Goal: Task Accomplishment & Management: Use online tool/utility

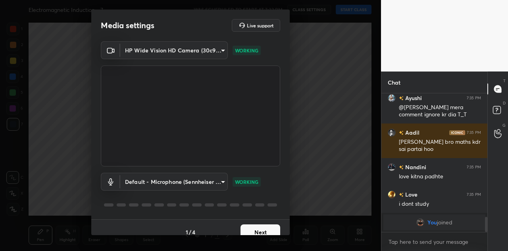
scroll to position [1171, 0]
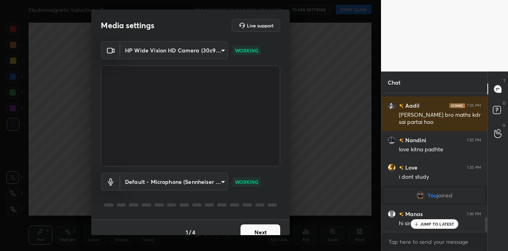
click at [255, 230] on button "Next" at bounding box center [260, 232] width 40 height 16
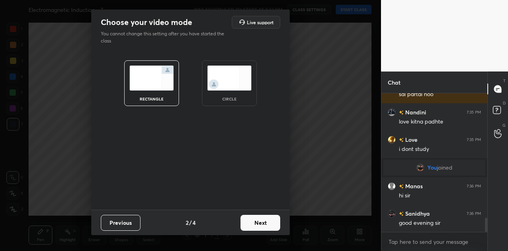
click at [249, 221] on button "Next" at bounding box center [260, 223] width 40 height 16
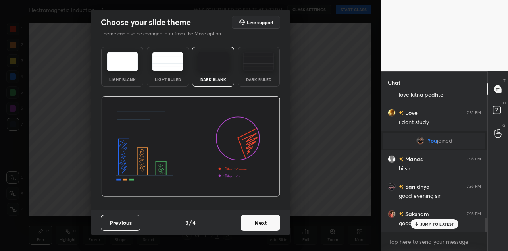
scroll to position [1254, 0]
click at [259, 222] on button "Next" at bounding box center [260, 223] width 40 height 16
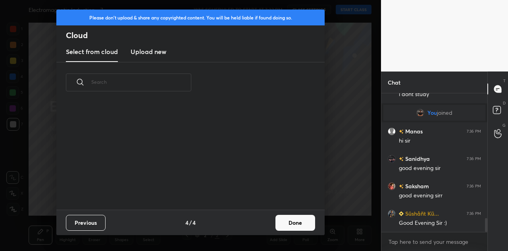
scroll to position [106, 255]
click at [138, 52] on h3 "Upload new" at bounding box center [148, 52] width 36 height 10
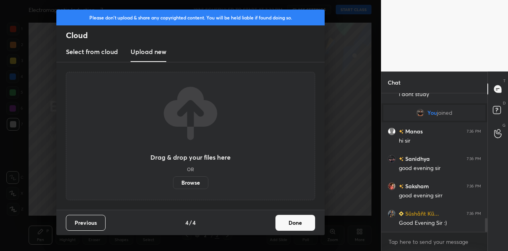
click at [191, 178] on label "Browse" at bounding box center [190, 182] width 35 height 13
click at [173, 178] on input "Browse" at bounding box center [173, 182] width 0 height 13
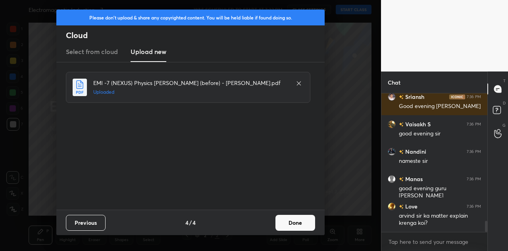
scroll to position [1616, 0]
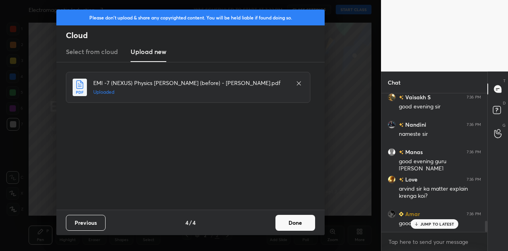
click at [299, 220] on button "Done" at bounding box center [295, 223] width 40 height 16
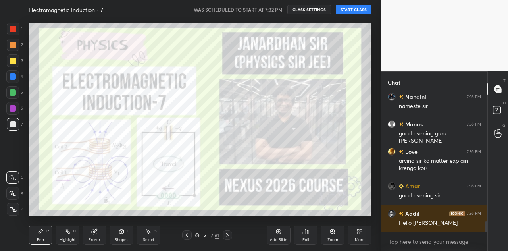
scroll to position [1663, 0]
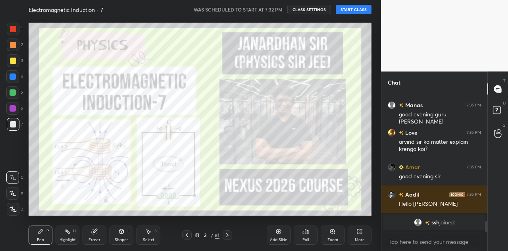
click at [352, 9] on button "START CLASS" at bounding box center [353, 10] width 36 height 10
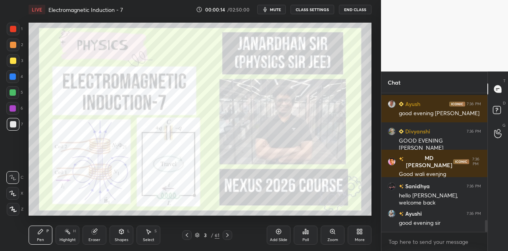
scroll to position [1481, 0]
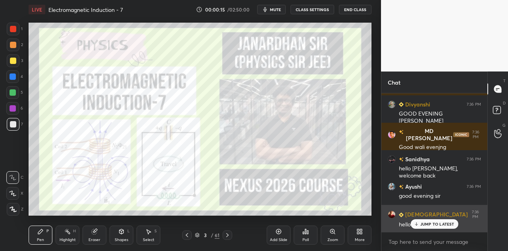
click at [434, 224] on p "JUMP TO LATEST" at bounding box center [437, 223] width 34 height 5
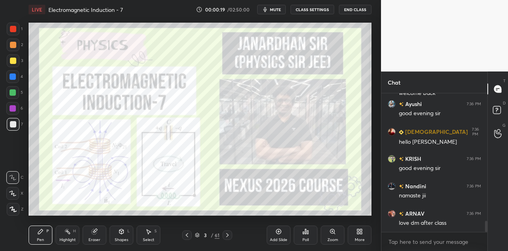
scroll to position [1590, 0]
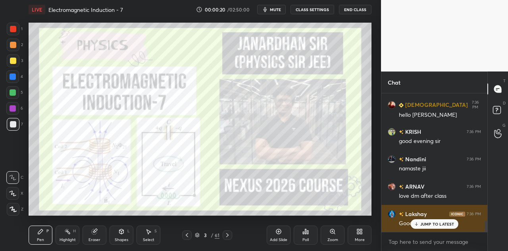
click at [437, 222] on p "JUMP TO LATEST" at bounding box center [437, 223] width 34 height 5
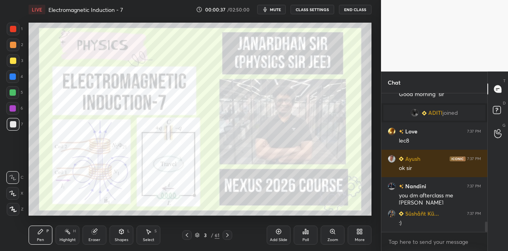
scroll to position [1722, 0]
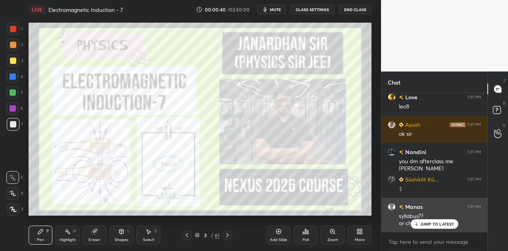
click at [425, 222] on p "JUMP TO LATEST" at bounding box center [437, 223] width 34 height 5
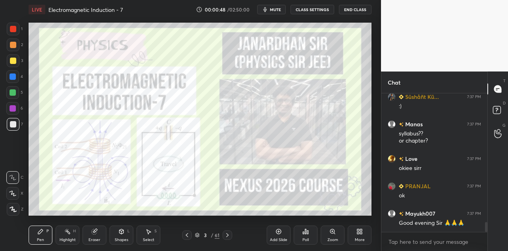
scroll to position [1832, 0]
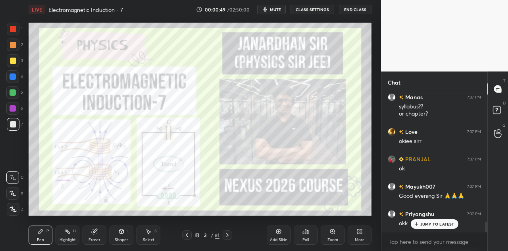
click at [227, 232] on icon at bounding box center [227, 235] width 6 height 6
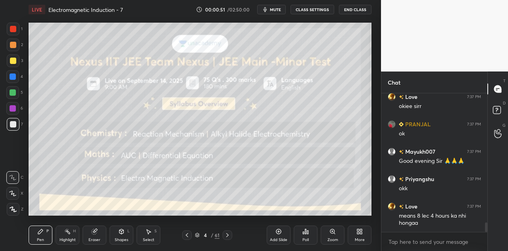
scroll to position [1922, 0]
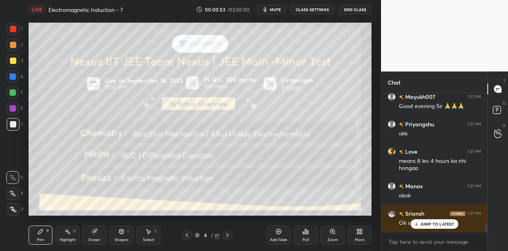
click at [16, 28] on div at bounding box center [13, 29] width 6 height 6
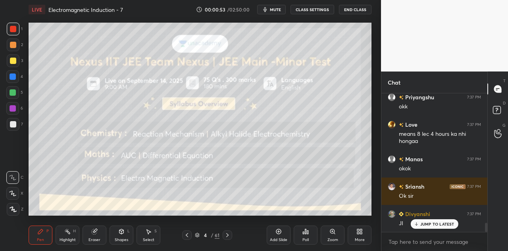
click at [13, 78] on div at bounding box center [13, 76] width 6 height 6
click at [120, 239] on div "Shapes" at bounding box center [121, 240] width 13 height 4
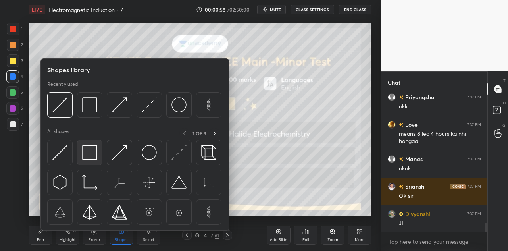
scroll to position [1976, 0]
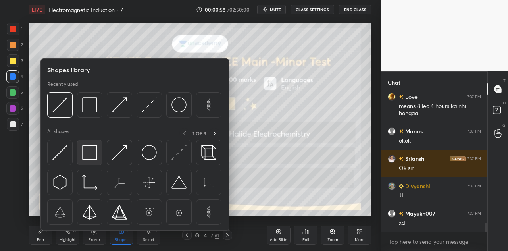
click at [92, 152] on img at bounding box center [89, 152] width 15 height 15
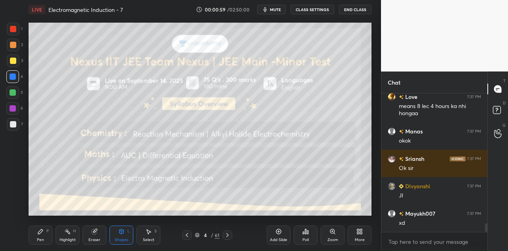
scroll to position [2031, 0]
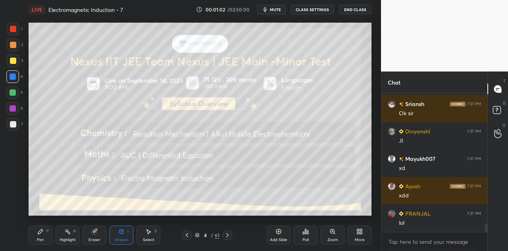
click at [54, 233] on div "Pen P Highlight H Eraser Shapes L Select S" at bounding box center [88, 234] width 119 height 19
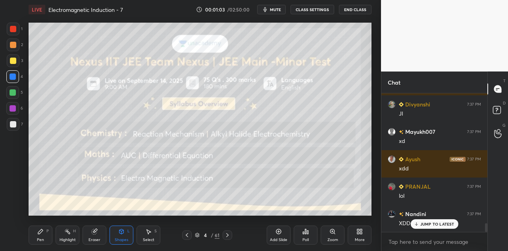
click at [44, 236] on div "Pen P" at bounding box center [41, 234] width 24 height 19
click at [15, 205] on div at bounding box center [13, 209] width 13 height 13
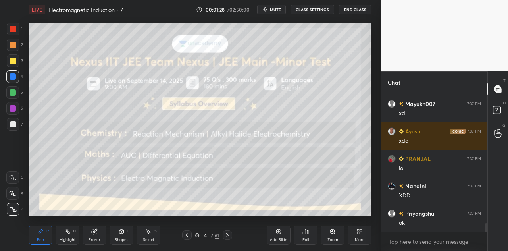
scroll to position [2113, 0]
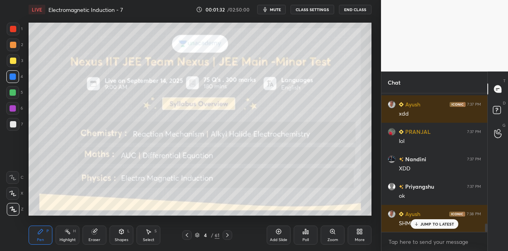
click at [13, 59] on div at bounding box center [13, 60] width 6 height 6
click at [14, 43] on div at bounding box center [13, 45] width 6 height 6
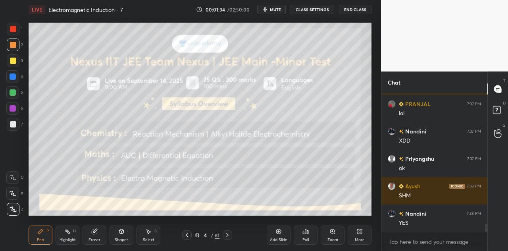
click at [14, 29] on div at bounding box center [13, 29] width 6 height 6
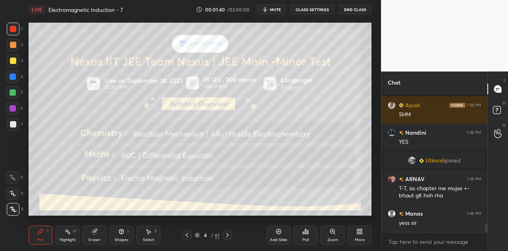
scroll to position [2142, 0]
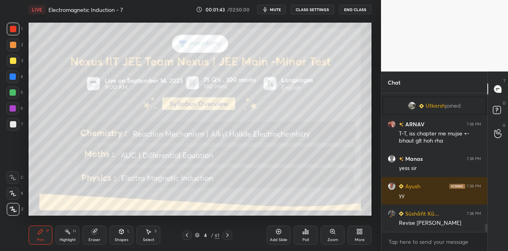
click at [12, 92] on div at bounding box center [13, 92] width 6 height 6
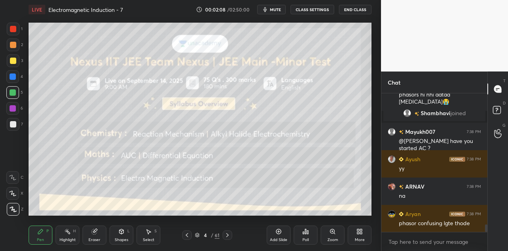
scroll to position [2380, 0]
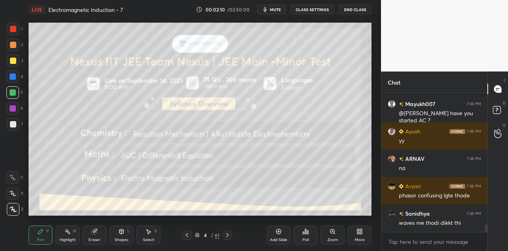
click at [11, 109] on div at bounding box center [13, 108] width 6 height 6
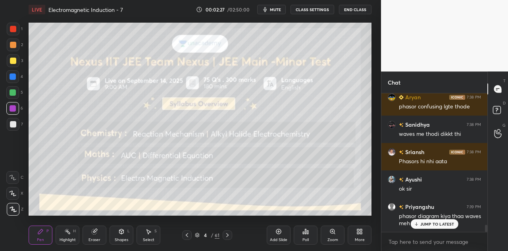
scroll to position [2488, 0]
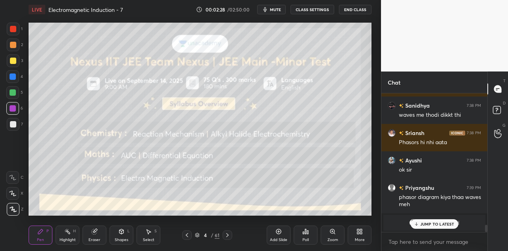
click at [427, 221] on p "JUMP TO LATEST" at bounding box center [437, 223] width 34 height 5
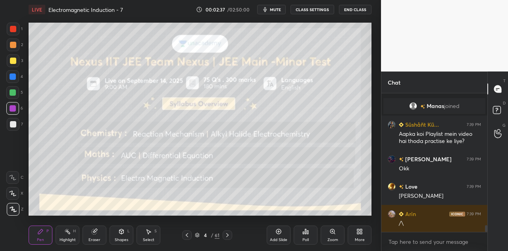
scroll to position [2632, 0]
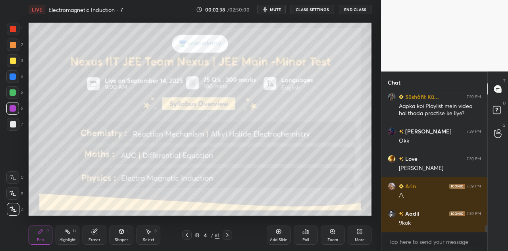
click at [13, 92] on div at bounding box center [13, 92] width 6 height 6
click at [15, 33] on div at bounding box center [13, 29] width 13 height 13
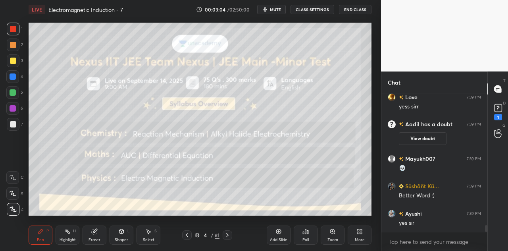
scroll to position [2747, 0]
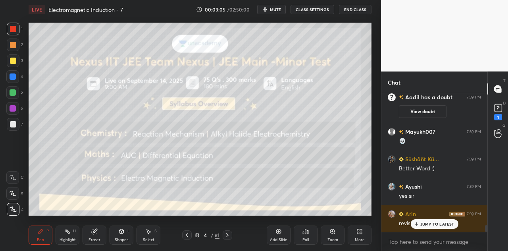
click at [13, 75] on div at bounding box center [13, 76] width 6 height 6
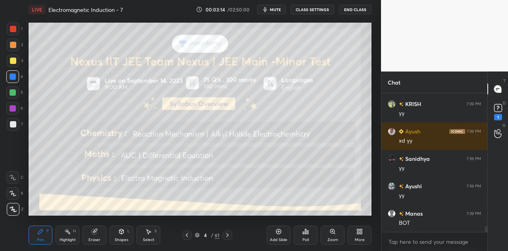
scroll to position [3075, 0]
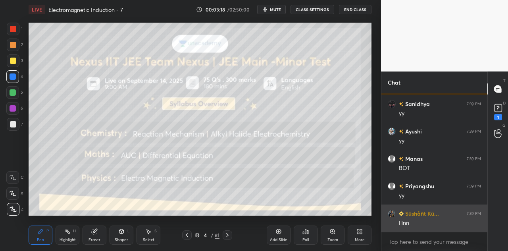
click at [429, 224] on div "Hnn" at bounding box center [439, 223] width 82 height 8
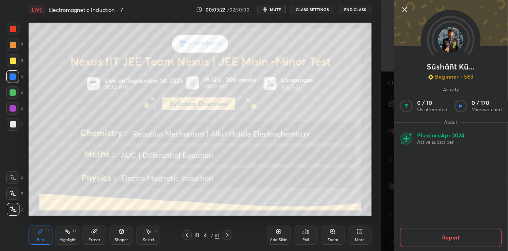
scroll to position [3349, 0]
click at [404, 10] on icon at bounding box center [404, 10] width 4 height 4
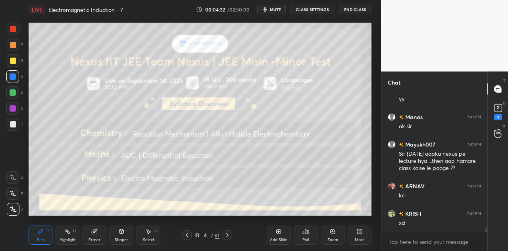
scroll to position [3918, 0]
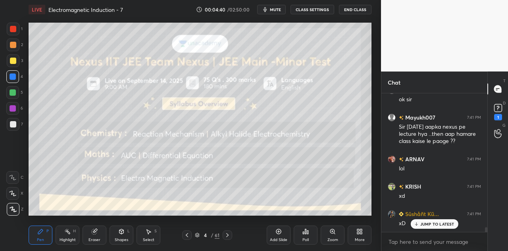
click at [13, 46] on div at bounding box center [13, 45] width 6 height 6
click at [13, 29] on div at bounding box center [13, 29] width 6 height 6
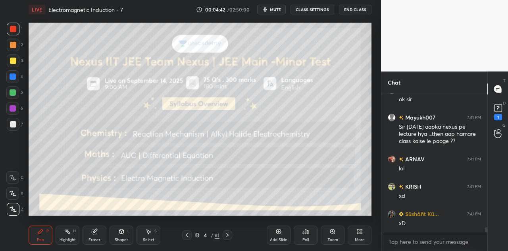
scroll to position [3945, 0]
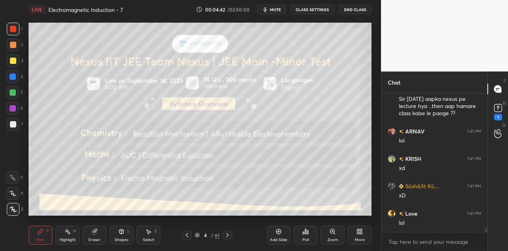
click at [13, 44] on div at bounding box center [13, 45] width 6 height 6
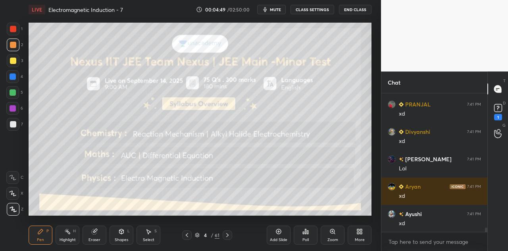
scroll to position [4164, 0]
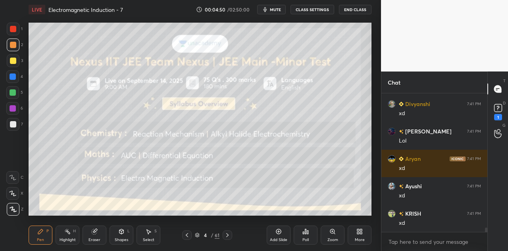
click at [14, 93] on div at bounding box center [13, 92] width 6 height 6
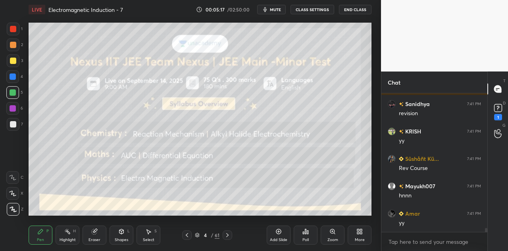
scroll to position [4616, 0]
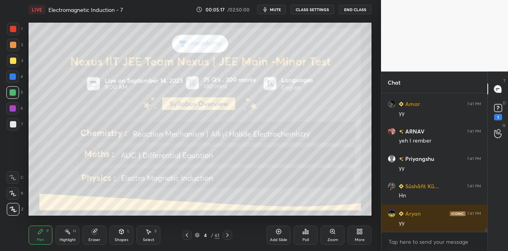
click at [14, 60] on div at bounding box center [13, 60] width 6 height 6
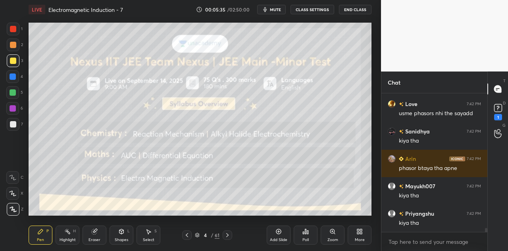
scroll to position [4870, 0]
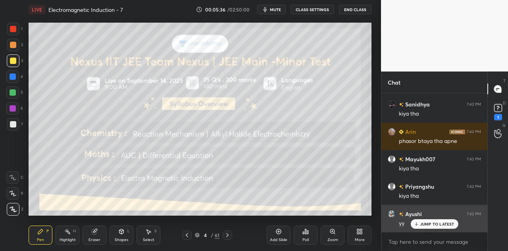
click at [427, 222] on p "JUMP TO LATEST" at bounding box center [437, 223] width 34 height 5
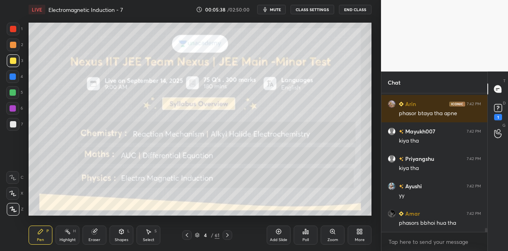
scroll to position [4925, 0]
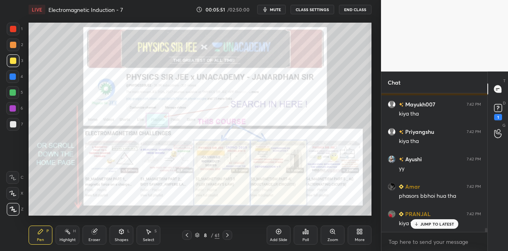
click at [14, 109] on div at bounding box center [13, 108] width 6 height 6
click at [13, 59] on div at bounding box center [13, 60] width 6 height 6
click at [15, 95] on div at bounding box center [13, 92] width 6 height 6
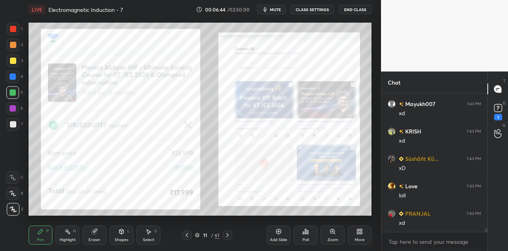
scroll to position [4621, 0]
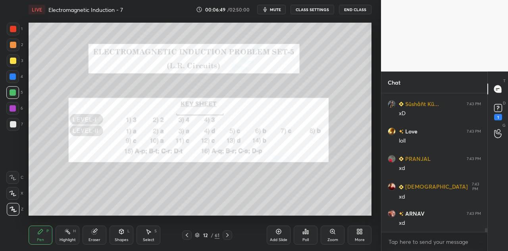
click at [16, 30] on div at bounding box center [13, 29] width 6 height 6
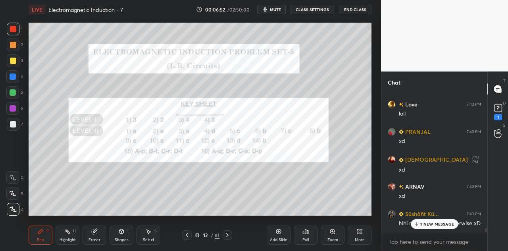
scroll to position [4676, 0]
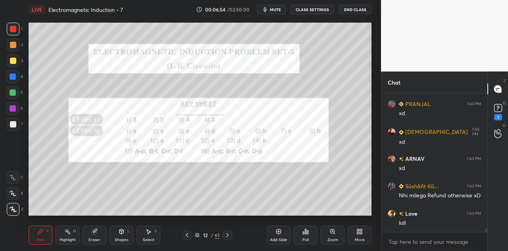
click at [14, 107] on div at bounding box center [13, 108] width 6 height 6
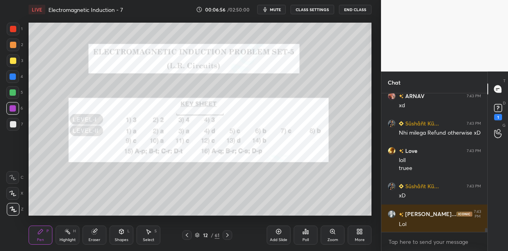
scroll to position [4765, 0]
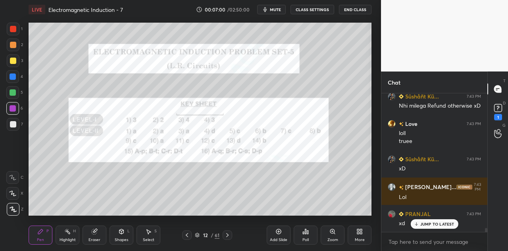
click at [17, 78] on div at bounding box center [12, 76] width 13 height 13
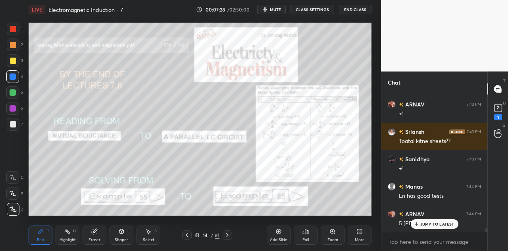
scroll to position [5067, 0]
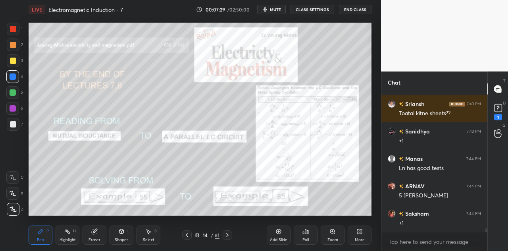
click at [123, 234] on icon at bounding box center [121, 231] width 6 height 6
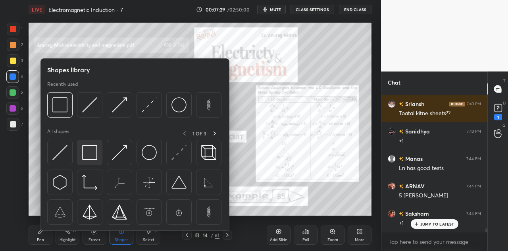
scroll to position [5094, 0]
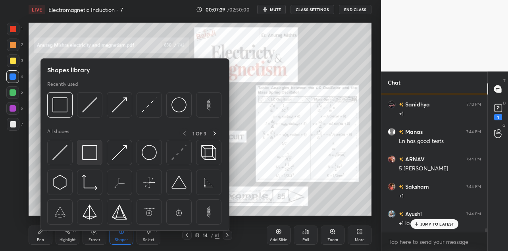
click at [97, 155] on img at bounding box center [89, 152] width 15 height 15
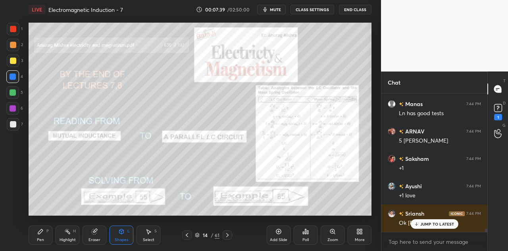
scroll to position [5148, 0]
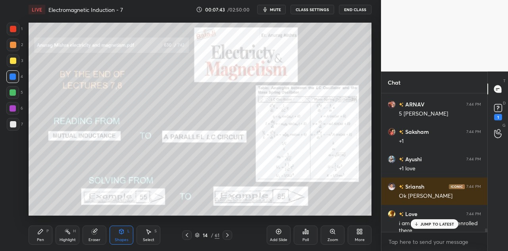
click at [13, 106] on div at bounding box center [13, 108] width 6 height 6
click at [41, 231] on icon at bounding box center [40, 231] width 5 height 5
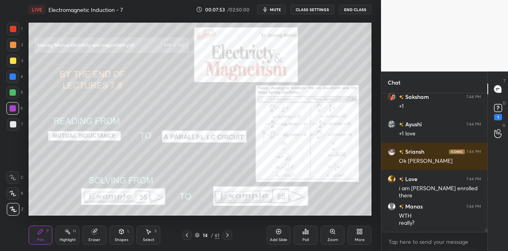
scroll to position [5217, 0]
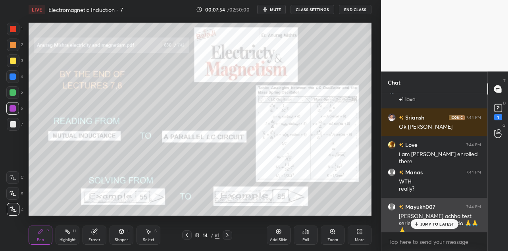
click at [428, 222] on p "JUMP TO LATEST" at bounding box center [437, 223] width 34 height 5
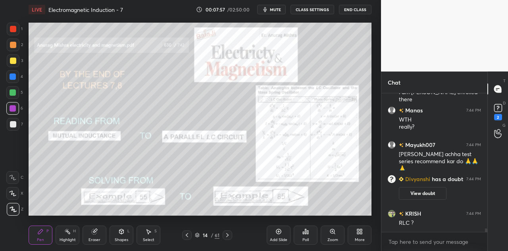
scroll to position [5026, 0]
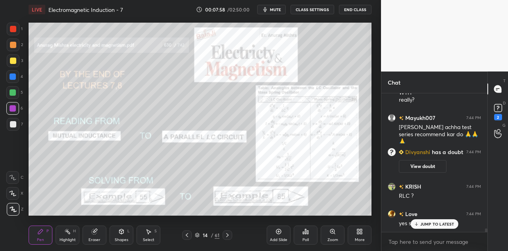
click at [13, 94] on div at bounding box center [13, 92] width 6 height 6
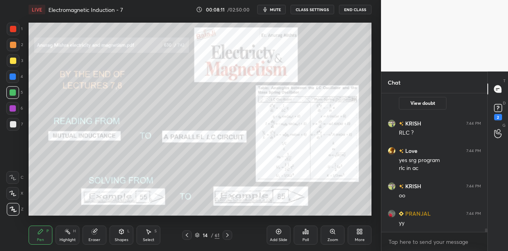
scroll to position [5109, 0]
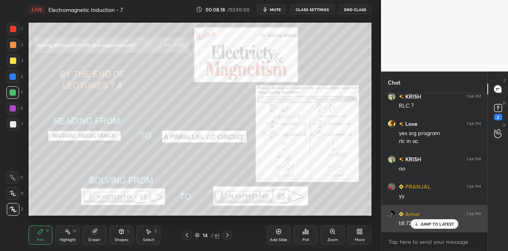
click at [427, 222] on p "JUMP TO LATEST" at bounding box center [437, 223] width 34 height 5
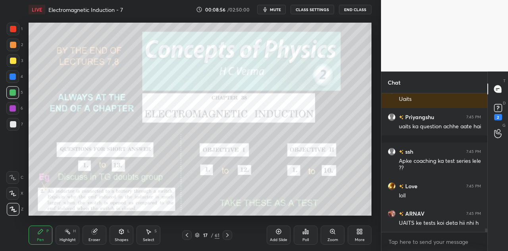
scroll to position [5342, 0]
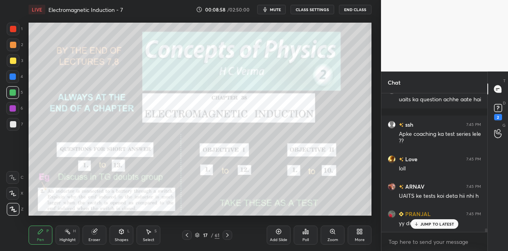
click at [128, 230] on div "L" at bounding box center [128, 231] width 2 height 4
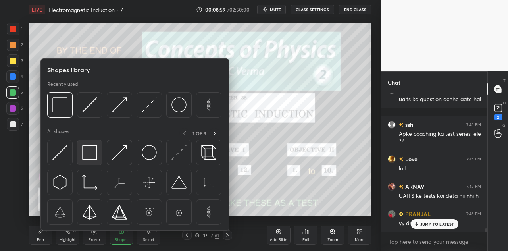
click at [92, 154] on img at bounding box center [89, 152] width 15 height 15
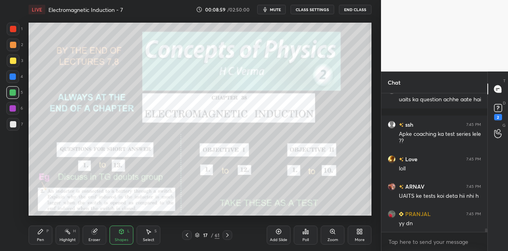
scroll to position [5377, 0]
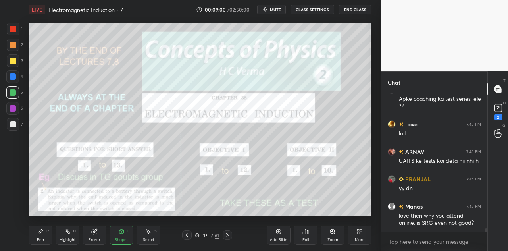
click at [13, 59] on div at bounding box center [13, 60] width 6 height 6
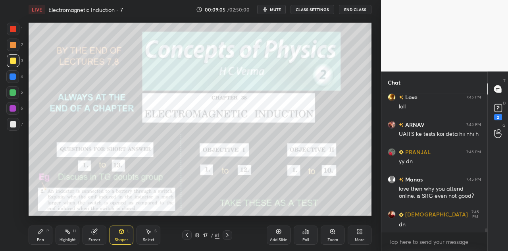
click at [45, 230] on div "Pen P" at bounding box center [41, 234] width 24 height 19
click at [15, 74] on div at bounding box center [12, 76] width 13 height 13
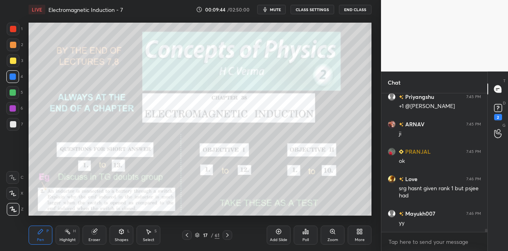
scroll to position [5582, 0]
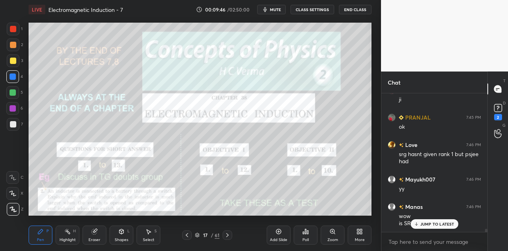
click at [15, 107] on div at bounding box center [13, 108] width 6 height 6
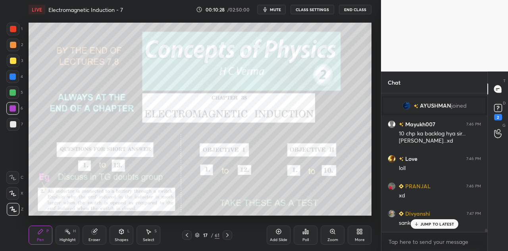
scroll to position [5705, 0]
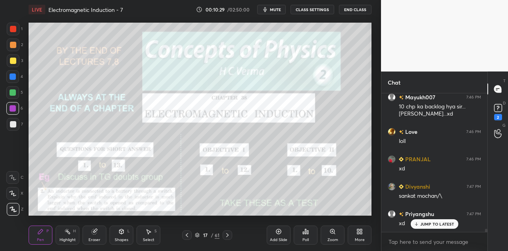
click at [125, 234] on div "Shapes L" at bounding box center [121, 234] width 24 height 19
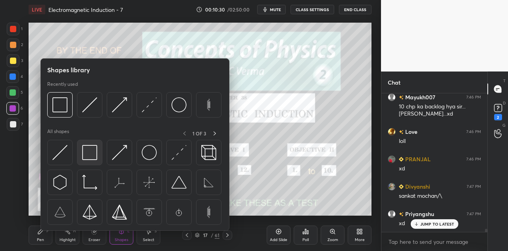
click at [90, 149] on img at bounding box center [89, 152] width 15 height 15
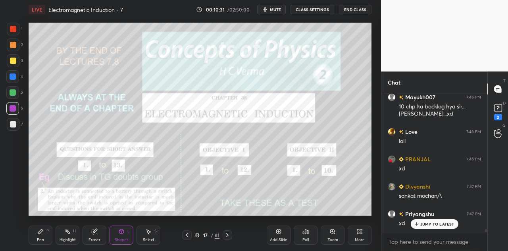
click at [13, 62] on div at bounding box center [13, 60] width 6 height 6
click at [44, 232] on div "Pen P" at bounding box center [41, 234] width 24 height 19
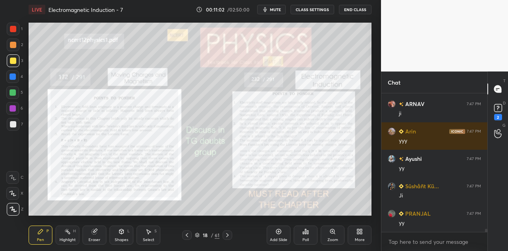
scroll to position [5956, 0]
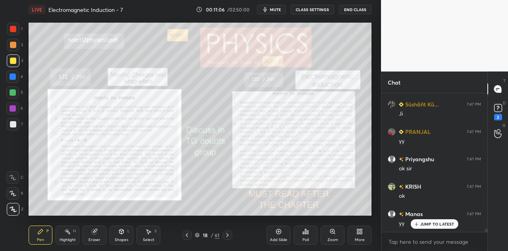
click at [19, 78] on div at bounding box center [12, 76] width 13 height 13
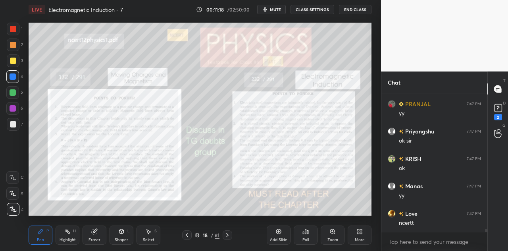
click at [15, 30] on div at bounding box center [13, 29] width 6 height 6
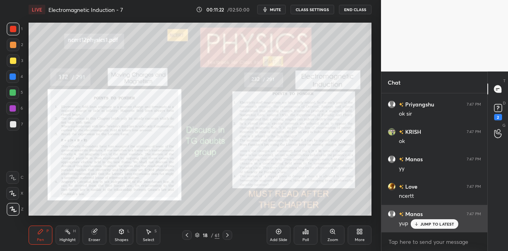
click at [422, 224] on p "JUMP TO LATEST" at bounding box center [437, 223] width 34 height 5
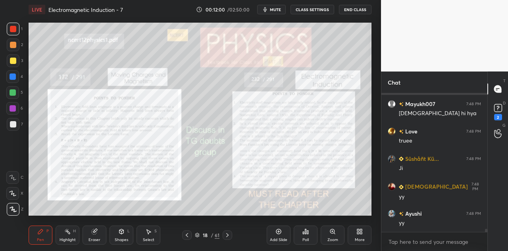
scroll to position [6175, 0]
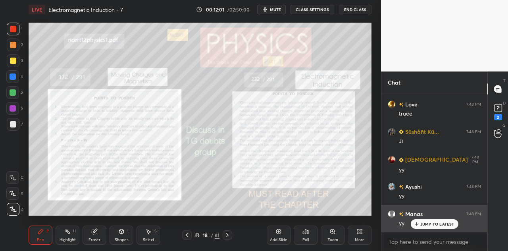
click at [439, 226] on p "JUMP TO LATEST" at bounding box center [437, 223] width 34 height 5
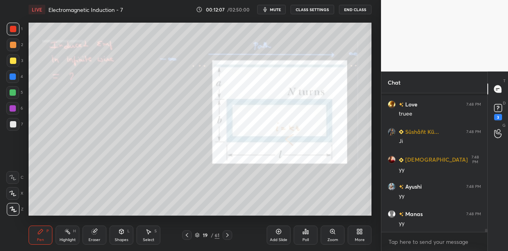
scroll to position [6209, 0]
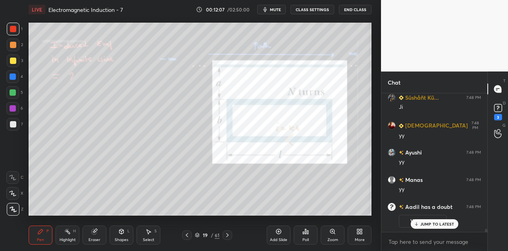
click at [17, 110] on div at bounding box center [12, 108] width 13 height 13
click at [437, 222] on p "JUMP TO LATEST" at bounding box center [437, 223] width 34 height 5
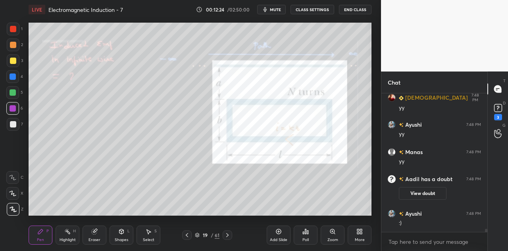
click at [15, 48] on div at bounding box center [13, 45] width 6 height 6
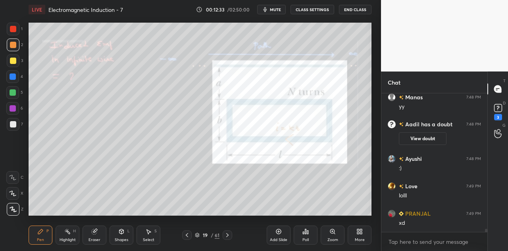
scroll to position [6177, 0]
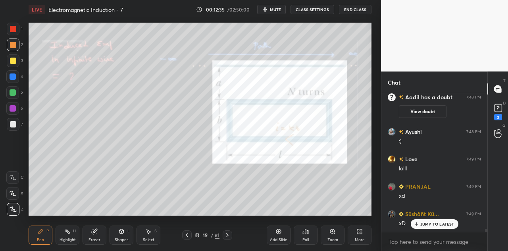
click at [420, 223] on p "JUMP TO LATEST" at bounding box center [437, 223] width 34 height 5
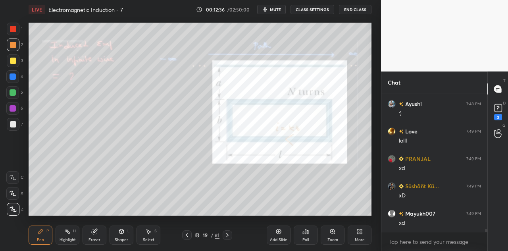
scroll to position [6232, 0]
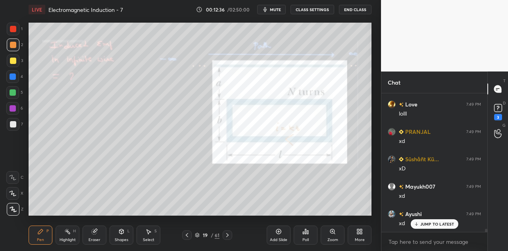
click at [17, 92] on div at bounding box center [12, 92] width 13 height 13
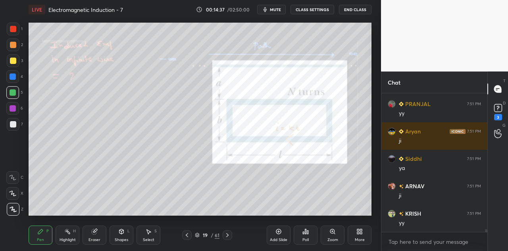
scroll to position [6732, 0]
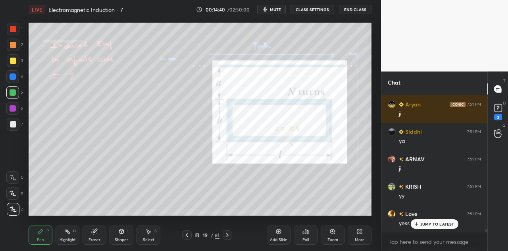
click at [10, 58] on div at bounding box center [13, 60] width 6 height 6
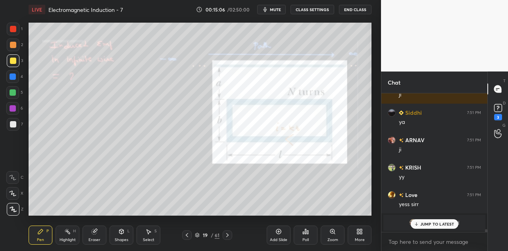
click at [123, 234] on div "Shapes L" at bounding box center [121, 234] width 24 height 19
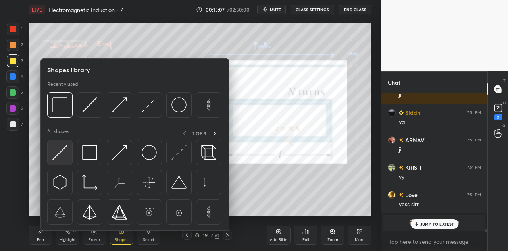
click at [65, 156] on img at bounding box center [59, 152] width 15 height 15
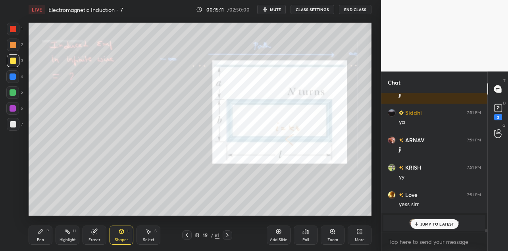
click at [13, 107] on div at bounding box center [13, 108] width 6 height 6
click at [42, 236] on div "Pen P" at bounding box center [41, 234] width 24 height 19
click at [13, 108] on div at bounding box center [13, 108] width 6 height 6
click at [118, 234] on div "Shapes L" at bounding box center [121, 234] width 24 height 19
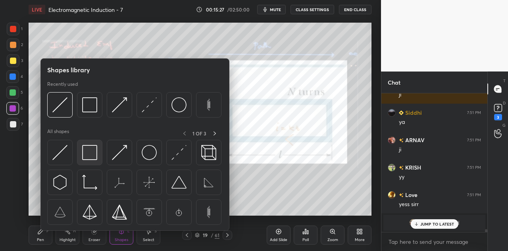
click at [91, 153] on img at bounding box center [89, 152] width 15 height 15
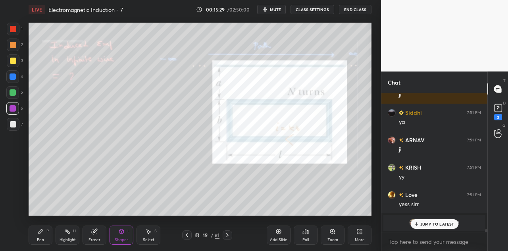
click at [16, 91] on div at bounding box center [13, 92] width 6 height 6
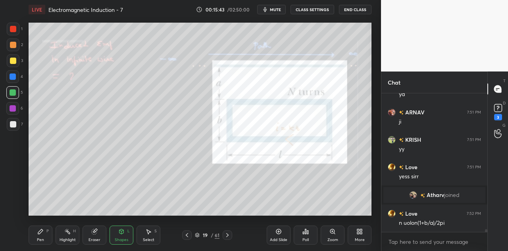
click at [43, 233] on icon at bounding box center [40, 231] width 6 height 6
click at [122, 232] on icon at bounding box center [121, 231] width 4 height 5
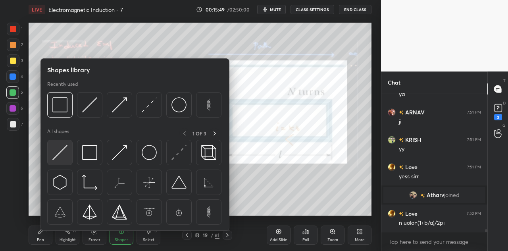
click at [69, 156] on div at bounding box center [59, 152] width 25 height 25
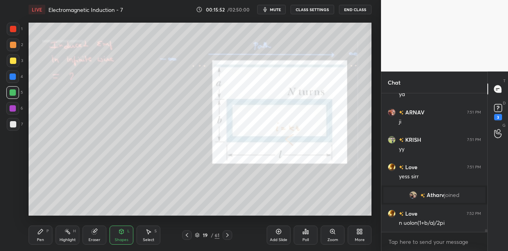
click at [11, 44] on div at bounding box center [13, 45] width 6 height 6
click at [42, 238] on div "Pen" at bounding box center [40, 240] width 7 height 4
click at [123, 238] on div "Shapes" at bounding box center [121, 240] width 13 height 4
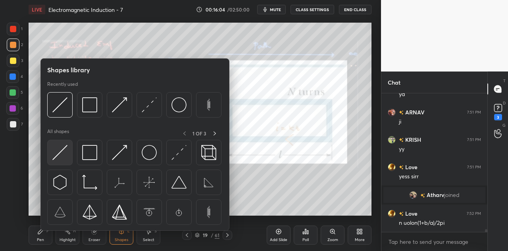
click at [63, 150] on img at bounding box center [59, 152] width 15 height 15
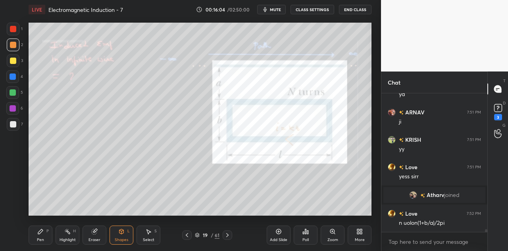
scroll to position [6806, 0]
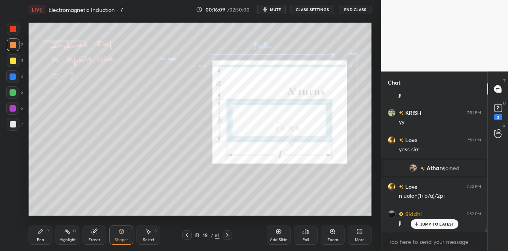
click at [44, 232] on div "Pen P" at bounding box center [41, 234] width 24 height 19
click at [14, 109] on div at bounding box center [13, 108] width 6 height 6
click at [13, 47] on div at bounding box center [13, 45] width 6 height 6
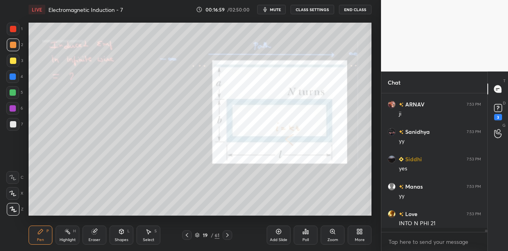
scroll to position [2, 2]
click at [14, 93] on div at bounding box center [13, 92] width 6 height 6
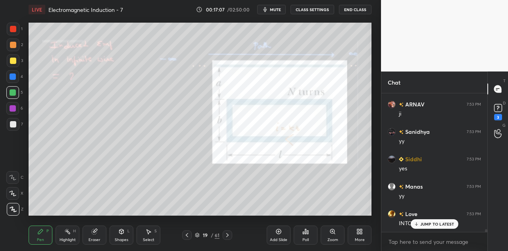
click at [15, 109] on div at bounding box center [13, 108] width 6 height 6
click at [13, 44] on div at bounding box center [13, 45] width 6 height 6
click at [15, 111] on div at bounding box center [13, 108] width 6 height 6
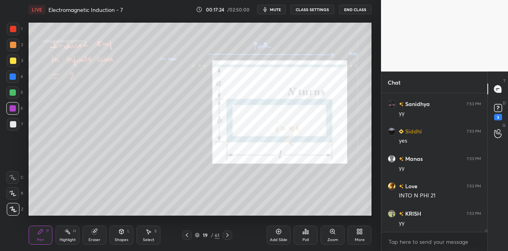
click at [13, 45] on div at bounding box center [13, 45] width 6 height 6
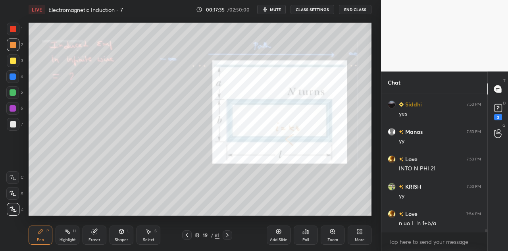
scroll to position [7052, 0]
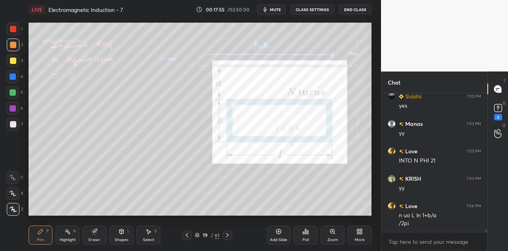
click at [96, 230] on icon at bounding box center [95, 230] width 4 height 4
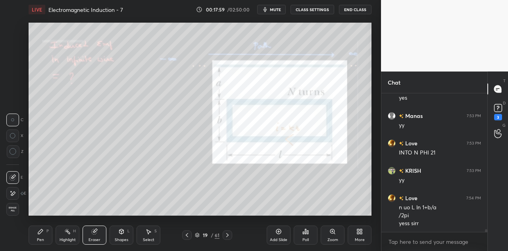
scroll to position [7087, 0]
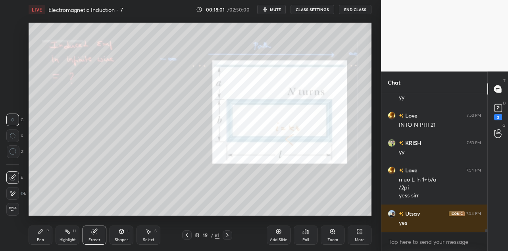
click at [45, 236] on div "Pen P" at bounding box center [41, 234] width 24 height 19
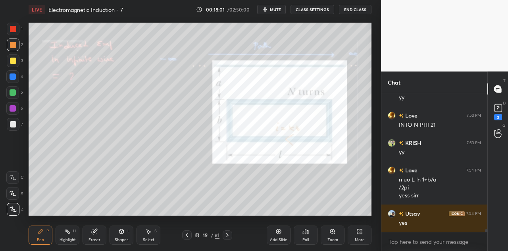
scroll to position [7114, 0]
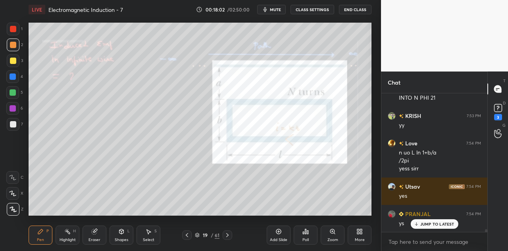
click at [12, 47] on div at bounding box center [13, 45] width 6 height 6
click at [16, 114] on div at bounding box center [12, 108] width 13 height 13
click at [14, 46] on div at bounding box center [13, 45] width 6 height 6
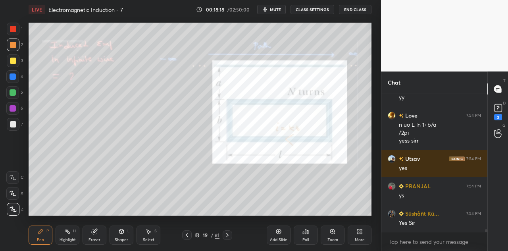
scroll to position [7169, 0]
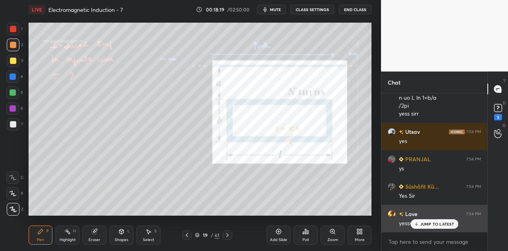
click at [423, 223] on p "JUMP TO LATEST" at bounding box center [437, 223] width 34 height 5
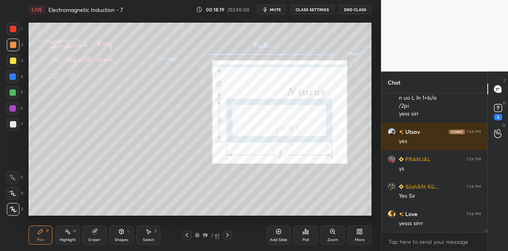
scroll to position [7197, 0]
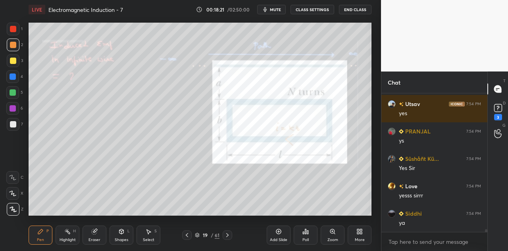
click at [124, 234] on icon at bounding box center [121, 231] width 6 height 6
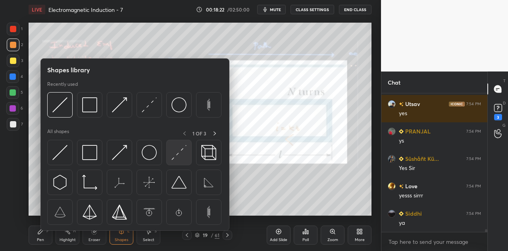
click at [177, 157] on img at bounding box center [178, 152] width 15 height 15
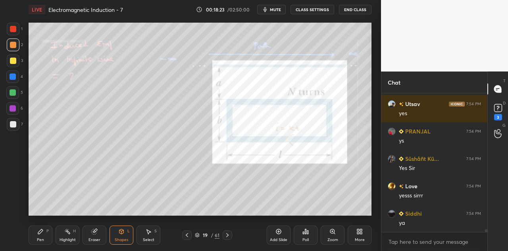
click at [12, 125] on div at bounding box center [13, 124] width 6 height 6
click at [44, 232] on div "Pen P" at bounding box center [41, 234] width 24 height 19
click at [16, 94] on div at bounding box center [13, 92] width 6 height 6
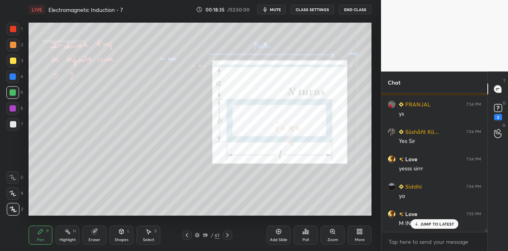
click at [13, 107] on div at bounding box center [13, 108] width 6 height 6
click at [15, 98] on div at bounding box center [12, 92] width 13 height 13
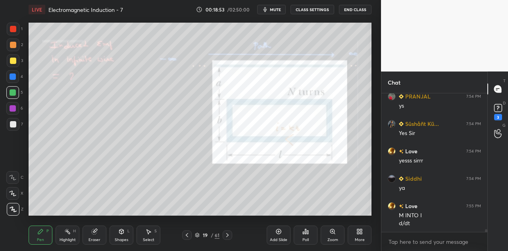
click at [15, 111] on div at bounding box center [13, 108] width 6 height 6
click at [15, 46] on div at bounding box center [13, 45] width 6 height 6
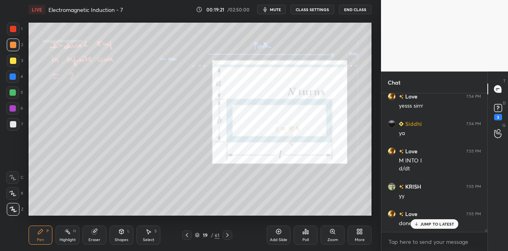
scroll to position [7314, 0]
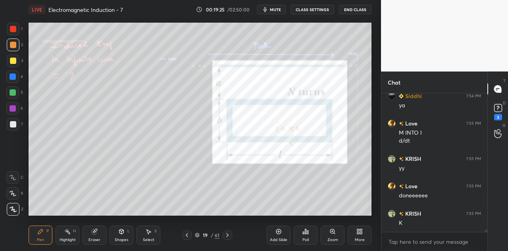
click at [98, 236] on div "Eraser" at bounding box center [94, 234] width 24 height 19
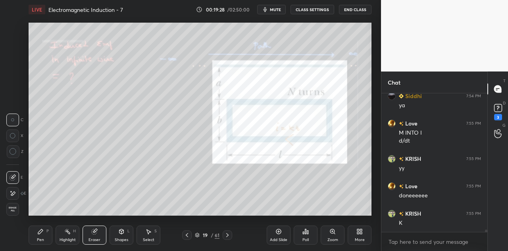
click at [45, 243] on div "Pen P" at bounding box center [41, 234] width 24 height 19
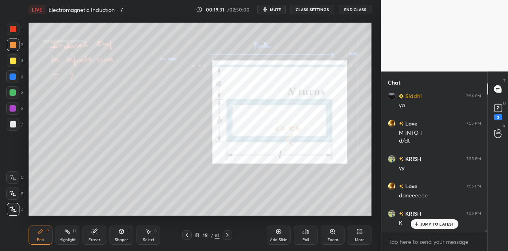
scroll to position [7341, 0]
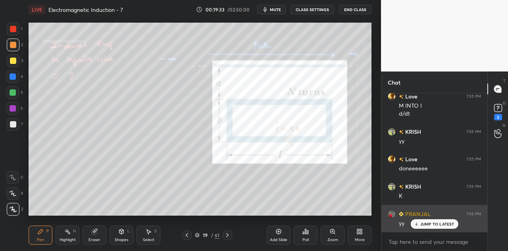
click at [421, 221] on p "JUMP TO LATEST" at bounding box center [437, 223] width 34 height 5
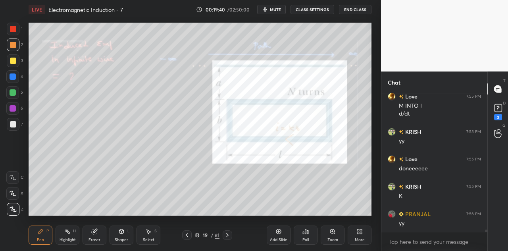
click at [120, 230] on icon at bounding box center [121, 230] width 4 height 1
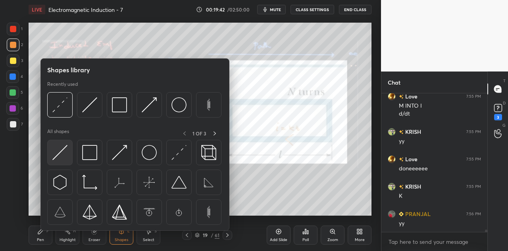
click at [63, 157] on img at bounding box center [59, 152] width 15 height 15
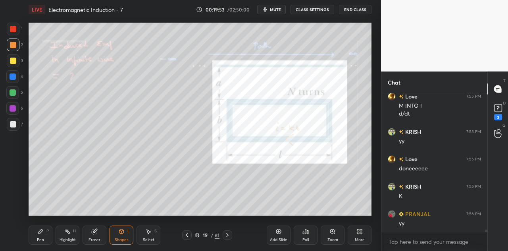
scroll to position [7360, 0]
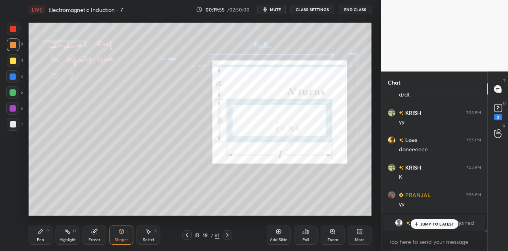
click at [98, 236] on div "Eraser" at bounding box center [94, 234] width 24 height 19
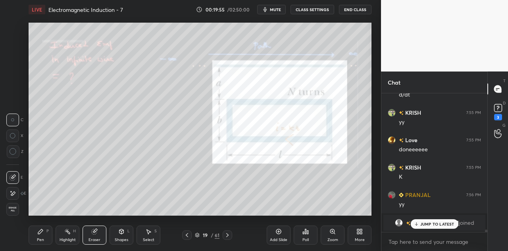
scroll to position [7043, 0]
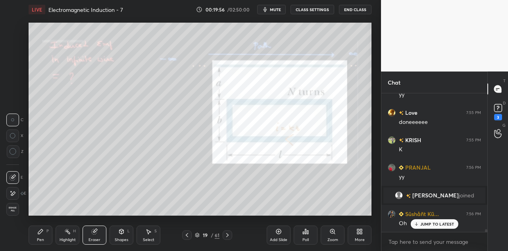
click at [17, 153] on div at bounding box center [13, 151] width 13 height 13
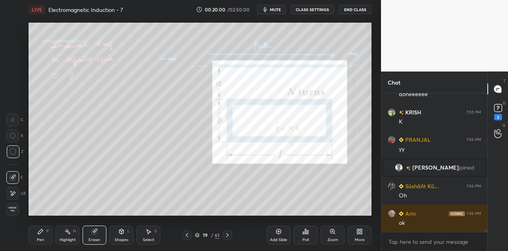
click at [41, 232] on icon at bounding box center [40, 231] width 5 height 5
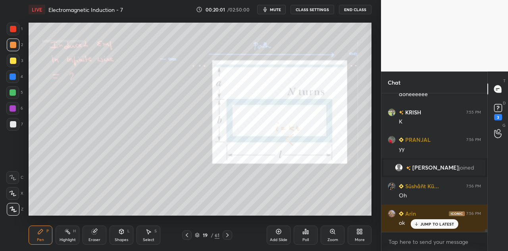
scroll to position [7098, 0]
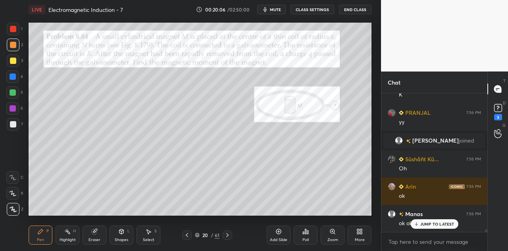
click at [428, 222] on p "JUMP TO LATEST" at bounding box center [437, 223] width 34 height 5
click at [14, 78] on div at bounding box center [13, 76] width 6 height 6
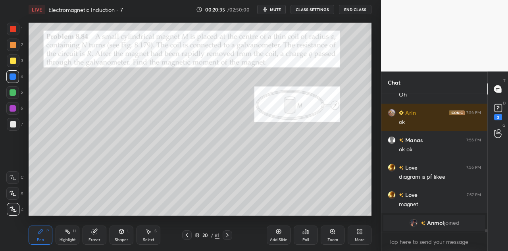
scroll to position [7199, 0]
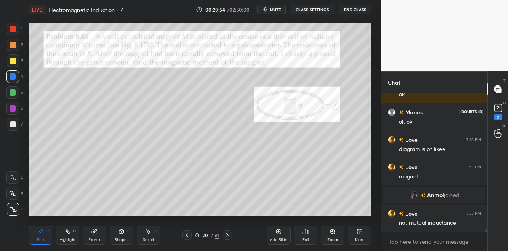
click at [500, 108] on rect at bounding box center [498, 108] width 8 height 8
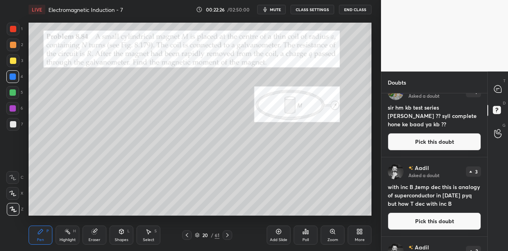
scroll to position [0, 0]
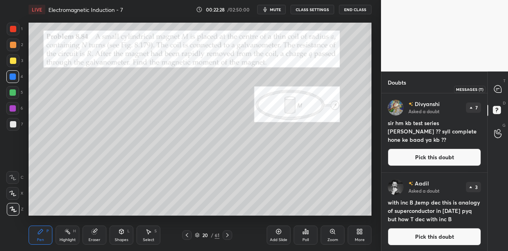
click at [496, 88] on icon at bounding box center [497, 88] width 3 height 0
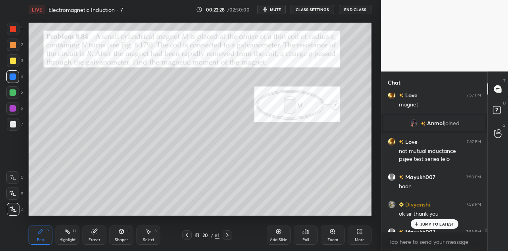
scroll to position [7350, 0]
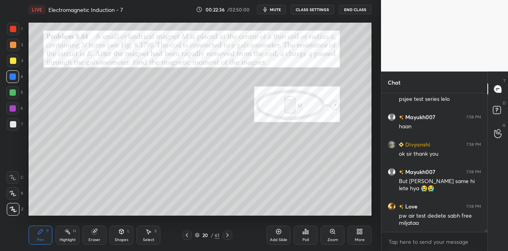
click at [15, 93] on div at bounding box center [13, 92] width 6 height 6
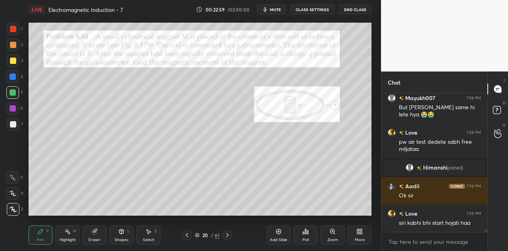
scroll to position [7317, 0]
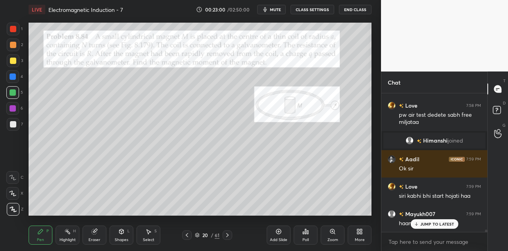
click at [17, 111] on div at bounding box center [12, 108] width 13 height 13
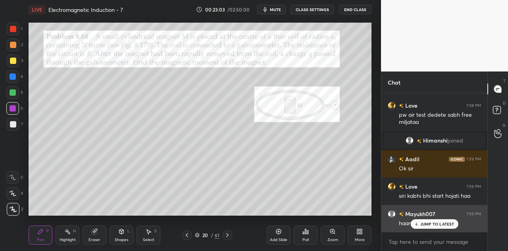
click at [427, 222] on p "JUMP TO LATEST" at bounding box center [437, 223] width 34 height 5
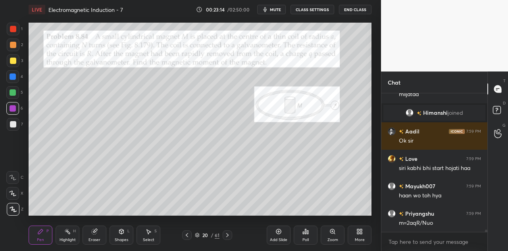
click at [14, 60] on div at bounding box center [13, 60] width 6 height 6
click at [14, 108] on div at bounding box center [13, 108] width 6 height 6
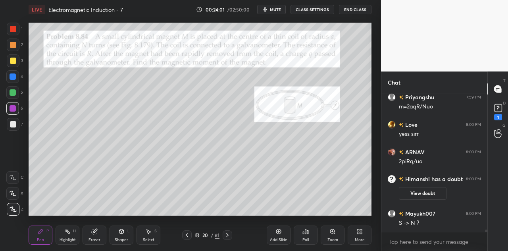
scroll to position [7424, 0]
click at [15, 92] on div at bounding box center [13, 92] width 6 height 6
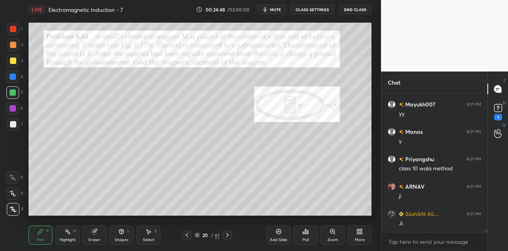
scroll to position [7815, 0]
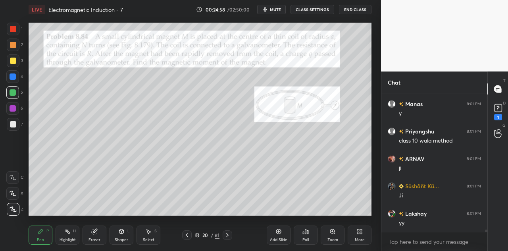
click at [94, 233] on icon at bounding box center [94, 231] width 5 height 5
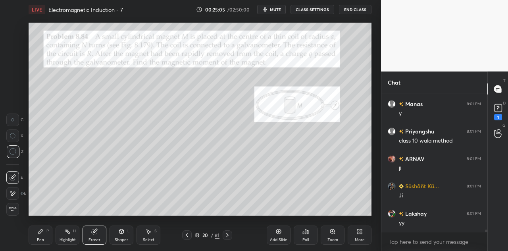
click at [41, 229] on icon at bounding box center [40, 231] width 5 height 5
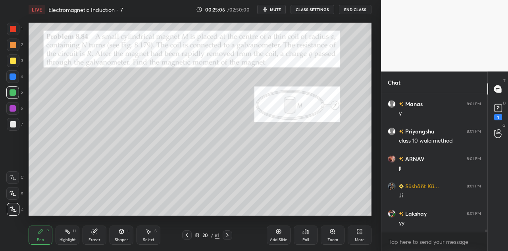
click at [15, 77] on div at bounding box center [13, 76] width 6 height 6
click at [99, 236] on div "Eraser" at bounding box center [94, 234] width 24 height 19
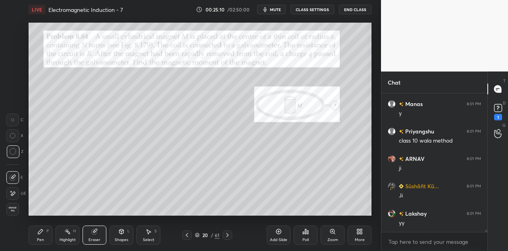
click at [41, 235] on div "Pen P" at bounding box center [41, 234] width 24 height 19
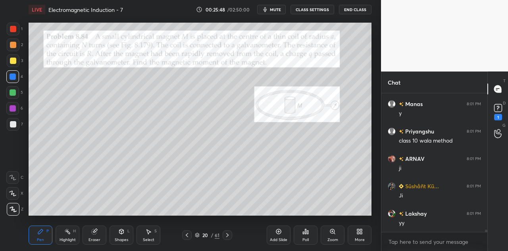
click at [13, 94] on div at bounding box center [13, 92] width 6 height 6
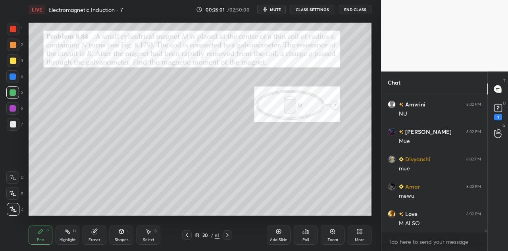
scroll to position [8144, 0]
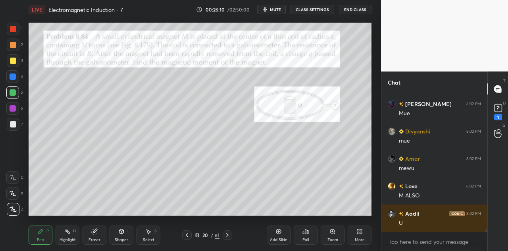
click at [14, 77] on div at bounding box center [13, 76] width 6 height 6
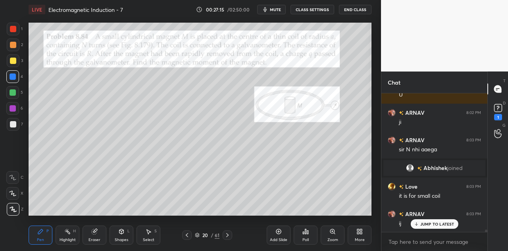
scroll to position [8033, 0]
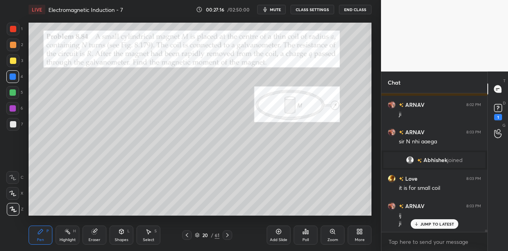
click at [126, 236] on div "Shapes L" at bounding box center [121, 234] width 24 height 19
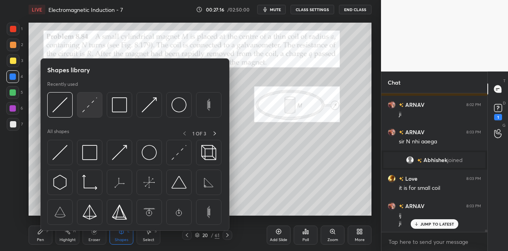
click at [87, 110] on img at bounding box center [89, 104] width 15 height 15
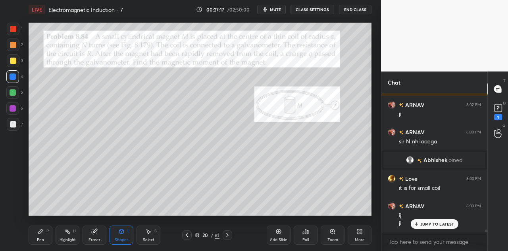
click at [15, 65] on div at bounding box center [13, 60] width 13 height 13
click at [44, 234] on div "Pen P" at bounding box center [41, 234] width 24 height 19
click at [123, 237] on div "Shapes L" at bounding box center [121, 234] width 24 height 19
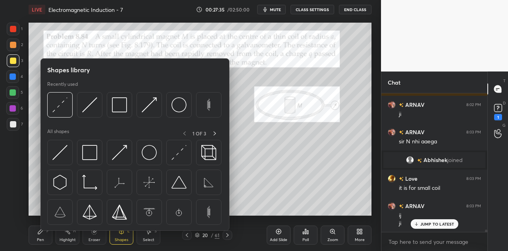
click at [15, 111] on div at bounding box center [13, 108] width 6 height 6
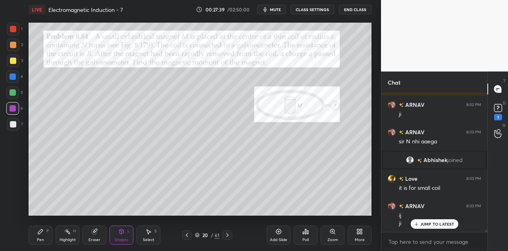
click at [120, 232] on icon at bounding box center [121, 231] width 4 height 5
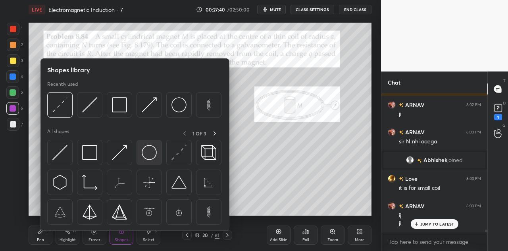
click at [152, 151] on img at bounding box center [149, 152] width 15 height 15
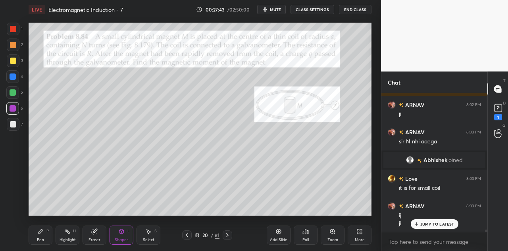
click at [14, 78] on div at bounding box center [13, 76] width 6 height 6
click at [42, 235] on div "Pen P" at bounding box center [41, 234] width 24 height 19
click at [14, 109] on div at bounding box center [13, 108] width 6 height 6
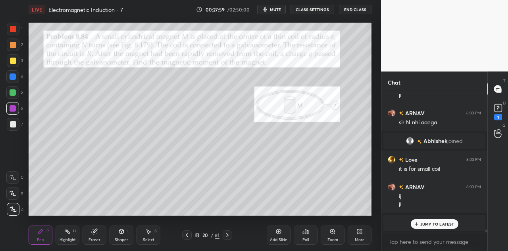
click at [15, 124] on div at bounding box center [13, 124] width 6 height 6
click at [15, 109] on div at bounding box center [13, 108] width 6 height 6
click at [421, 223] on p "JUMP TO LATEST" at bounding box center [437, 223] width 34 height 5
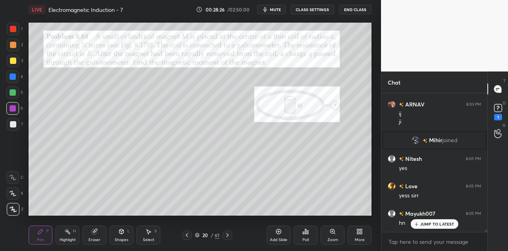
scroll to position [8162, 0]
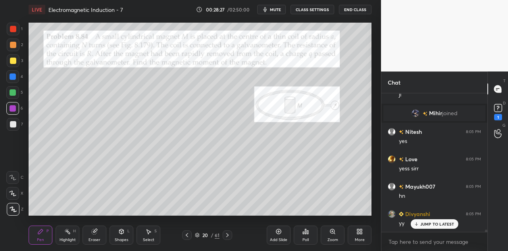
click at [12, 77] on div at bounding box center [13, 76] width 6 height 6
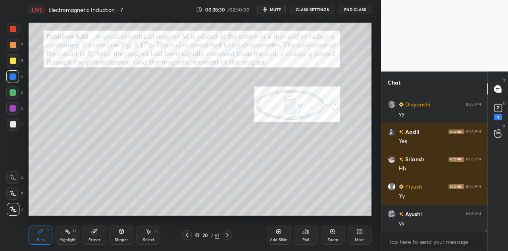
scroll to position [8299, 0]
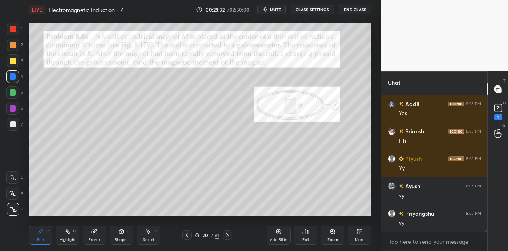
click at [13, 95] on div at bounding box center [13, 92] width 6 height 6
click at [15, 109] on div at bounding box center [13, 108] width 6 height 6
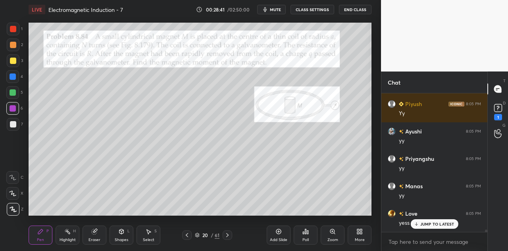
scroll to position [8381, 0]
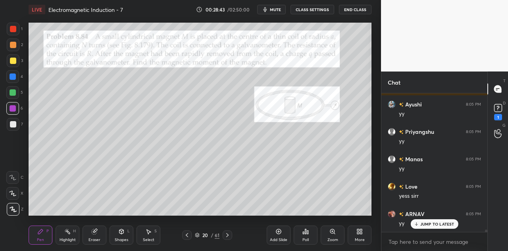
click at [15, 92] on div at bounding box center [13, 92] width 6 height 6
click at [17, 109] on div at bounding box center [12, 108] width 13 height 13
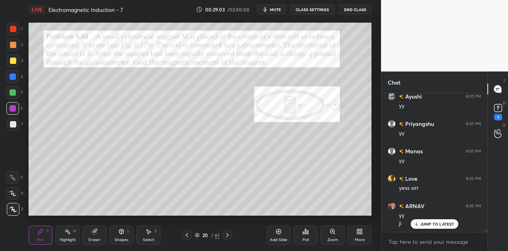
scroll to position [8397, 0]
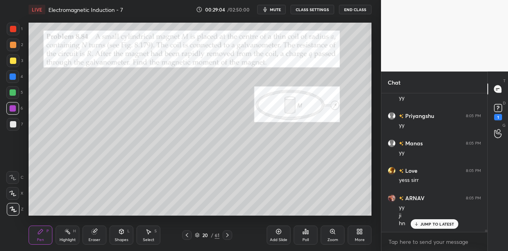
click at [14, 59] on div at bounding box center [13, 60] width 6 height 6
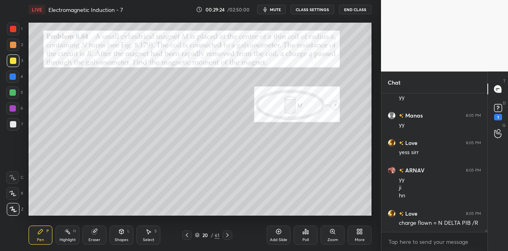
click at [17, 78] on div at bounding box center [12, 76] width 13 height 13
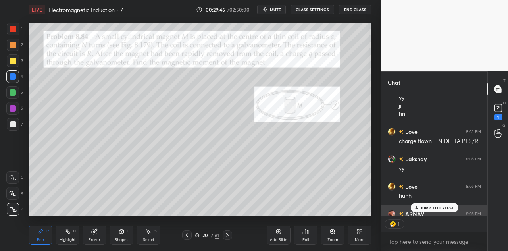
scroll to position [2, 2]
click at [423, 207] on p "JUMP TO LATEST" at bounding box center [437, 207] width 34 height 5
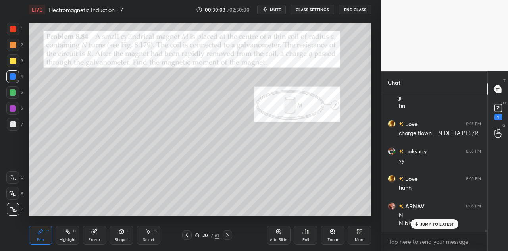
scroll to position [8549, 0]
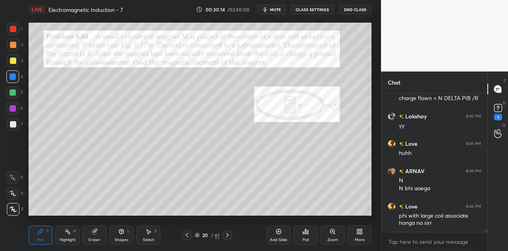
click at [15, 57] on div at bounding box center [13, 60] width 13 height 13
click at [13, 80] on div at bounding box center [13, 76] width 6 height 6
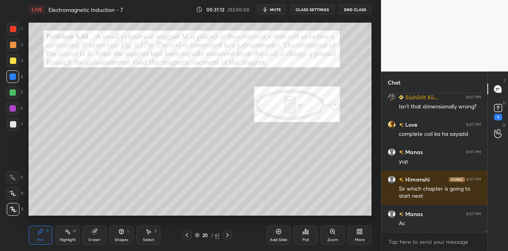
scroll to position [8782, 0]
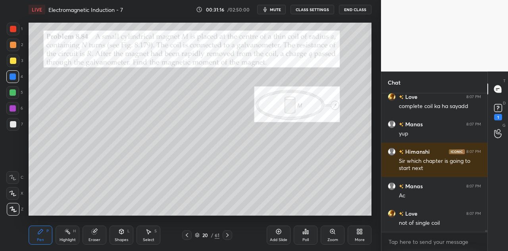
click at [99, 233] on div "Eraser" at bounding box center [94, 234] width 24 height 19
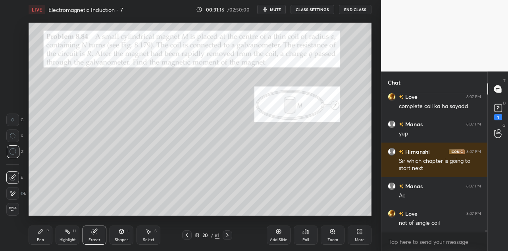
scroll to position [8809, 0]
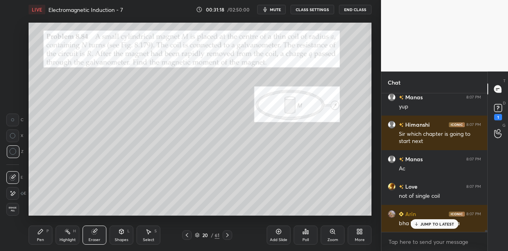
click at [46, 238] on div "Pen P" at bounding box center [41, 234] width 24 height 19
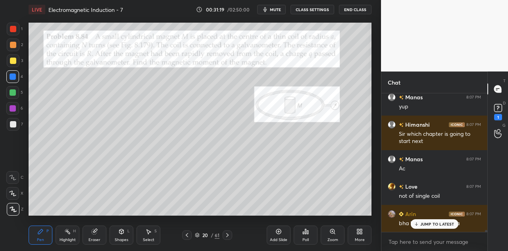
click at [16, 46] on div at bounding box center [13, 44] width 13 height 13
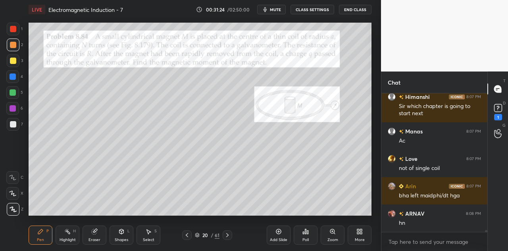
scroll to position [8864, 0]
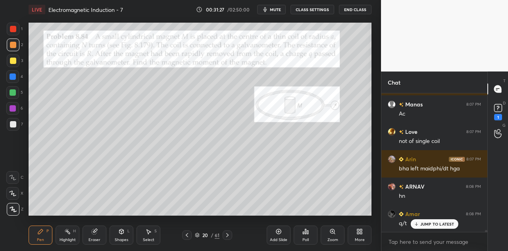
click at [99, 232] on div "Eraser" at bounding box center [94, 234] width 24 height 19
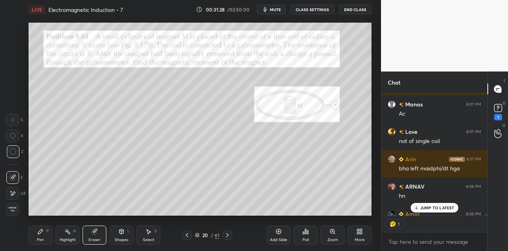
scroll to position [2, 2]
click at [46, 235] on div "Pen P" at bounding box center [41, 234] width 24 height 19
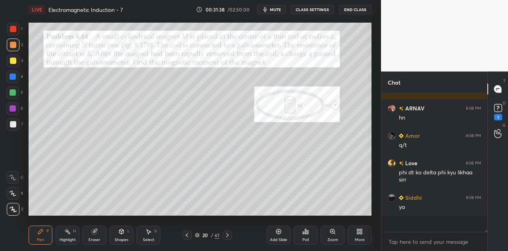
scroll to position [8926, 0]
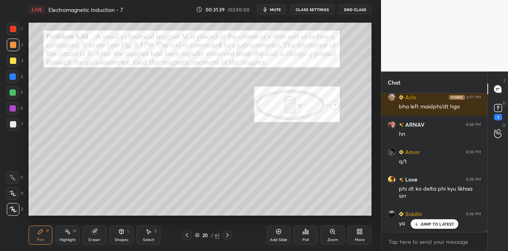
click at [102, 232] on div "Eraser" at bounding box center [94, 234] width 24 height 19
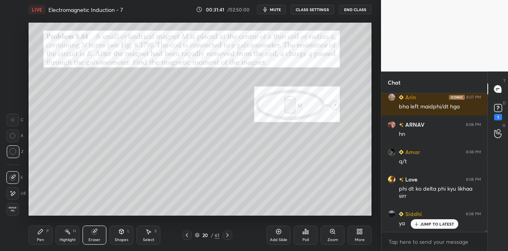
scroll to position [8945, 0]
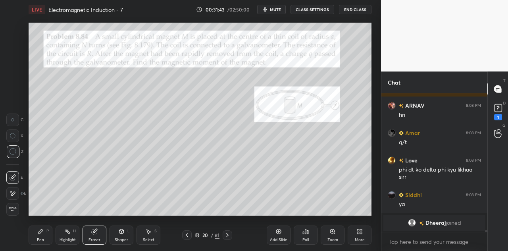
click at [44, 234] on div "Pen P" at bounding box center [41, 234] width 24 height 19
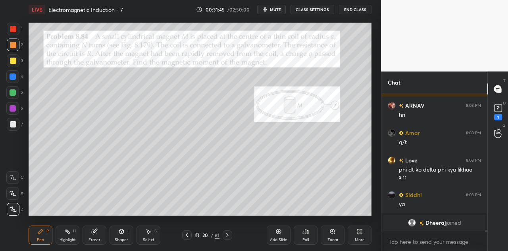
click at [13, 64] on div at bounding box center [13, 60] width 6 height 6
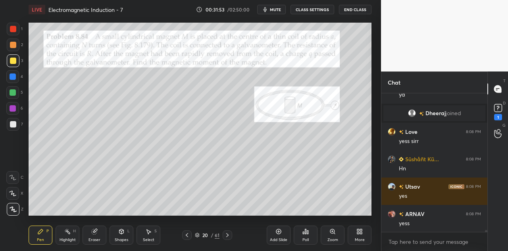
scroll to position [9082, 0]
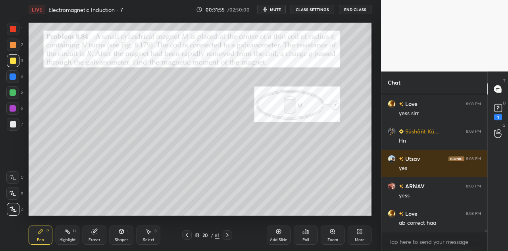
click at [12, 77] on div at bounding box center [13, 76] width 6 height 6
click at [12, 65] on div at bounding box center [13, 60] width 13 height 13
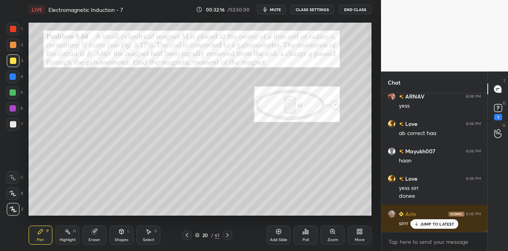
scroll to position [9226, 0]
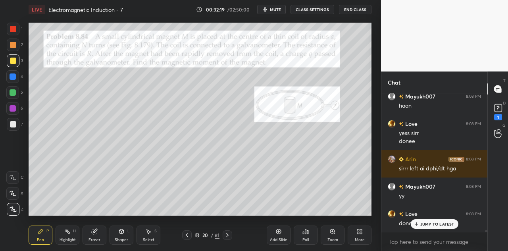
click at [122, 231] on icon at bounding box center [121, 230] width 4 height 1
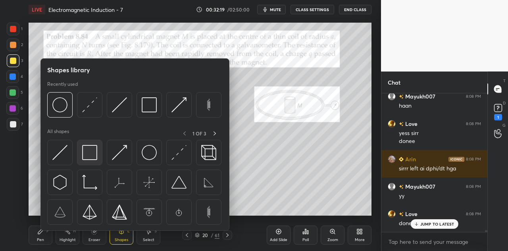
click at [94, 154] on img at bounding box center [89, 152] width 15 height 15
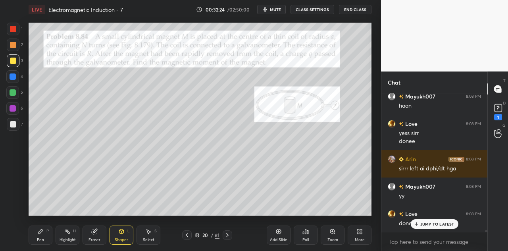
click at [16, 108] on div at bounding box center [12, 108] width 13 height 13
click at [43, 238] on div "Pen" at bounding box center [40, 240] width 7 height 4
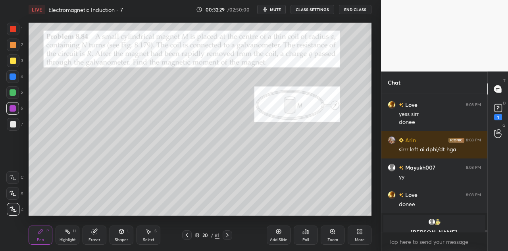
scroll to position [9273, 0]
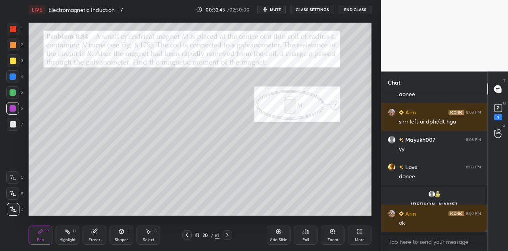
click at [17, 92] on div at bounding box center [12, 92] width 13 height 13
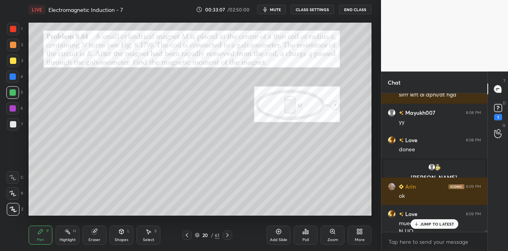
scroll to position [9308, 0]
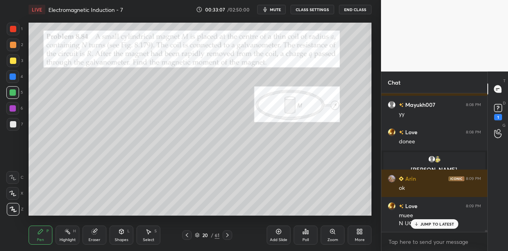
click at [120, 233] on icon at bounding box center [121, 231] width 4 height 5
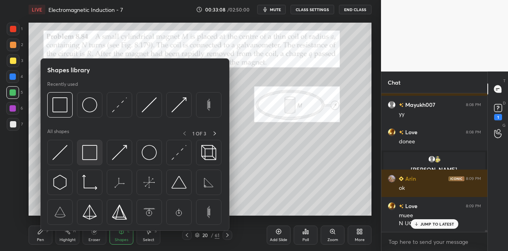
click at [92, 153] on img at bounding box center [89, 152] width 15 height 15
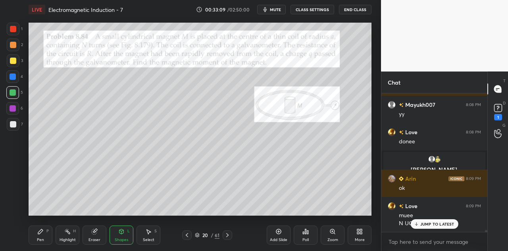
click at [13, 125] on div at bounding box center [13, 124] width 6 height 6
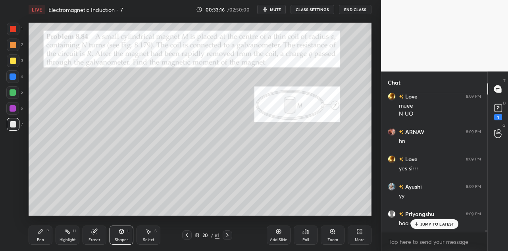
scroll to position [9425, 0]
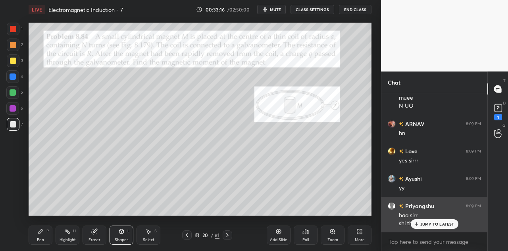
click at [422, 220] on div "JUMP TO LATEST" at bounding box center [434, 224] width 48 height 10
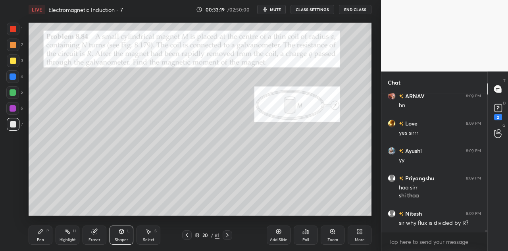
scroll to position [9493, 0]
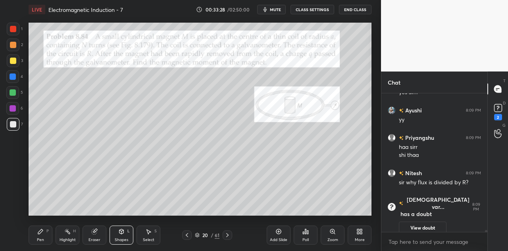
click at [10, 89] on div at bounding box center [12, 92] width 13 height 13
click at [49, 244] on div "Pen P" at bounding box center [41, 234] width 24 height 19
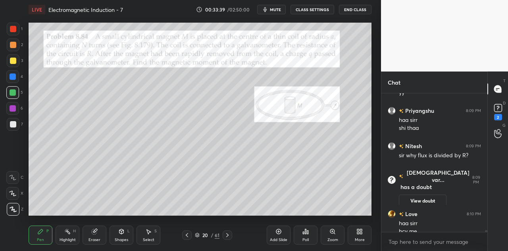
scroll to position [9103, 0]
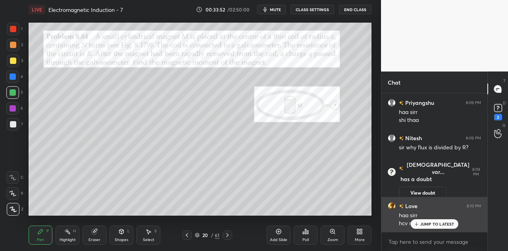
click at [431, 222] on p "JUMP TO LATEST" at bounding box center [437, 223] width 34 height 5
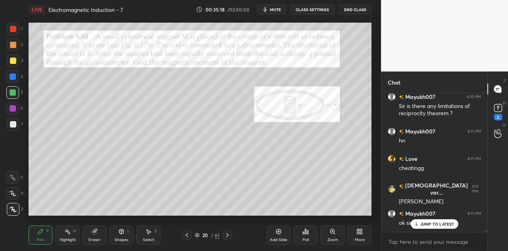
scroll to position [9337, 0]
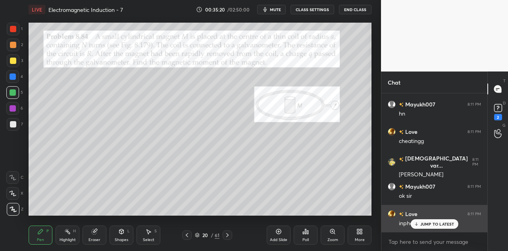
click at [429, 222] on p "JUMP TO LATEST" at bounding box center [437, 223] width 34 height 5
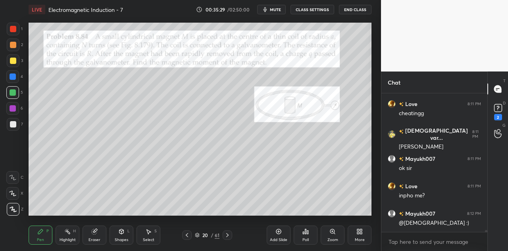
scroll to position [9392, 0]
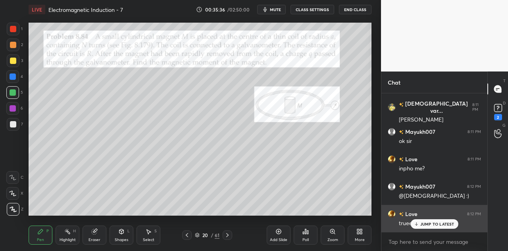
click at [426, 222] on p "JUMP TO LATEST" at bounding box center [437, 223] width 34 height 5
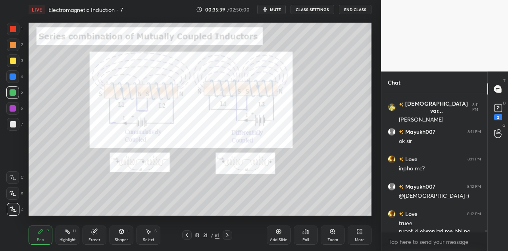
scroll to position [9407, 0]
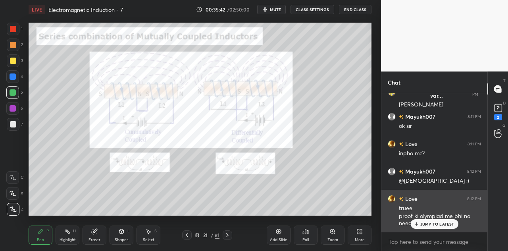
click at [424, 223] on p "JUMP TO LATEST" at bounding box center [437, 223] width 34 height 5
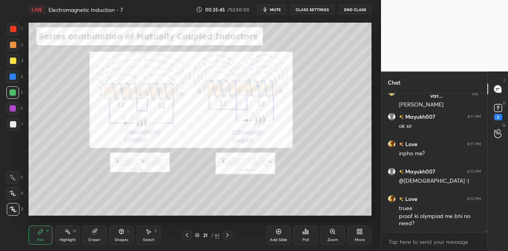
click at [15, 59] on div at bounding box center [13, 60] width 6 height 6
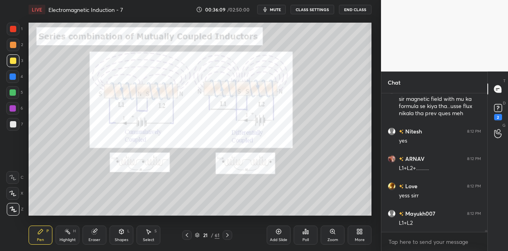
scroll to position [9613, 0]
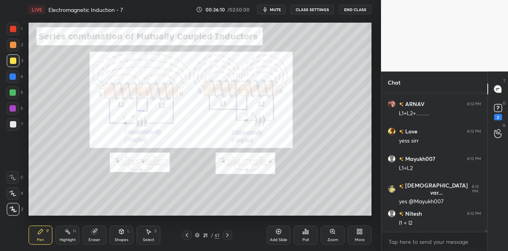
click at [17, 89] on div at bounding box center [12, 92] width 13 height 13
click at [120, 235] on div "Shapes L" at bounding box center [121, 234] width 24 height 19
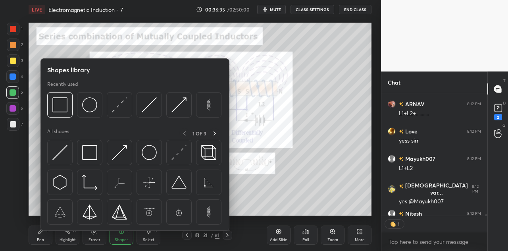
click at [16, 31] on div at bounding box center [13, 29] width 6 height 6
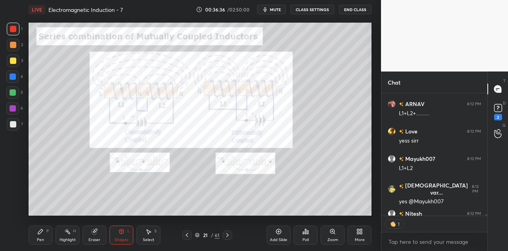
click at [119, 236] on div "Shapes L" at bounding box center [121, 234] width 24 height 19
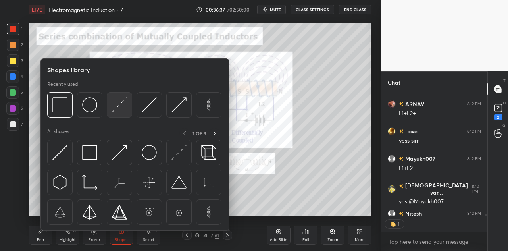
click at [120, 107] on img at bounding box center [119, 104] width 15 height 15
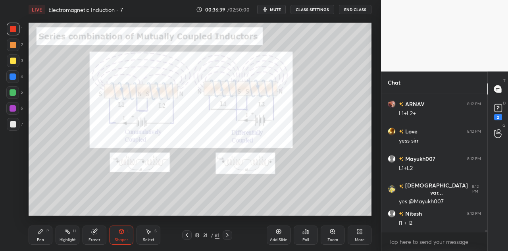
scroll to position [9613, 0]
click at [50, 233] on div "Pen P" at bounding box center [41, 234] width 24 height 19
click at [121, 232] on icon at bounding box center [121, 232] width 0 height 3
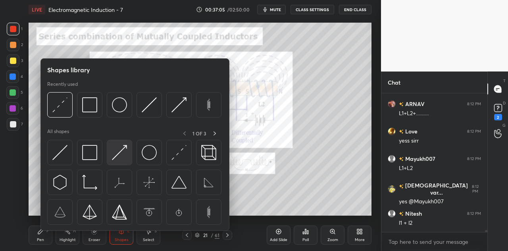
click at [119, 151] on img at bounding box center [119, 152] width 15 height 15
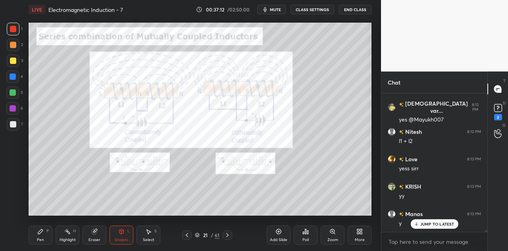
scroll to position [9723, 0]
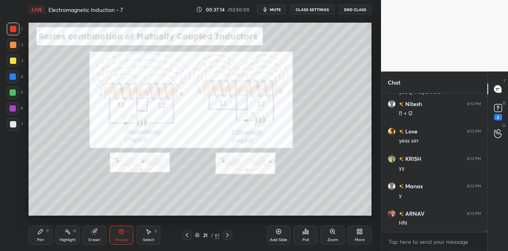
click at [44, 235] on div "Pen P" at bounding box center [41, 234] width 24 height 19
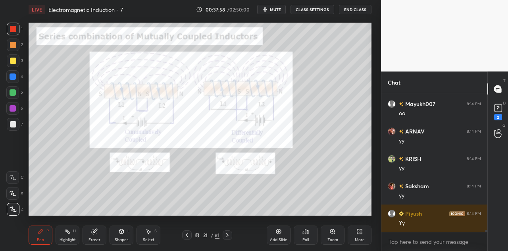
scroll to position [9976, 0]
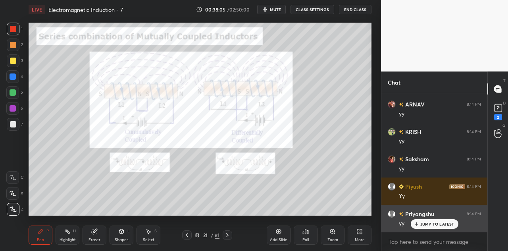
click at [420, 223] on p "JUMP TO LATEST" at bounding box center [437, 223] width 34 height 5
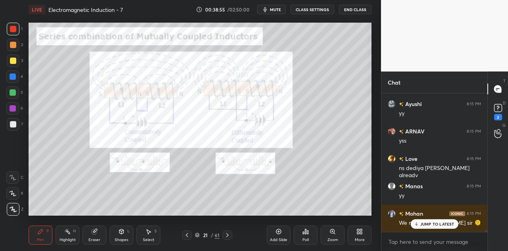
scroll to position [10269, 0]
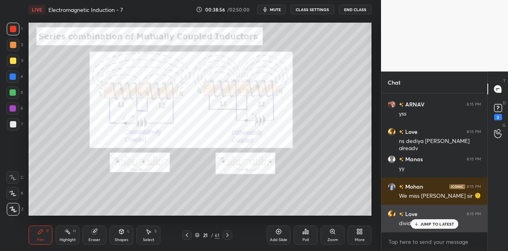
click at [424, 223] on p "JUMP TO LATEST" at bounding box center [437, 223] width 34 height 5
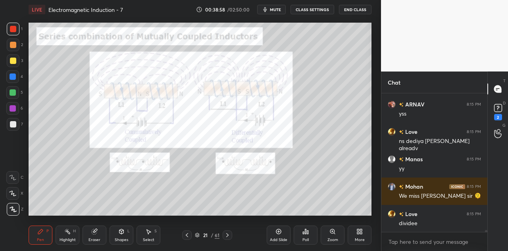
scroll to position [10297, 0]
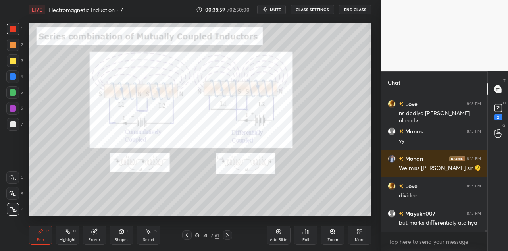
click at [12, 95] on div at bounding box center [13, 92] width 6 height 6
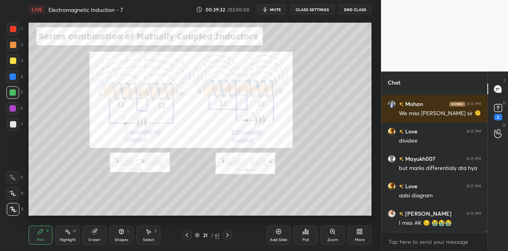
scroll to position [10378, 0]
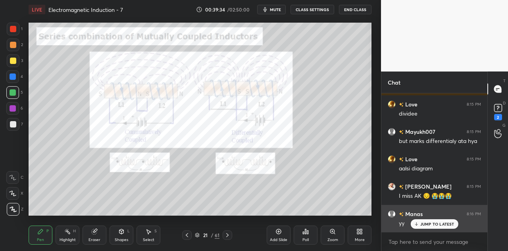
click at [425, 226] on p "JUMP TO LATEST" at bounding box center [437, 223] width 34 height 5
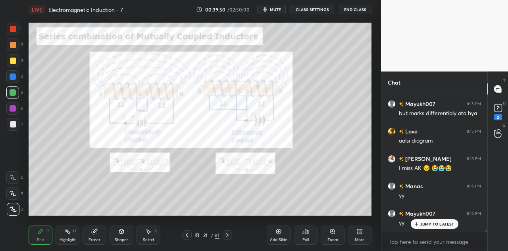
scroll to position [10433, 0]
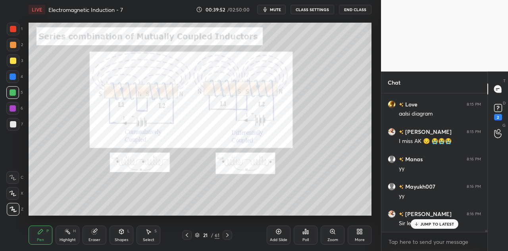
click at [15, 77] on div at bounding box center [13, 76] width 6 height 6
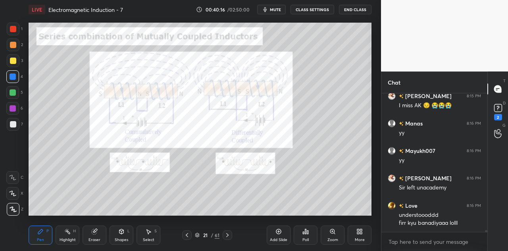
scroll to position [10496, 0]
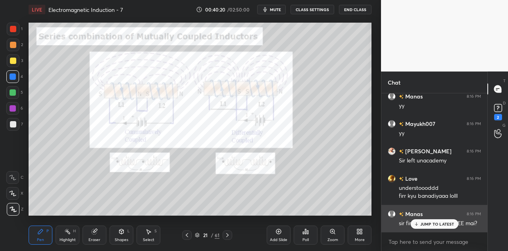
click at [425, 222] on p "JUMP TO LATEST" at bounding box center [437, 223] width 34 height 5
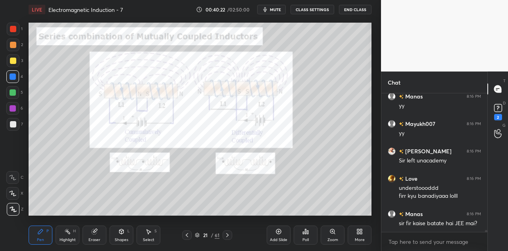
scroll to position [10524, 0]
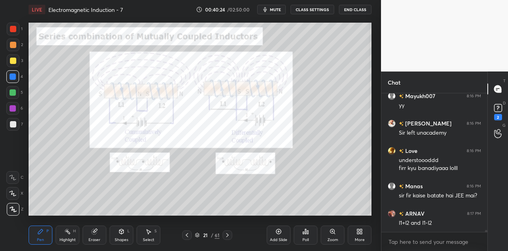
click at [14, 107] on div at bounding box center [13, 108] width 6 height 6
click at [122, 231] on icon at bounding box center [121, 231] width 4 height 5
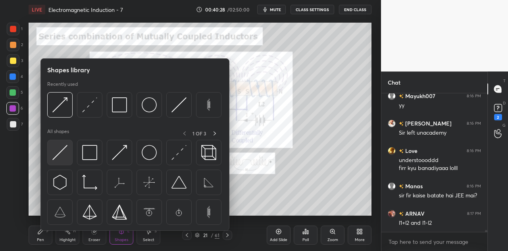
click at [64, 154] on img at bounding box center [59, 152] width 15 height 15
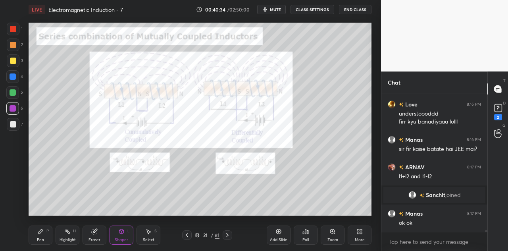
scroll to position [10122, 0]
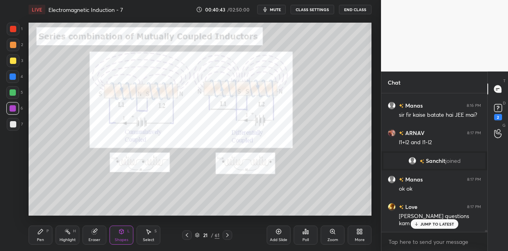
click at [13, 29] on div at bounding box center [13, 29] width 6 height 6
click at [14, 90] on div at bounding box center [13, 92] width 6 height 6
click at [14, 107] on div at bounding box center [13, 108] width 6 height 6
click at [40, 230] on icon at bounding box center [40, 231] width 6 height 6
click at [16, 108] on div at bounding box center [12, 108] width 13 height 13
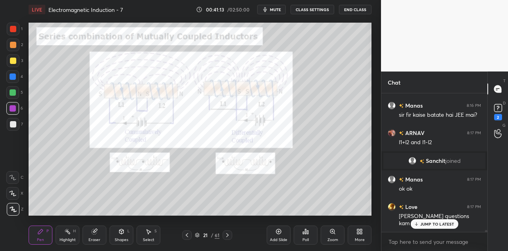
click at [16, 89] on div at bounding box center [12, 92] width 13 height 13
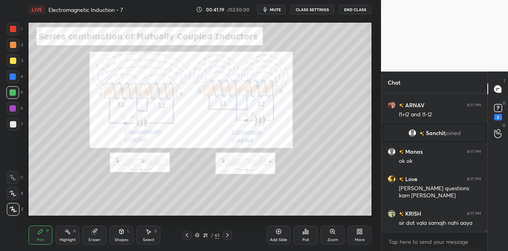
click at [15, 105] on div at bounding box center [12, 108] width 13 height 13
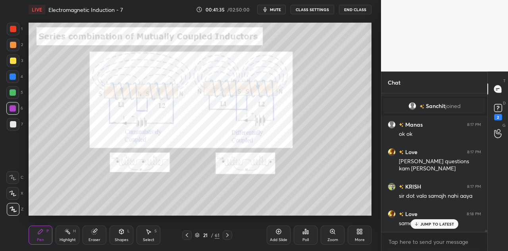
click at [13, 92] on div at bounding box center [13, 92] width 6 height 6
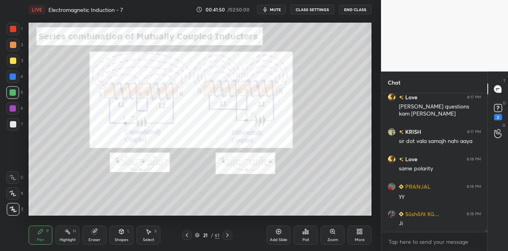
scroll to position [10274, 0]
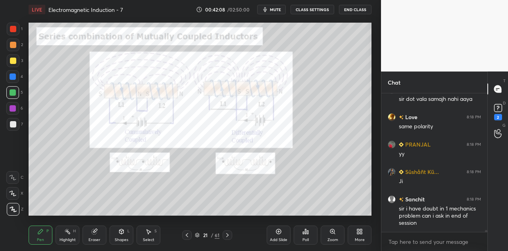
click at [17, 105] on div at bounding box center [12, 108] width 13 height 13
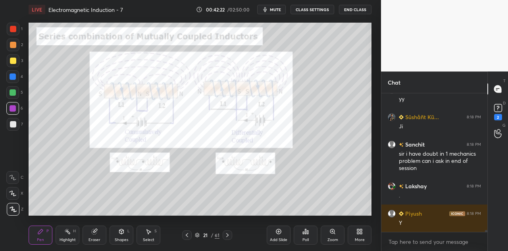
scroll to position [10355, 0]
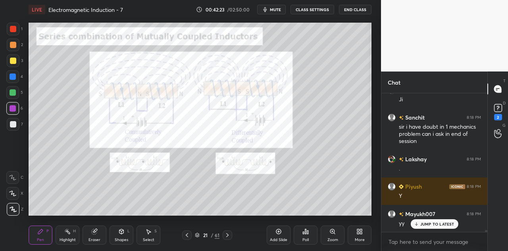
click at [15, 75] on div at bounding box center [13, 76] width 6 height 6
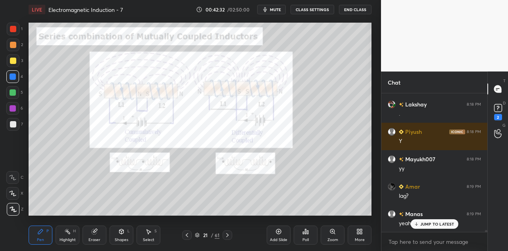
scroll to position [10465, 0]
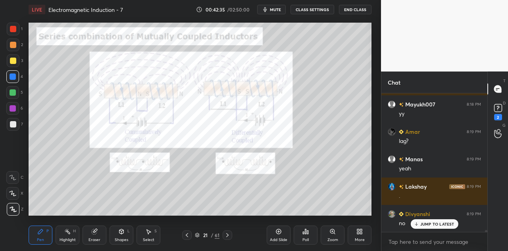
click at [17, 29] on div at bounding box center [13, 29] width 13 height 13
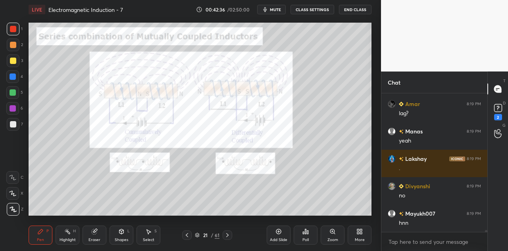
scroll to position [10520, 0]
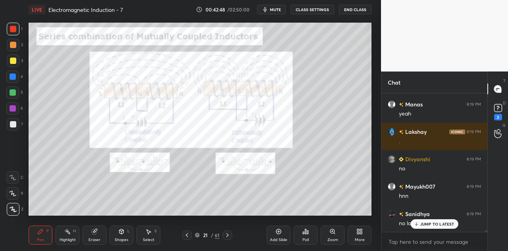
click at [122, 235] on div "Shapes L" at bounding box center [121, 234] width 24 height 19
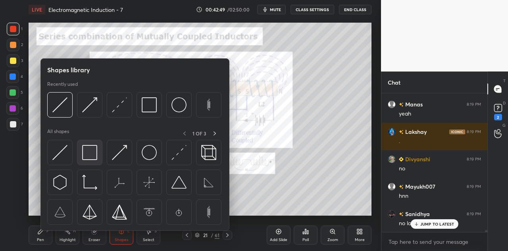
click at [88, 155] on img at bounding box center [89, 152] width 15 height 15
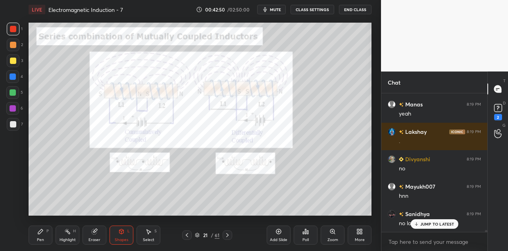
click at [14, 126] on div at bounding box center [13, 124] width 6 height 6
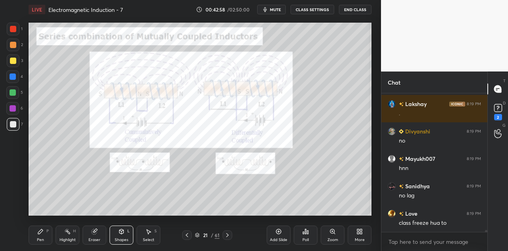
click at [13, 109] on div at bounding box center [13, 108] width 6 height 6
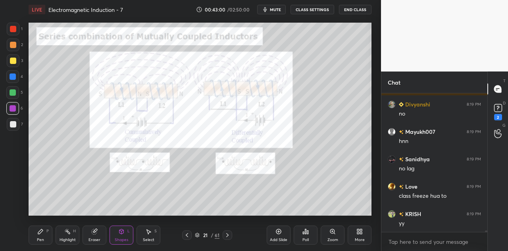
scroll to position [10602, 0]
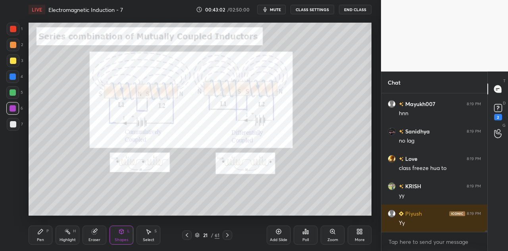
click at [40, 236] on div "Pen P" at bounding box center [41, 234] width 24 height 19
click at [16, 32] on div at bounding box center [13, 29] width 13 height 13
click at [125, 236] on div "Shapes L" at bounding box center [121, 234] width 24 height 19
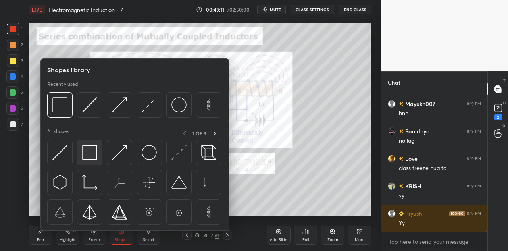
click at [92, 157] on img at bounding box center [89, 152] width 15 height 15
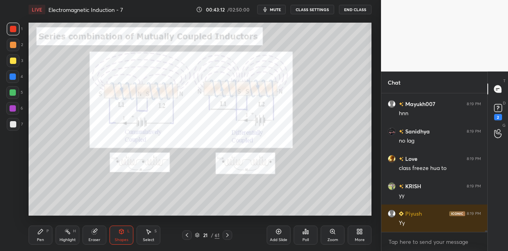
click at [15, 126] on div at bounding box center [13, 124] width 6 height 6
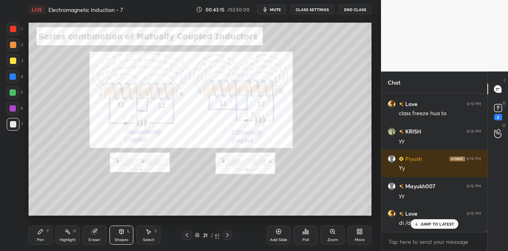
scroll to position [10684, 0]
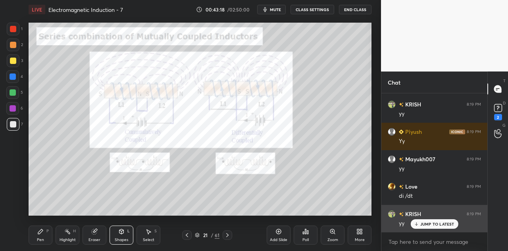
click at [424, 225] on p "JUMP TO LATEST" at bounding box center [437, 223] width 34 height 5
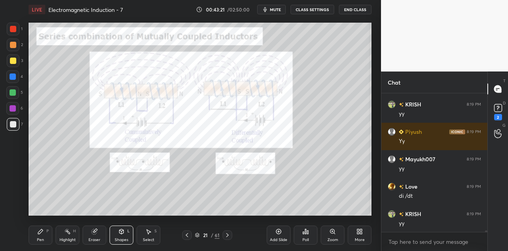
click at [17, 107] on div at bounding box center [12, 108] width 13 height 13
click at [123, 233] on icon at bounding box center [121, 231] width 4 height 5
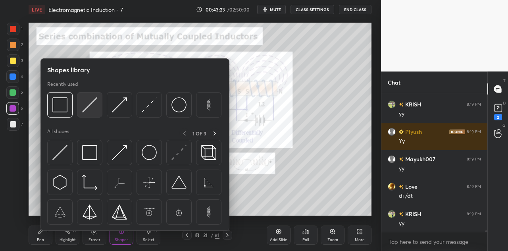
click at [91, 108] on img at bounding box center [89, 104] width 15 height 15
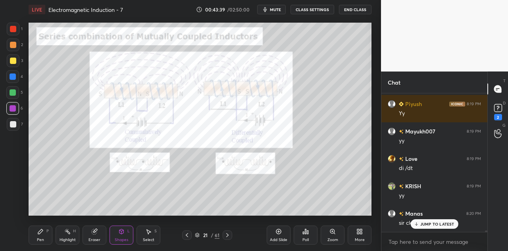
scroll to position [10738, 0]
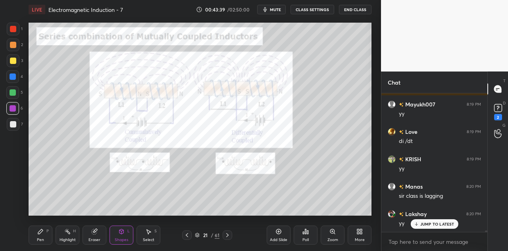
click at [13, 92] on div at bounding box center [13, 92] width 6 height 6
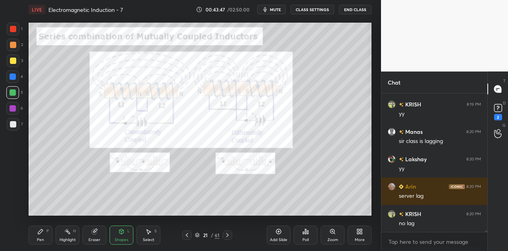
scroll to position [10612, 0]
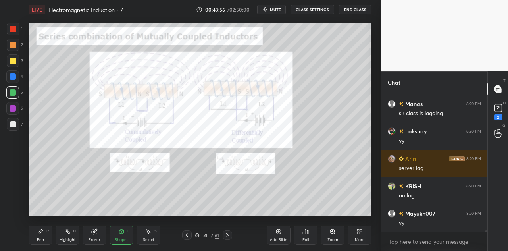
click at [14, 104] on div at bounding box center [12, 108] width 13 height 13
click at [44, 232] on div "Pen P" at bounding box center [41, 234] width 24 height 19
click at [15, 29] on div at bounding box center [13, 29] width 6 height 6
click at [121, 233] on icon at bounding box center [121, 231] width 4 height 5
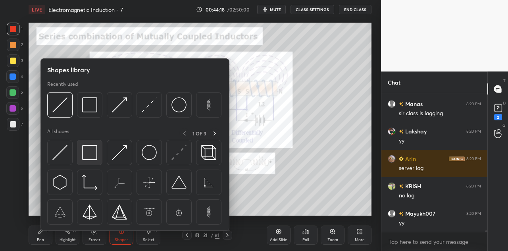
click at [92, 153] on img at bounding box center [89, 152] width 15 height 15
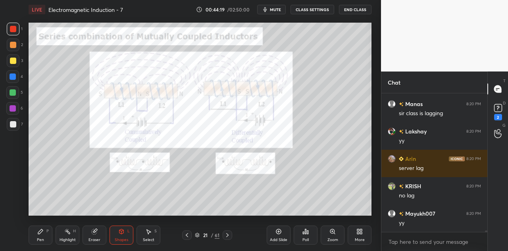
click at [14, 126] on div at bounding box center [13, 124] width 6 height 6
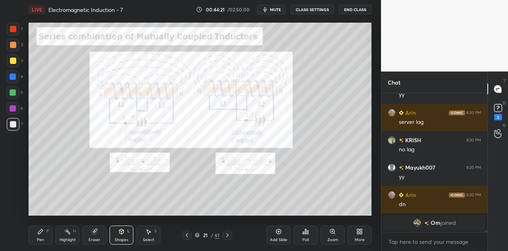
scroll to position [10685, 0]
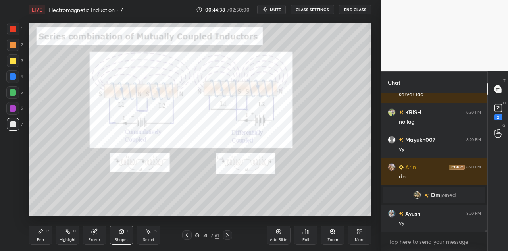
click at [15, 31] on div at bounding box center [13, 29] width 6 height 6
click at [45, 230] on div "Pen P" at bounding box center [41, 234] width 24 height 19
click at [121, 231] on icon at bounding box center [121, 230] width 4 height 1
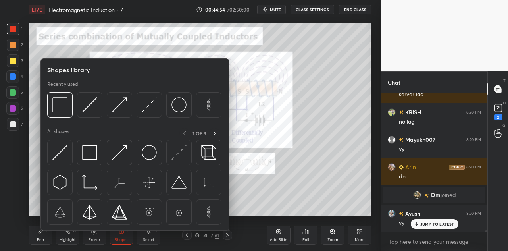
scroll to position [10712, 0]
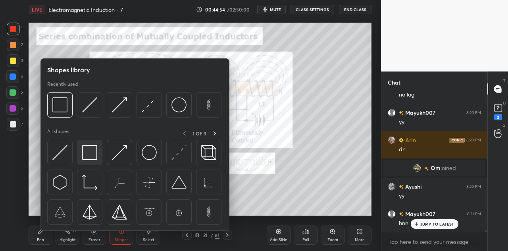
click at [90, 150] on img at bounding box center [89, 152] width 15 height 15
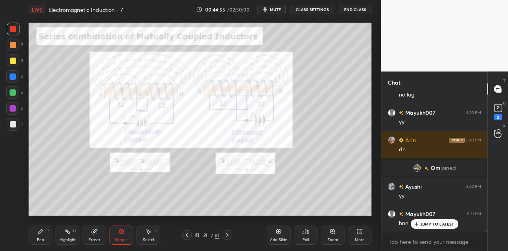
scroll to position [10720, 0]
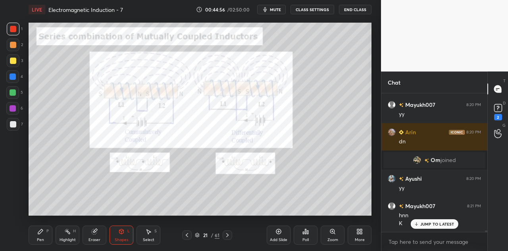
click at [15, 124] on div at bounding box center [13, 124] width 6 height 6
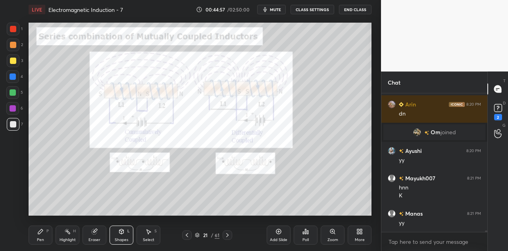
scroll to position [10803, 0]
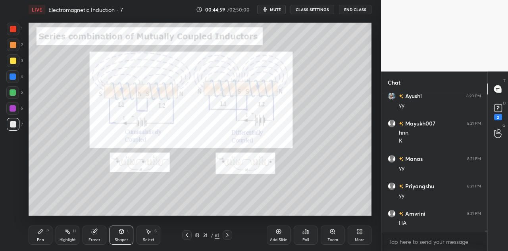
click at [42, 232] on icon at bounding box center [40, 231] width 6 height 6
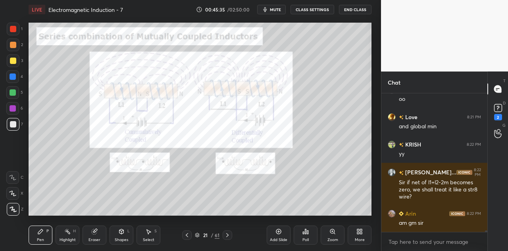
scroll to position [11117, 0]
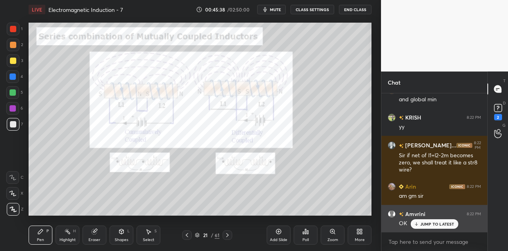
click at [420, 223] on p "JUMP TO LATEST" at bounding box center [437, 223] width 34 height 5
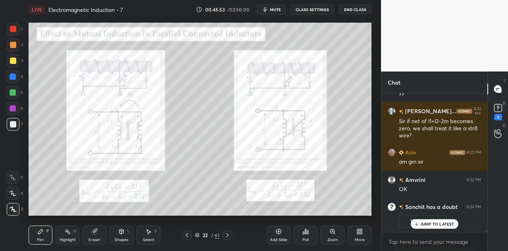
click at [15, 29] on div at bounding box center [13, 29] width 6 height 6
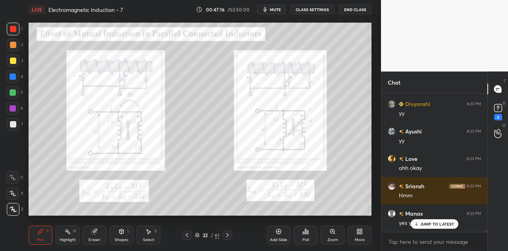
scroll to position [11389, 0]
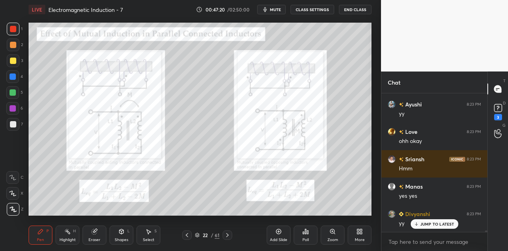
click at [119, 232] on icon at bounding box center [121, 231] width 4 height 5
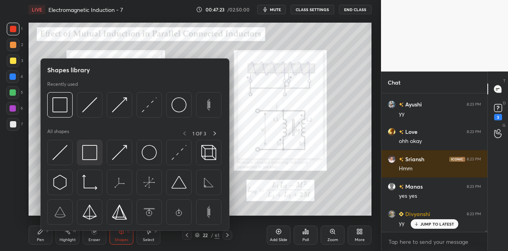
click at [89, 152] on img at bounding box center [89, 152] width 15 height 15
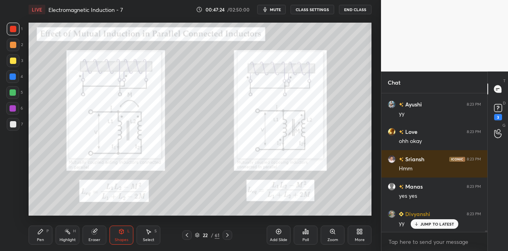
click at [17, 62] on div at bounding box center [13, 60] width 13 height 13
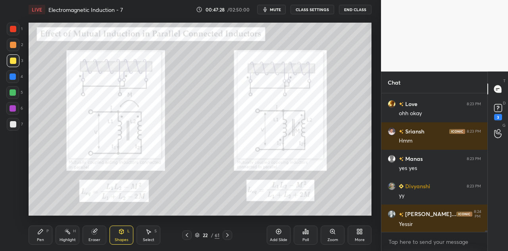
scroll to position [11443, 0]
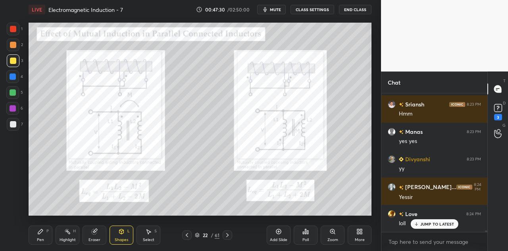
click at [43, 233] on icon at bounding box center [40, 231] width 6 height 6
click at [17, 78] on div at bounding box center [12, 76] width 13 height 13
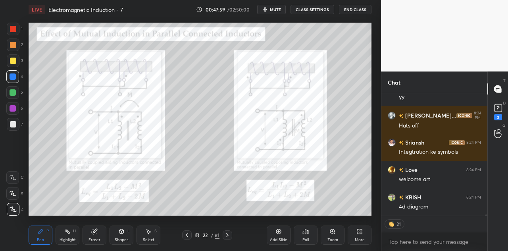
scroll to position [11850, 0]
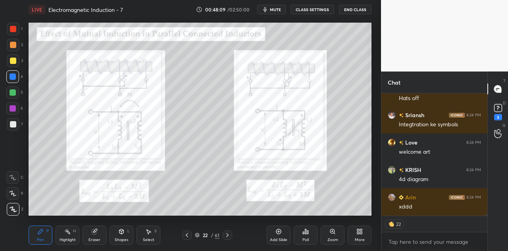
click at [15, 61] on div at bounding box center [13, 60] width 6 height 6
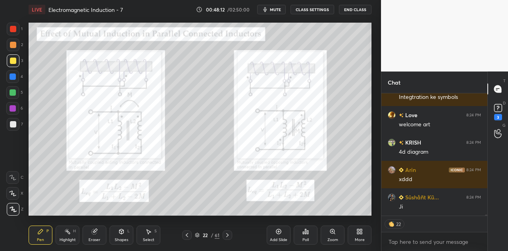
scroll to position [11905, 0]
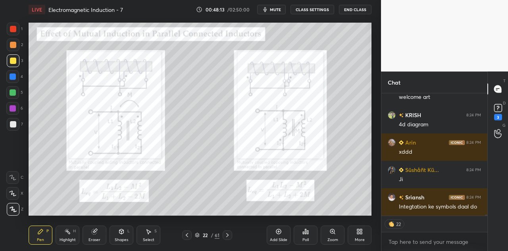
click at [16, 75] on div at bounding box center [12, 76] width 13 height 13
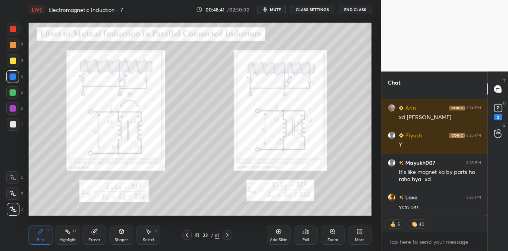
scroll to position [12158, 0]
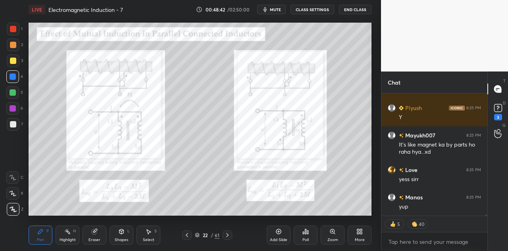
click at [99, 234] on div "Eraser" at bounding box center [94, 234] width 24 height 19
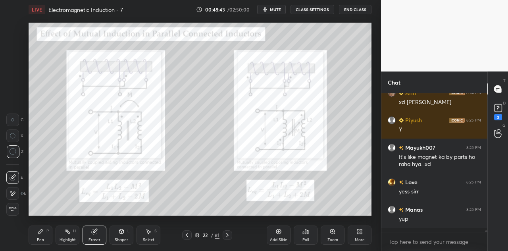
scroll to position [12142, 0]
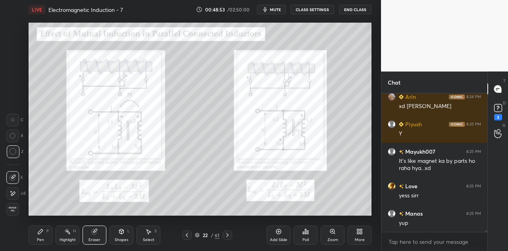
click at [70, 234] on rect at bounding box center [68, 232] width 4 height 4
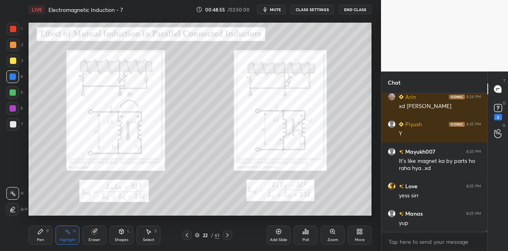
click at [96, 233] on icon at bounding box center [94, 231] width 5 height 5
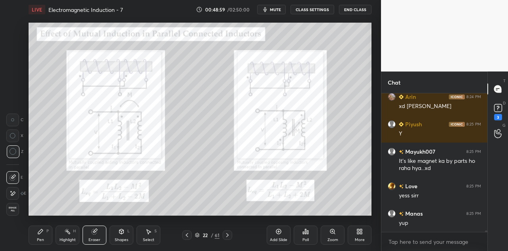
click at [41, 230] on icon at bounding box center [40, 231] width 5 height 5
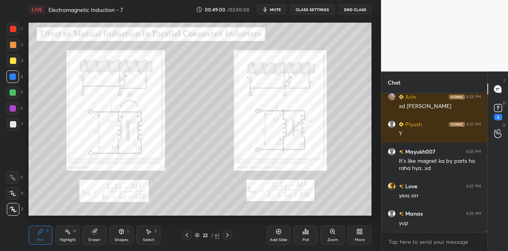
click at [13, 31] on div at bounding box center [13, 29] width 6 height 6
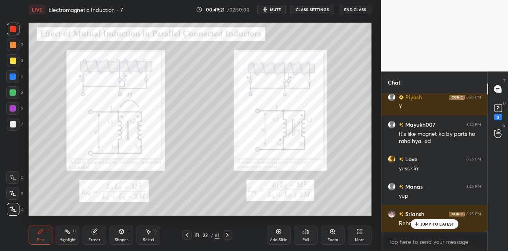
click at [122, 233] on icon at bounding box center [121, 231] width 4 height 5
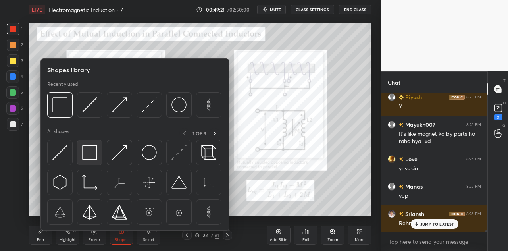
click at [92, 152] on img at bounding box center [89, 152] width 15 height 15
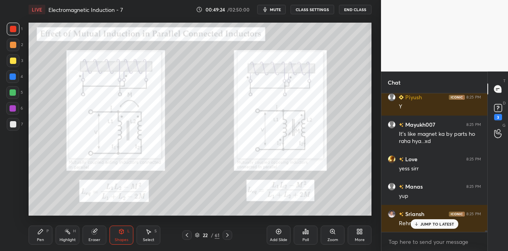
click at [47, 235] on div "Pen P" at bounding box center [41, 234] width 24 height 19
click at [421, 224] on p "JUMP TO LATEST" at bounding box center [437, 223] width 34 height 5
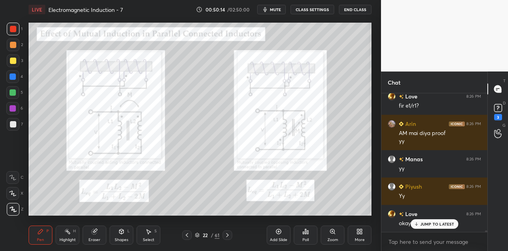
scroll to position [12623, 0]
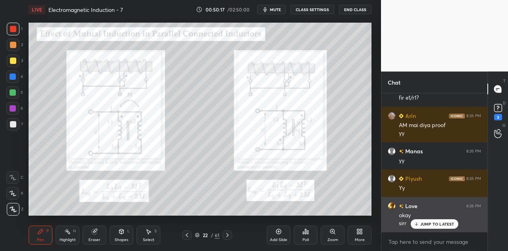
click at [425, 224] on p "JUMP TO LATEST" at bounding box center [437, 223] width 34 height 5
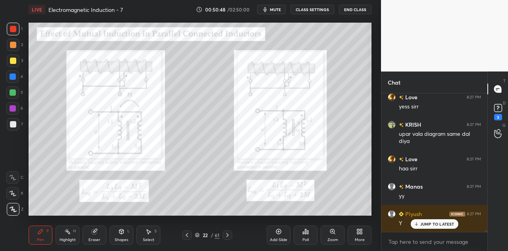
scroll to position [12829, 0]
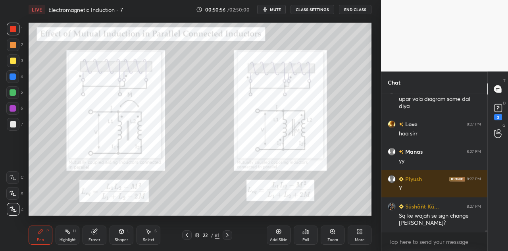
click at [17, 92] on div at bounding box center [12, 92] width 13 height 13
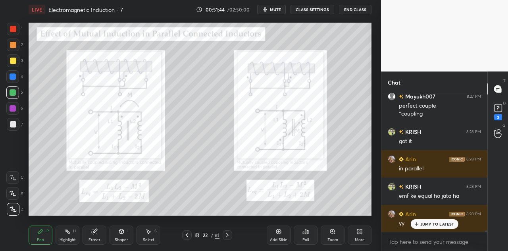
scroll to position [13118, 0]
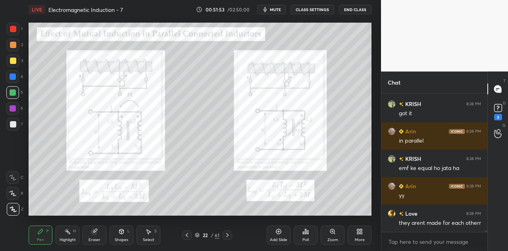
click at [15, 108] on div at bounding box center [13, 108] width 6 height 6
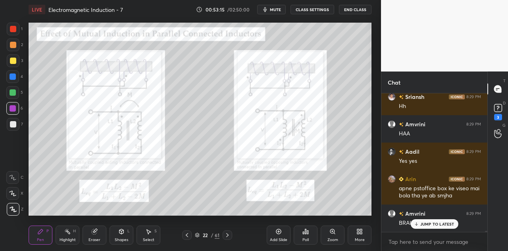
scroll to position [13769, 0]
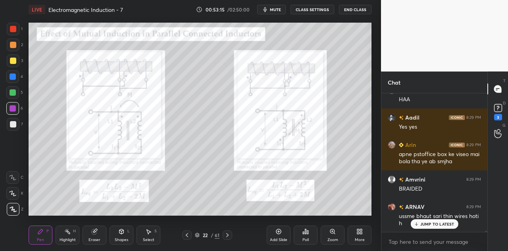
click at [95, 237] on div "Eraser" at bounding box center [94, 234] width 24 height 19
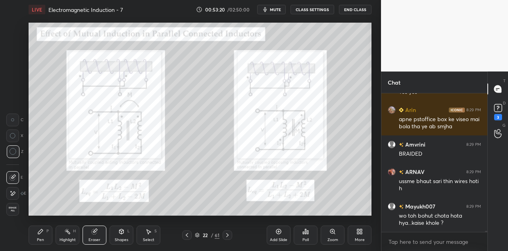
scroll to position [13831, 0]
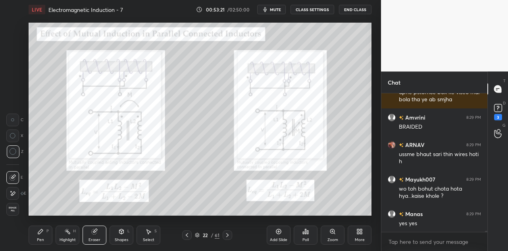
click at [122, 237] on div "Shapes L" at bounding box center [121, 234] width 24 height 19
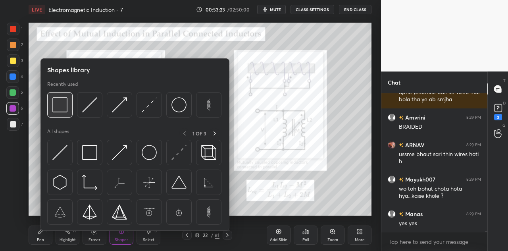
click at [58, 109] on img at bounding box center [59, 104] width 15 height 15
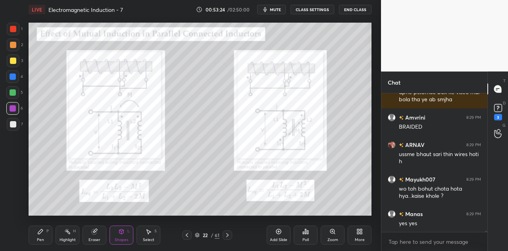
click at [15, 77] on div at bounding box center [13, 76] width 6 height 6
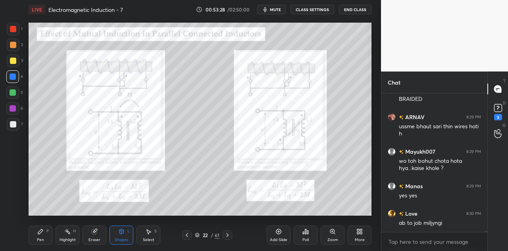
click at [41, 232] on icon at bounding box center [40, 231] width 6 height 6
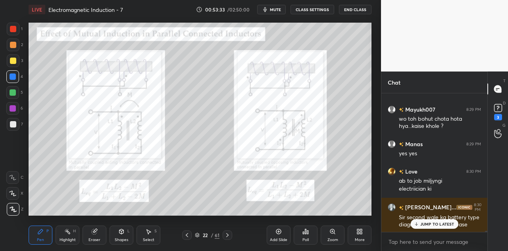
scroll to position [13929, 0]
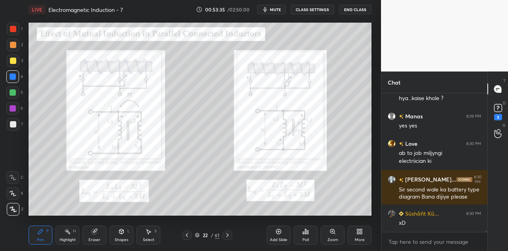
click at [14, 107] on div at bounding box center [13, 108] width 6 height 6
click at [98, 234] on div "Eraser" at bounding box center [94, 234] width 24 height 19
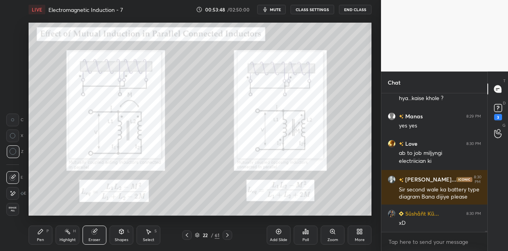
click at [48, 234] on div "Pen P" at bounding box center [41, 234] width 24 height 19
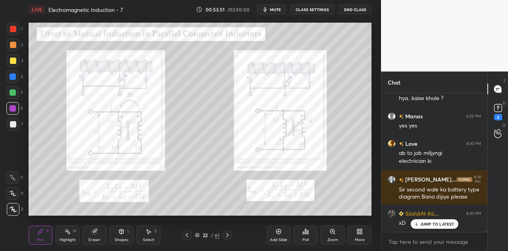
scroll to position [13956, 0]
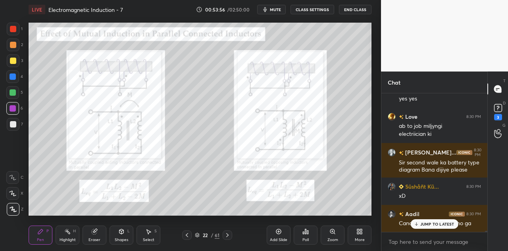
click at [13, 80] on div at bounding box center [12, 76] width 13 height 13
click at [125, 234] on div "Shapes L" at bounding box center [121, 234] width 24 height 19
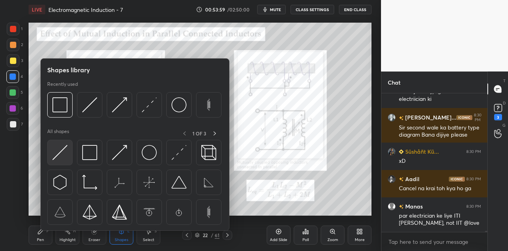
click at [63, 155] on img at bounding box center [59, 152] width 15 height 15
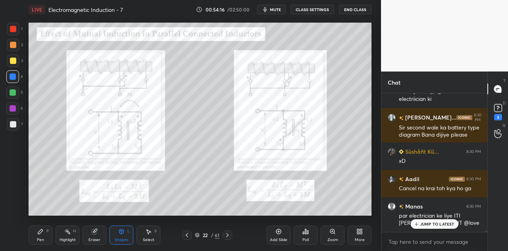
scroll to position [14018, 0]
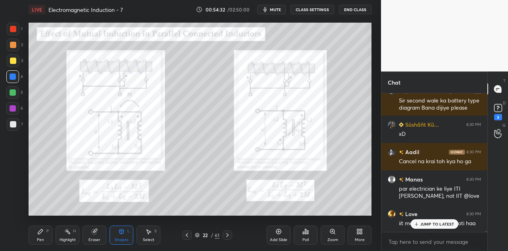
click at [11, 28] on div at bounding box center [13, 29] width 6 height 6
click at [40, 237] on div "Pen P" at bounding box center [41, 234] width 24 height 19
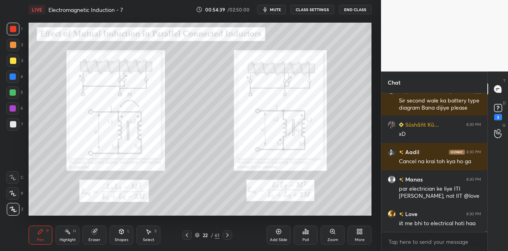
scroll to position [14052, 0]
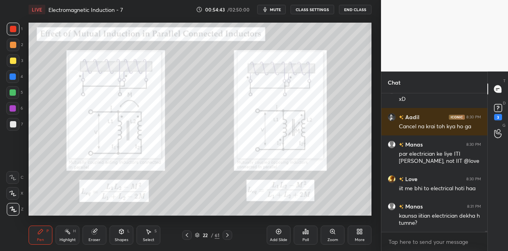
click at [15, 94] on div at bounding box center [13, 92] width 6 height 6
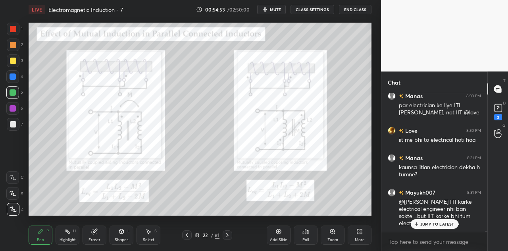
click at [15, 75] on div at bounding box center [13, 76] width 6 height 6
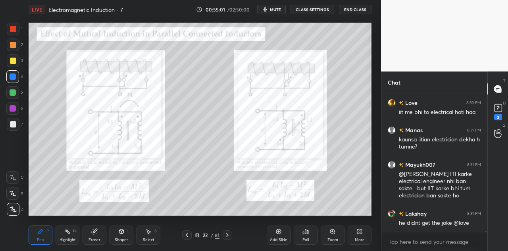
click at [12, 27] on div at bounding box center [13, 29] width 6 height 6
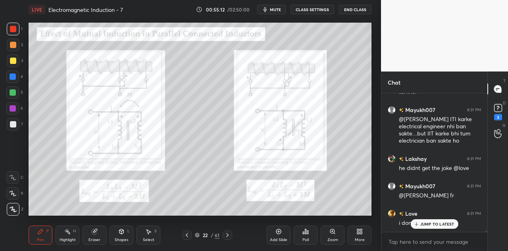
scroll to position [14210, 0]
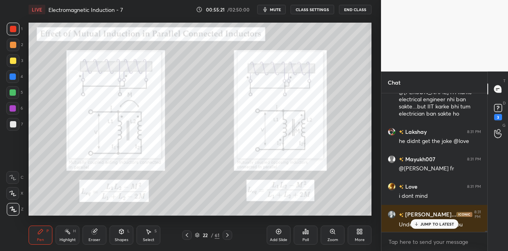
click at [17, 77] on div at bounding box center [12, 76] width 13 height 13
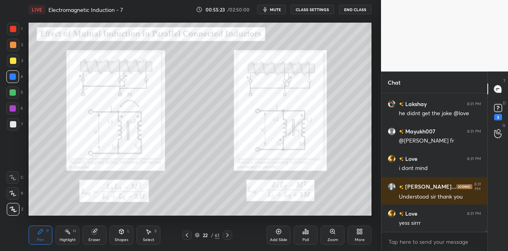
scroll to position [14265, 0]
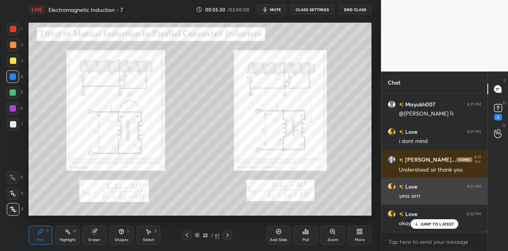
click at [431, 222] on p "JUMP TO LATEST" at bounding box center [437, 223] width 34 height 5
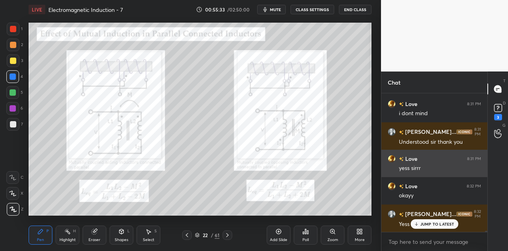
scroll to position [14320, 0]
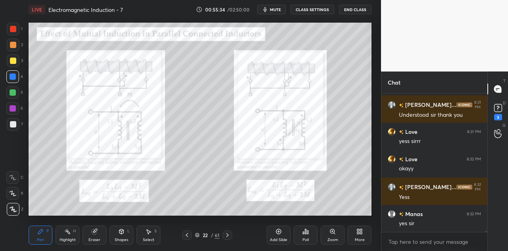
click at [15, 110] on div at bounding box center [13, 108] width 6 height 6
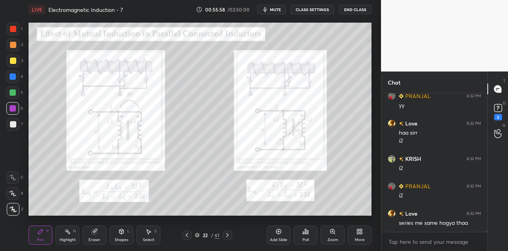
scroll to position [14492, 0]
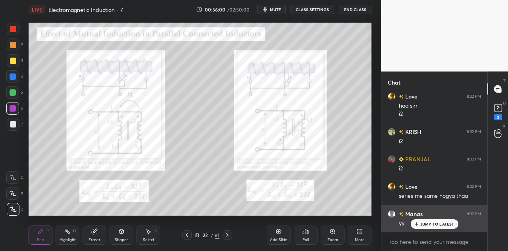
click at [429, 223] on p "JUMP TO LATEST" at bounding box center [437, 223] width 34 height 5
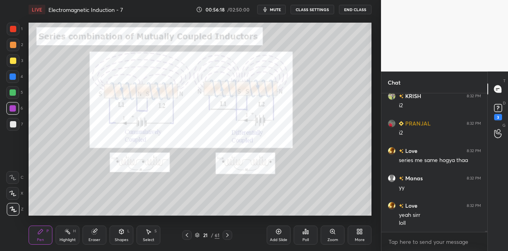
scroll to position [14554, 0]
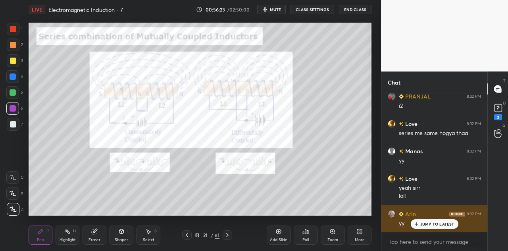
click at [422, 225] on p "JUMP TO LATEST" at bounding box center [437, 223] width 34 height 5
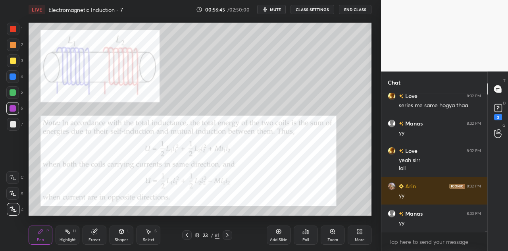
scroll to position [14609, 0]
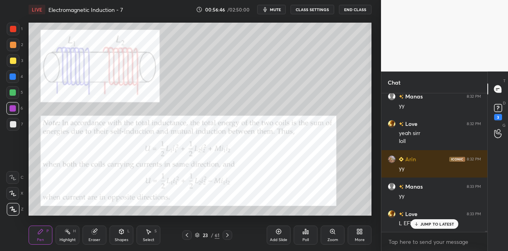
click at [13, 47] on div at bounding box center [13, 45] width 6 height 6
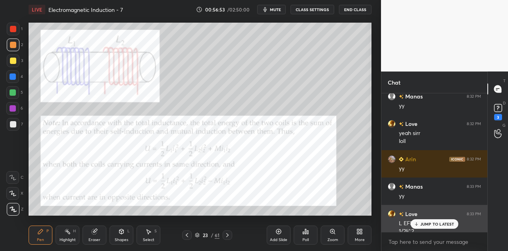
scroll to position [14617, 0]
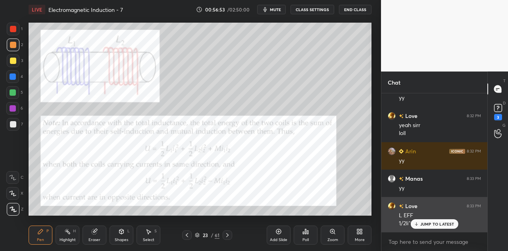
click at [435, 224] on p "JUMP TO LATEST" at bounding box center [437, 223] width 34 height 5
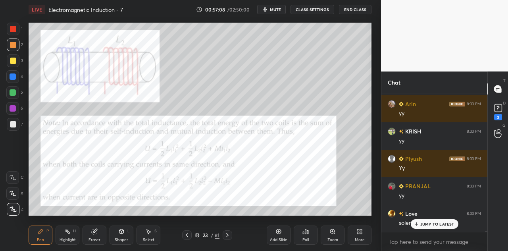
scroll to position [14891, 0]
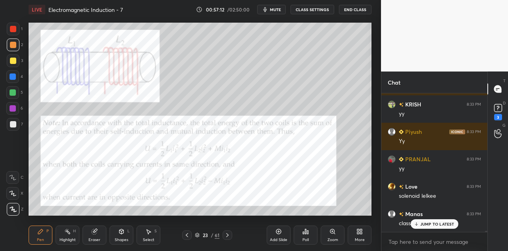
click at [14, 78] on div at bounding box center [13, 76] width 6 height 6
click at [121, 235] on div "Shapes L" at bounding box center [121, 234] width 24 height 19
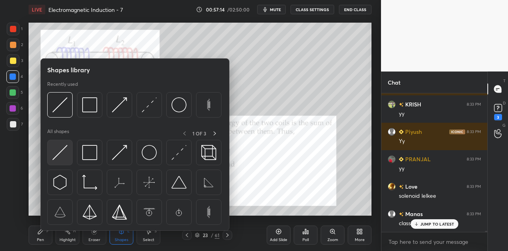
click at [66, 150] on img at bounding box center [59, 152] width 15 height 15
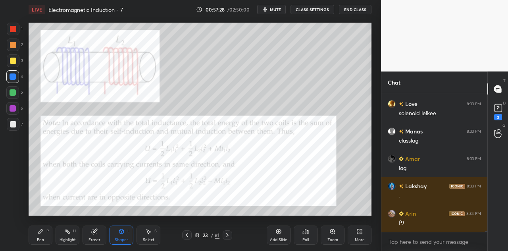
scroll to position [15000, 0]
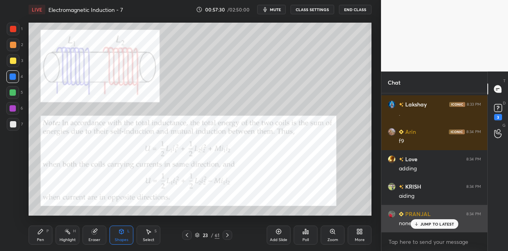
click at [422, 222] on p "JUMP TO LATEST" at bounding box center [437, 223] width 34 height 5
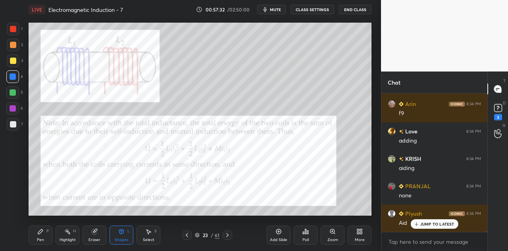
scroll to position [15110, 0]
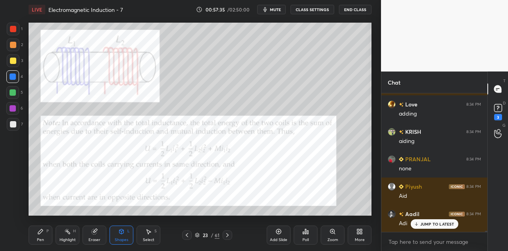
click at [49, 235] on div "Pen P" at bounding box center [41, 234] width 24 height 19
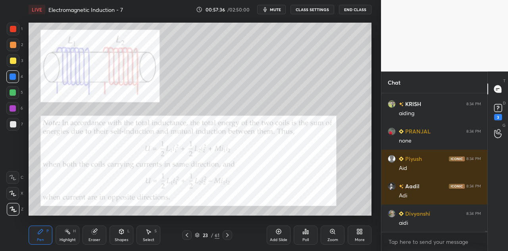
scroll to position [15164, 0]
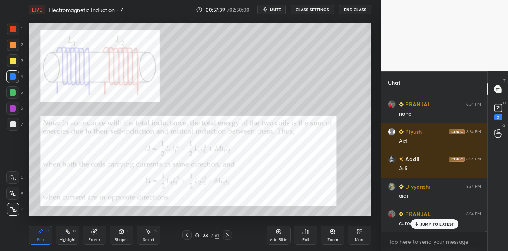
click at [13, 31] on div at bounding box center [13, 29] width 6 height 6
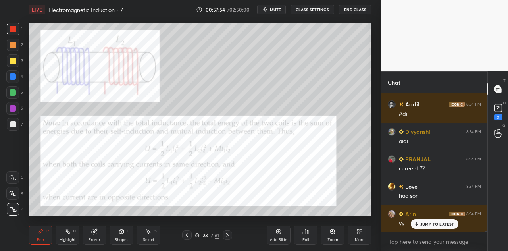
scroll to position [15247, 0]
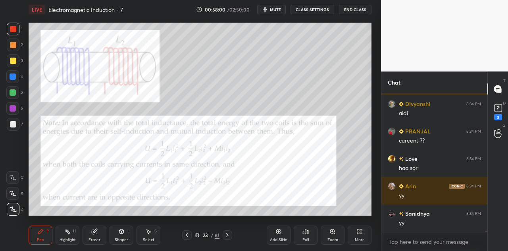
click at [14, 92] on div at bounding box center [13, 92] width 6 height 6
click at [13, 77] on div at bounding box center [13, 76] width 6 height 6
click at [18, 32] on div at bounding box center [13, 29] width 13 height 13
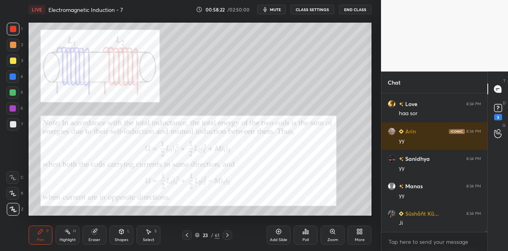
scroll to position [15328, 0]
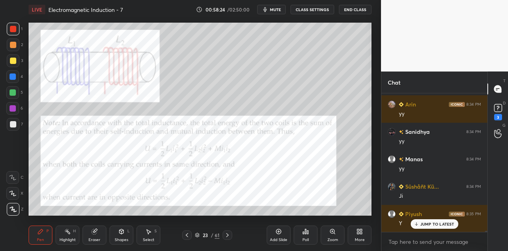
click at [19, 74] on div at bounding box center [12, 76] width 13 height 13
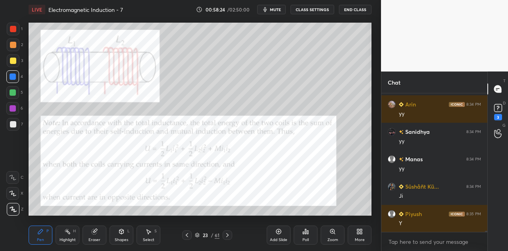
scroll to position [15356, 0]
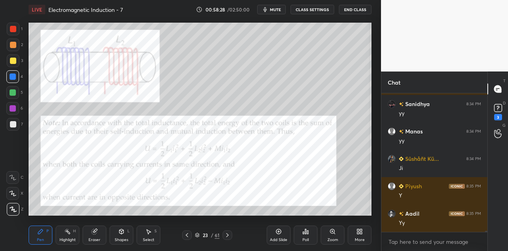
click at [125, 231] on div "Shapes L" at bounding box center [121, 234] width 24 height 19
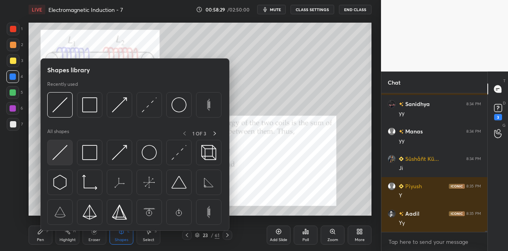
click at [70, 154] on div at bounding box center [59, 152] width 25 height 25
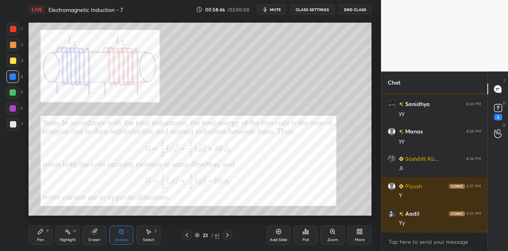
click at [16, 31] on div at bounding box center [13, 29] width 6 height 6
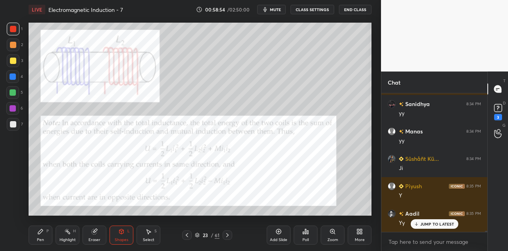
scroll to position [15383, 0]
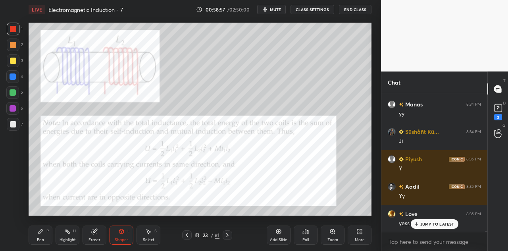
click at [17, 125] on div at bounding box center [13, 124] width 13 height 13
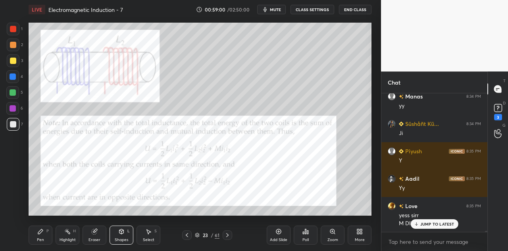
click at [42, 237] on div "Pen P" at bounding box center [41, 234] width 24 height 19
click at [13, 31] on div at bounding box center [13, 29] width 6 height 6
click at [120, 236] on div "Shapes L" at bounding box center [121, 234] width 24 height 19
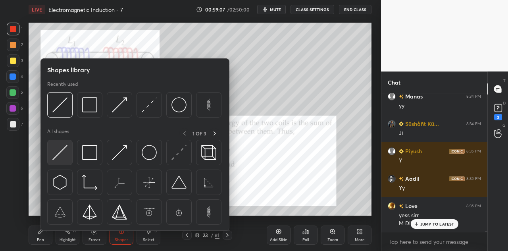
click at [63, 147] on img at bounding box center [59, 152] width 15 height 15
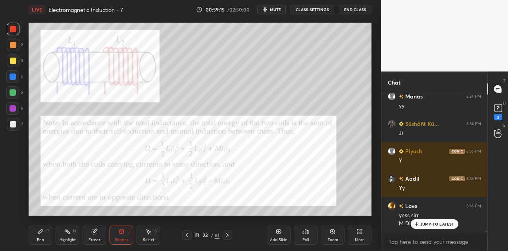
click at [16, 76] on div at bounding box center [13, 76] width 6 height 6
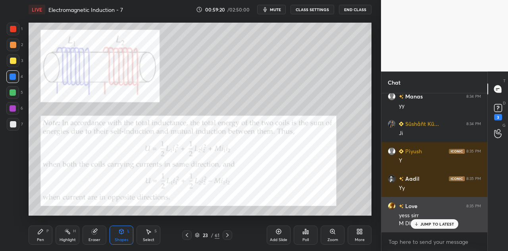
click at [427, 220] on div "JUMP TO LATEST" at bounding box center [434, 224] width 48 height 10
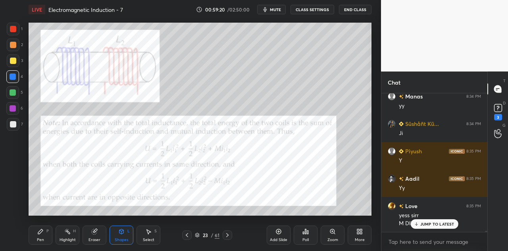
scroll to position [15419, 0]
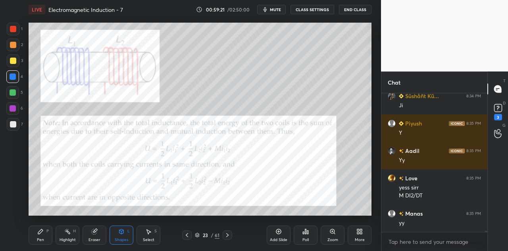
click at [44, 235] on div "Pen P" at bounding box center [41, 234] width 24 height 19
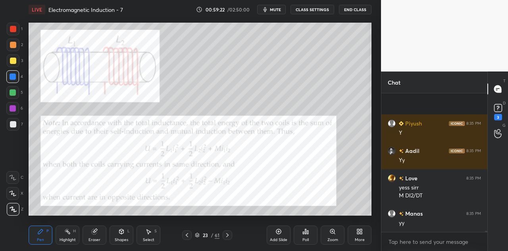
scroll to position [15474, 0]
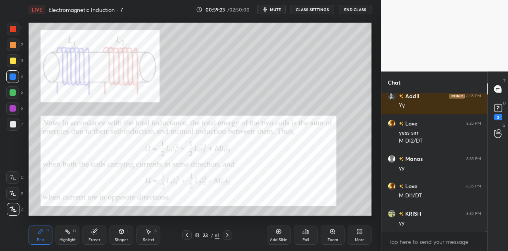
click at [13, 61] on div at bounding box center [13, 60] width 6 height 6
click at [14, 75] on div at bounding box center [13, 76] width 6 height 6
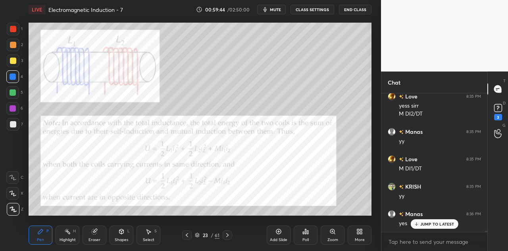
click at [15, 31] on div at bounding box center [13, 29] width 6 height 6
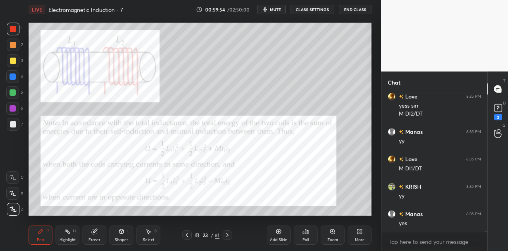
scroll to position [15528, 0]
click at [13, 93] on div at bounding box center [13, 92] width 6 height 6
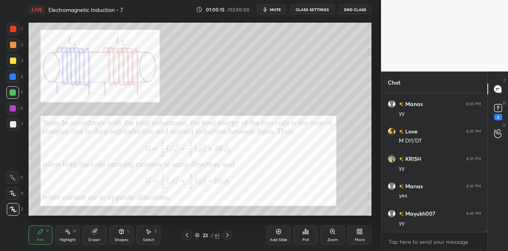
scroll to position [15555, 0]
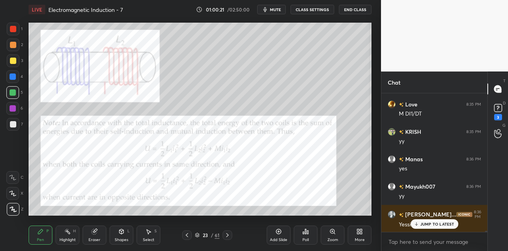
click at [13, 77] on div at bounding box center [13, 76] width 6 height 6
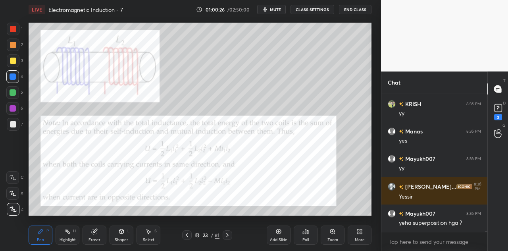
click at [16, 31] on div at bounding box center [13, 29] width 13 height 13
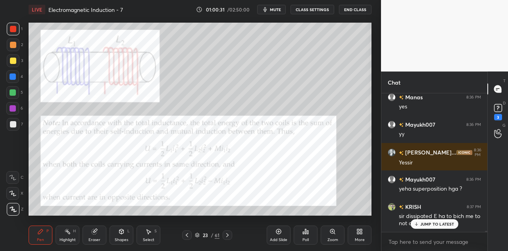
click at [127, 234] on div "Shapes L" at bounding box center [121, 234] width 24 height 19
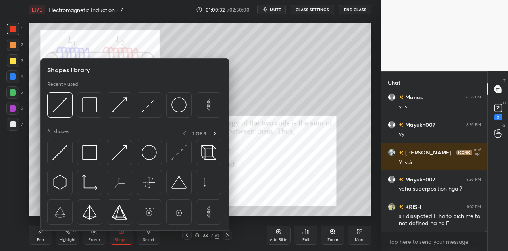
scroll to position [15645, 0]
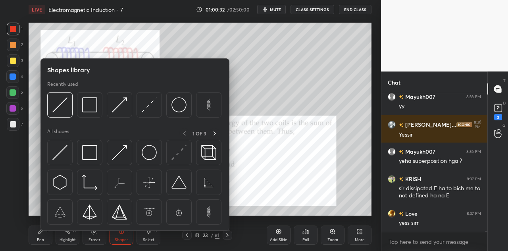
click at [13, 57] on div at bounding box center [13, 60] width 6 height 6
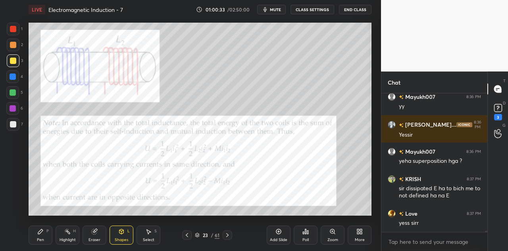
click at [119, 230] on icon at bounding box center [121, 231] width 6 height 6
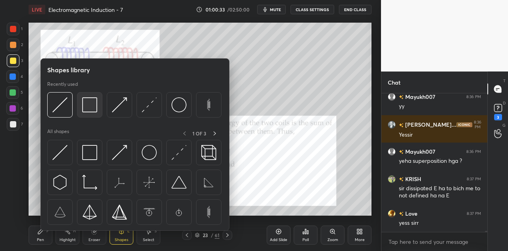
click at [92, 109] on img at bounding box center [89, 104] width 15 height 15
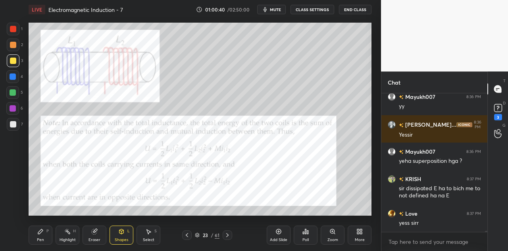
click at [40, 234] on icon at bounding box center [40, 231] width 6 height 6
click at [16, 60] on div at bounding box center [13, 60] width 6 height 6
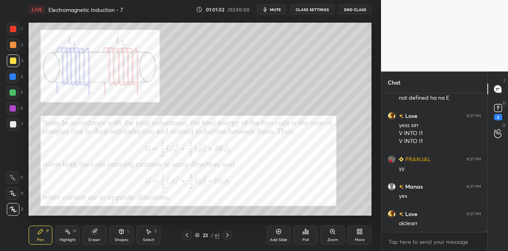
scroll to position [15770, 0]
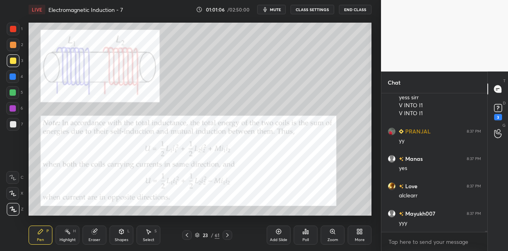
click at [16, 77] on div at bounding box center [12, 76] width 13 height 13
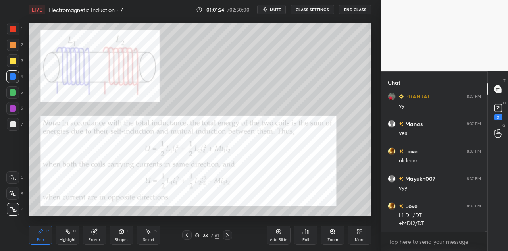
scroll to position [15833, 0]
click at [14, 88] on div at bounding box center [12, 92] width 13 height 13
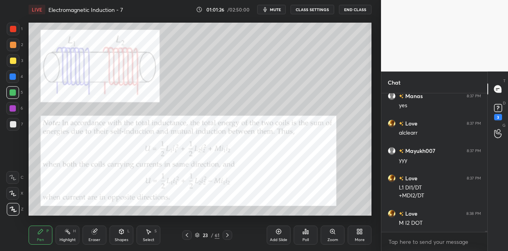
click at [15, 33] on div at bounding box center [13, 29] width 13 height 13
click at [15, 77] on div at bounding box center [13, 76] width 6 height 6
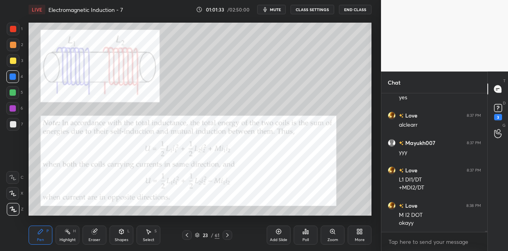
click at [17, 125] on div at bounding box center [13, 124] width 13 height 13
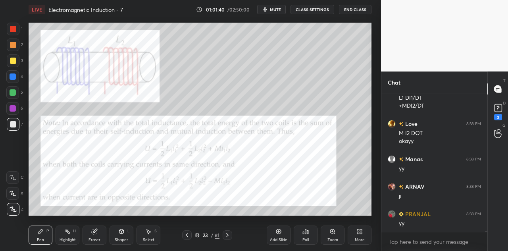
scroll to position [15950, 0]
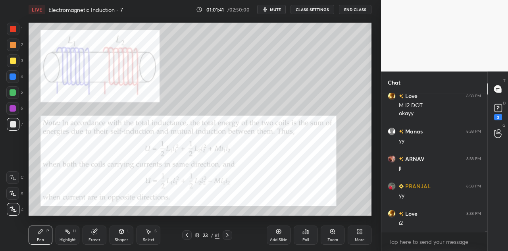
click at [15, 31] on div at bounding box center [13, 29] width 6 height 6
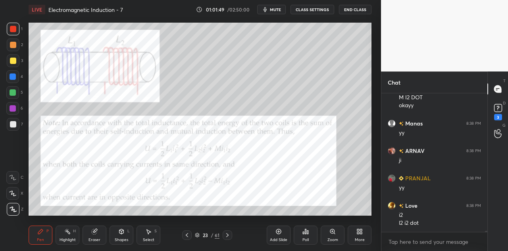
click at [15, 33] on div at bounding box center [13, 29] width 13 height 13
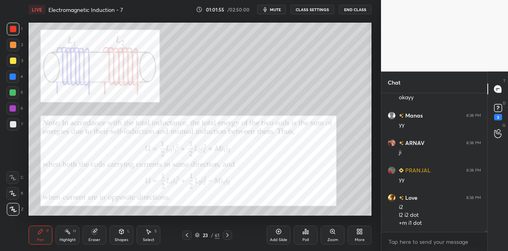
click at [16, 93] on div at bounding box center [13, 92] width 6 height 6
click at [14, 73] on div at bounding box center [13, 76] width 6 height 6
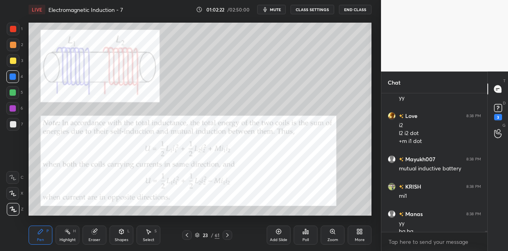
scroll to position [16056, 0]
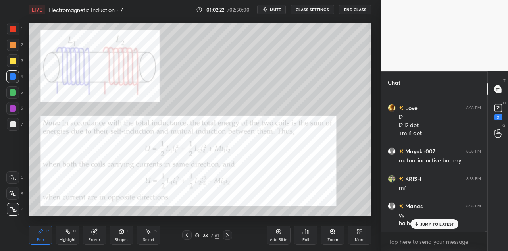
click at [431, 222] on p "JUMP TO LATEST" at bounding box center [437, 223] width 34 height 5
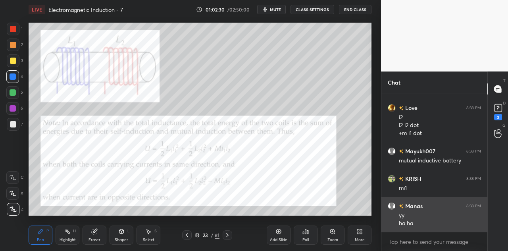
scroll to position [16083, 0]
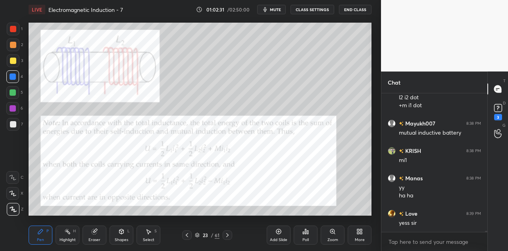
click at [17, 93] on div at bounding box center [12, 92] width 13 height 13
click at [95, 234] on icon at bounding box center [94, 231] width 6 height 6
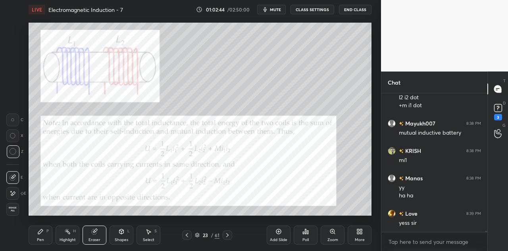
click at [45, 232] on div "Pen P" at bounding box center [41, 234] width 24 height 19
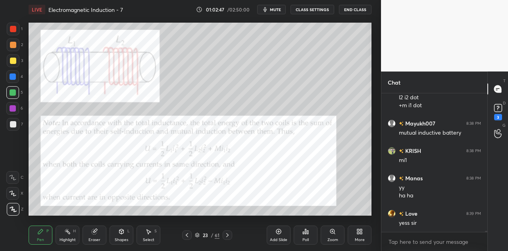
click at [13, 109] on div at bounding box center [13, 108] width 6 height 6
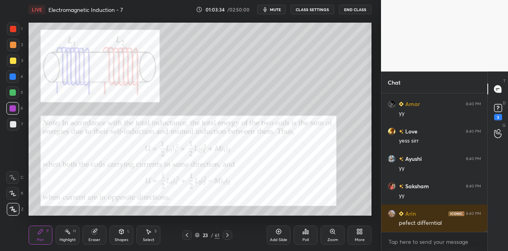
scroll to position [16501, 0]
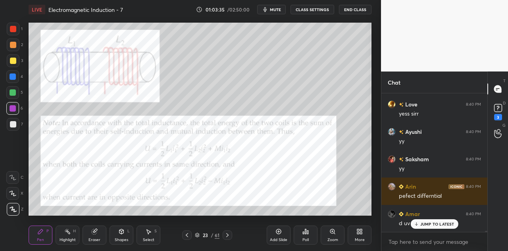
click at [17, 76] on div at bounding box center [12, 76] width 13 height 13
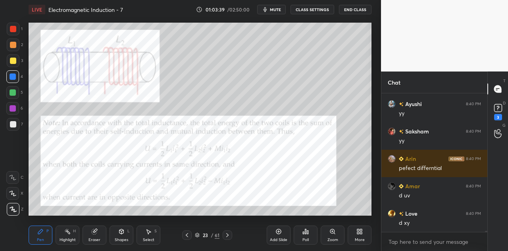
click at [15, 125] on div at bounding box center [13, 124] width 6 height 6
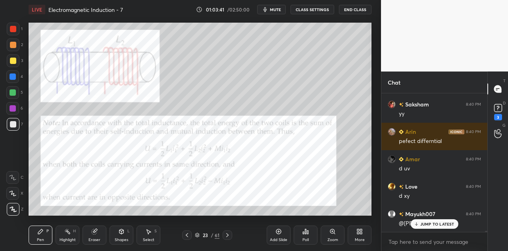
click at [17, 28] on div at bounding box center [13, 29] width 13 height 13
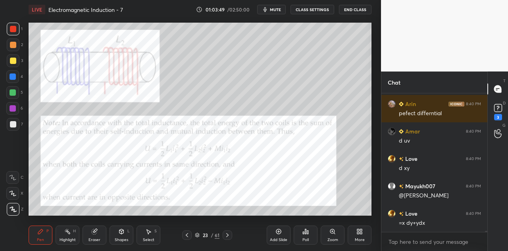
click at [14, 128] on div at bounding box center [13, 124] width 13 height 13
click at [12, 27] on div at bounding box center [13, 29] width 6 height 6
click at [13, 94] on div at bounding box center [13, 92] width 6 height 6
click at [123, 233] on icon at bounding box center [121, 231] width 4 height 5
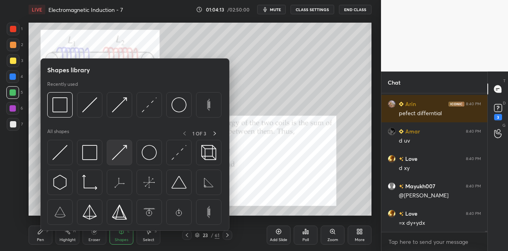
click at [109, 149] on div at bounding box center [119, 152] width 25 height 25
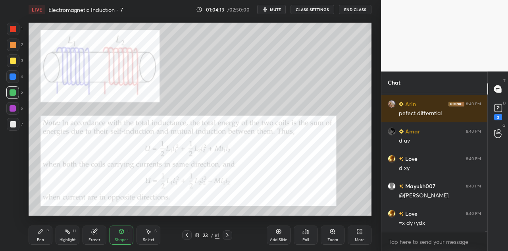
scroll to position [16611, 0]
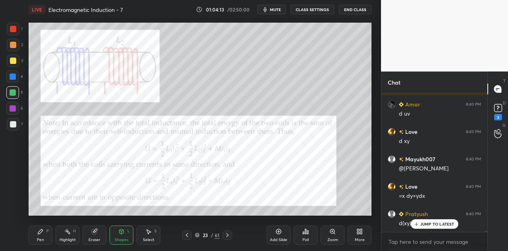
click at [15, 43] on div at bounding box center [13, 45] width 6 height 6
click at [426, 221] on p "JUMP TO LATEST" at bounding box center [437, 223] width 34 height 5
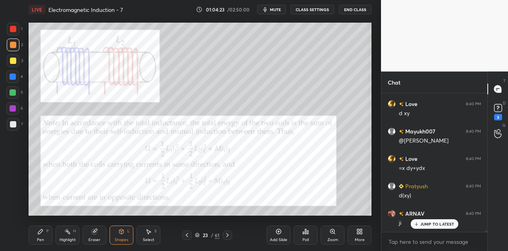
scroll to position [16666, 0]
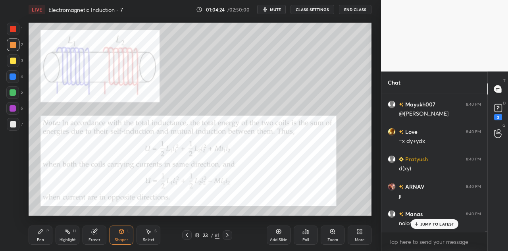
click at [42, 234] on icon at bounding box center [40, 231] width 6 height 6
click at [15, 115] on div at bounding box center [12, 108] width 13 height 13
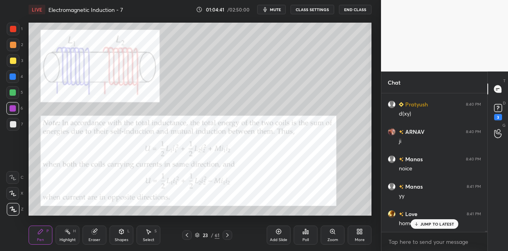
scroll to position [16755, 0]
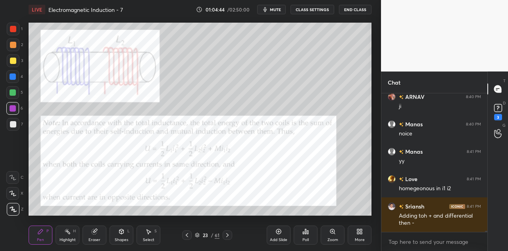
click at [124, 235] on div "Shapes L" at bounding box center [121, 234] width 24 height 19
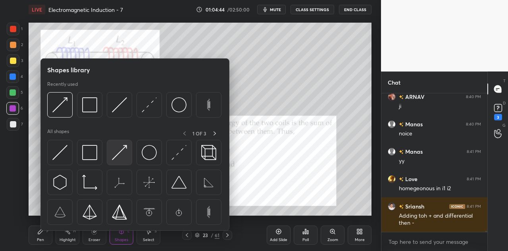
click at [123, 159] on img at bounding box center [119, 152] width 15 height 15
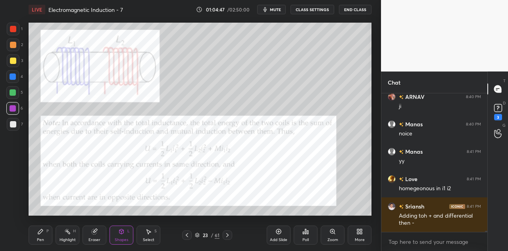
click at [46, 235] on div "Pen P" at bounding box center [41, 234] width 24 height 19
click at [13, 78] on div at bounding box center [13, 76] width 6 height 6
click at [15, 91] on div at bounding box center [13, 92] width 6 height 6
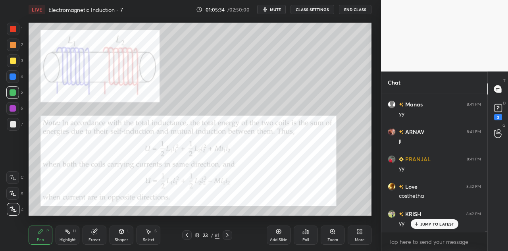
scroll to position [16990, 0]
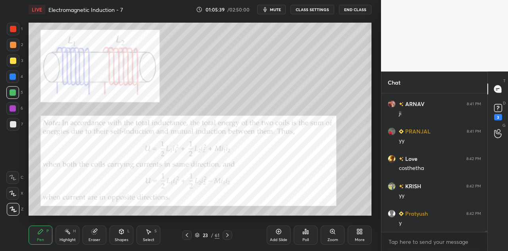
click at [14, 107] on div at bounding box center [13, 108] width 6 height 6
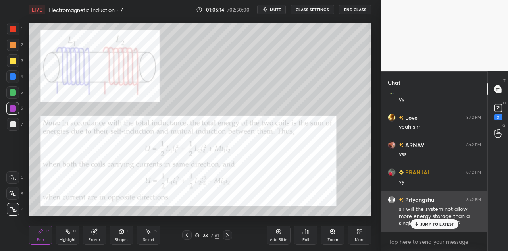
click at [419, 223] on div "JUMP TO LATEST" at bounding box center [434, 224] width 48 height 10
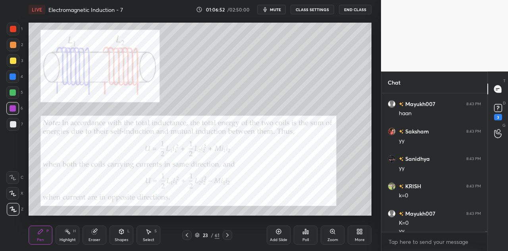
scroll to position [17630, 0]
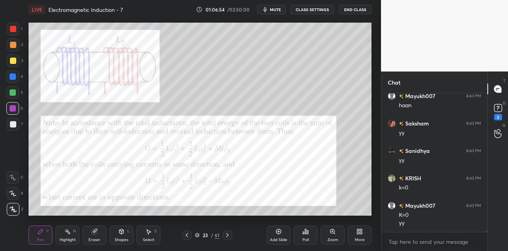
click at [126, 235] on div "Shapes L" at bounding box center [121, 234] width 24 height 19
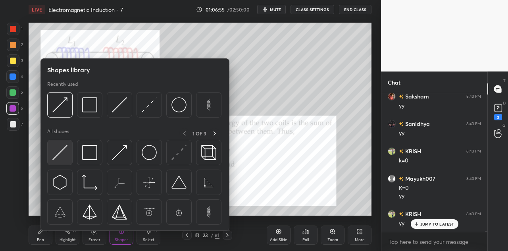
click at [71, 153] on div at bounding box center [59, 152] width 25 height 25
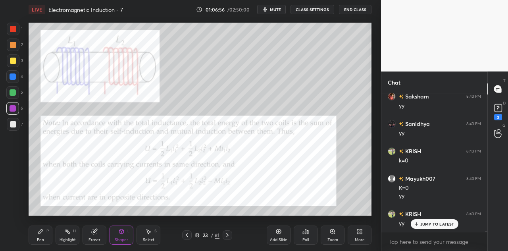
click at [15, 30] on div at bounding box center [13, 29] width 6 height 6
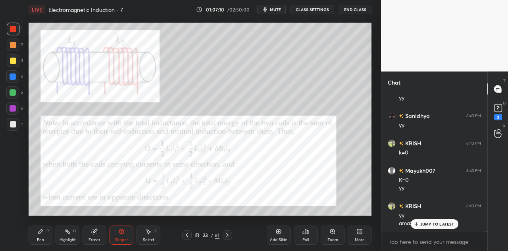
click at [122, 234] on icon at bounding box center [121, 231] width 6 height 6
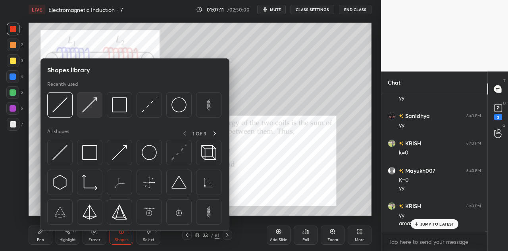
click at [90, 108] on img at bounding box center [89, 104] width 15 height 15
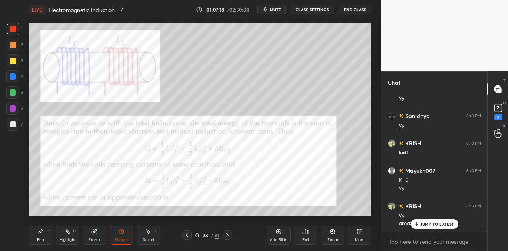
click at [42, 238] on div "Pen" at bounding box center [40, 240] width 7 height 4
click at [14, 76] on div at bounding box center [13, 76] width 6 height 6
click at [13, 46] on div at bounding box center [13, 45] width 6 height 6
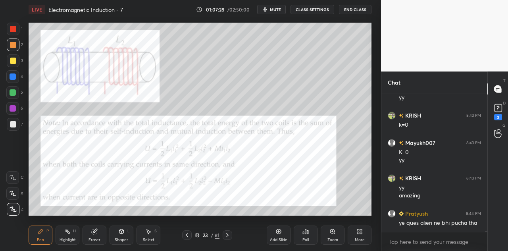
scroll to position [17734, 0]
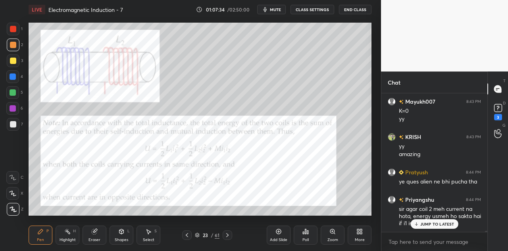
click at [433, 222] on p "JUMP TO LATEST" at bounding box center [437, 223] width 34 height 5
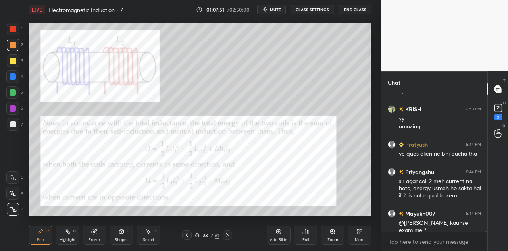
click at [15, 32] on div at bounding box center [13, 29] width 13 height 13
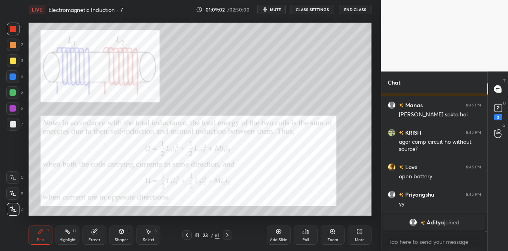
scroll to position [16015, 0]
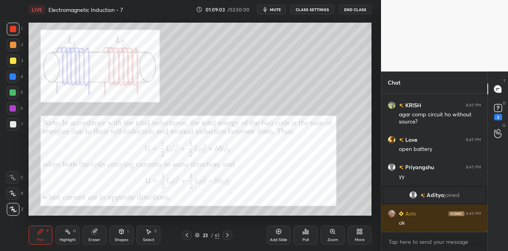
click at [95, 234] on icon at bounding box center [94, 231] width 5 height 5
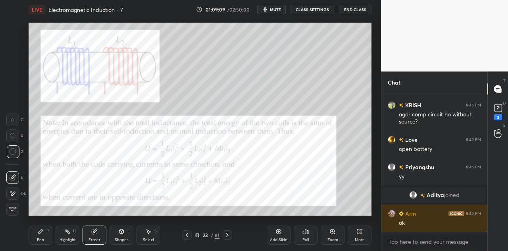
click at [45, 238] on div "Pen P" at bounding box center [41, 234] width 24 height 19
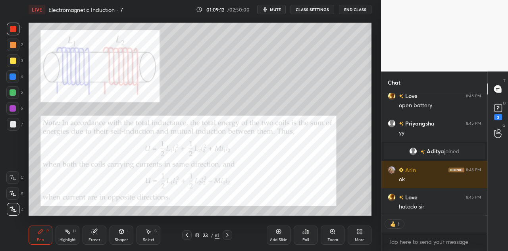
scroll to position [16086, 0]
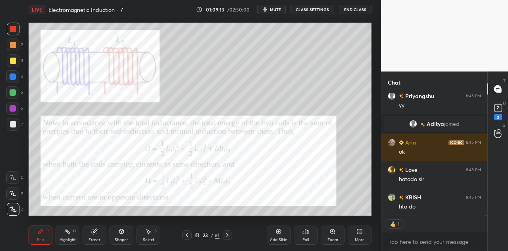
click at [94, 236] on div "Eraser" at bounding box center [94, 234] width 24 height 19
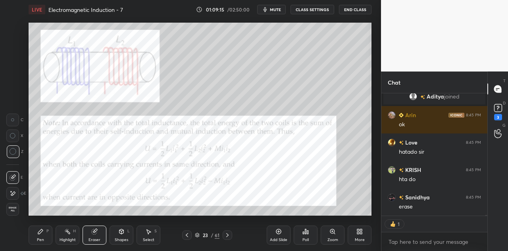
scroll to position [16148, 0]
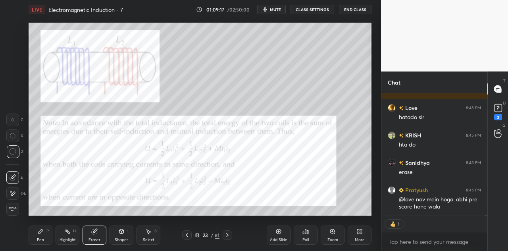
click at [43, 235] on div "Pen P" at bounding box center [41, 234] width 24 height 19
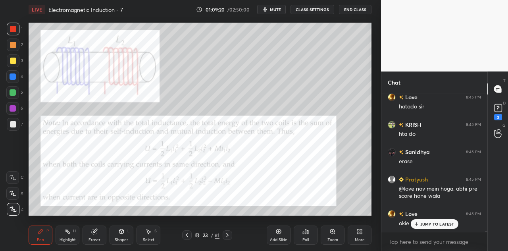
scroll to position [16159, 0]
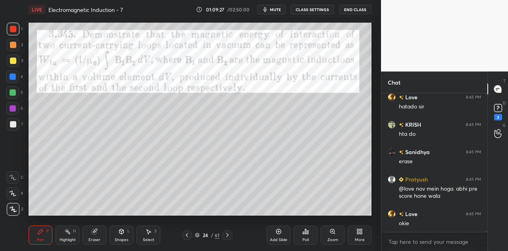
click at [14, 106] on div at bounding box center [13, 108] width 6 height 6
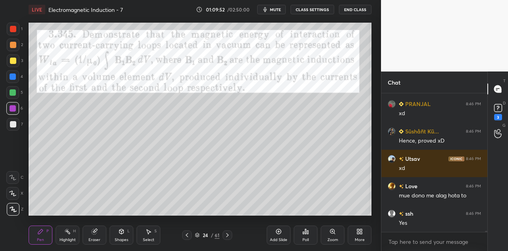
scroll to position [16563, 0]
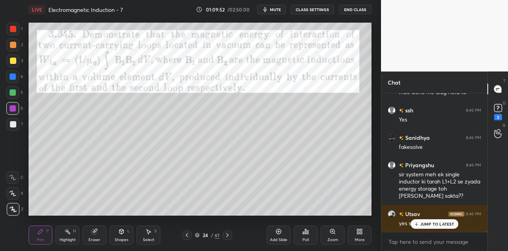
click at [15, 79] on div at bounding box center [13, 76] width 6 height 6
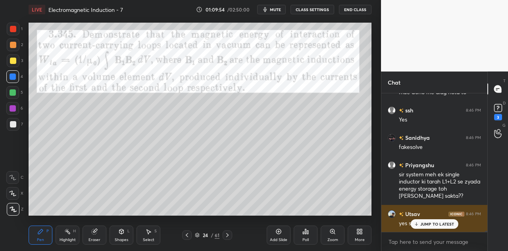
click at [428, 221] on p "JUMP TO LATEST" at bounding box center [437, 223] width 34 height 5
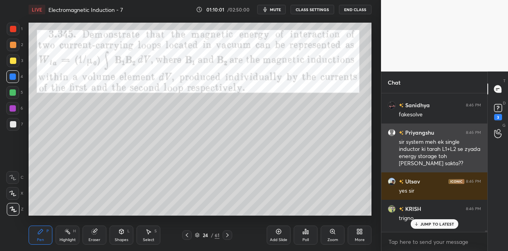
scroll to position [16592, 0]
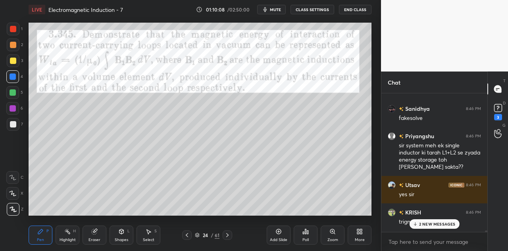
click at [15, 111] on div at bounding box center [12, 108] width 13 height 13
click at [95, 235] on div "Eraser" at bounding box center [94, 234] width 24 height 19
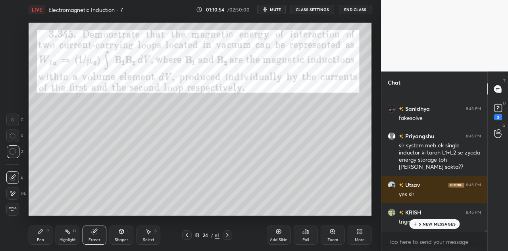
click at [433, 226] on p "5 NEW MESSAGES" at bounding box center [436, 223] width 37 height 5
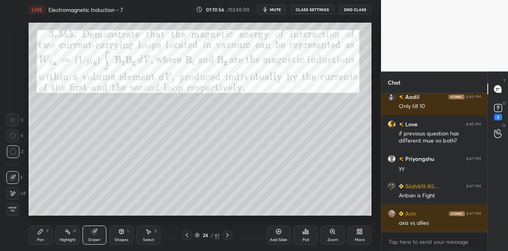
scroll to position [16851, 0]
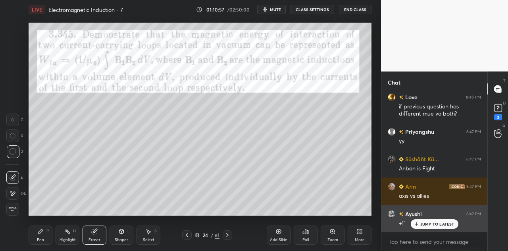
click at [433, 223] on p "JUMP TO LATEST" at bounding box center [437, 223] width 34 height 5
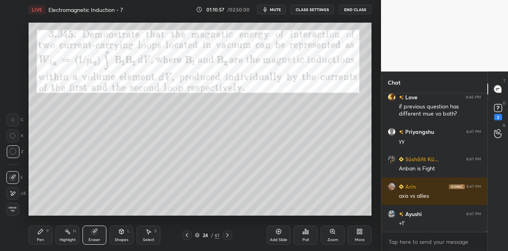
scroll to position [16879, 0]
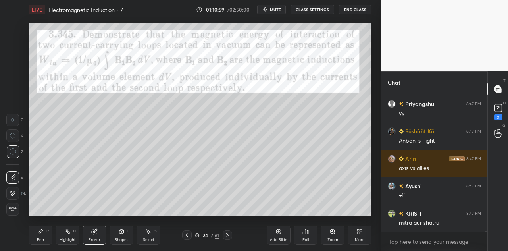
click at [48, 235] on div "Pen P" at bounding box center [41, 234] width 24 height 19
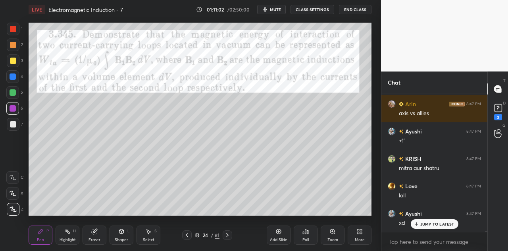
scroll to position [16961, 0]
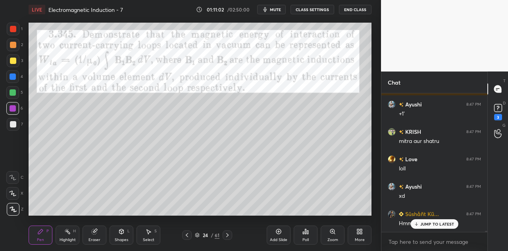
click at [13, 60] on div at bounding box center [13, 60] width 6 height 6
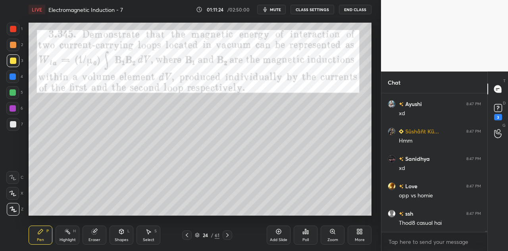
scroll to position [17070, 0]
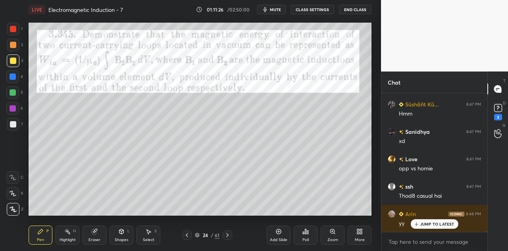
click at [101, 235] on div "Eraser" at bounding box center [94, 234] width 24 height 19
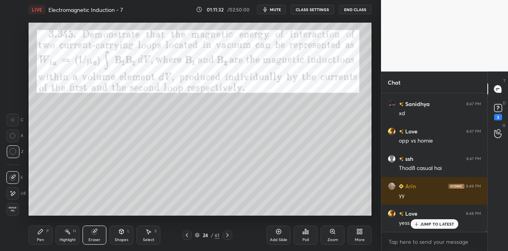
scroll to position [17132, 0]
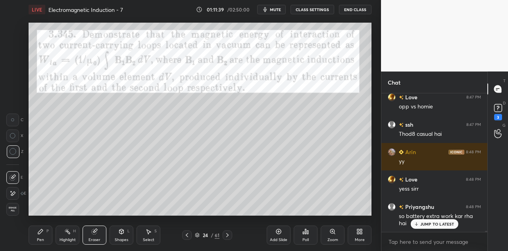
click at [44, 232] on div "Pen P" at bounding box center [41, 234] width 24 height 19
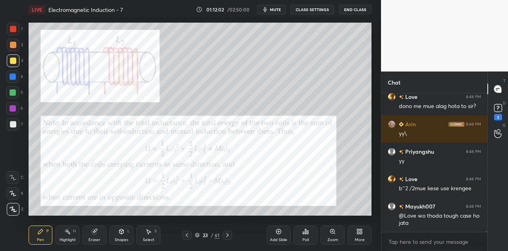
scroll to position [17303, 0]
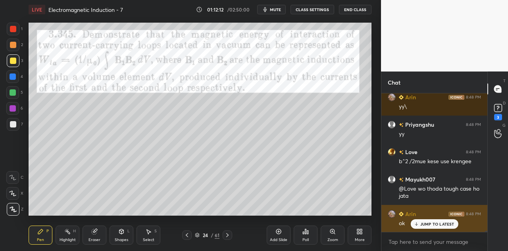
click at [430, 224] on p "JUMP TO LATEST" at bounding box center [437, 223] width 34 height 5
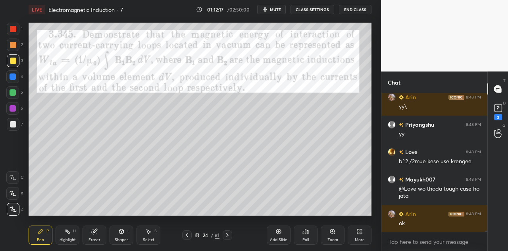
click at [126, 234] on div "Shapes L" at bounding box center [121, 234] width 24 height 19
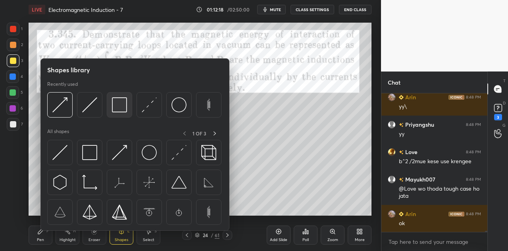
click at [123, 110] on img at bounding box center [119, 104] width 15 height 15
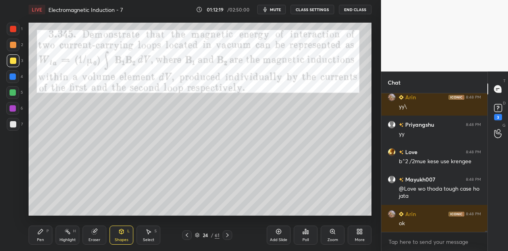
click at [16, 30] on div at bounding box center [13, 29] width 13 height 13
click at [48, 233] on div "P" at bounding box center [47, 231] width 2 height 4
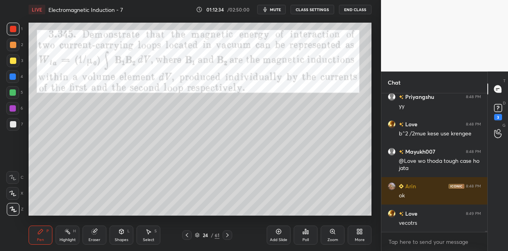
scroll to position [17358, 0]
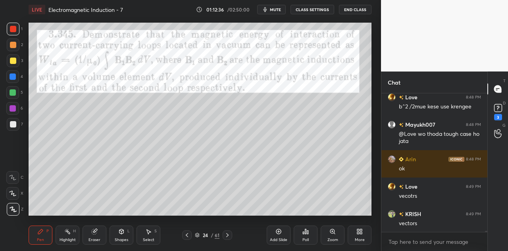
click at [122, 233] on icon at bounding box center [121, 231] width 4 height 5
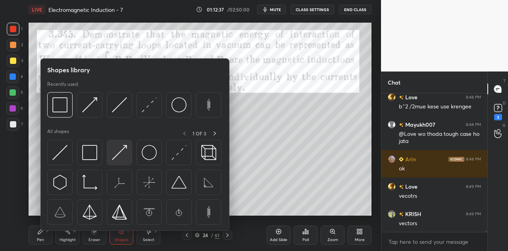
click at [121, 151] on img at bounding box center [119, 152] width 15 height 15
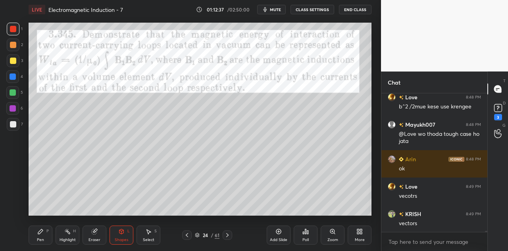
click at [20, 79] on div "4" at bounding box center [14, 76] width 17 height 13
click at [43, 233] on icon at bounding box center [40, 231] width 6 height 6
click at [17, 95] on div at bounding box center [12, 92] width 13 height 13
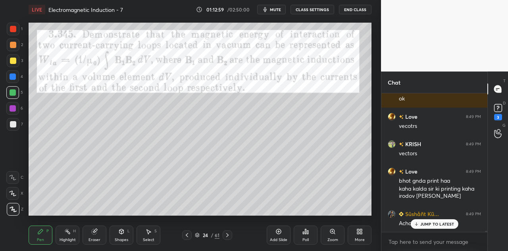
scroll to position [17455, 0]
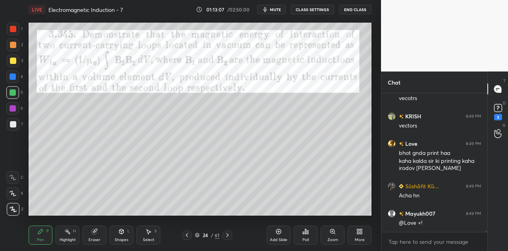
click at [15, 64] on div at bounding box center [13, 60] width 13 height 13
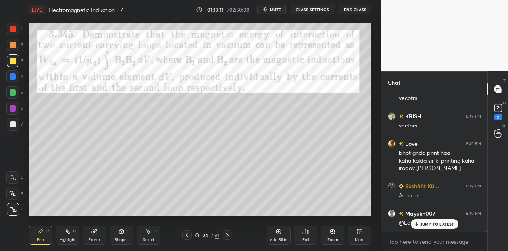
scroll to position [17482, 0]
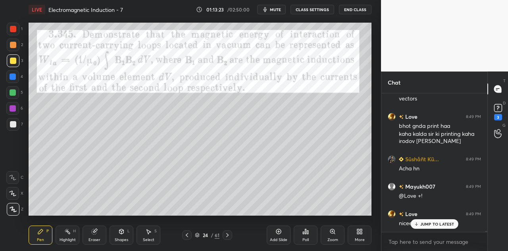
click at [424, 224] on p "JUMP TO LATEST" at bounding box center [437, 223] width 34 height 5
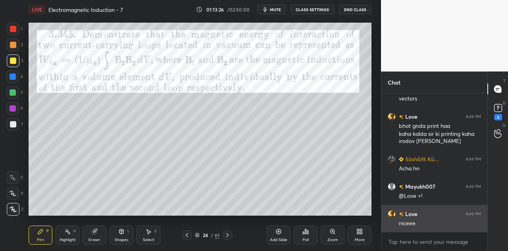
scroll to position [17510, 0]
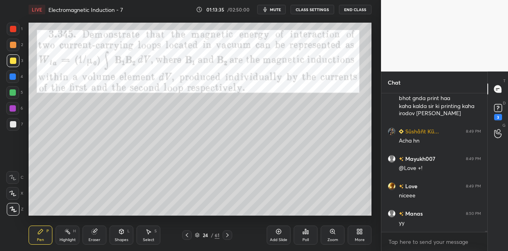
click at [14, 113] on div at bounding box center [12, 108] width 13 height 13
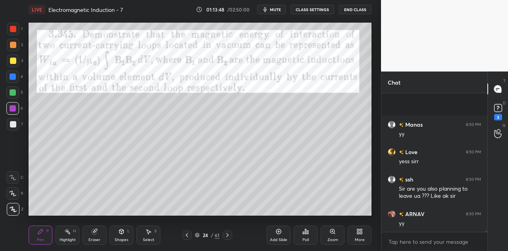
scroll to position [17662, 0]
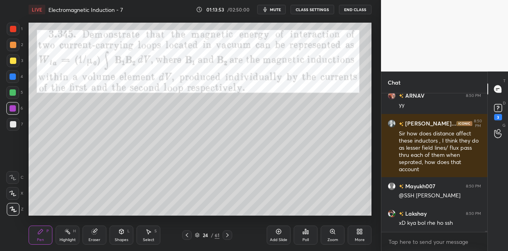
click at [17, 77] on div at bounding box center [12, 76] width 13 height 13
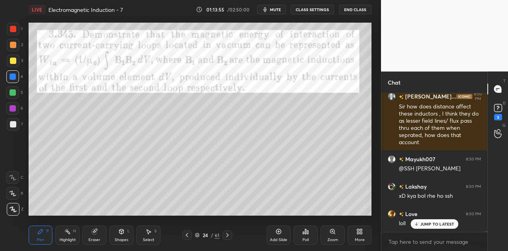
click at [14, 92] on div at bounding box center [13, 92] width 6 height 6
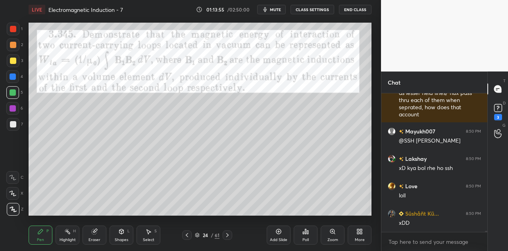
click at [17, 27] on div at bounding box center [13, 29] width 13 height 13
click at [14, 46] on div at bounding box center [13, 45] width 6 height 6
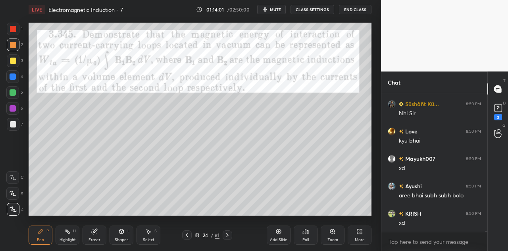
scroll to position [18018, 0]
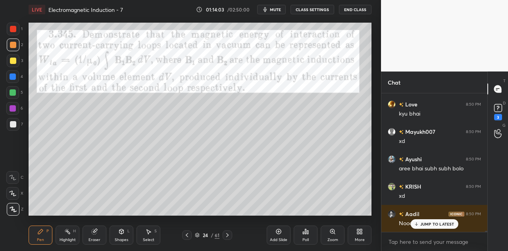
click at [434, 220] on div "JUMP TO LATEST" at bounding box center [434, 224] width 48 height 10
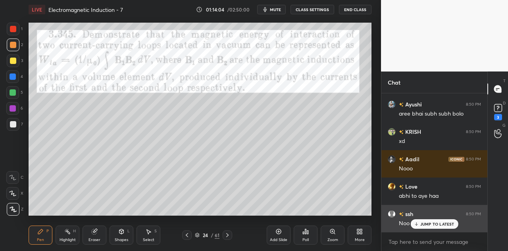
click at [423, 221] on div "JUMP TO LATEST" at bounding box center [434, 224] width 48 height 10
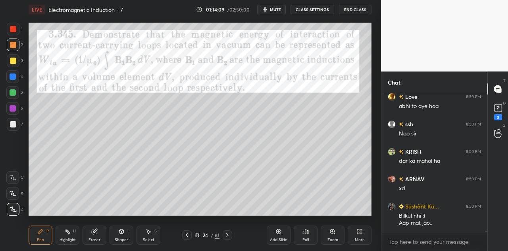
scroll to position [18189, 0]
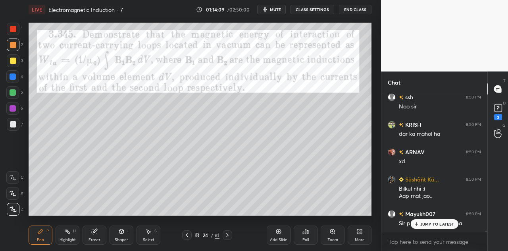
click at [11, 94] on div at bounding box center [13, 92] width 6 height 6
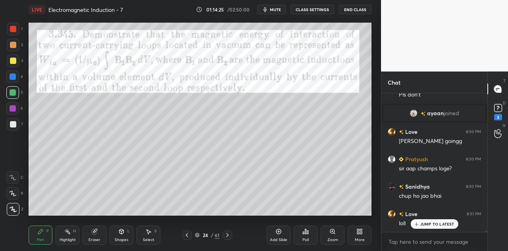
scroll to position [17671, 0]
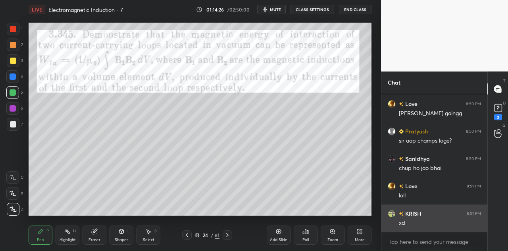
click at [430, 222] on div "xd" at bounding box center [439, 223] width 82 height 8
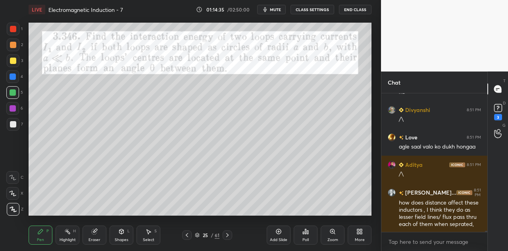
scroll to position [17884, 0]
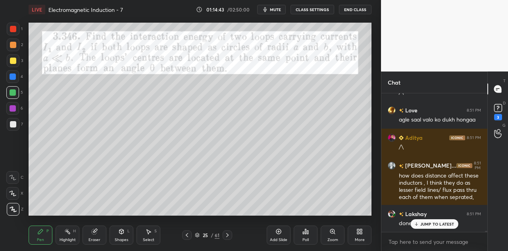
click at [15, 61] on div at bounding box center [13, 60] width 6 height 6
click at [426, 225] on p "JUMP TO LATEST" at bounding box center [437, 223] width 34 height 5
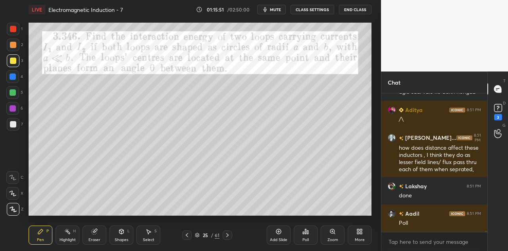
scroll to position [17946, 0]
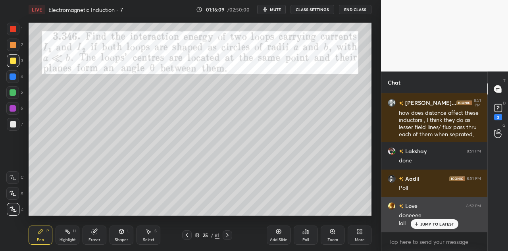
click at [428, 222] on p "JUMP TO LATEST" at bounding box center [437, 223] width 34 height 5
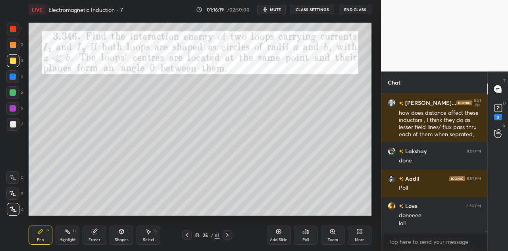
scroll to position [17974, 0]
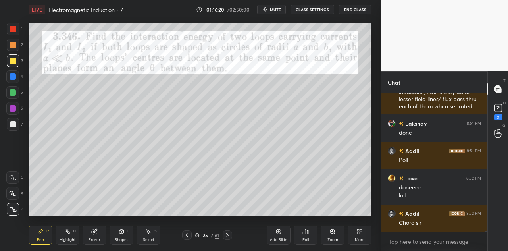
click at [14, 77] on div at bounding box center [13, 76] width 6 height 6
click at [14, 94] on div at bounding box center [13, 92] width 6 height 6
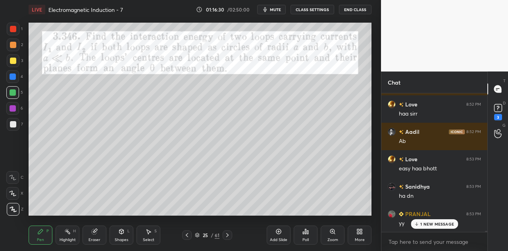
scroll to position [18138, 0]
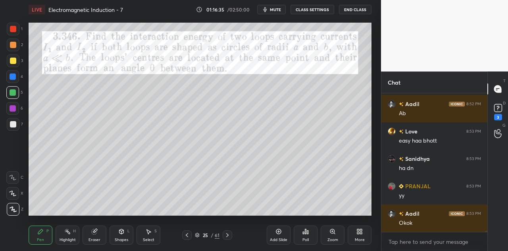
click at [13, 81] on div at bounding box center [12, 76] width 13 height 13
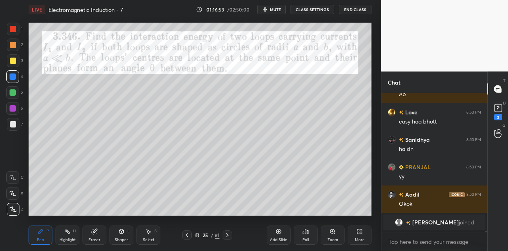
click at [121, 235] on div "Shapes L" at bounding box center [121, 234] width 24 height 19
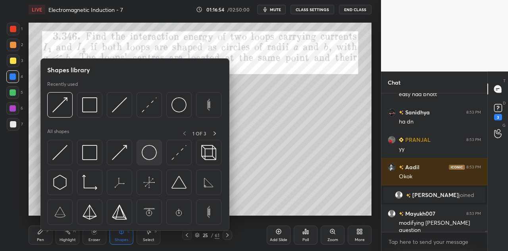
scroll to position [18035, 0]
click at [146, 155] on img at bounding box center [149, 152] width 15 height 15
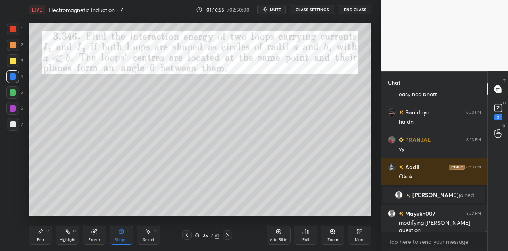
click at [14, 89] on div at bounding box center [13, 92] width 6 height 6
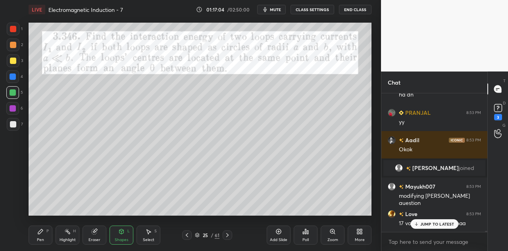
click at [15, 75] on div at bounding box center [13, 76] width 6 height 6
click at [151, 233] on icon at bounding box center [148, 231] width 6 height 6
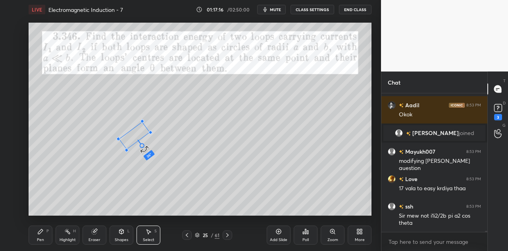
scroll to position [18124, 0]
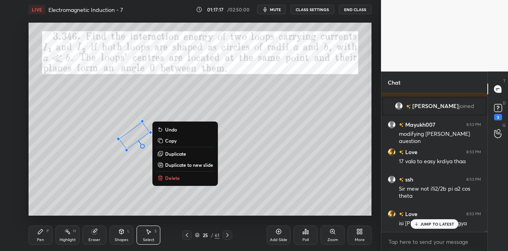
click at [45, 232] on div "Pen P" at bounding box center [41, 234] width 24 height 19
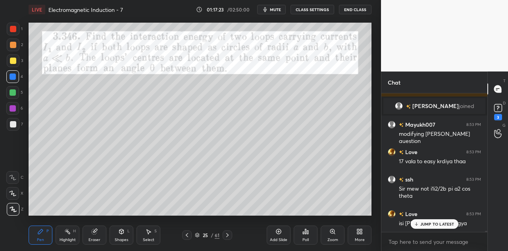
click at [16, 77] on div at bounding box center [13, 76] width 6 height 6
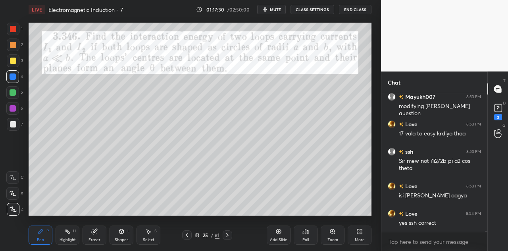
click at [13, 95] on div at bounding box center [13, 92] width 6 height 6
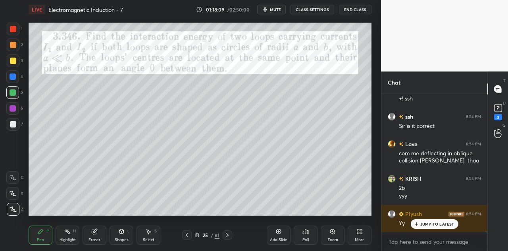
scroll to position [18358, 0]
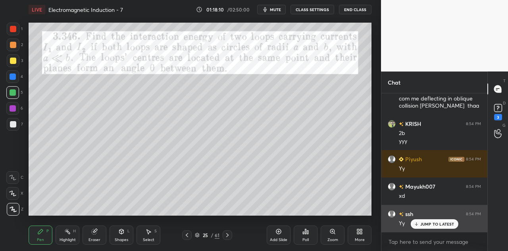
click at [420, 223] on div "JUMP TO LATEST" at bounding box center [434, 224] width 48 height 10
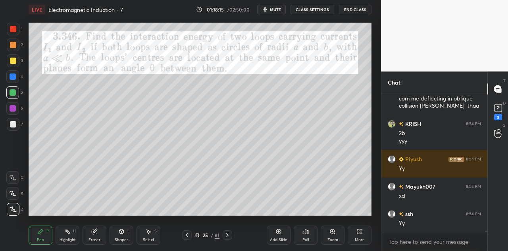
click at [15, 107] on div at bounding box center [13, 108] width 6 height 6
click at [15, 88] on div at bounding box center [12, 92] width 13 height 13
click at [15, 92] on div at bounding box center [13, 92] width 6 height 6
click at [12, 79] on div at bounding box center [13, 76] width 6 height 6
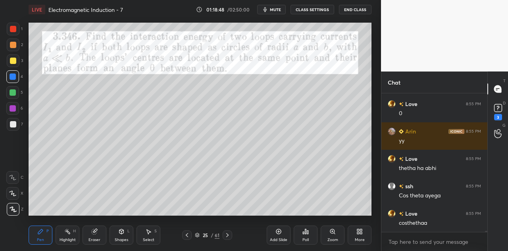
scroll to position [18550, 0]
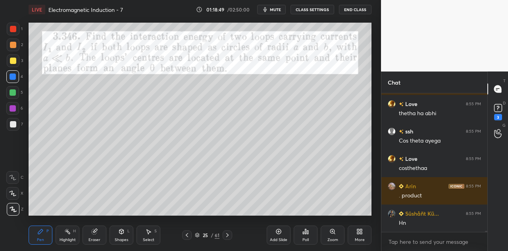
click at [13, 62] on div at bounding box center [13, 60] width 6 height 6
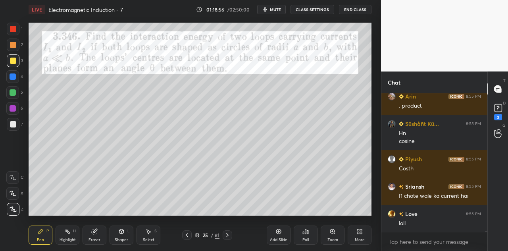
scroll to position [18667, 0]
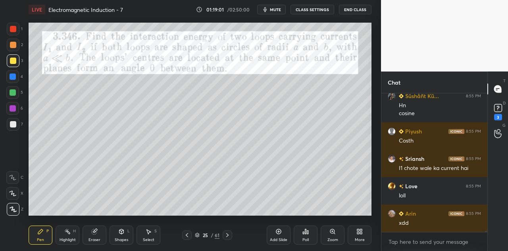
click at [13, 110] on div at bounding box center [13, 108] width 6 height 6
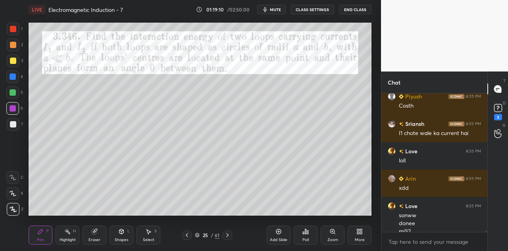
scroll to position [18710, 0]
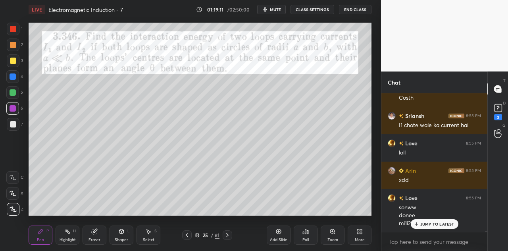
click at [7, 91] on div at bounding box center [12, 92] width 13 height 13
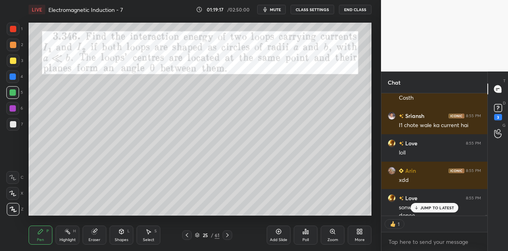
scroll to position [2, 2]
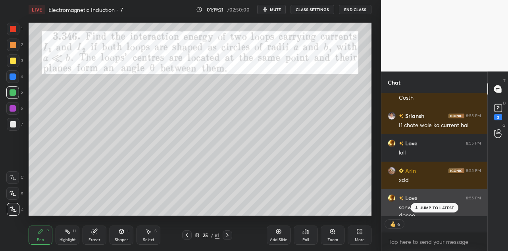
click at [426, 207] on p "JUMP TO LATEST" at bounding box center [437, 207] width 34 height 5
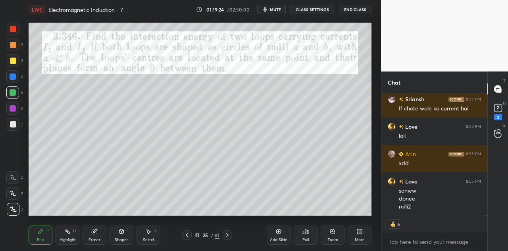
scroll to position [18761, 0]
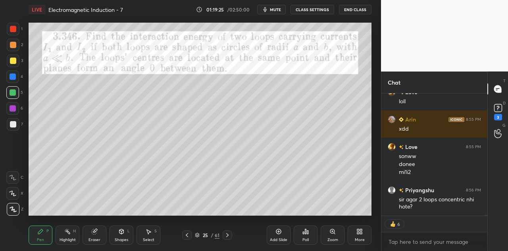
click at [125, 236] on div "Shapes L" at bounding box center [121, 234] width 24 height 19
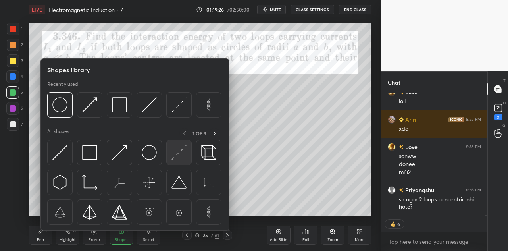
click at [172, 154] on img at bounding box center [178, 152] width 15 height 15
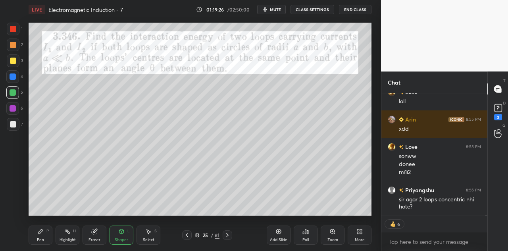
click at [11, 124] on div at bounding box center [13, 124] width 6 height 6
type textarea "x"
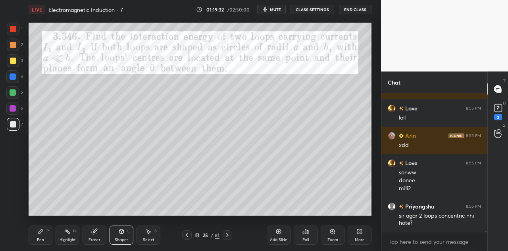
click at [44, 232] on div "Pen P" at bounding box center [41, 234] width 24 height 19
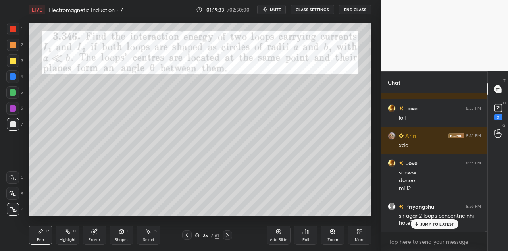
scroll to position [18779, 0]
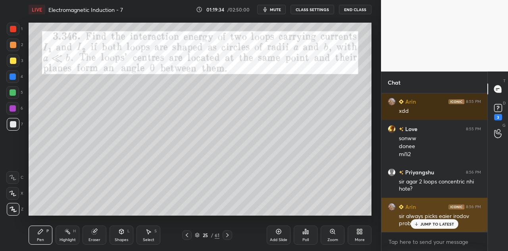
click at [424, 221] on div "JUMP TO LATEST" at bounding box center [434, 224] width 48 height 10
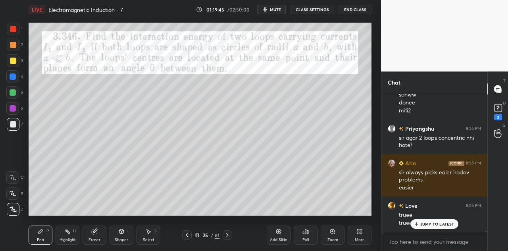
scroll to position [18857, 0]
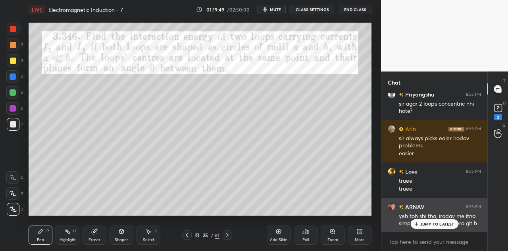
click at [427, 224] on p "JUMP TO LATEST" at bounding box center [437, 223] width 34 height 5
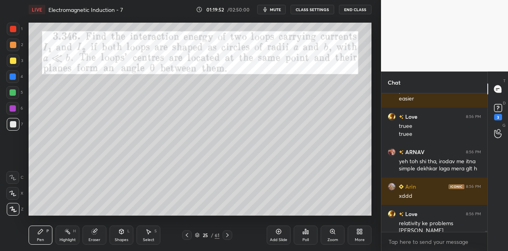
scroll to position [18939, 0]
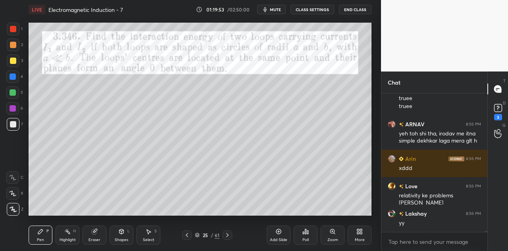
click at [13, 37] on div "1" at bounding box center [15, 31] width 16 height 16
click at [15, 48] on div at bounding box center [13, 44] width 13 height 13
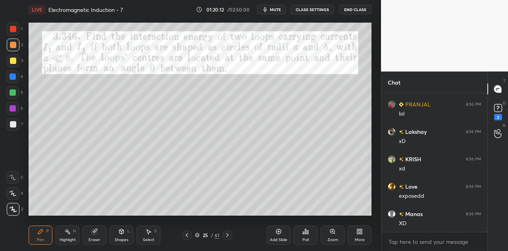
scroll to position [19267, 0]
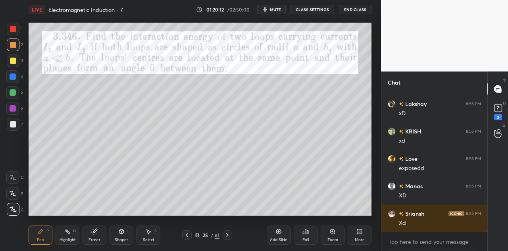
click at [227, 233] on icon at bounding box center [227, 235] width 6 height 6
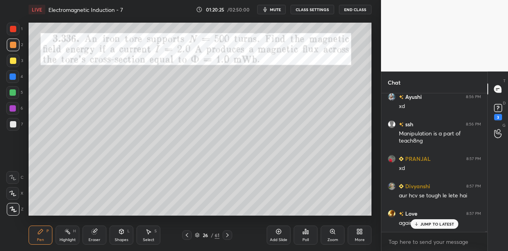
scroll to position [19520, 0]
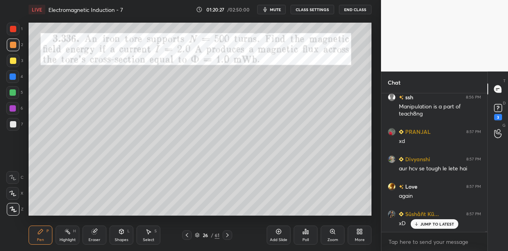
click at [14, 76] on div at bounding box center [13, 76] width 6 height 6
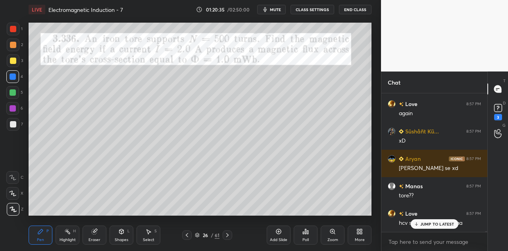
scroll to position [19637, 0]
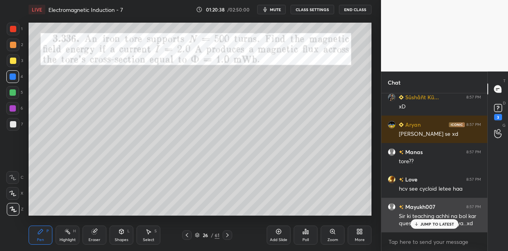
click at [429, 222] on p "JUMP TO LATEST" at bounding box center [437, 223] width 34 height 5
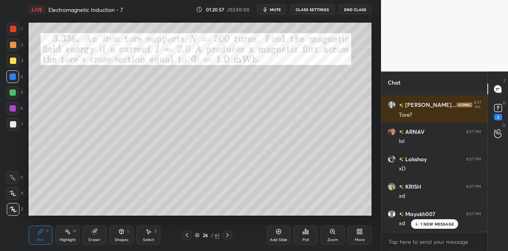
scroll to position [19829, 0]
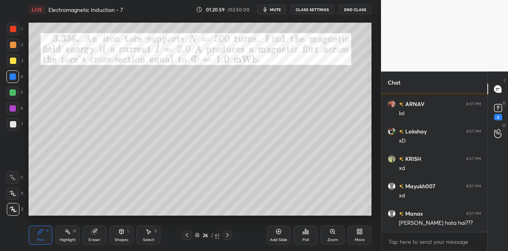
click at [15, 94] on div at bounding box center [13, 92] width 6 height 6
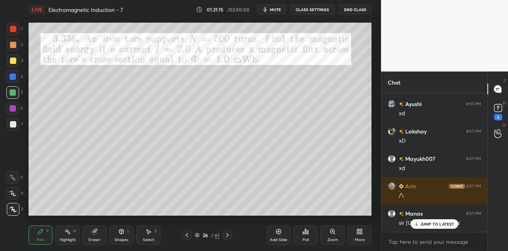
scroll to position [20129, 0]
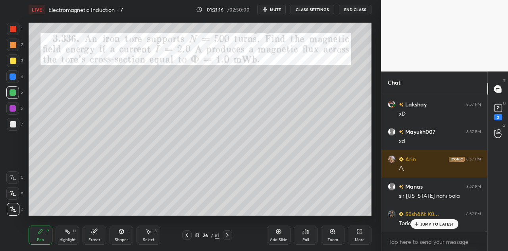
click at [17, 31] on div at bounding box center [13, 29] width 13 height 13
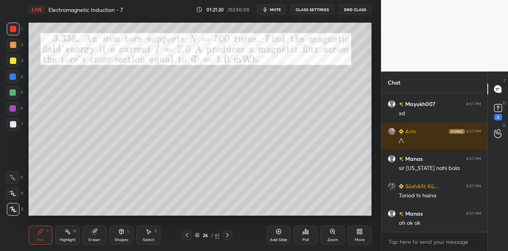
scroll to position [20184, 0]
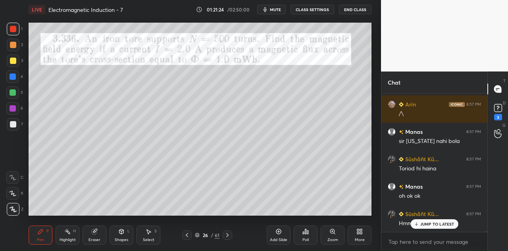
click at [96, 234] on icon at bounding box center [94, 231] width 6 height 6
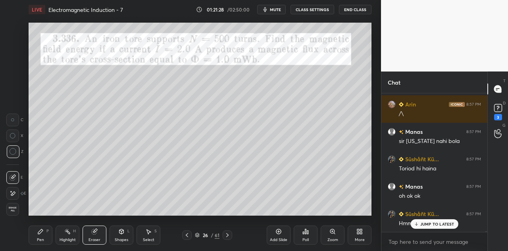
click at [45, 232] on div "Pen P" at bounding box center [41, 234] width 24 height 19
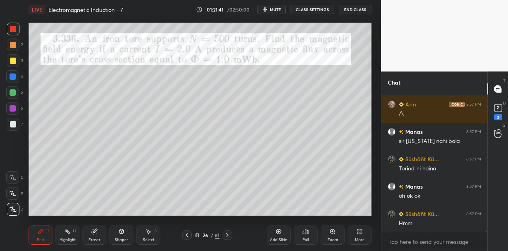
scroll to position [20212, 0]
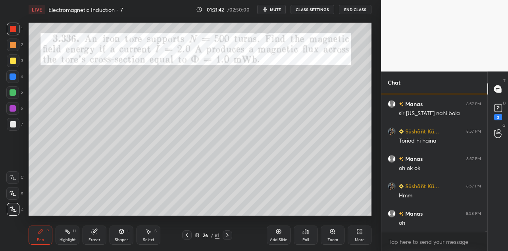
click at [17, 94] on div at bounding box center [12, 92] width 13 height 13
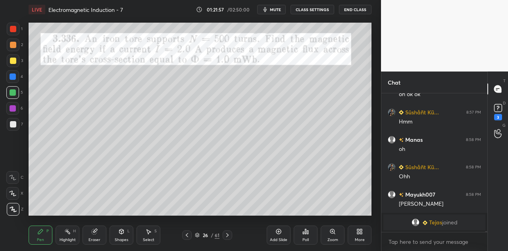
scroll to position [19577, 0]
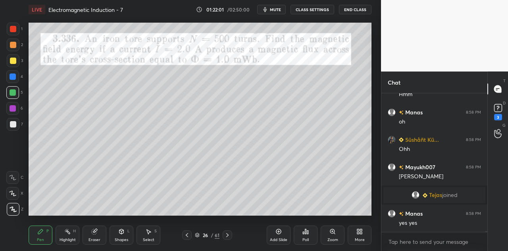
click at [96, 233] on icon at bounding box center [94, 231] width 5 height 5
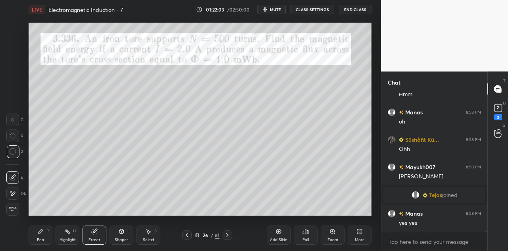
click at [44, 235] on div "Pen P" at bounding box center [41, 234] width 24 height 19
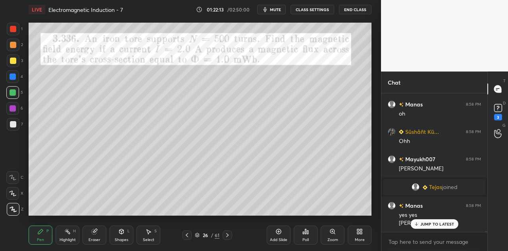
scroll to position [19612, 0]
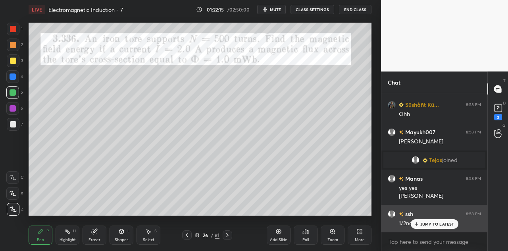
click at [426, 224] on p "JUMP TO LATEST" at bounding box center [437, 223] width 34 height 5
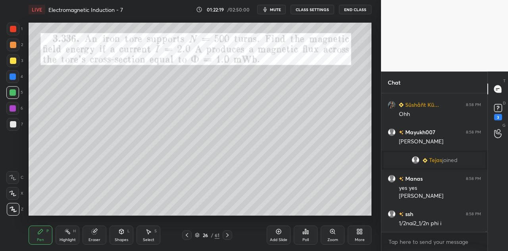
scroll to position [19639, 0]
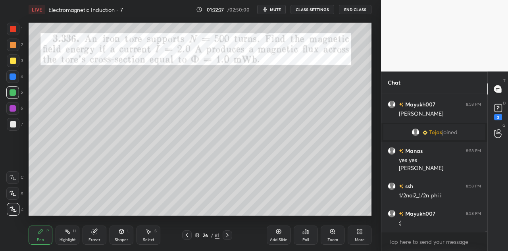
click at [101, 237] on div "Eraser" at bounding box center [94, 234] width 24 height 19
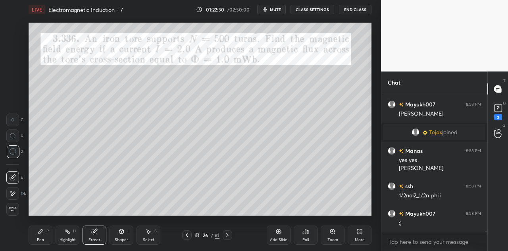
click at [44, 232] on div "Pen P" at bounding box center [41, 234] width 24 height 19
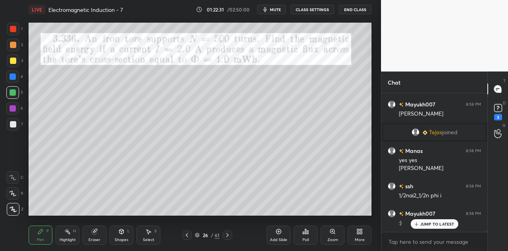
scroll to position [19666, 0]
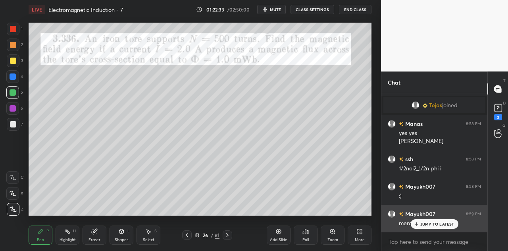
click at [432, 221] on div "JUMP TO LATEST" at bounding box center [434, 224] width 48 height 10
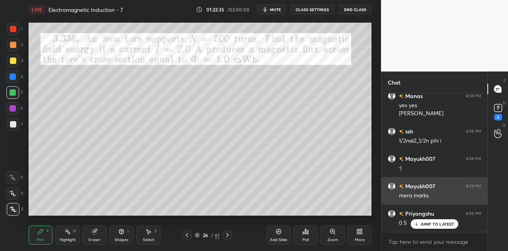
scroll to position [19721, 0]
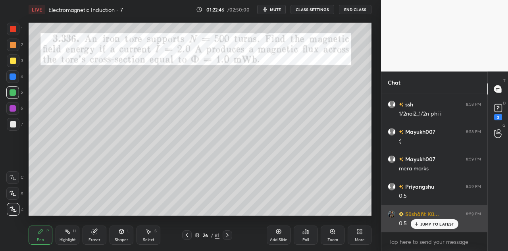
click at [434, 221] on p "JUMP TO LATEST" at bounding box center [437, 223] width 34 height 5
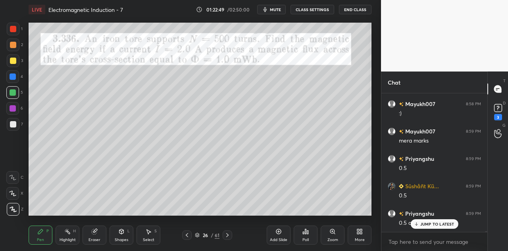
scroll to position [19776, 0]
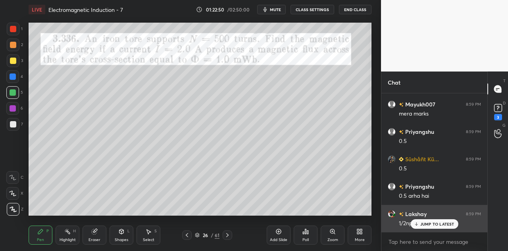
click at [423, 223] on p "JUMP TO LATEST" at bounding box center [437, 223] width 34 height 5
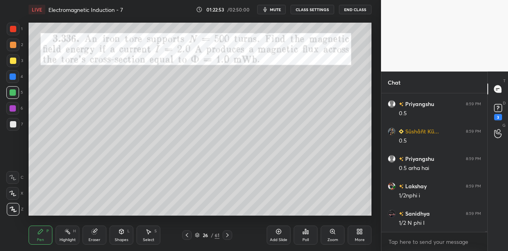
scroll to position [19831, 0]
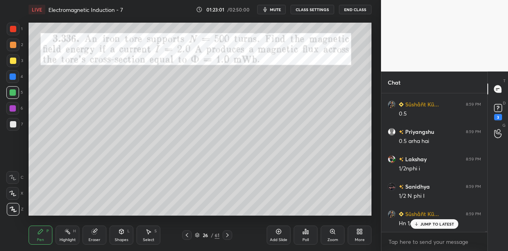
click at [125, 231] on div "Shapes L" at bounding box center [121, 234] width 24 height 19
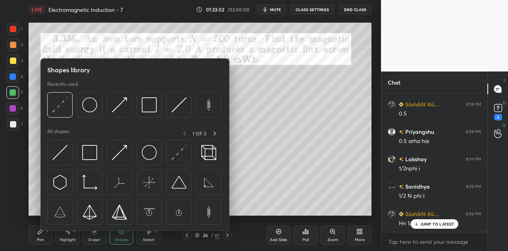
click at [13, 31] on div at bounding box center [13, 29] width 6 height 6
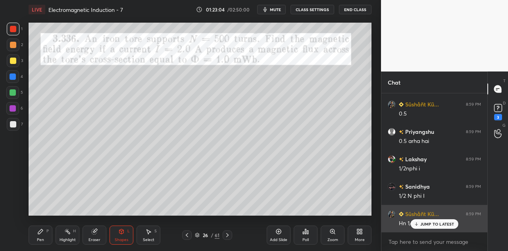
click at [427, 223] on p "JUMP TO LATEST" at bounding box center [437, 223] width 34 height 5
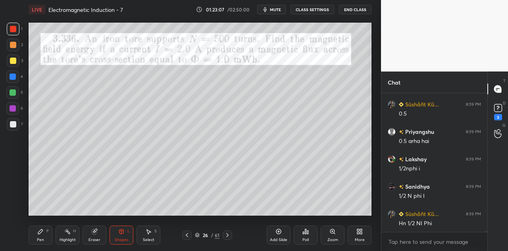
click at [123, 232] on icon at bounding box center [121, 231] width 4 height 5
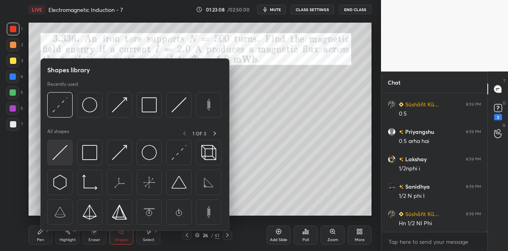
click at [65, 151] on img at bounding box center [59, 152] width 15 height 15
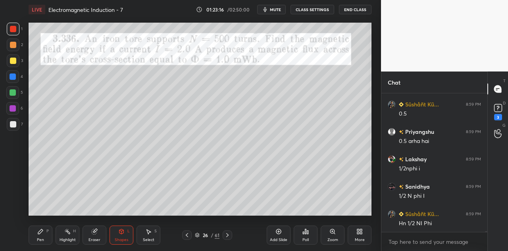
scroll to position [19858, 0]
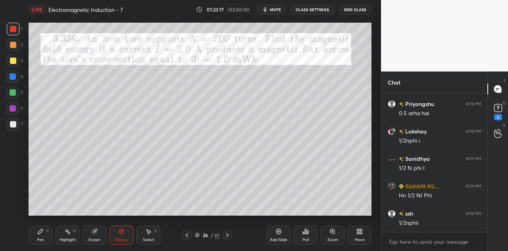
click at [44, 234] on div "Pen P" at bounding box center [41, 234] width 24 height 19
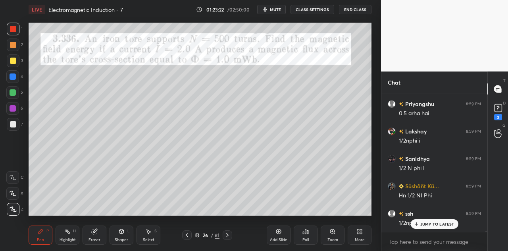
scroll to position [19885, 0]
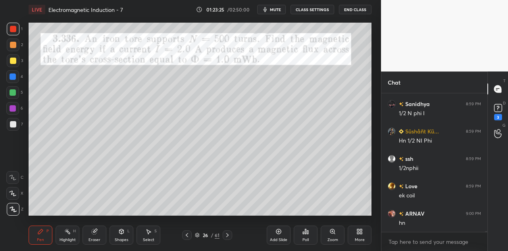
click at [17, 65] on div at bounding box center [13, 60] width 13 height 13
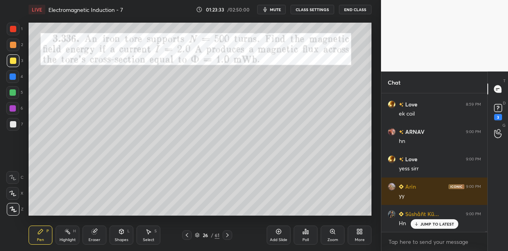
scroll to position [20022, 0]
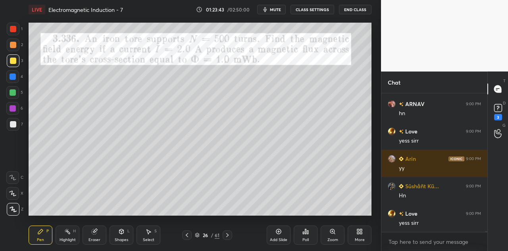
click at [17, 108] on div at bounding box center [12, 108] width 13 height 13
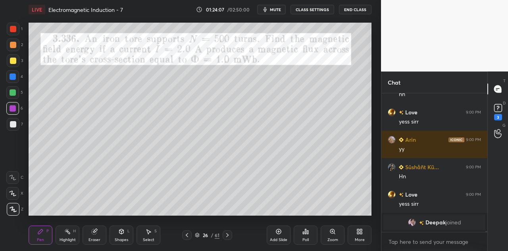
click at [123, 234] on div "Shapes L" at bounding box center [121, 234] width 24 height 19
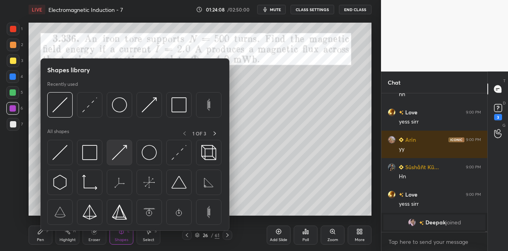
click at [125, 153] on img at bounding box center [119, 152] width 15 height 15
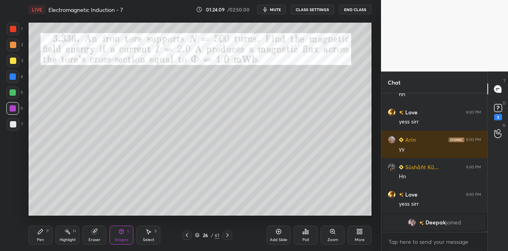
click at [17, 61] on div at bounding box center [13, 60] width 13 height 13
click at [45, 236] on div "Pen P" at bounding box center [41, 234] width 24 height 19
click at [16, 109] on div at bounding box center [12, 108] width 13 height 13
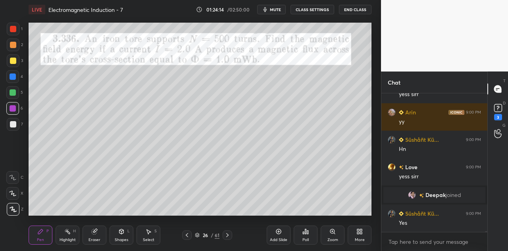
scroll to position [19934, 0]
click at [13, 63] on div at bounding box center [13, 60] width 6 height 6
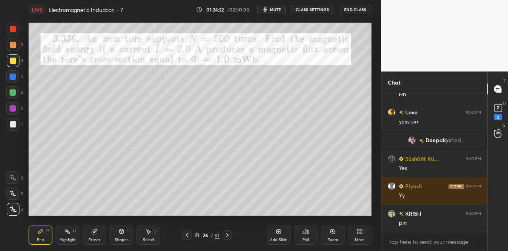
scroll to position [20015, 0]
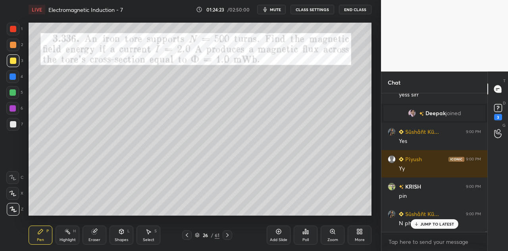
click at [17, 107] on div at bounding box center [12, 108] width 13 height 13
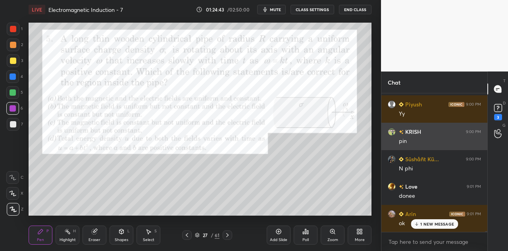
scroll to position [20098, 0]
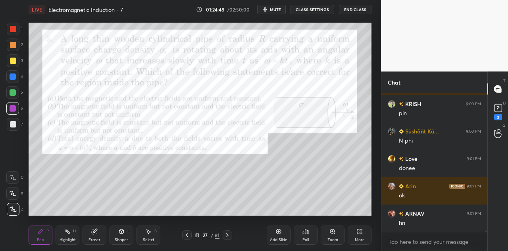
click at [12, 32] on div at bounding box center [13, 29] width 6 height 6
click at [95, 239] on div "Eraser" at bounding box center [94, 240] width 12 height 4
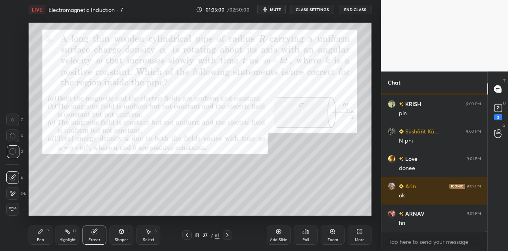
click at [50, 241] on div "Pen P" at bounding box center [41, 234] width 24 height 19
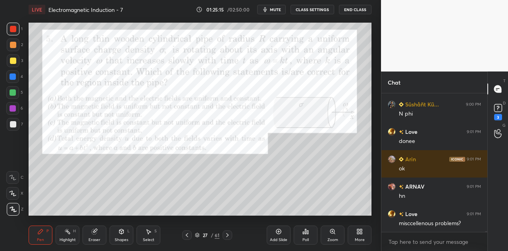
scroll to position [20152, 0]
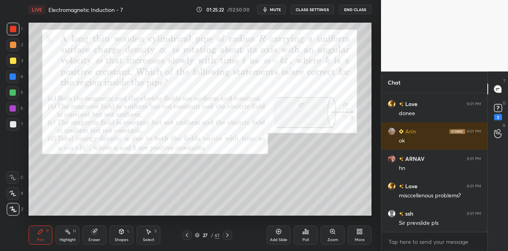
click at [18, 107] on div at bounding box center [12, 108] width 13 height 13
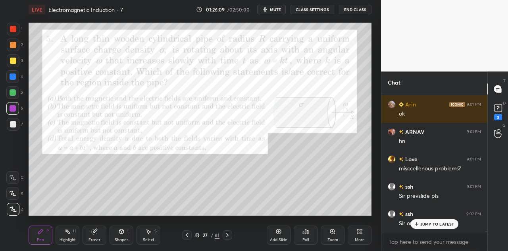
click at [307, 233] on icon at bounding box center [307, 232] width 1 height 4
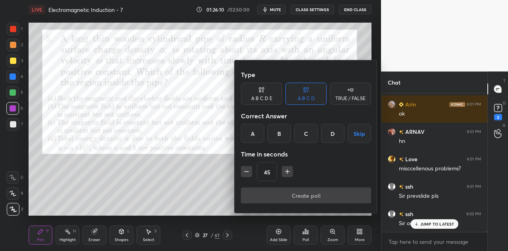
click at [264, 97] on div "A B C D E" at bounding box center [261, 98] width 21 height 5
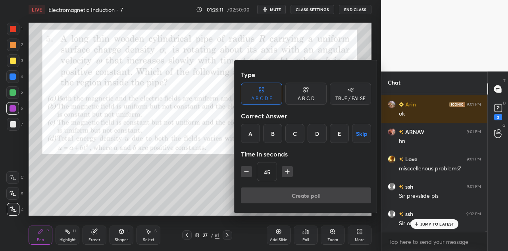
click at [316, 134] on div "D" at bounding box center [316, 133] width 19 height 19
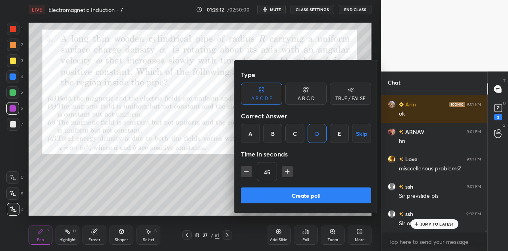
click at [285, 170] on icon "button" at bounding box center [287, 171] width 8 height 8
click at [287, 170] on icon "button" at bounding box center [287, 171] width 8 height 8
click at [287, 169] on icon "button" at bounding box center [287, 171] width 8 height 8
click at [287, 169] on icon "button" at bounding box center [291, 171] width 8 height 8
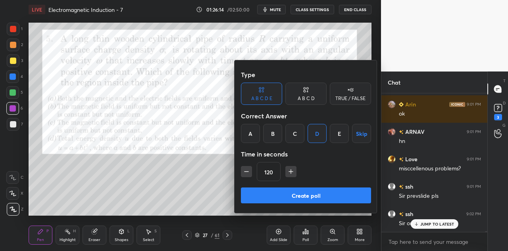
click at [287, 169] on icon "button" at bounding box center [291, 171] width 8 height 8
type input "135"
click at [296, 194] on button "Create poll" at bounding box center [306, 195] width 130 height 16
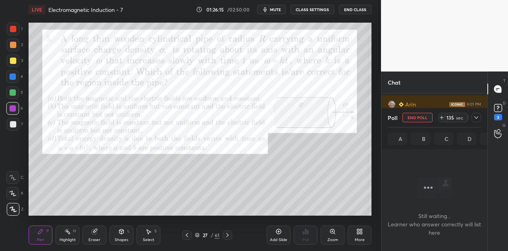
scroll to position [2, 2]
click at [477, 117] on icon at bounding box center [476, 117] width 4 height 2
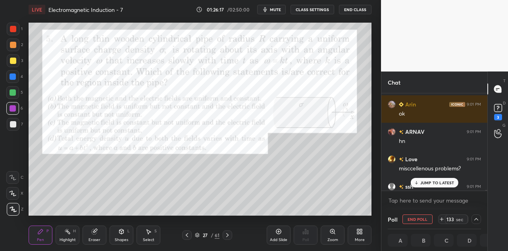
scroll to position [0, 2]
click at [497, 109] on rect at bounding box center [498, 108] width 8 height 8
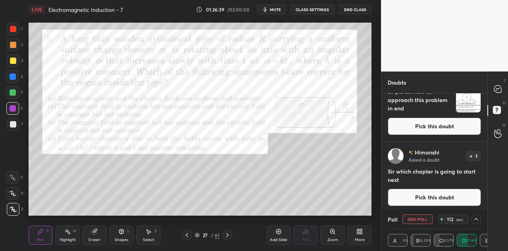
scroll to position [335, 0]
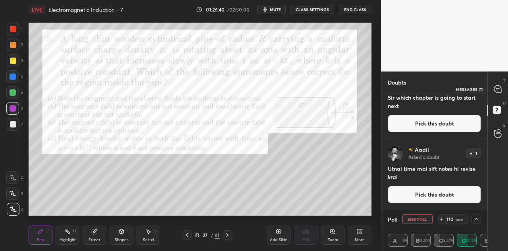
click at [502, 88] on div at bounding box center [498, 89] width 16 height 14
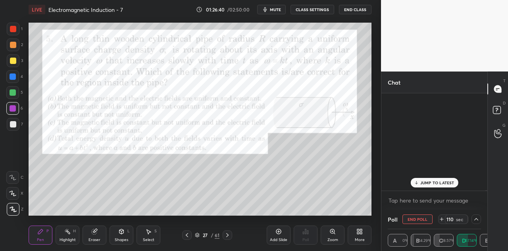
scroll to position [95, 103]
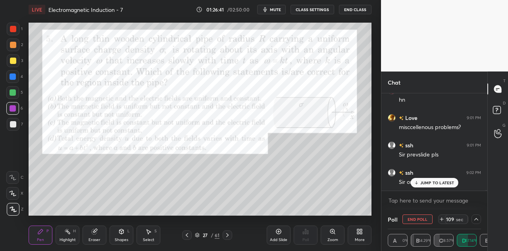
click at [432, 182] on p "JUMP TO LATEST" at bounding box center [437, 182] width 34 height 5
click at [500, 110] on rect at bounding box center [496, 110] width 8 height 8
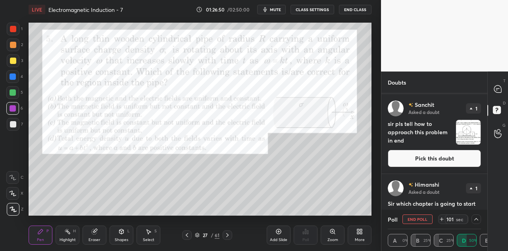
scroll to position [229, 0]
click at [498, 92] on icon at bounding box center [497, 88] width 7 height 7
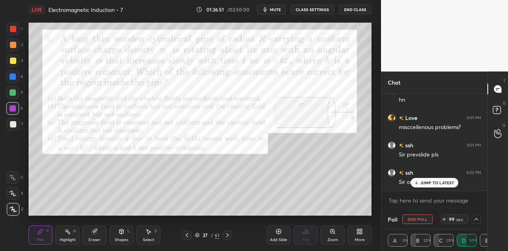
scroll to position [95, 103]
click at [440, 179] on div "JUMP TO LATEST" at bounding box center [434, 183] width 48 height 10
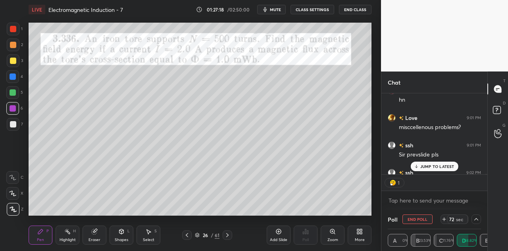
scroll to position [20361, 0]
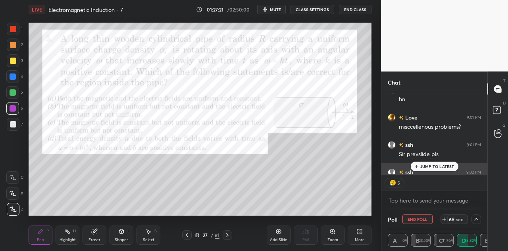
click at [435, 164] on p "JUMP TO LATEST" at bounding box center [437, 166] width 34 height 5
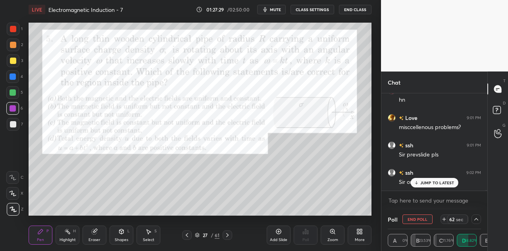
scroll to position [20361, 0]
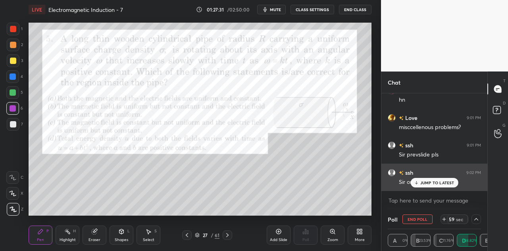
click at [425, 180] on p "JUMP TO LATEST" at bounding box center [437, 182] width 34 height 5
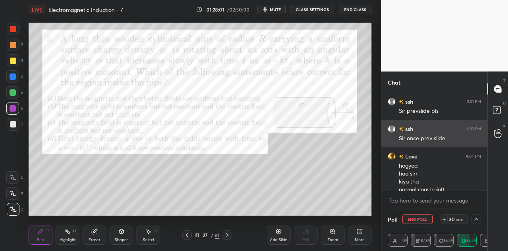
scroll to position [20413, 0]
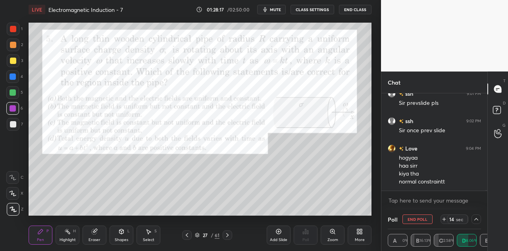
click at [16, 57] on div at bounding box center [13, 60] width 13 height 13
click at [16, 30] on div at bounding box center [13, 29] width 6 height 6
click at [15, 103] on div at bounding box center [12, 108] width 13 height 13
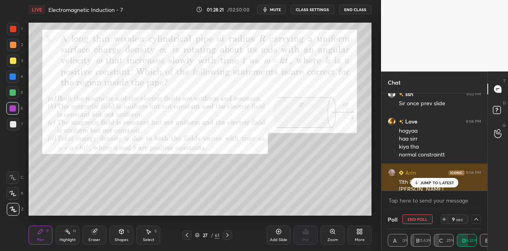
click at [428, 184] on p "JUMP TO LATEST" at bounding box center [437, 182] width 34 height 5
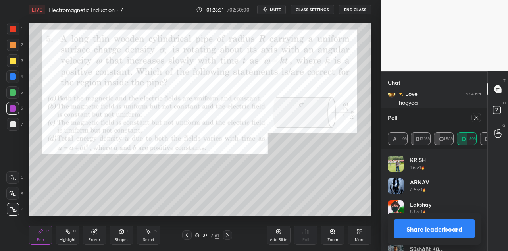
scroll to position [93, 91]
click at [410, 225] on button "Share leaderboard" at bounding box center [434, 228] width 80 height 19
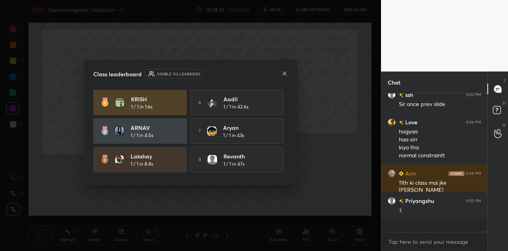
scroll to position [20180, 0]
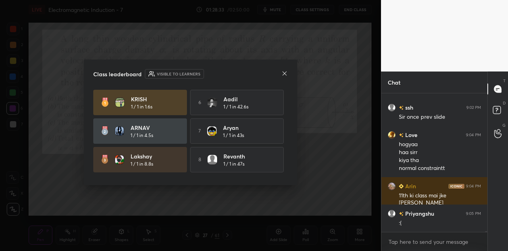
click at [283, 71] on icon at bounding box center [284, 73] width 6 height 6
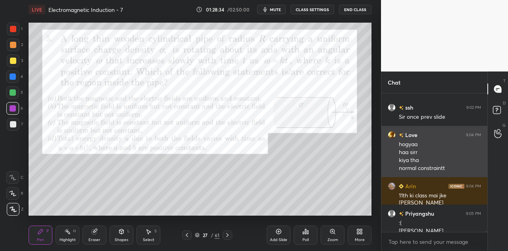
scroll to position [20188, 0]
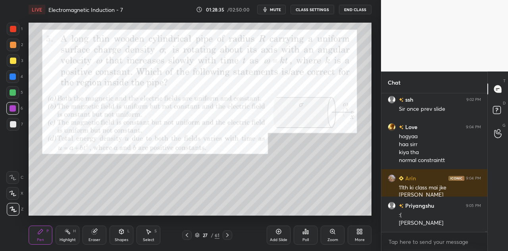
click at [14, 75] on div at bounding box center [13, 76] width 6 height 6
click at [17, 30] on div at bounding box center [13, 29] width 13 height 13
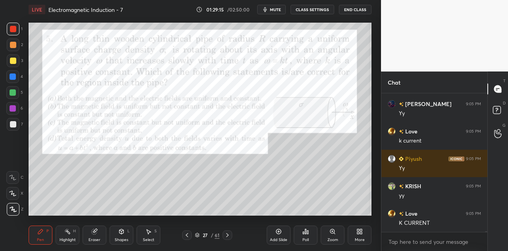
scroll to position [20442, 0]
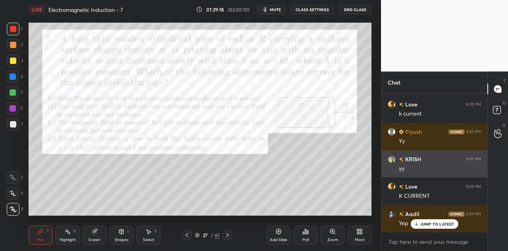
click at [424, 222] on p "JUMP TO LATEST" at bounding box center [437, 223] width 34 height 5
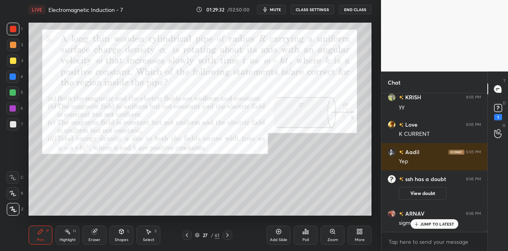
scroll to position [20456, 0]
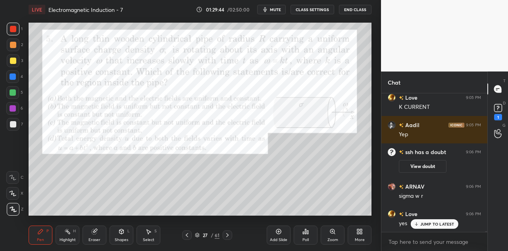
click at [126, 233] on div "Shapes L" at bounding box center [121, 234] width 24 height 19
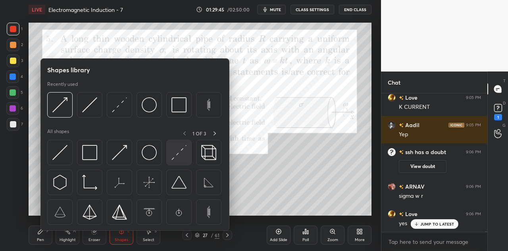
click at [182, 154] on img at bounding box center [178, 152] width 15 height 15
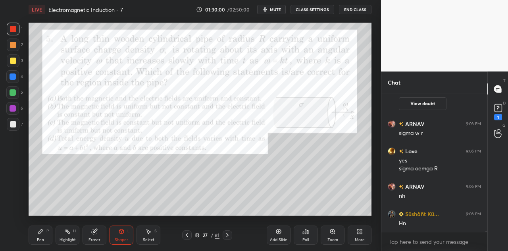
scroll to position [20547, 0]
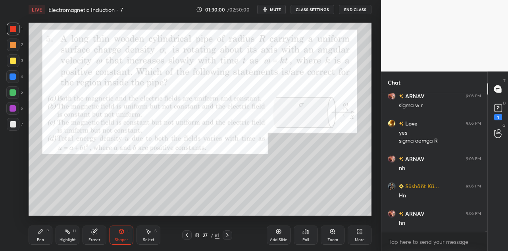
click at [14, 108] on div at bounding box center [13, 108] width 6 height 6
click at [45, 229] on div "Pen P" at bounding box center [41, 234] width 24 height 19
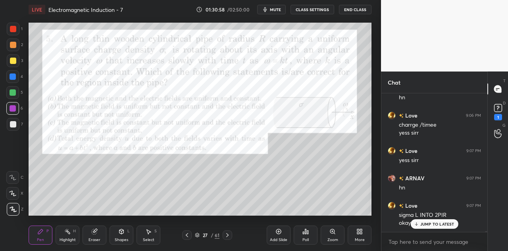
scroll to position [20699, 0]
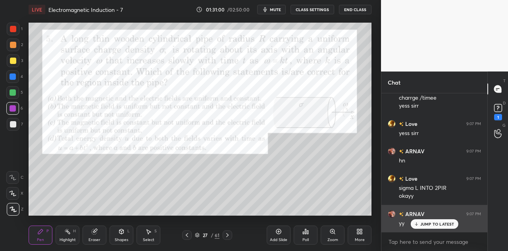
click at [425, 222] on p "JUMP TO LATEST" at bounding box center [437, 223] width 34 height 5
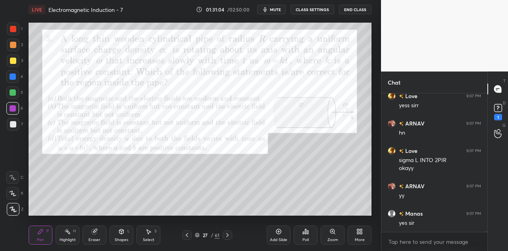
scroll to position [20754, 0]
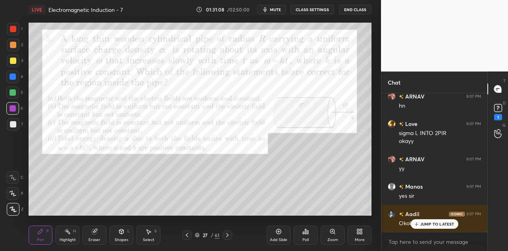
click at [128, 235] on div "Shapes L" at bounding box center [121, 234] width 24 height 19
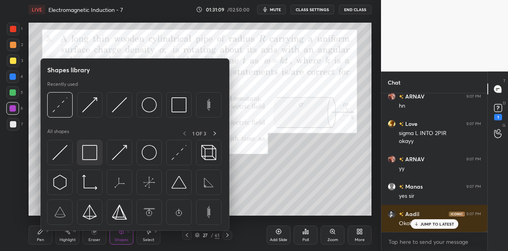
click at [94, 151] on img at bounding box center [89, 152] width 15 height 15
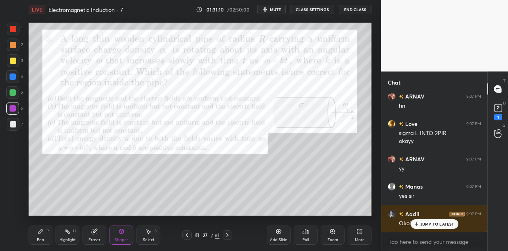
click at [18, 128] on div at bounding box center [13, 124] width 13 height 13
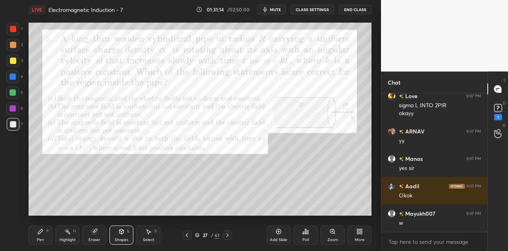
click at [41, 229] on icon at bounding box center [40, 231] width 5 height 5
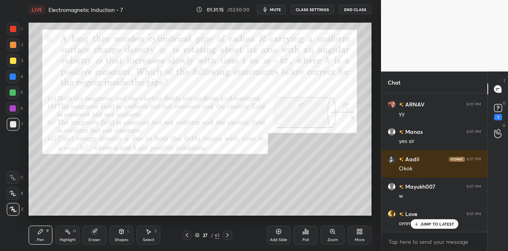
click at [15, 29] on div at bounding box center [13, 29] width 6 height 6
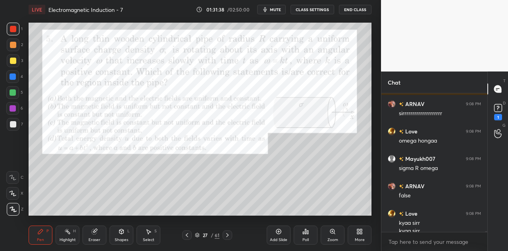
scroll to position [20940, 0]
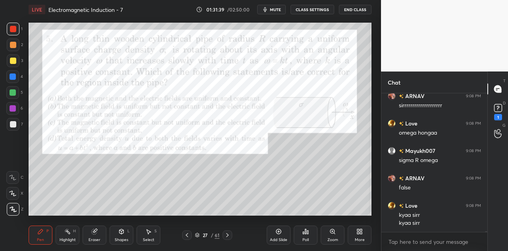
click at [102, 236] on div "Eraser" at bounding box center [94, 234] width 24 height 19
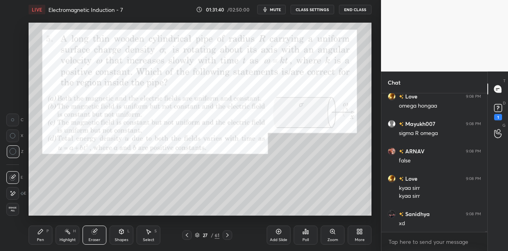
scroll to position [20995, 0]
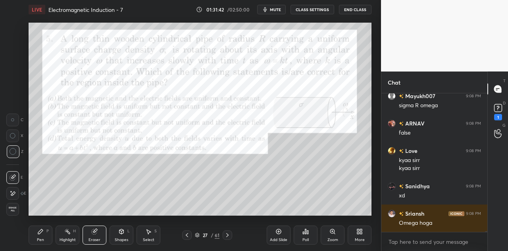
click at [44, 236] on div "Pen P" at bounding box center [41, 234] width 24 height 19
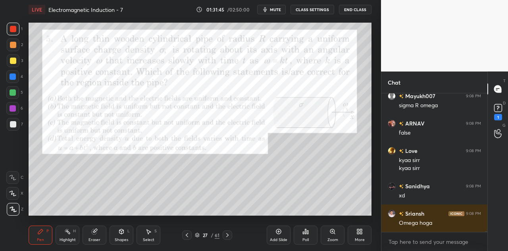
click at [13, 107] on div at bounding box center [13, 108] width 6 height 6
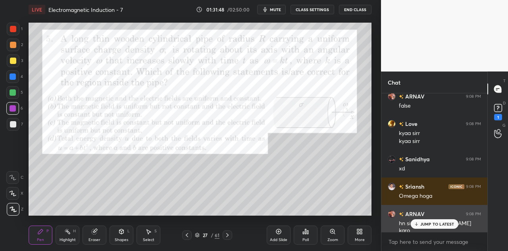
click at [431, 222] on p "JUMP TO LATEST" at bounding box center [437, 223] width 34 height 5
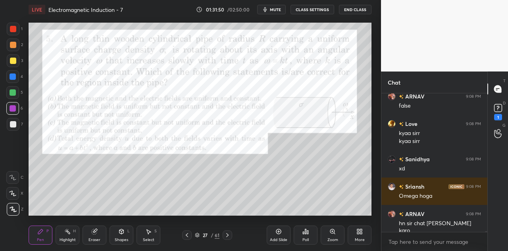
click at [13, 32] on div at bounding box center [13, 29] width 6 height 6
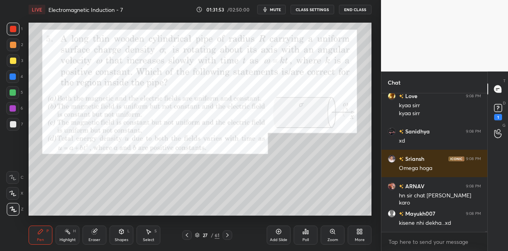
click at [126, 233] on div "Shapes L" at bounding box center [121, 234] width 24 height 19
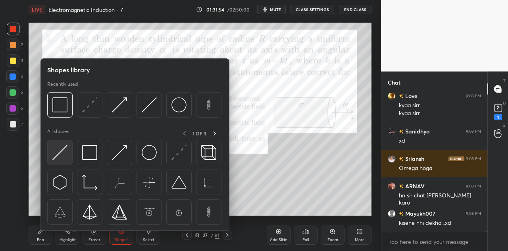
click at [58, 153] on img at bounding box center [59, 152] width 15 height 15
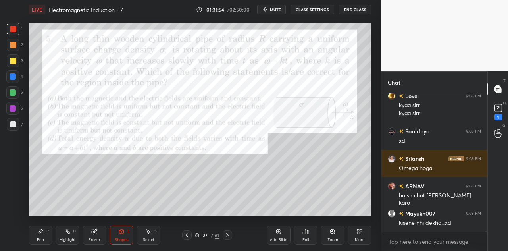
click at [16, 127] on div at bounding box center [13, 124] width 13 height 13
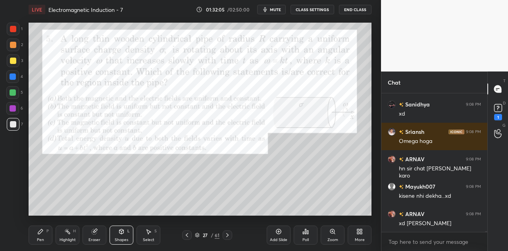
scroll to position [21104, 0]
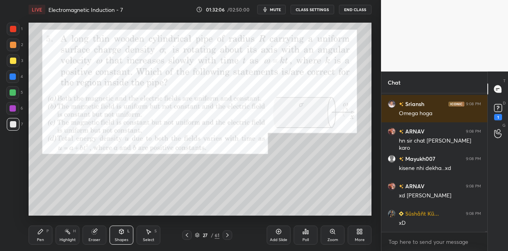
click at [13, 46] on div at bounding box center [13, 45] width 6 height 6
click at [41, 235] on div "Pen P" at bounding box center [41, 234] width 24 height 19
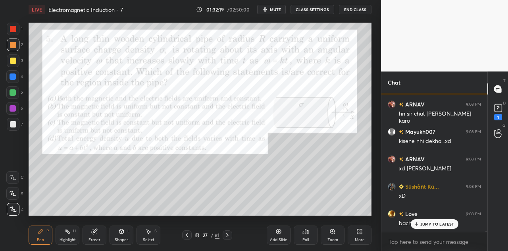
click at [15, 95] on div at bounding box center [13, 92] width 6 height 6
click at [122, 238] on div "Shapes" at bounding box center [121, 240] width 13 height 4
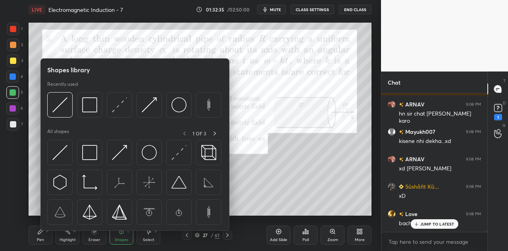
click at [16, 76] on div at bounding box center [12, 76] width 13 height 13
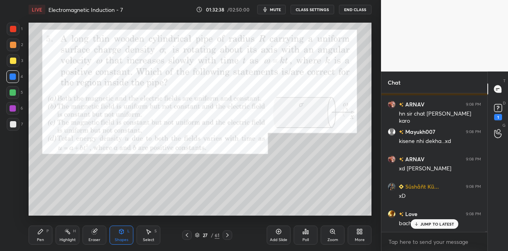
click at [122, 234] on icon at bounding box center [121, 231] width 6 height 6
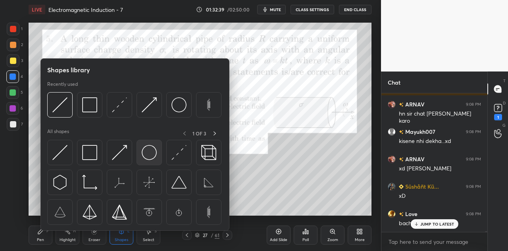
click at [147, 157] on img at bounding box center [149, 152] width 15 height 15
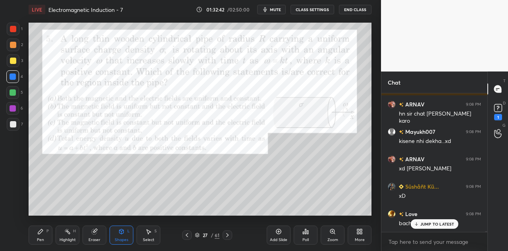
click at [44, 234] on div "Pen P" at bounding box center [41, 234] width 24 height 19
click at [12, 108] on div at bounding box center [13, 108] width 6 height 6
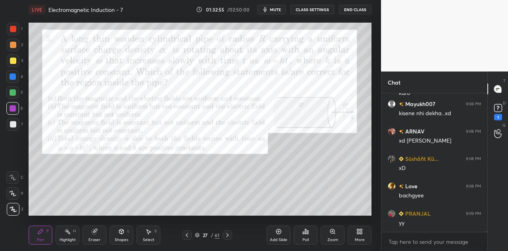
scroll to position [21186, 0]
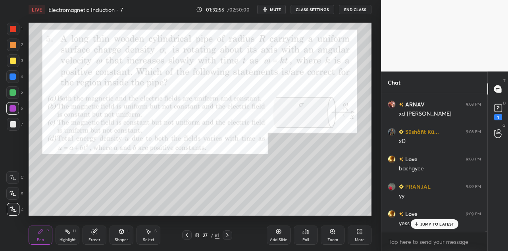
click at [17, 60] on div at bounding box center [13, 60] width 13 height 13
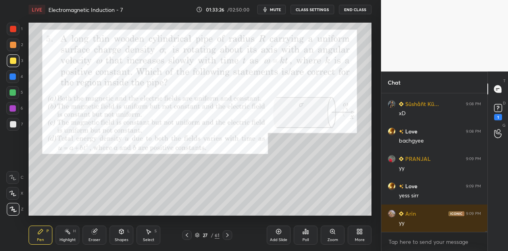
click at [124, 234] on icon at bounding box center [121, 231] width 6 height 6
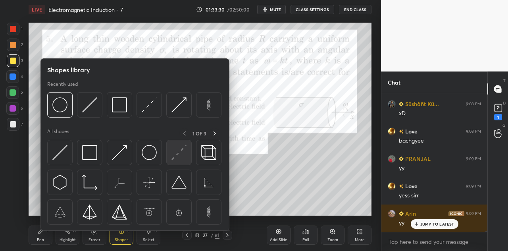
scroll to position [21241, 0]
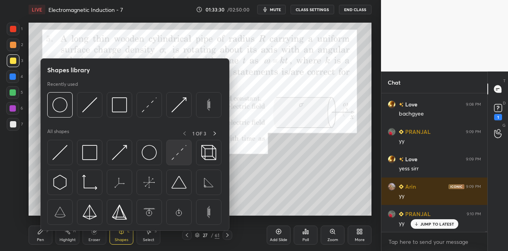
click at [180, 152] on img at bounding box center [178, 152] width 15 height 15
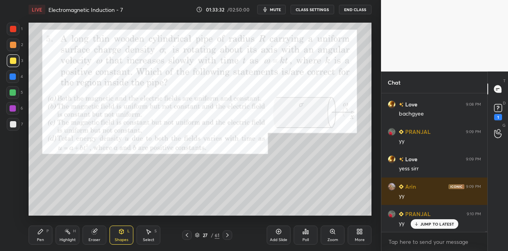
click at [15, 51] on div at bounding box center [13, 44] width 13 height 13
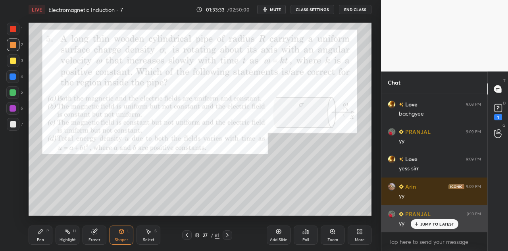
click at [424, 223] on p "JUMP TO LATEST" at bounding box center [437, 223] width 34 height 5
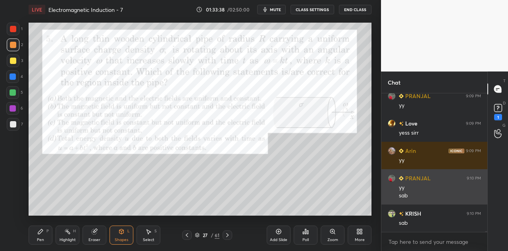
scroll to position [21303, 0]
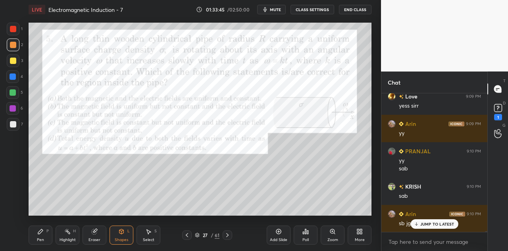
click at [126, 234] on div "Shapes L" at bounding box center [121, 234] width 24 height 19
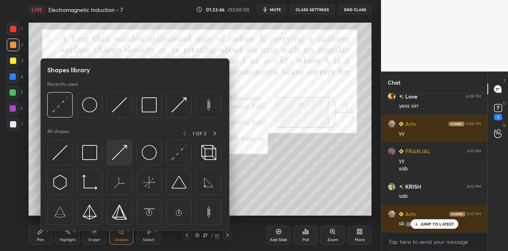
click at [114, 153] on img at bounding box center [119, 152] width 15 height 15
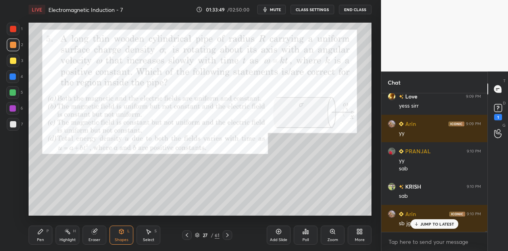
scroll to position [21331, 0]
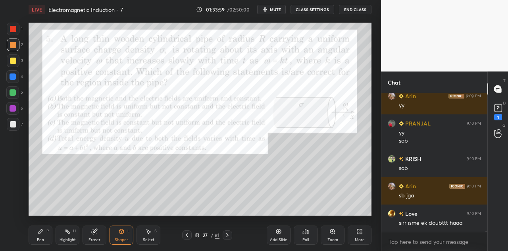
click at [15, 45] on div at bounding box center [13, 45] width 6 height 6
click at [38, 234] on icon at bounding box center [40, 231] width 6 height 6
click at [15, 29] on div at bounding box center [13, 29] width 6 height 6
click at [124, 235] on div "Shapes L" at bounding box center [121, 234] width 24 height 19
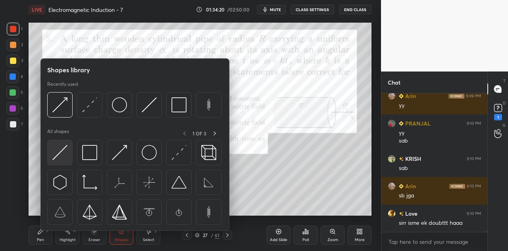
click at [60, 151] on img at bounding box center [59, 152] width 15 height 15
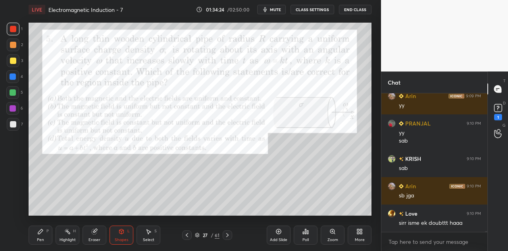
scroll to position [21358, 0]
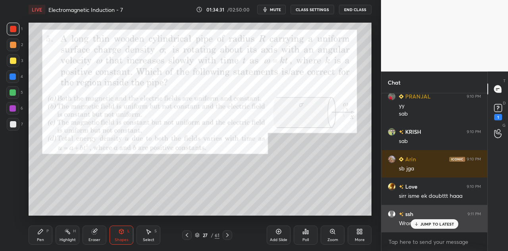
click at [431, 222] on p "JUMP TO LATEST" at bounding box center [437, 223] width 34 height 5
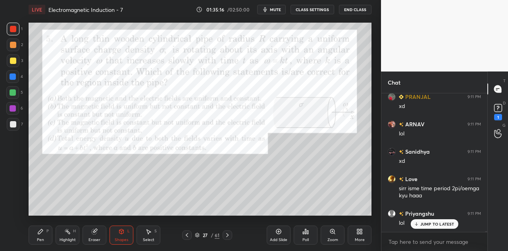
scroll to position [21639, 0]
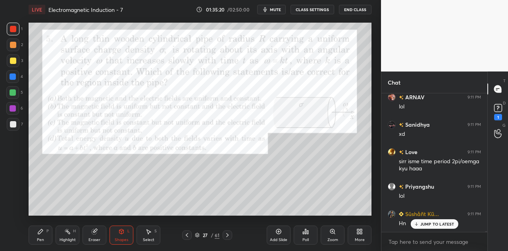
click at [46, 238] on div "Pen P" at bounding box center [41, 234] width 24 height 19
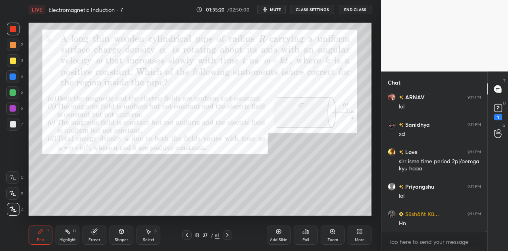
scroll to position [21666, 0]
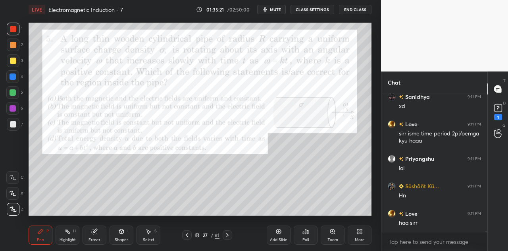
click at [16, 97] on div at bounding box center [12, 92] width 13 height 13
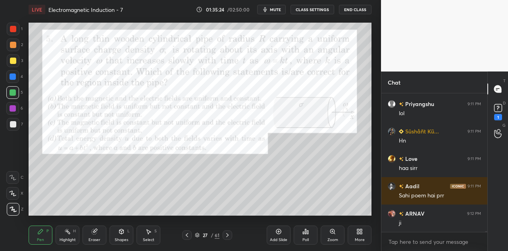
scroll to position [21748, 0]
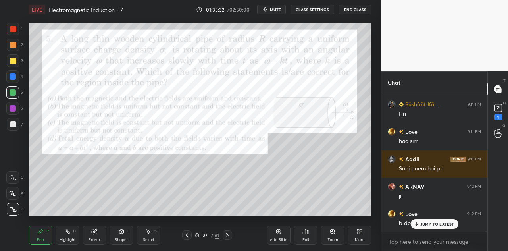
click at [13, 63] on div at bounding box center [13, 60] width 6 height 6
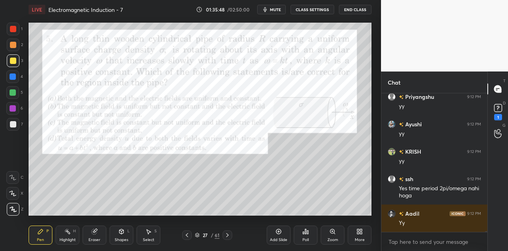
scroll to position [21926, 0]
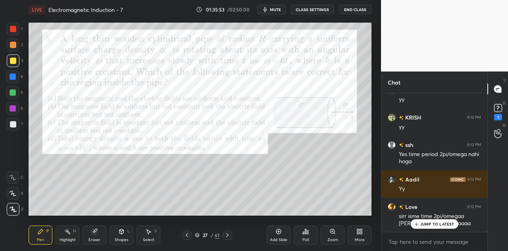
click at [14, 110] on div at bounding box center [13, 108] width 6 height 6
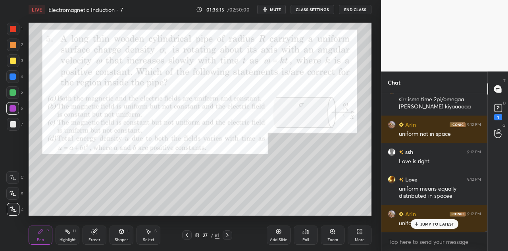
scroll to position [22051, 0]
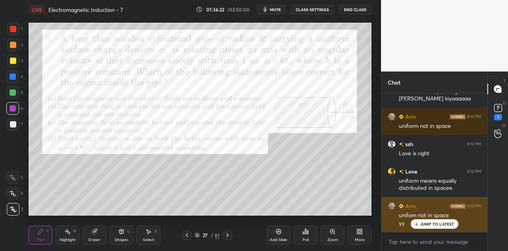
click at [427, 221] on p "JUMP TO LATEST" at bounding box center [437, 223] width 34 height 5
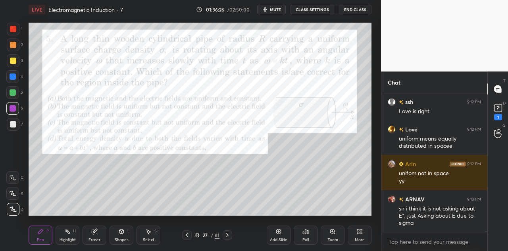
scroll to position [22120, 0]
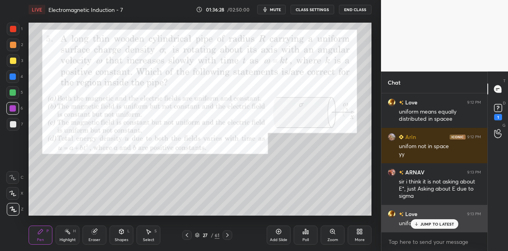
click at [423, 224] on p "JUMP TO LATEST" at bounding box center [437, 223] width 34 height 5
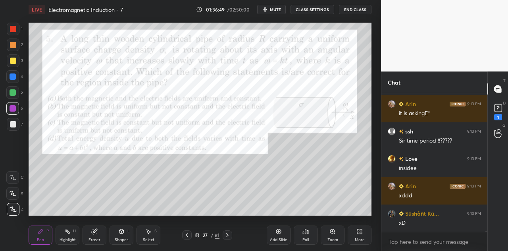
scroll to position [22292, 0]
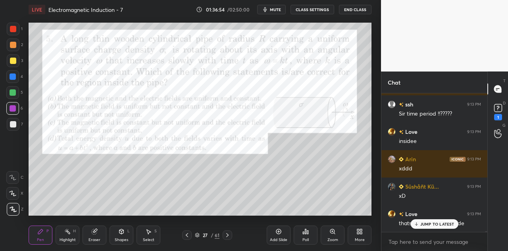
click at [14, 46] on div at bounding box center [13, 45] width 6 height 6
click at [15, 59] on div at bounding box center [13, 60] width 6 height 6
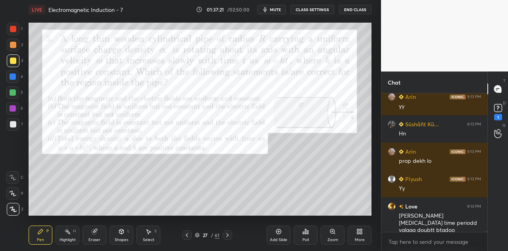
scroll to position [22471, 0]
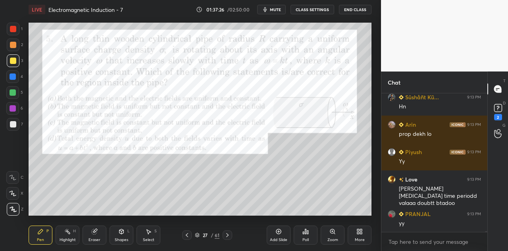
click at [13, 124] on div at bounding box center [13, 124] width 6 height 6
click at [15, 77] on div at bounding box center [13, 76] width 6 height 6
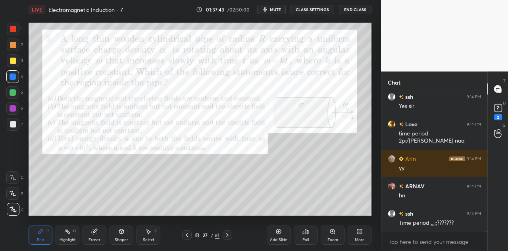
scroll to position [22643, 0]
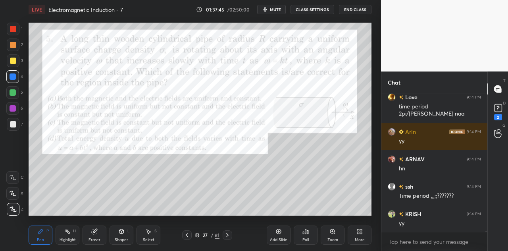
click at [15, 108] on div at bounding box center [13, 108] width 6 height 6
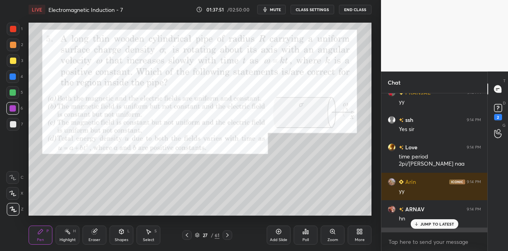
scroll to position [22606, 0]
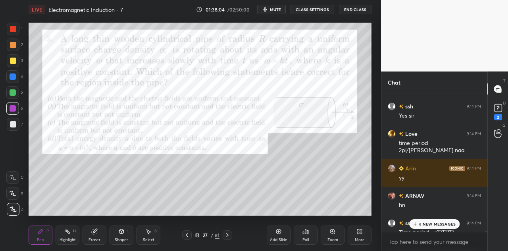
click at [420, 222] on p "4 NEW MESSAGES" at bounding box center [436, 223] width 37 height 5
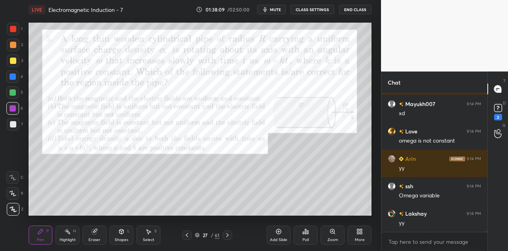
click at [13, 42] on div at bounding box center [13, 45] width 6 height 6
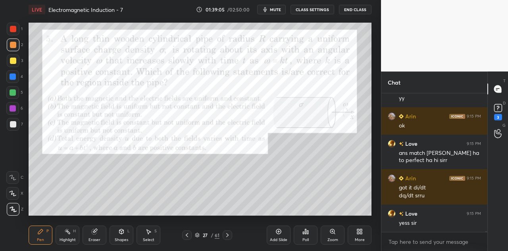
scroll to position [22534, 0]
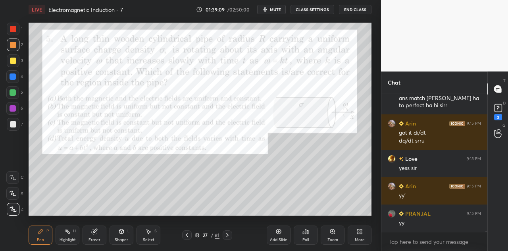
click at [98, 233] on div "Eraser" at bounding box center [94, 234] width 24 height 19
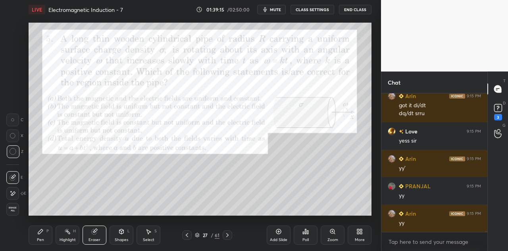
scroll to position [22501, 0]
click at [44, 230] on div "Pen P" at bounding box center [41, 234] width 24 height 19
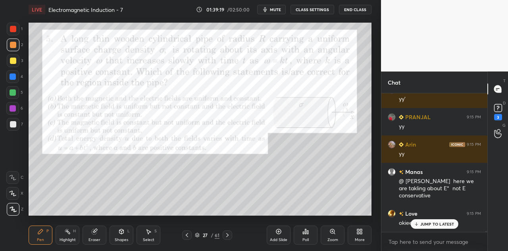
scroll to position [22597, 0]
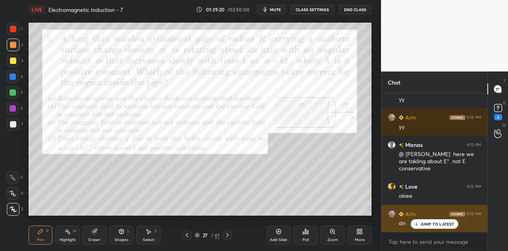
click at [424, 224] on p "JUMP TO LATEST" at bounding box center [437, 223] width 34 height 5
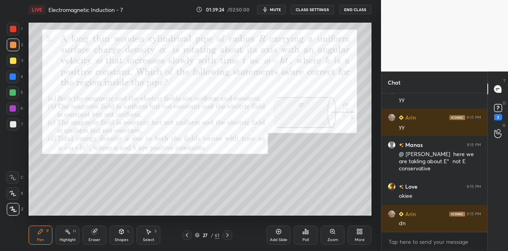
click at [15, 94] on div at bounding box center [13, 92] width 6 height 6
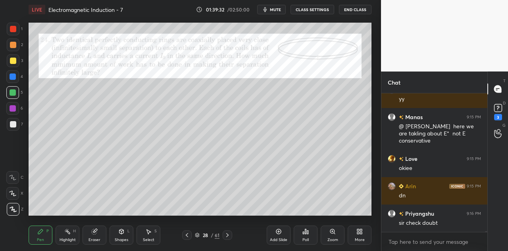
scroll to position [22652, 0]
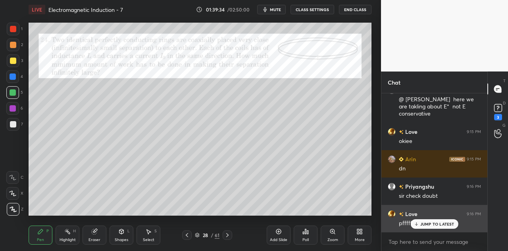
click at [423, 219] on div "JUMP TO LATEST" at bounding box center [434, 224] width 48 height 10
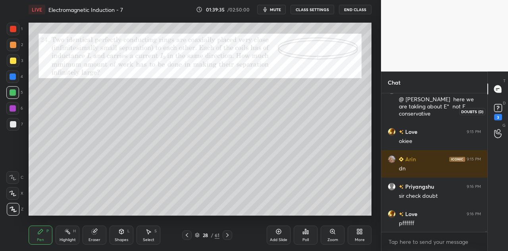
click at [499, 108] on rect at bounding box center [498, 108] width 8 height 8
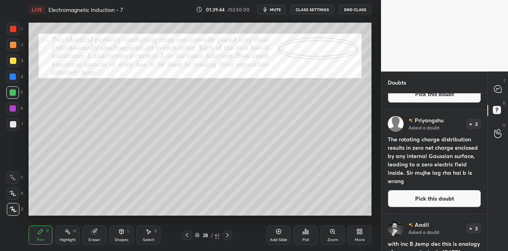
scroll to position [221, 0]
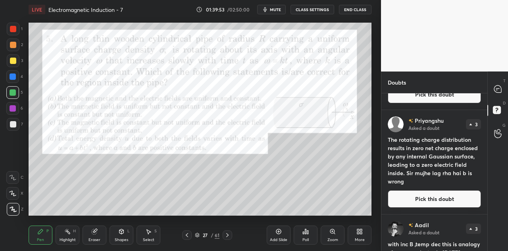
click at [419, 199] on button "Pick this doubt" at bounding box center [433, 198] width 93 height 17
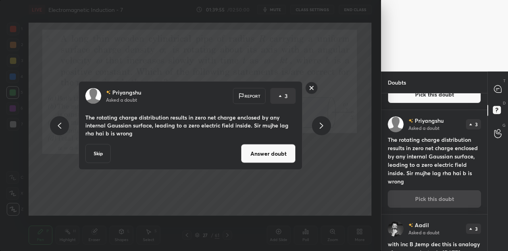
click at [269, 155] on button "Answer doubt" at bounding box center [268, 153] width 55 height 19
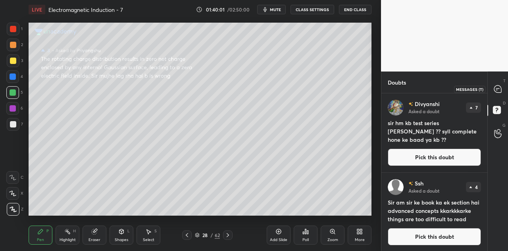
click at [496, 90] on icon at bounding box center [496, 90] width 1 height 0
type textarea "x"
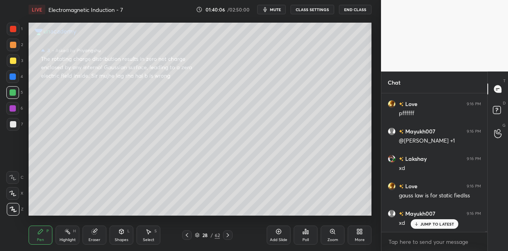
scroll to position [22910, 0]
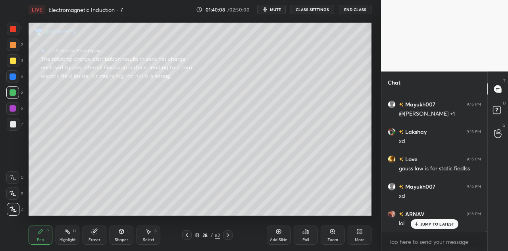
click at [13, 63] on div at bounding box center [13, 60] width 6 height 6
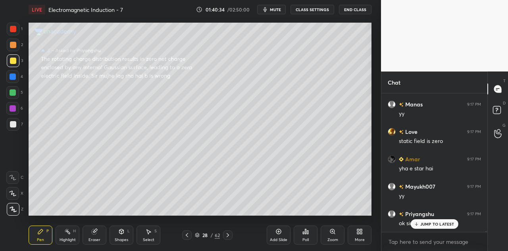
scroll to position [23281, 0]
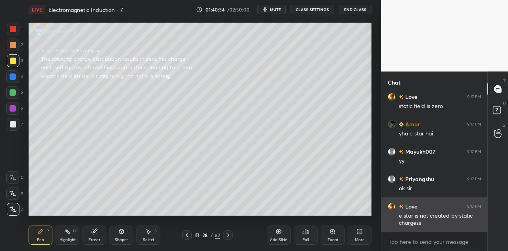
click at [423, 223] on div "e star is not created by static chargess" at bounding box center [439, 219] width 82 height 15
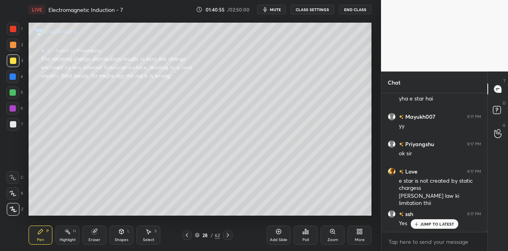
scroll to position [23344, 0]
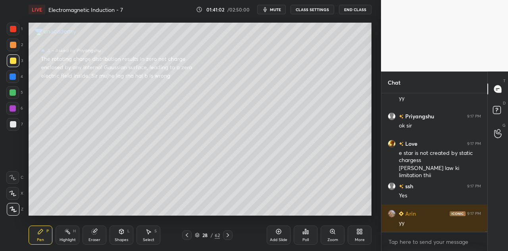
click at [15, 48] on div at bounding box center [13, 44] width 13 height 13
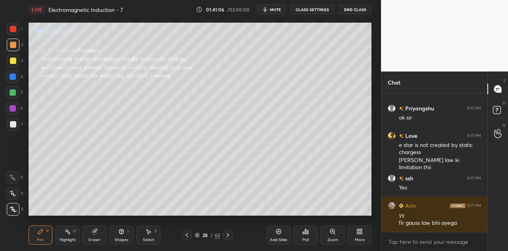
scroll to position [23379, 0]
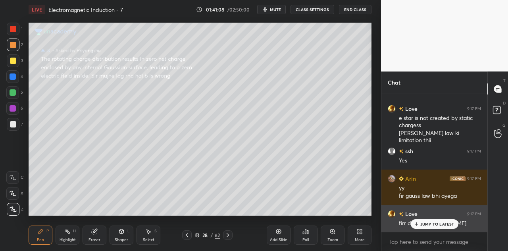
click at [425, 224] on p "JUMP TO LATEST" at bounding box center [437, 223] width 34 height 5
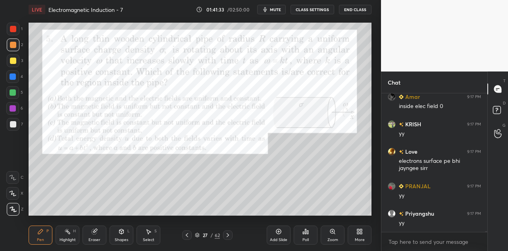
scroll to position [23557, 0]
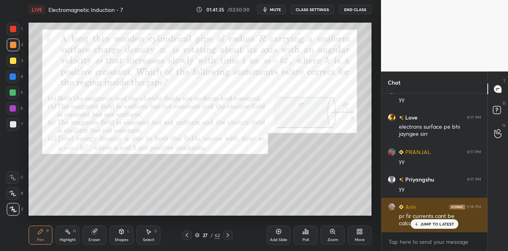
click at [428, 223] on p "JUMP TO LATEST" at bounding box center [437, 223] width 34 height 5
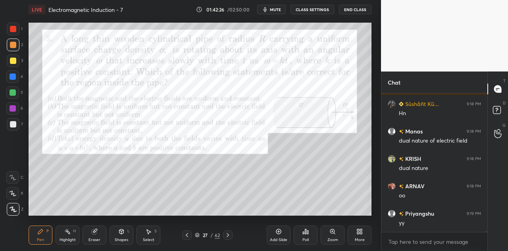
scroll to position [23892, 0]
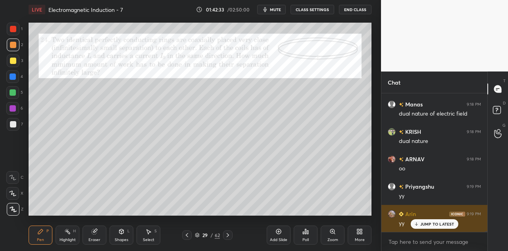
click at [427, 225] on p "JUMP TO LATEST" at bounding box center [437, 223] width 34 height 5
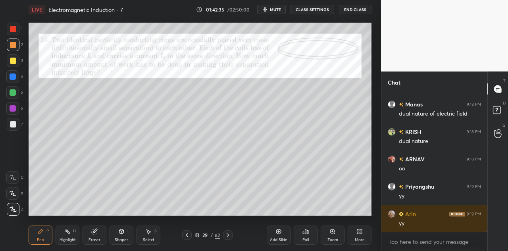
click at [15, 74] on div at bounding box center [13, 76] width 6 height 6
click at [15, 60] on div at bounding box center [13, 60] width 6 height 6
click at [14, 32] on div at bounding box center [13, 29] width 13 height 13
click at [128, 232] on div "L" at bounding box center [128, 231] width 2 height 4
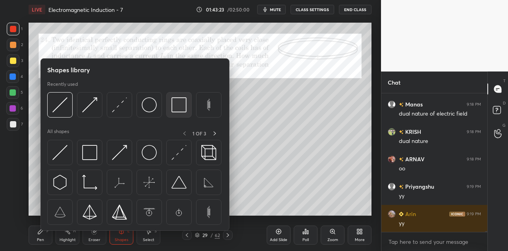
click at [181, 109] on img at bounding box center [178, 104] width 15 height 15
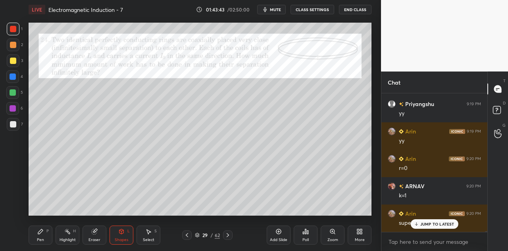
scroll to position [24002, 0]
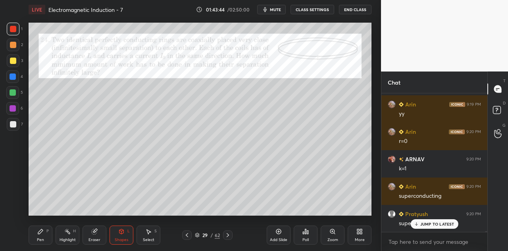
click at [46, 235] on div "Pen P" at bounding box center [41, 234] width 24 height 19
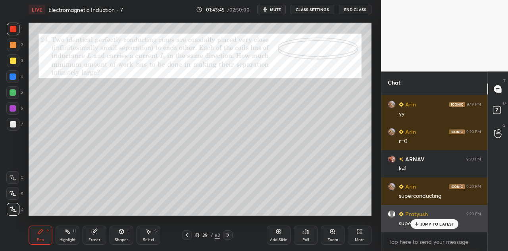
click at [429, 220] on div "JUMP TO LATEST" at bounding box center [434, 224] width 48 height 10
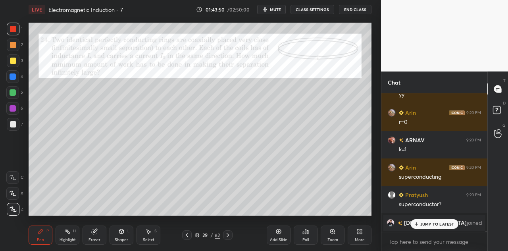
scroll to position [23435, 0]
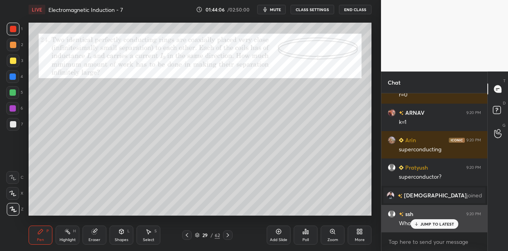
click at [428, 222] on p "JUMP TO LATEST" at bounding box center [437, 223] width 34 height 5
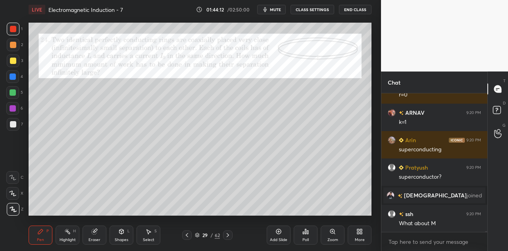
click at [16, 30] on div at bounding box center [13, 29] width 6 height 6
click at [308, 230] on icon at bounding box center [305, 231] width 6 height 6
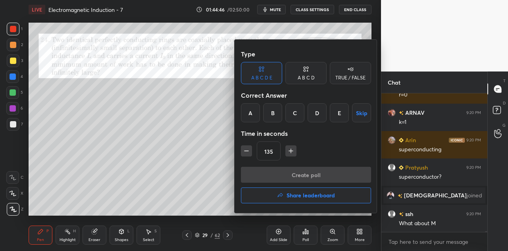
click at [250, 112] on div "A" at bounding box center [250, 112] width 19 height 19
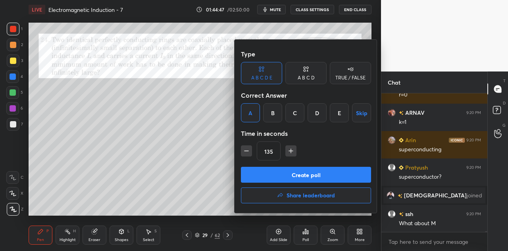
click at [249, 151] on icon "button" at bounding box center [246, 151] width 8 height 8
type input "120"
click at [314, 175] on button "Create poll" at bounding box center [306, 175] width 130 height 16
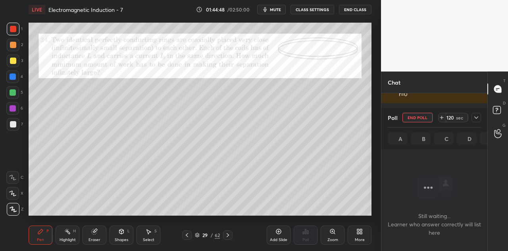
scroll to position [95, 103]
click at [477, 114] on div at bounding box center [476, 118] width 10 height 10
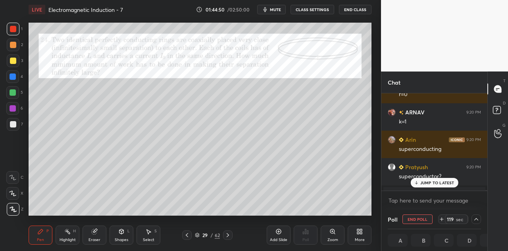
click at [436, 179] on div "JUMP TO LATEST" at bounding box center [434, 183] width 48 height 10
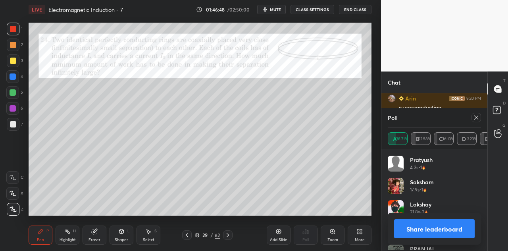
scroll to position [93, 91]
click at [438, 229] on button "Share leaderboard" at bounding box center [434, 228] width 80 height 19
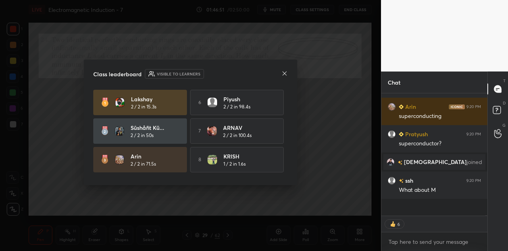
scroll to position [155, 103]
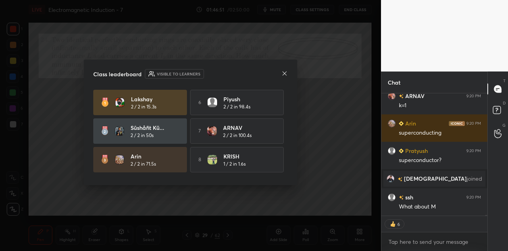
click at [286, 74] on icon at bounding box center [284, 73] width 6 height 6
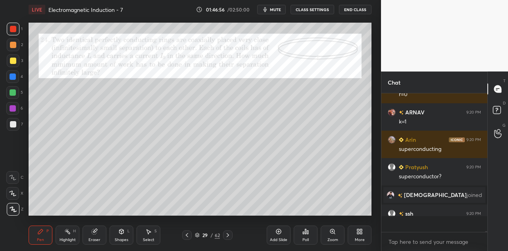
scroll to position [2, 2]
click at [14, 107] on div at bounding box center [13, 108] width 6 height 6
click at [16, 44] on div at bounding box center [13, 44] width 13 height 13
click at [125, 235] on div "Shapes L" at bounding box center [121, 234] width 24 height 19
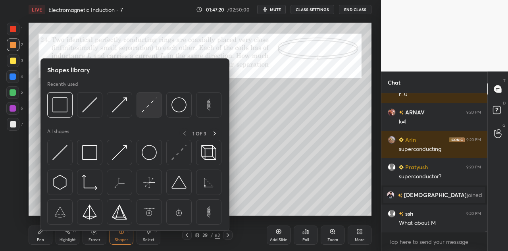
click at [152, 115] on div at bounding box center [148, 104] width 25 height 25
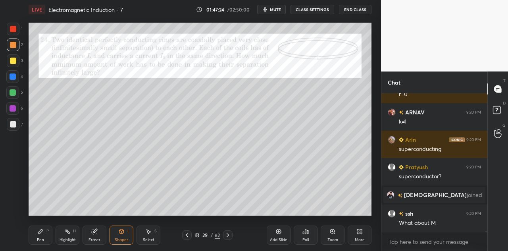
click at [45, 230] on div "Pen P" at bounding box center [41, 234] width 24 height 19
click at [13, 94] on div at bounding box center [13, 92] width 6 height 6
click at [126, 238] on div "Shapes" at bounding box center [121, 240] width 13 height 4
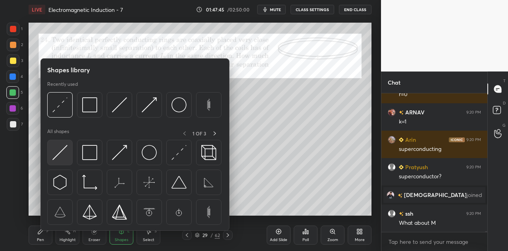
click at [63, 158] on img at bounding box center [59, 152] width 15 height 15
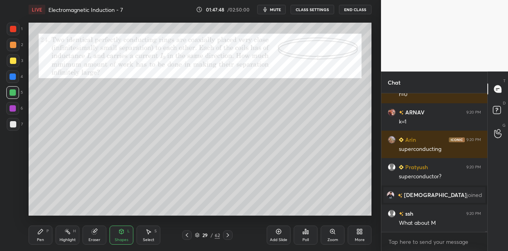
click at [42, 233] on icon at bounding box center [40, 231] width 6 height 6
click at [14, 30] on div at bounding box center [13, 29] width 6 height 6
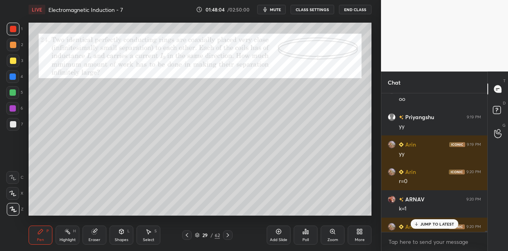
scroll to position [23386, 0]
click at [434, 223] on p "1 NEW MESSAGE" at bounding box center [437, 223] width 34 height 5
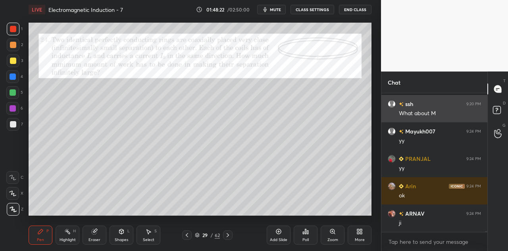
scroll to position [23609, 0]
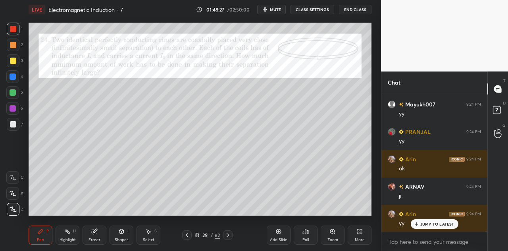
click at [16, 111] on div at bounding box center [12, 108] width 13 height 13
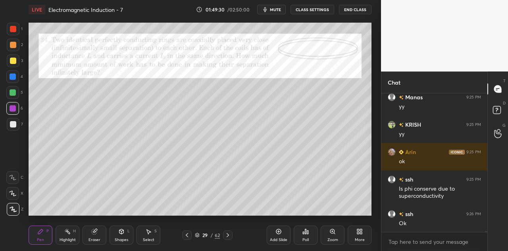
scroll to position [23917, 0]
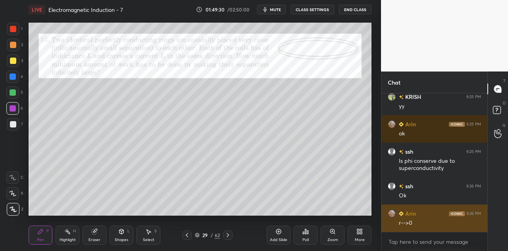
click at [421, 224] on div "r-->0" at bounding box center [439, 223] width 82 height 8
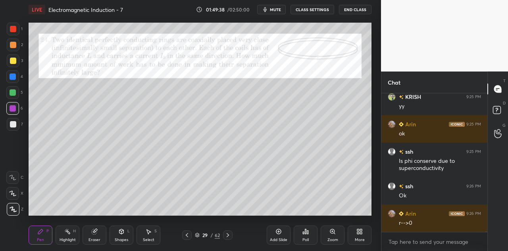
click at [13, 125] on div at bounding box center [13, 124] width 6 height 6
click at [13, 107] on div at bounding box center [13, 108] width 6 height 6
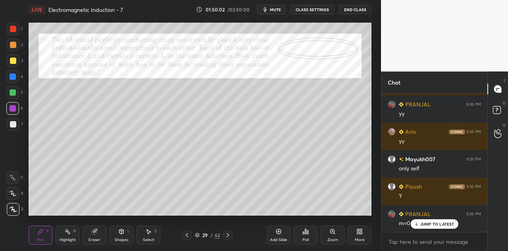
scroll to position [24081, 0]
click at [15, 77] on div at bounding box center [13, 76] width 6 height 6
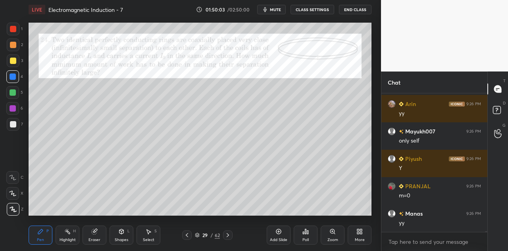
click at [120, 233] on icon at bounding box center [121, 231] width 4 height 5
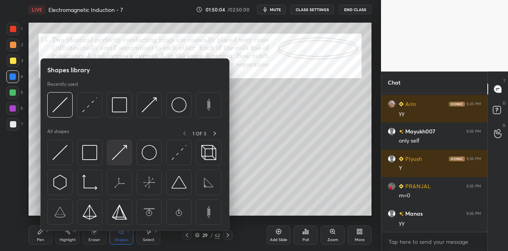
click at [118, 152] on img at bounding box center [119, 152] width 15 height 15
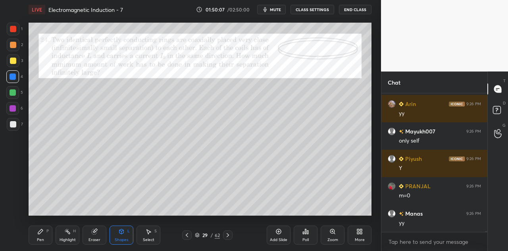
click at [43, 233] on icon at bounding box center [40, 231] width 6 height 6
click at [14, 61] on div at bounding box center [13, 60] width 6 height 6
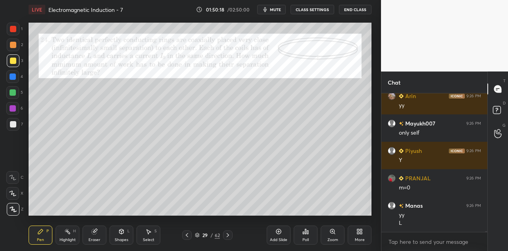
click at [19, 29] on div at bounding box center [13, 29] width 13 height 13
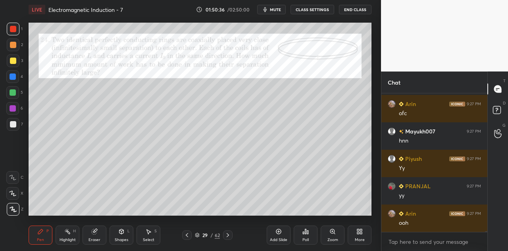
scroll to position [24280, 0]
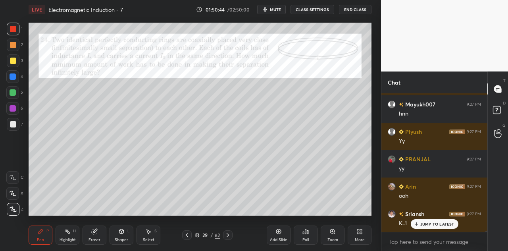
click at [15, 106] on div at bounding box center [13, 108] width 6 height 6
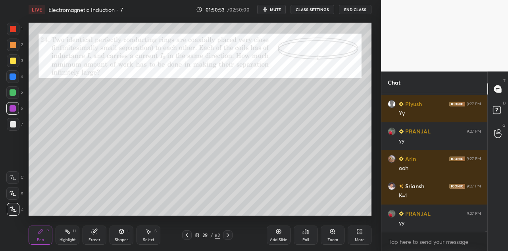
scroll to position [24335, 0]
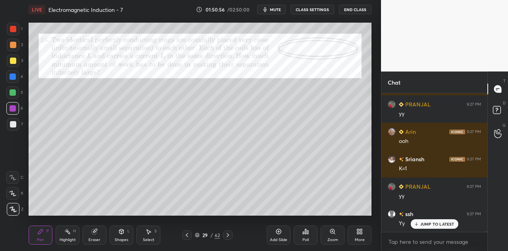
click at [13, 60] on div at bounding box center [13, 60] width 6 height 6
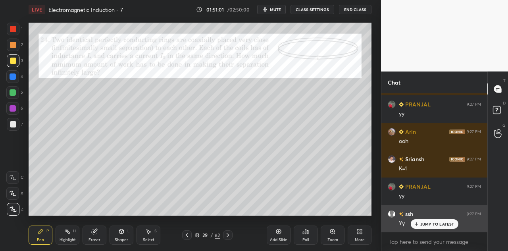
click at [423, 225] on p "JUMP TO LATEST" at bounding box center [437, 223] width 34 height 5
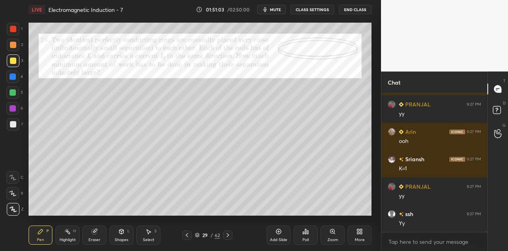
click at [16, 110] on div at bounding box center [12, 108] width 13 height 13
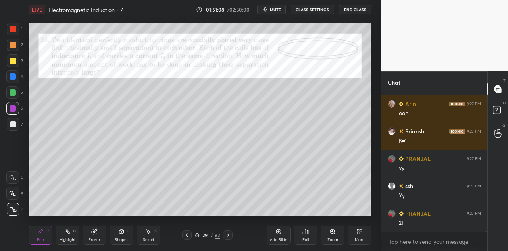
click at [125, 231] on div "Shapes L" at bounding box center [121, 234] width 24 height 19
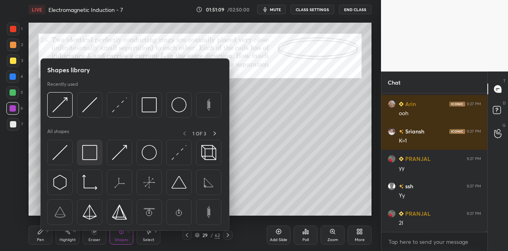
click at [88, 153] on img at bounding box center [89, 152] width 15 height 15
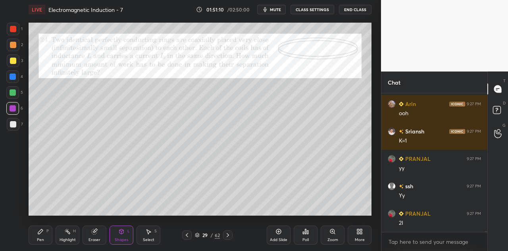
click at [13, 92] on div at bounding box center [13, 92] width 6 height 6
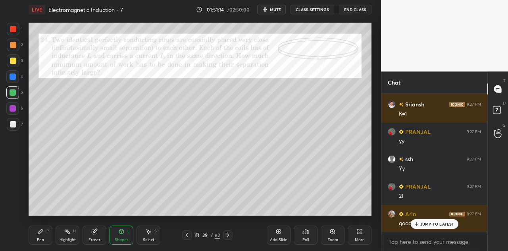
click at [43, 234] on icon at bounding box center [40, 231] width 6 height 6
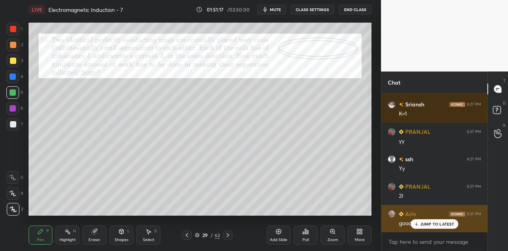
click at [427, 224] on p "JUMP TO LATEST" at bounding box center [437, 223] width 34 height 5
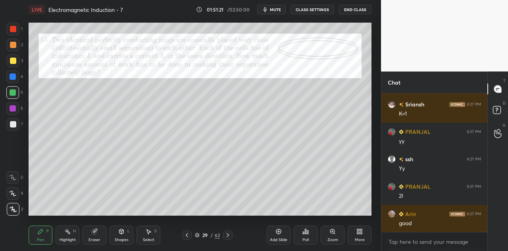
click at [15, 110] on div at bounding box center [13, 108] width 6 height 6
click at [14, 80] on div at bounding box center [12, 76] width 13 height 13
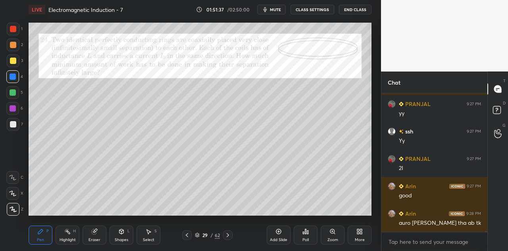
scroll to position [24425, 0]
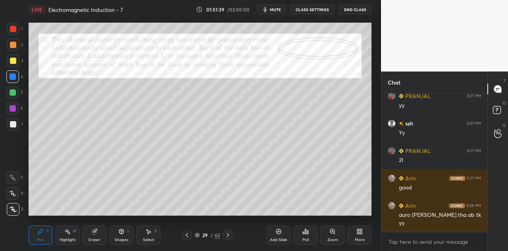
click at [126, 234] on div "Shapes L" at bounding box center [121, 234] width 24 height 19
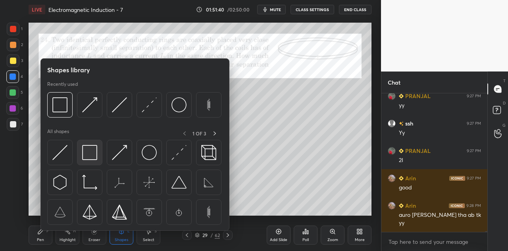
click at [96, 149] on img at bounding box center [89, 152] width 15 height 15
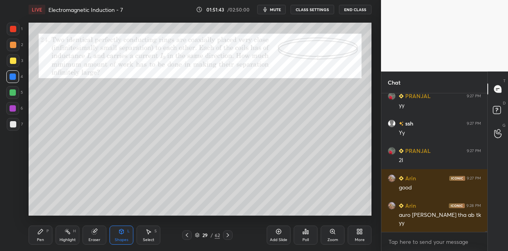
click at [50, 235] on div "Pen P" at bounding box center [41, 234] width 24 height 19
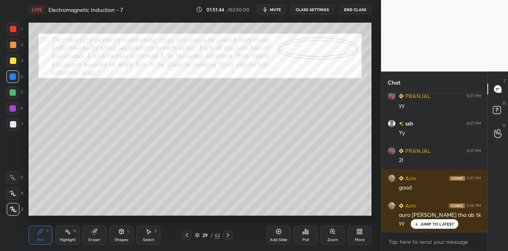
scroll to position [24452, 0]
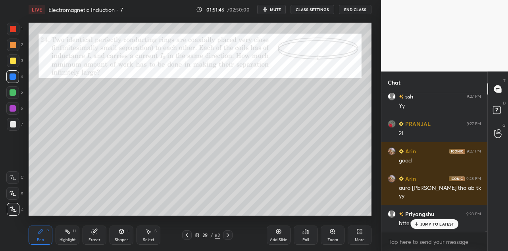
click at [424, 222] on p "JUMP TO LATEST" at bounding box center [437, 223] width 34 height 5
click at [16, 95] on div at bounding box center [12, 92] width 13 height 13
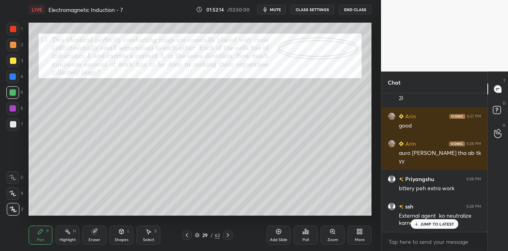
scroll to position [24521, 0]
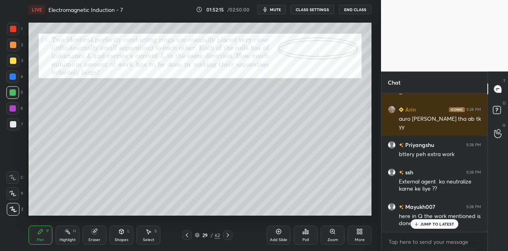
click at [127, 235] on div "Shapes L" at bounding box center [121, 234] width 24 height 19
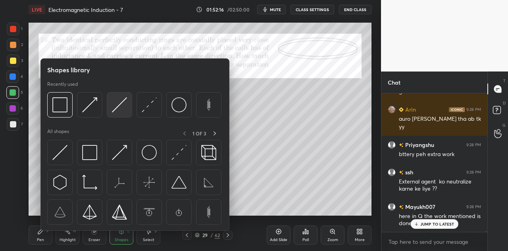
click at [123, 107] on img at bounding box center [119, 104] width 15 height 15
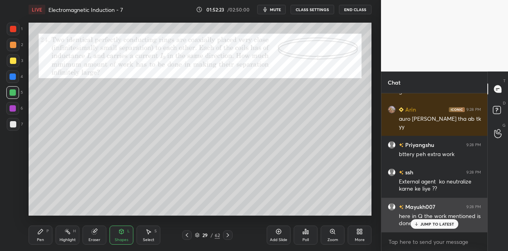
click at [433, 224] on p "JUMP TO LATEST" at bounding box center [437, 223] width 34 height 5
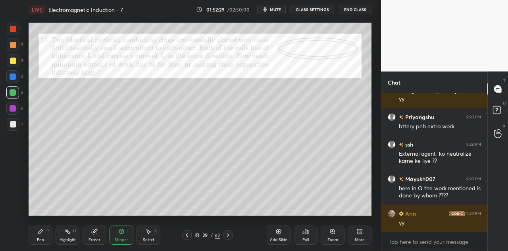
click at [45, 232] on div "Pen P" at bounding box center [41, 234] width 24 height 19
click at [16, 79] on div at bounding box center [12, 76] width 13 height 13
click at [16, 95] on div at bounding box center [12, 92] width 13 height 13
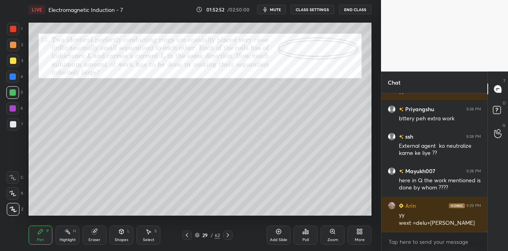
click at [14, 60] on div at bounding box center [13, 60] width 6 height 6
click at [18, 77] on div at bounding box center [12, 76] width 13 height 13
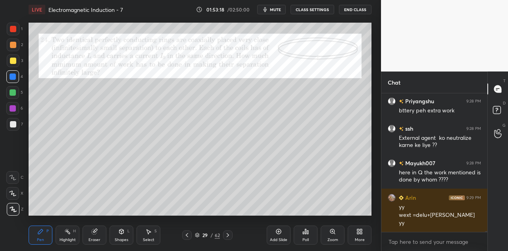
click at [20, 60] on div "3" at bounding box center [15, 60] width 16 height 13
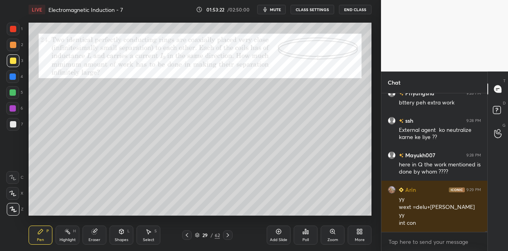
click at [15, 79] on div at bounding box center [13, 76] width 6 height 6
click at [17, 62] on div at bounding box center [13, 60] width 13 height 13
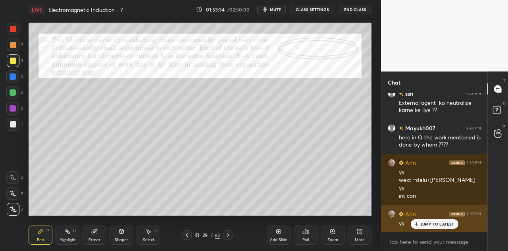
click at [428, 223] on p "JUMP TO LATEST" at bounding box center [437, 223] width 34 height 5
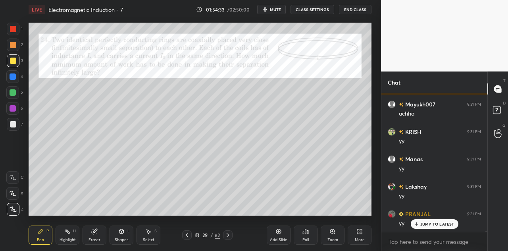
scroll to position [25463, 0]
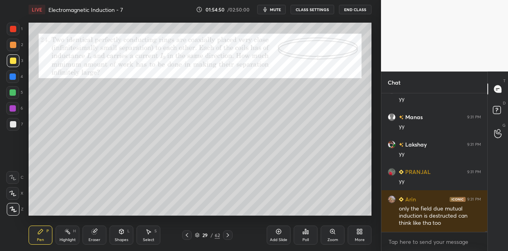
click at [14, 74] on div at bounding box center [13, 76] width 6 height 6
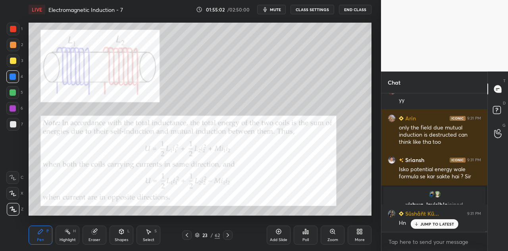
scroll to position [25570, 0]
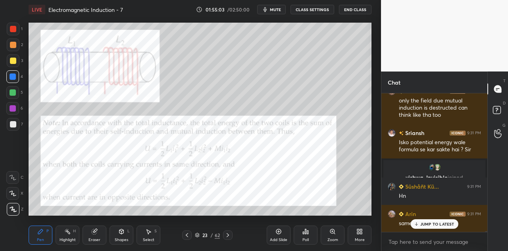
click at [14, 107] on div at bounding box center [13, 108] width 6 height 6
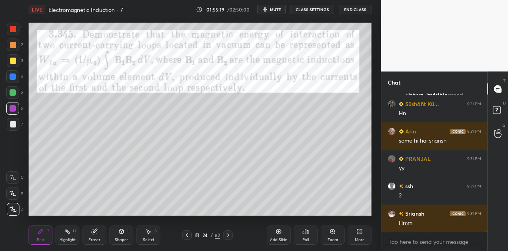
scroll to position [25681, 0]
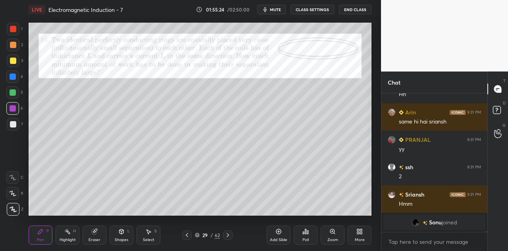
click at [16, 77] on div at bounding box center [13, 76] width 6 height 6
click at [16, 46] on div at bounding box center [13, 44] width 13 height 13
click at [16, 110] on div at bounding box center [12, 108] width 13 height 13
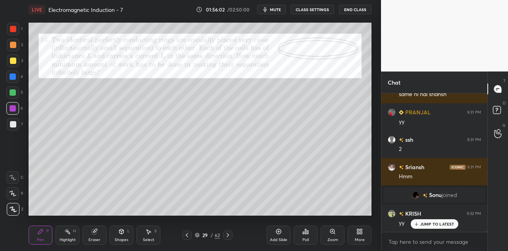
scroll to position [25066, 0]
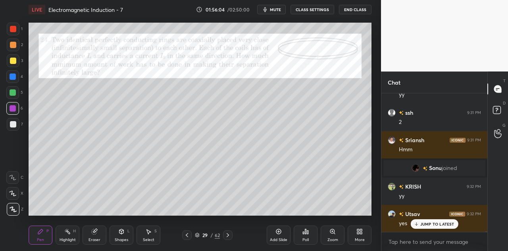
click at [18, 76] on div at bounding box center [12, 76] width 13 height 13
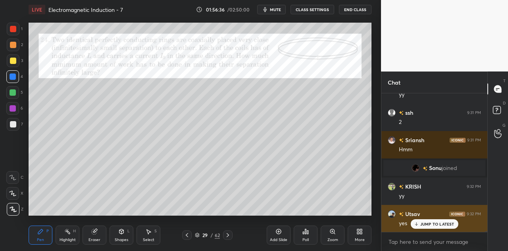
click at [428, 223] on p "JUMP TO LATEST" at bounding box center [437, 223] width 34 height 5
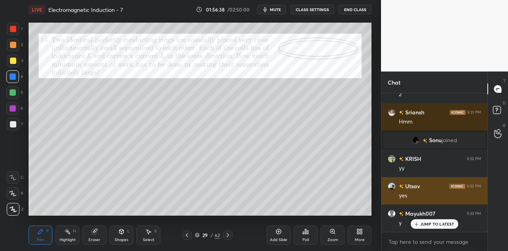
scroll to position [25121, 0]
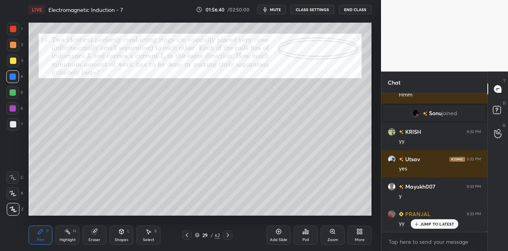
click at [17, 93] on div at bounding box center [12, 92] width 13 height 13
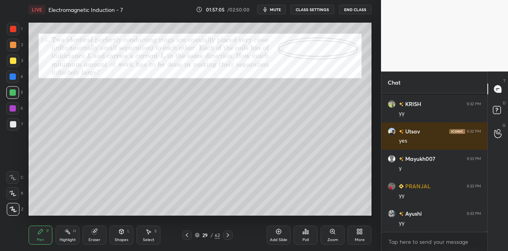
scroll to position [25197, 0]
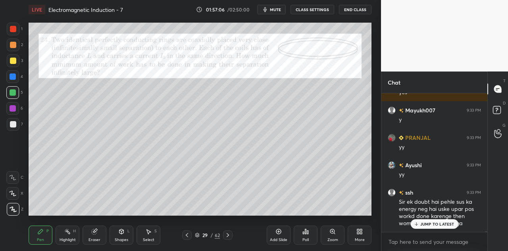
click at [94, 235] on div "Eraser" at bounding box center [94, 234] width 24 height 19
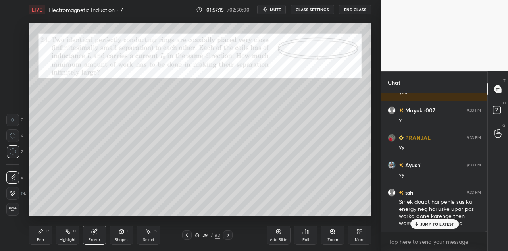
click at [45, 235] on div "Pen P" at bounding box center [41, 234] width 24 height 19
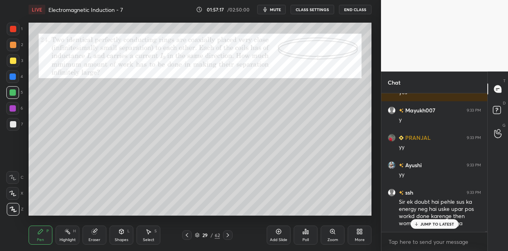
click at [14, 60] on div at bounding box center [13, 60] width 6 height 6
click at [14, 31] on div at bounding box center [13, 29] width 6 height 6
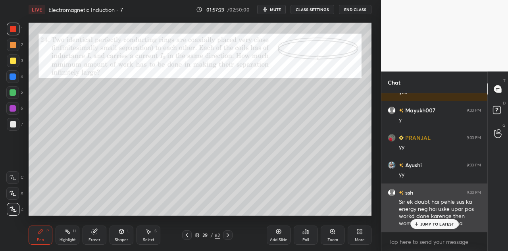
click at [431, 222] on p "JUMP TO LATEST" at bounding box center [437, 223] width 34 height 5
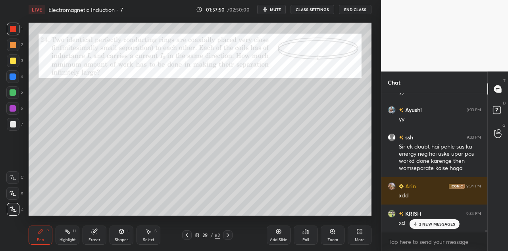
scroll to position [25252, 0]
click at [425, 222] on p "3 NEW MESSAGES" at bounding box center [437, 223] width 36 height 5
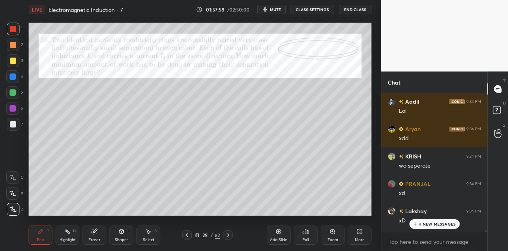
scroll to position [25635, 0]
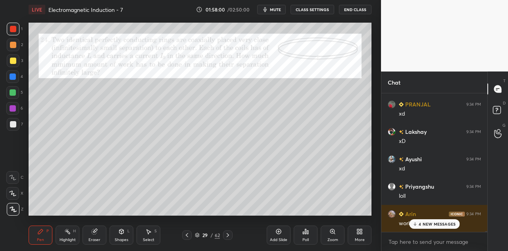
click at [421, 223] on p "4 NEW MESSAGES" at bounding box center [436, 223] width 37 height 5
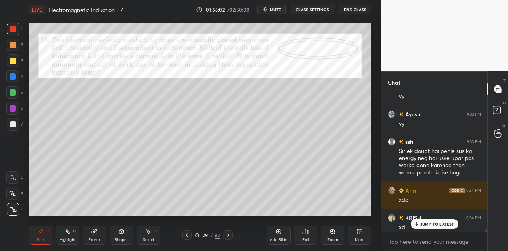
scroll to position [25255, 0]
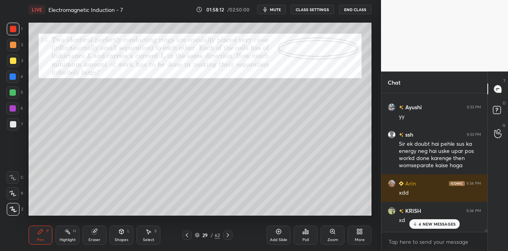
click at [14, 63] on div at bounding box center [13, 60] width 6 height 6
click at [420, 224] on p "6 NEW MESSAGES" at bounding box center [436, 223] width 37 height 5
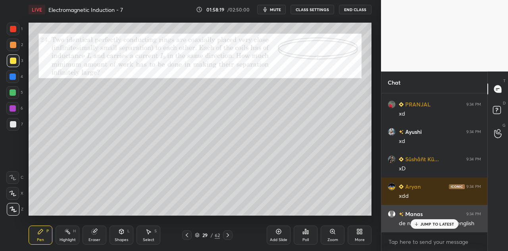
click at [423, 224] on p "JUMP TO LATEST" at bounding box center [437, 223] width 34 height 5
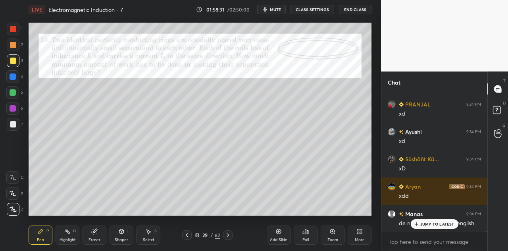
click at [425, 227] on div "JUMP TO LATEST" at bounding box center [434, 224] width 48 height 10
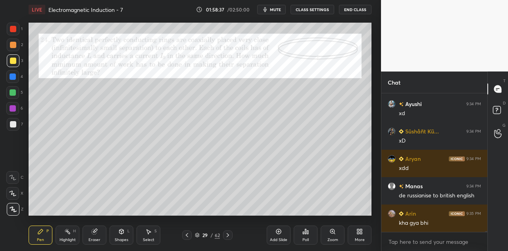
scroll to position [25854, 0]
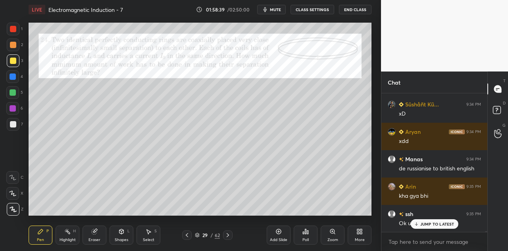
click at [425, 223] on p "JUMP TO LATEST" at bounding box center [437, 223] width 34 height 5
click at [225, 233] on icon at bounding box center [227, 235] width 6 height 6
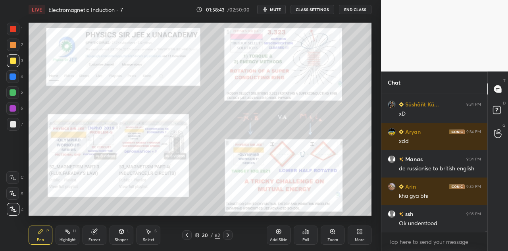
click at [13, 30] on div at bounding box center [13, 29] width 6 height 6
click at [127, 235] on div "Shapes L" at bounding box center [121, 234] width 24 height 19
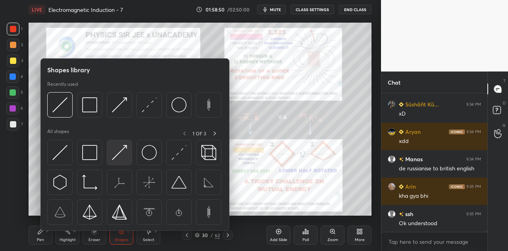
click at [122, 156] on img at bounding box center [119, 152] width 15 height 15
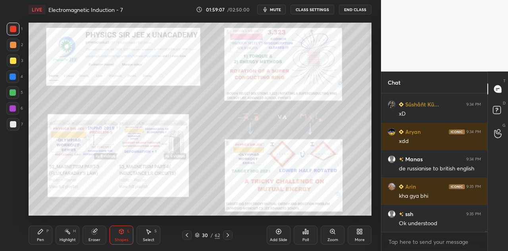
click at [42, 238] on div "Pen" at bounding box center [40, 240] width 7 height 4
click at [13, 110] on div at bounding box center [13, 108] width 6 height 6
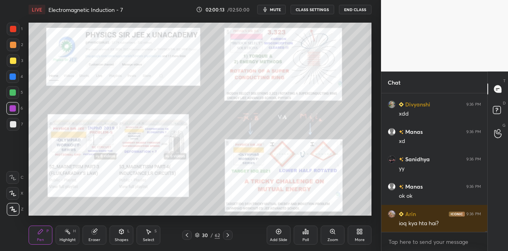
scroll to position [26155, 0]
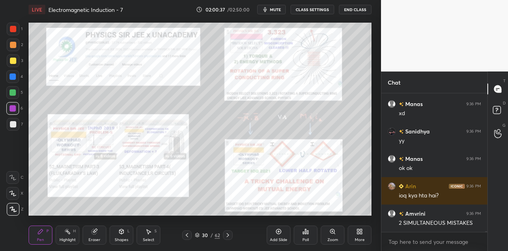
click at [119, 232] on icon at bounding box center [121, 231] width 4 height 5
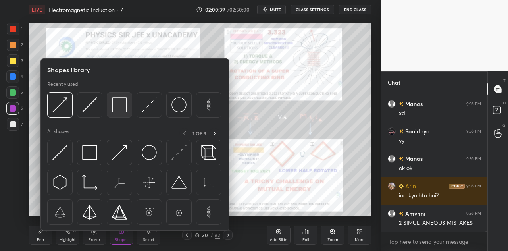
click at [121, 100] on img at bounding box center [119, 104] width 15 height 15
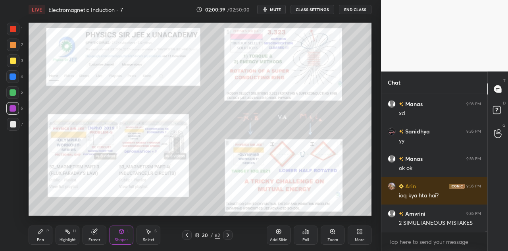
click at [13, 60] on div at bounding box center [13, 60] width 6 height 6
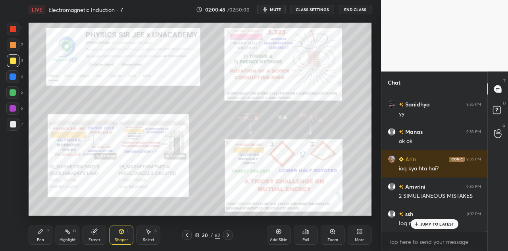
click at [41, 232] on icon at bounding box center [40, 231] width 6 height 6
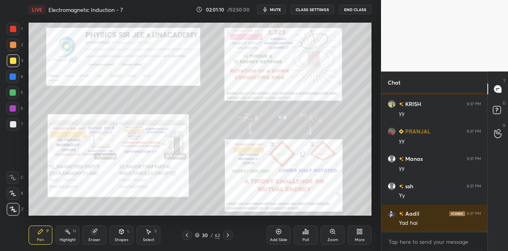
scroll to position [26393, 0]
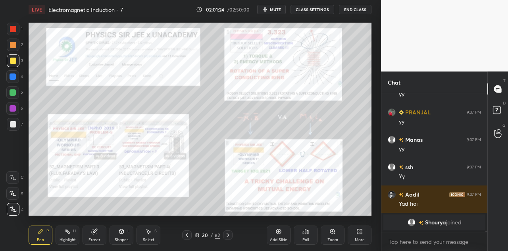
click at [14, 112] on div at bounding box center [12, 108] width 13 height 13
click at [124, 234] on icon at bounding box center [121, 231] width 6 height 6
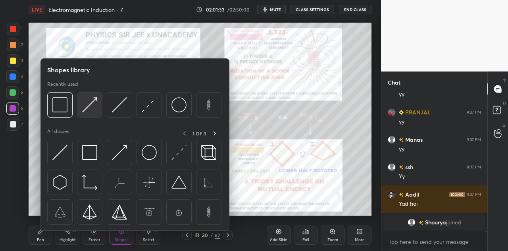
click at [95, 107] on img at bounding box center [89, 104] width 15 height 15
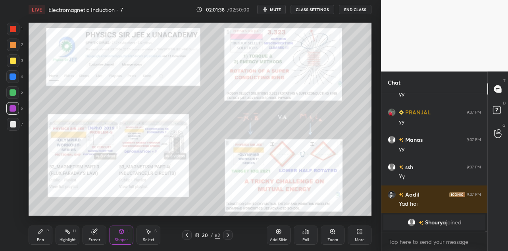
click at [48, 235] on div "Pen P" at bounding box center [41, 234] width 24 height 19
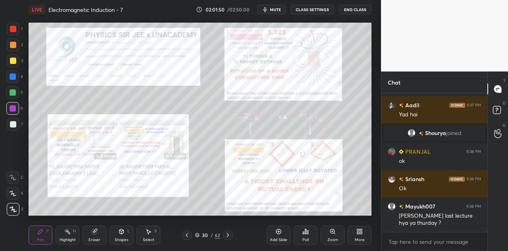
scroll to position [26089, 0]
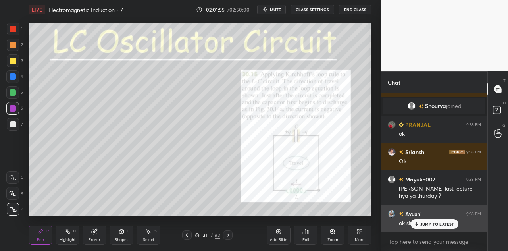
click at [420, 221] on p "JUMP TO LATEST" at bounding box center [437, 223] width 34 height 5
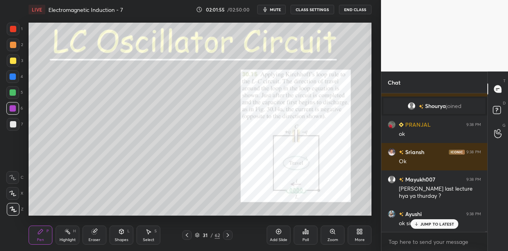
scroll to position [26117, 0]
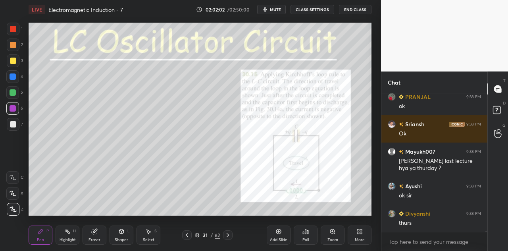
click at [17, 95] on div at bounding box center [12, 92] width 13 height 13
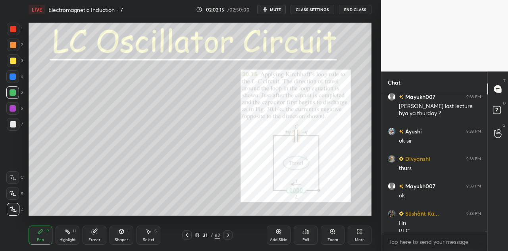
scroll to position [26180, 0]
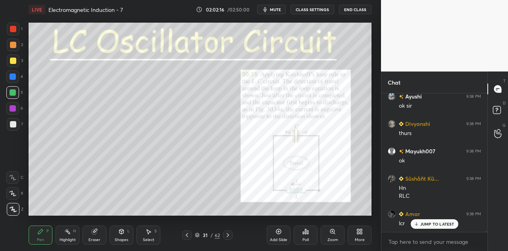
click at [98, 235] on div "Eraser" at bounding box center [94, 234] width 24 height 19
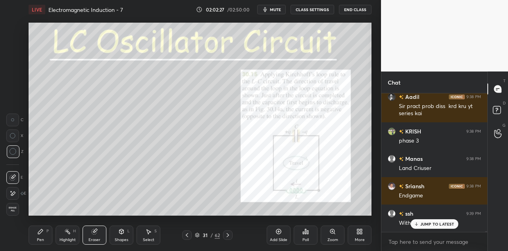
scroll to position [26378, 0]
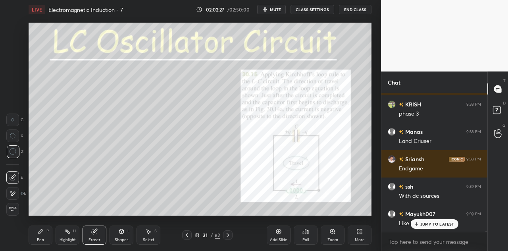
click at [40, 234] on icon at bounding box center [40, 231] width 6 height 6
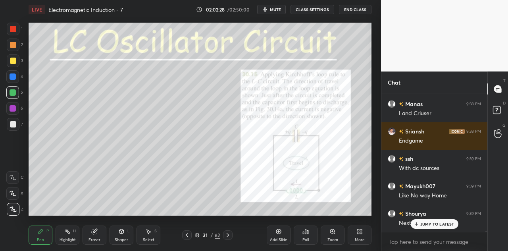
scroll to position [26432, 0]
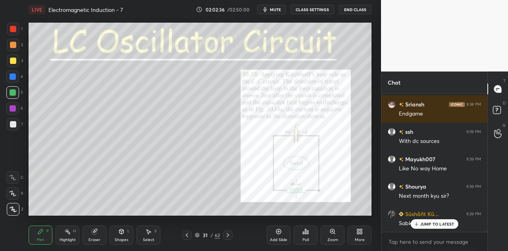
click at [94, 237] on div "Eraser" at bounding box center [94, 234] width 24 height 19
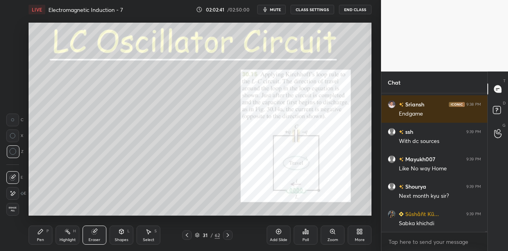
scroll to position [26460, 0]
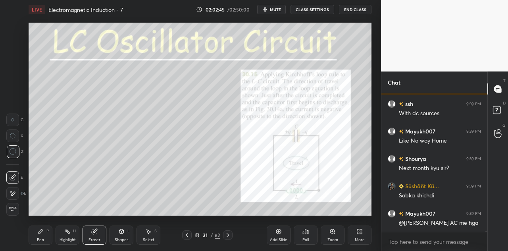
click at [44, 235] on div "Pen P" at bounding box center [41, 234] width 24 height 19
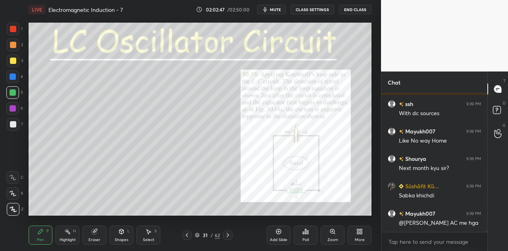
click at [14, 46] on div at bounding box center [13, 45] width 6 height 6
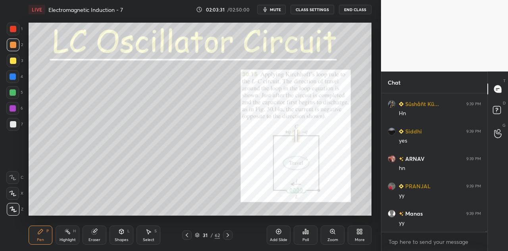
scroll to position [26870, 0]
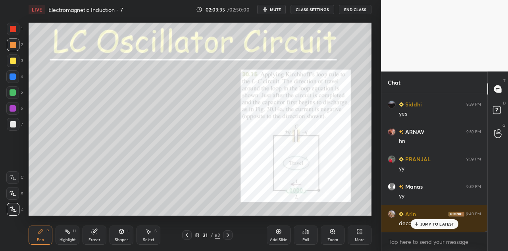
click at [18, 32] on div at bounding box center [13, 29] width 13 height 13
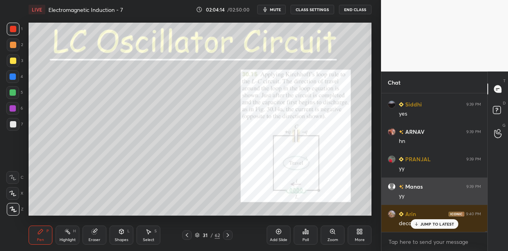
click at [423, 223] on p "JUMP TO LATEST" at bounding box center [437, 223] width 34 height 5
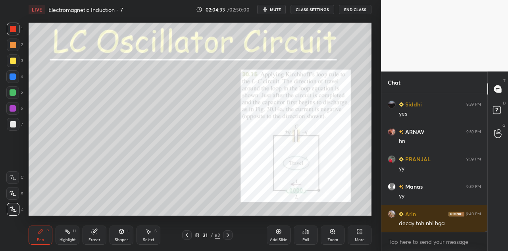
click at [124, 232] on icon at bounding box center [121, 231] width 6 height 6
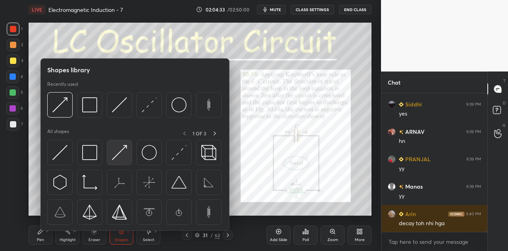
click at [121, 153] on img at bounding box center [119, 152] width 15 height 15
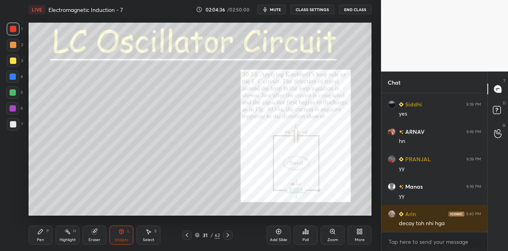
click at [12, 79] on div at bounding box center [13, 76] width 6 height 6
click at [42, 240] on div "Pen" at bounding box center [40, 240] width 7 height 4
click at [16, 44] on div at bounding box center [13, 44] width 13 height 13
click at [15, 108] on div at bounding box center [13, 108] width 6 height 6
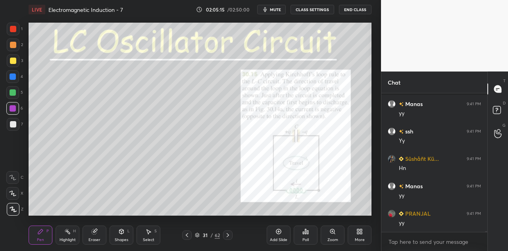
scroll to position [26839, 0]
click at [13, 43] on div at bounding box center [13, 45] width 6 height 6
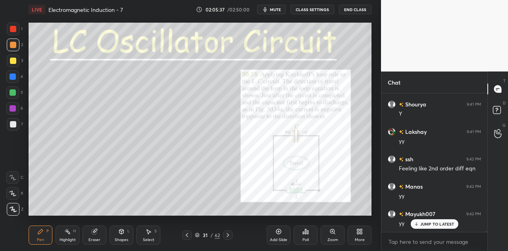
scroll to position [26948, 0]
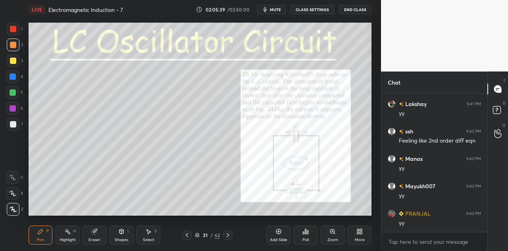
click at [16, 44] on div at bounding box center [13, 45] width 6 height 6
click at [124, 234] on div "Shapes L" at bounding box center [121, 234] width 24 height 19
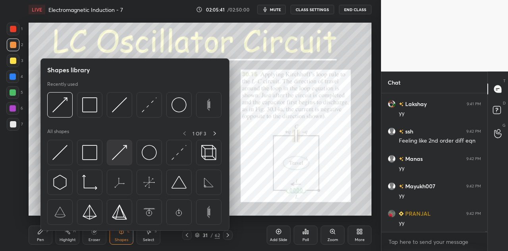
click at [119, 151] on img at bounding box center [119, 152] width 15 height 15
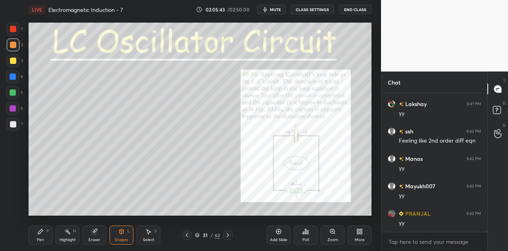
click at [14, 31] on div at bounding box center [13, 29] width 6 height 6
click at [44, 232] on div "Pen P" at bounding box center [41, 234] width 24 height 19
click at [16, 47] on div at bounding box center [13, 44] width 13 height 13
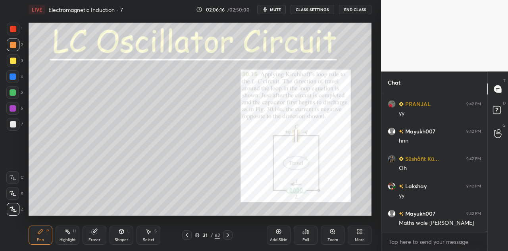
scroll to position [27084, 0]
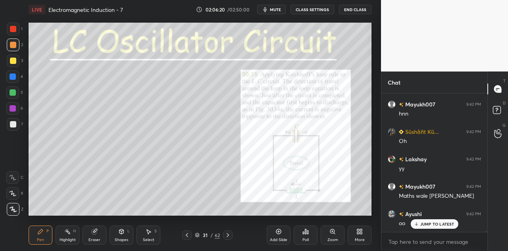
click at [99, 235] on div "Eraser" at bounding box center [94, 234] width 24 height 19
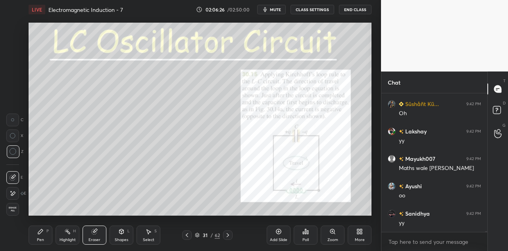
scroll to position [27139, 0]
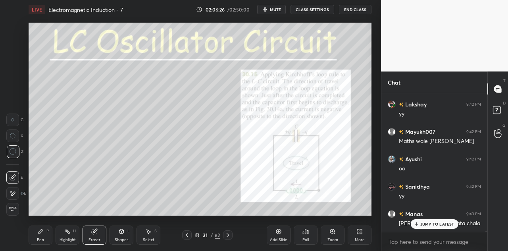
click at [48, 236] on div "Pen P" at bounding box center [41, 234] width 24 height 19
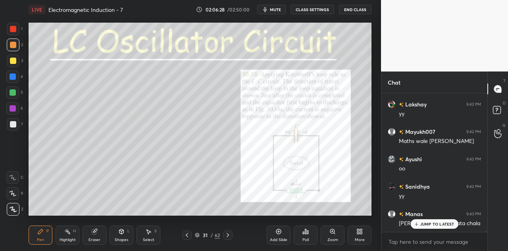
click at [17, 74] on div at bounding box center [12, 76] width 13 height 13
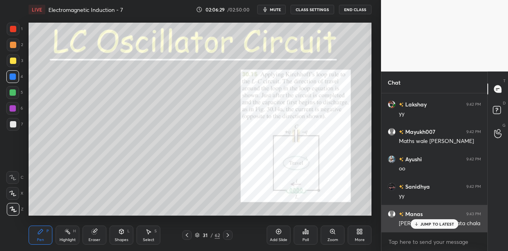
click at [426, 223] on p "JUMP TO LATEST" at bounding box center [437, 223] width 34 height 5
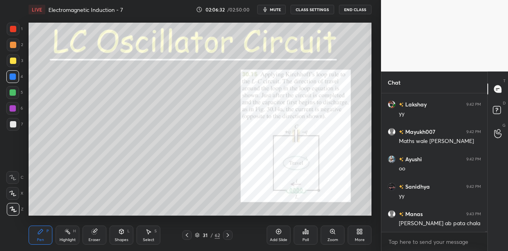
click at [12, 86] on div at bounding box center [12, 92] width 13 height 13
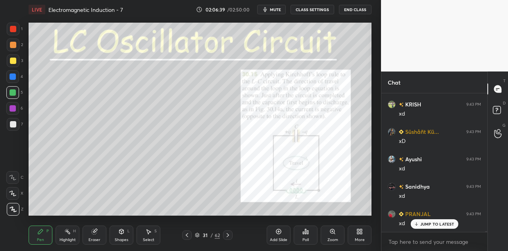
scroll to position [27331, 0]
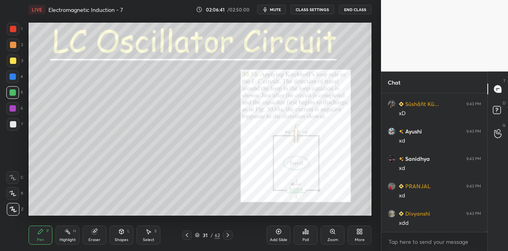
click at [16, 109] on div at bounding box center [12, 108] width 13 height 13
click at [13, 48] on div at bounding box center [13, 44] width 13 height 13
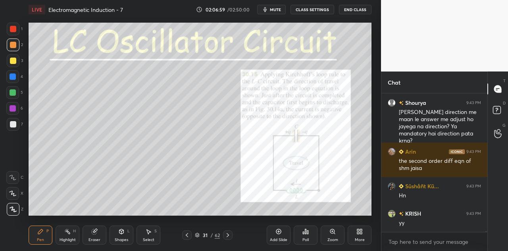
scroll to position [27496, 0]
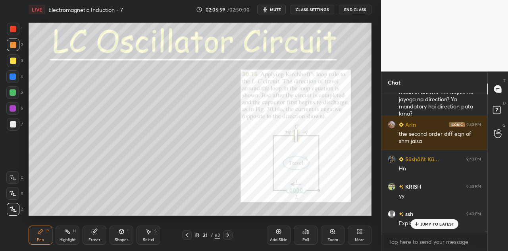
click at [14, 110] on div at bounding box center [13, 108] width 6 height 6
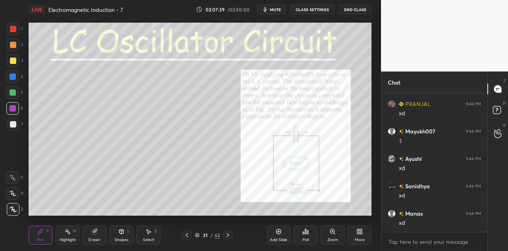
scroll to position [27961, 0]
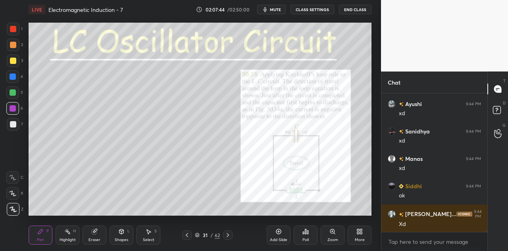
click at [13, 63] on div at bounding box center [13, 60] width 6 height 6
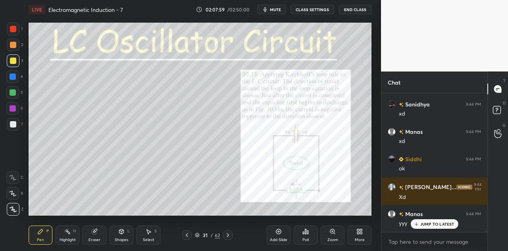
scroll to position [28007, 0]
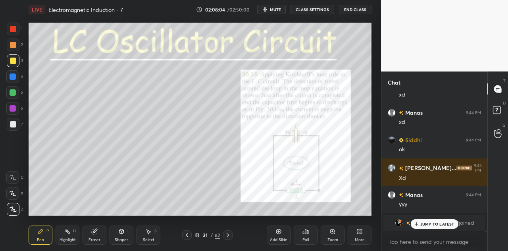
click at [12, 93] on div at bounding box center [13, 92] width 6 height 6
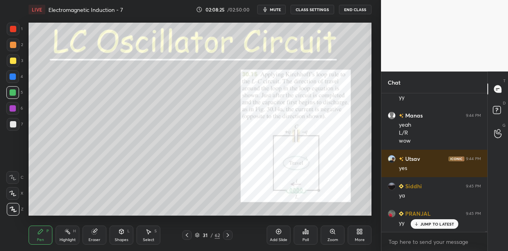
scroll to position [28242, 0]
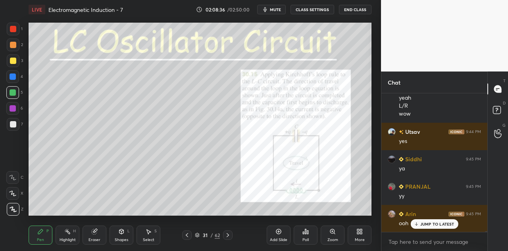
click at [16, 63] on div at bounding box center [13, 60] width 13 height 13
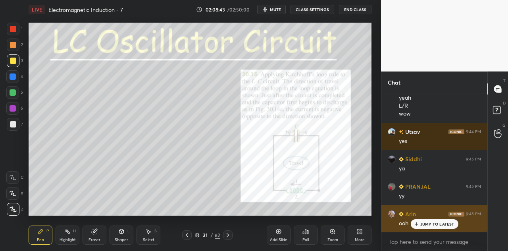
click at [423, 223] on p "JUMP TO LATEST" at bounding box center [437, 223] width 34 height 5
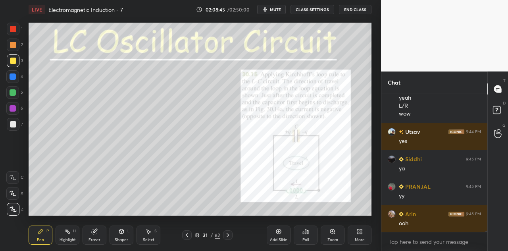
scroll to position [28270, 0]
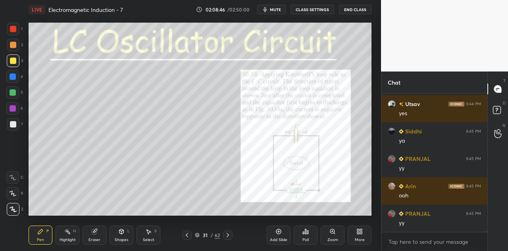
click at [19, 44] on div at bounding box center [13, 44] width 13 height 13
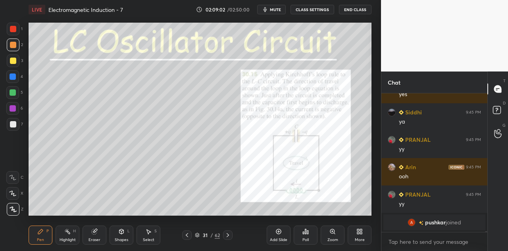
click at [16, 91] on div at bounding box center [12, 92] width 13 height 13
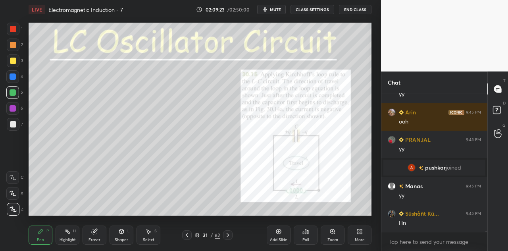
scroll to position [27906, 0]
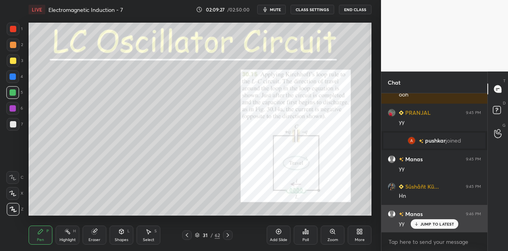
click at [428, 222] on p "JUMP TO LATEST" at bounding box center [437, 223] width 34 height 5
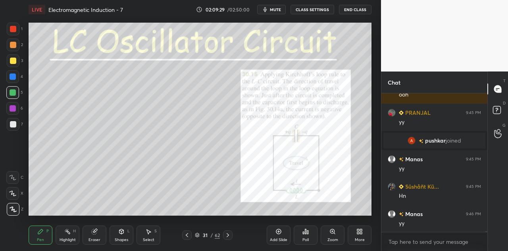
click at [122, 239] on div "Shapes" at bounding box center [121, 240] width 13 height 4
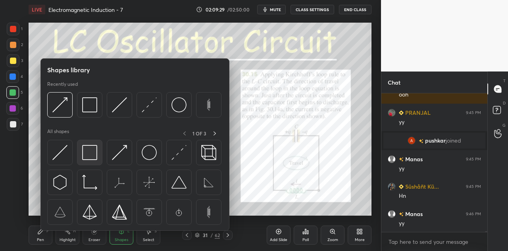
click at [91, 157] on img at bounding box center [89, 152] width 15 height 15
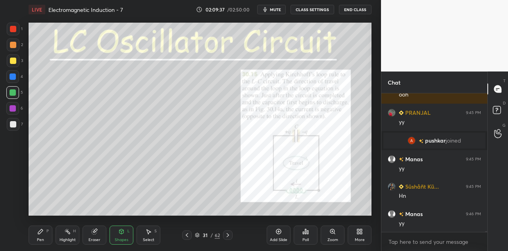
click at [15, 107] on div at bounding box center [13, 108] width 6 height 6
click at [47, 235] on div "Pen P" at bounding box center [41, 234] width 24 height 19
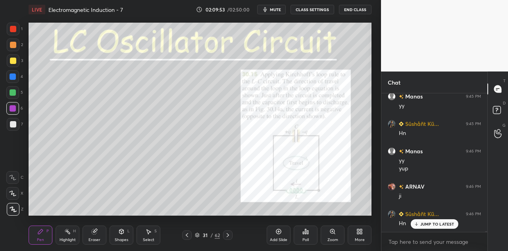
scroll to position [27996, 0]
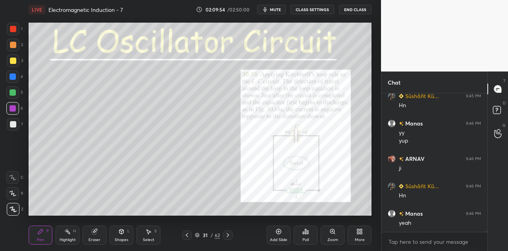
click at [15, 80] on div at bounding box center [12, 76] width 13 height 13
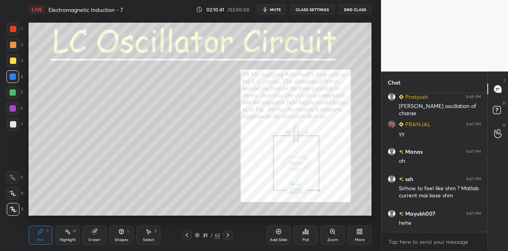
scroll to position [28344, 0]
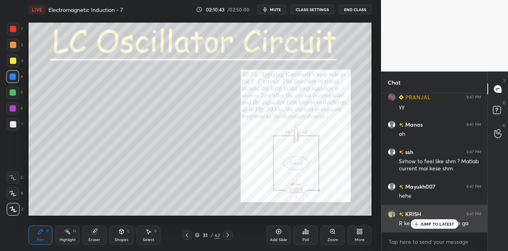
click at [429, 224] on p "JUMP TO LATEST" at bounding box center [437, 223] width 34 height 5
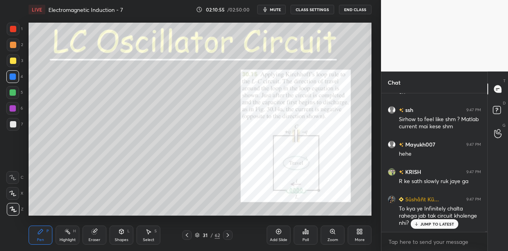
scroll to position [28413, 0]
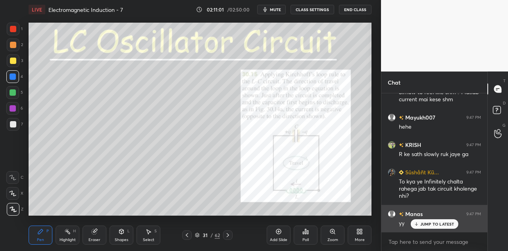
click at [424, 223] on p "JUMP TO LATEST" at bounding box center [437, 223] width 34 height 5
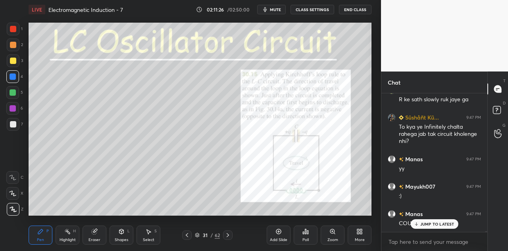
scroll to position [28487, 0]
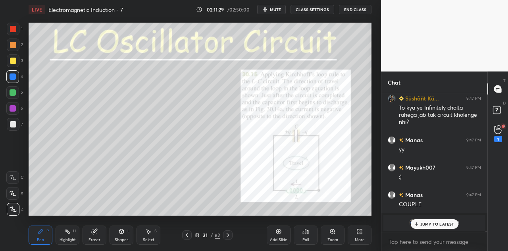
click at [423, 222] on p "JUMP TO LATEST" at bounding box center [437, 223] width 34 height 5
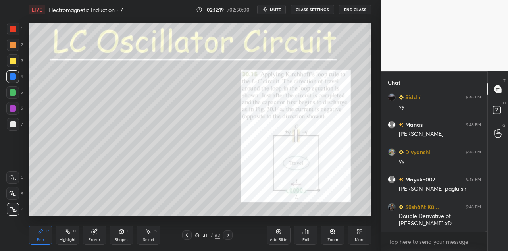
scroll to position [29253, 0]
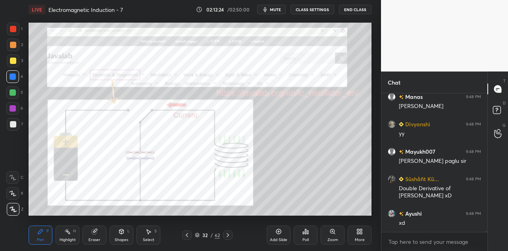
click at [15, 28] on div at bounding box center [13, 29] width 6 height 6
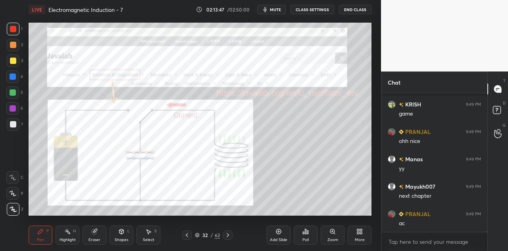
scroll to position [29548, 0]
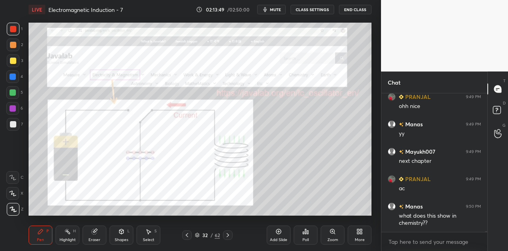
click at [414, 244] on body "1 2 3 4 5 6 7 C X Z C X Z E E Erase all H H LIVE Electromagnetic Induction - 7 …" at bounding box center [254, 125] width 508 height 251
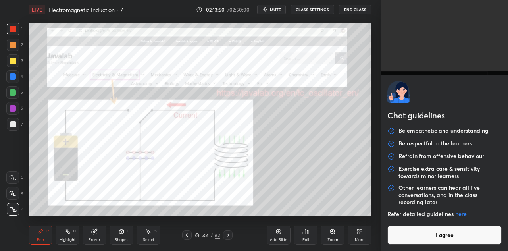
click at [415, 234] on button "I agree" at bounding box center [444, 234] width 114 height 19
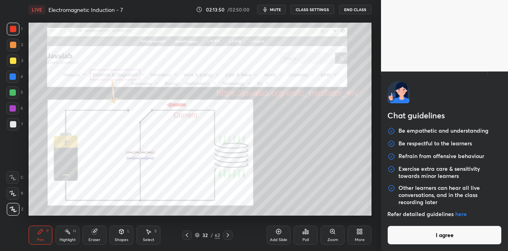
type textarea "x"
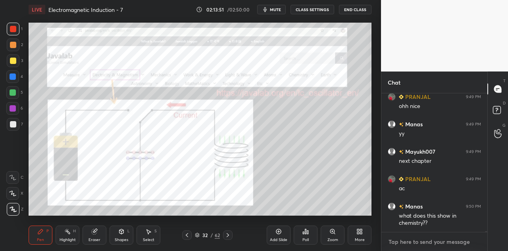
paste textarea "[URL][DOMAIN_NAME]"
type textarea "[URL][DOMAIN_NAME]"
type textarea "x"
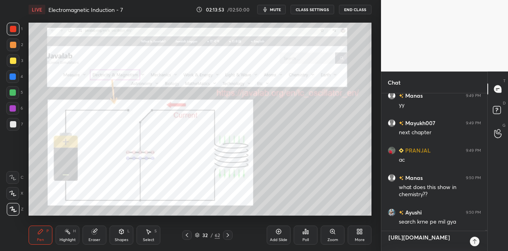
type textarea "[URL][DOMAIN_NAME]"
type textarea "x"
click at [475, 241] on icon at bounding box center [474, 241] width 6 height 6
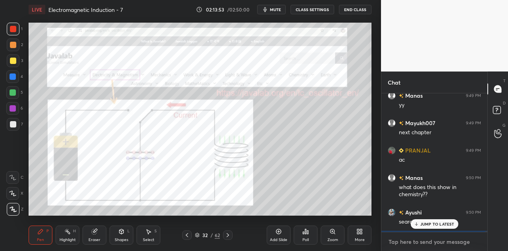
scroll to position [29626, 0]
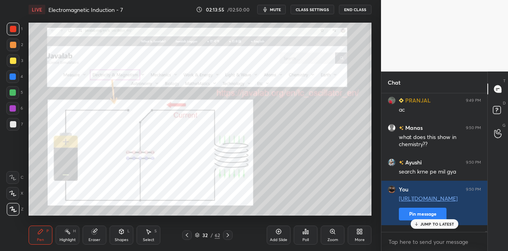
click at [436, 221] on p "JUMP TO LATEST" at bounding box center [437, 223] width 34 height 5
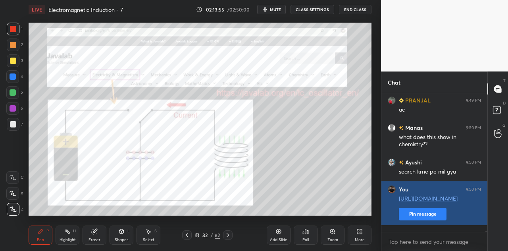
click at [430, 219] on button "Pin message" at bounding box center [422, 213] width 48 height 13
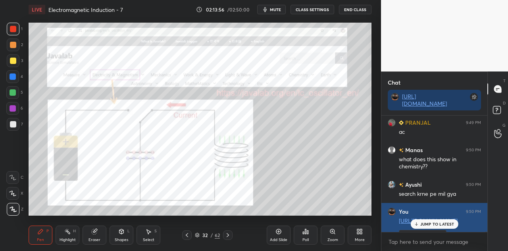
scroll to position [29626, 0]
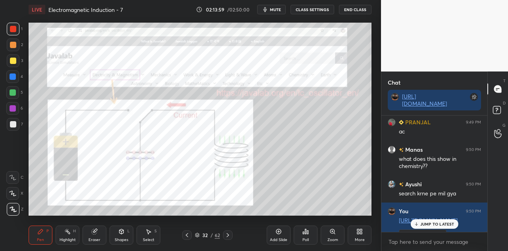
click at [16, 62] on div at bounding box center [13, 60] width 13 height 13
click at [13, 111] on div at bounding box center [13, 108] width 6 height 6
click at [426, 222] on p "2 NEW MESSAGES" at bounding box center [437, 223] width 36 height 5
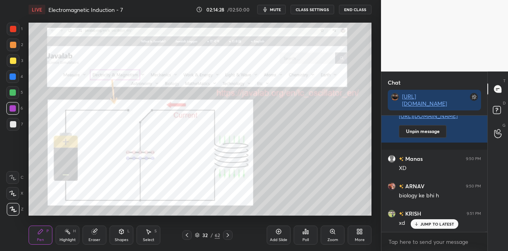
scroll to position [29758, 0]
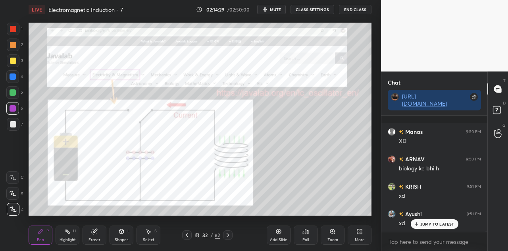
click at [13, 94] on div at bounding box center [13, 92] width 6 height 6
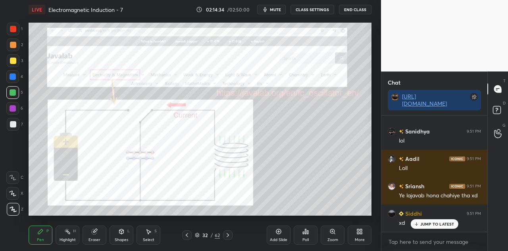
scroll to position [29977, 0]
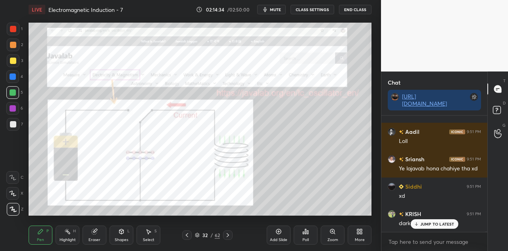
click at [19, 31] on div at bounding box center [13, 29] width 13 height 13
click at [427, 224] on p "JUMP TO LATEST" at bounding box center [437, 223] width 34 height 5
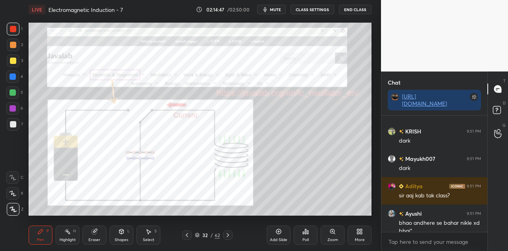
scroll to position [30067, 0]
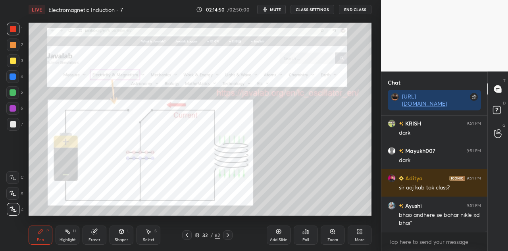
click at [121, 234] on icon at bounding box center [121, 231] width 6 height 6
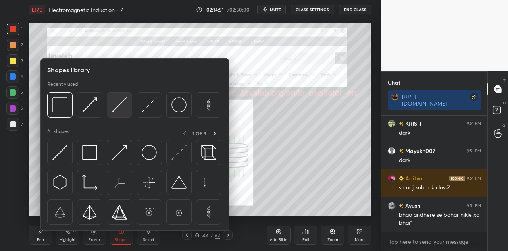
click at [121, 111] on img at bounding box center [119, 104] width 15 height 15
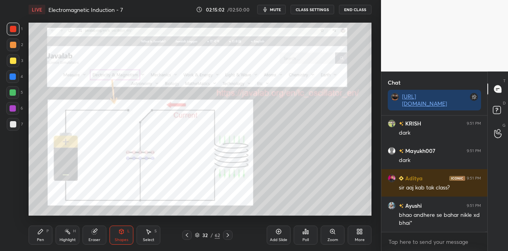
click at [32, 238] on div "Pen P" at bounding box center [41, 234] width 24 height 19
click at [16, 92] on div at bounding box center [13, 92] width 6 height 6
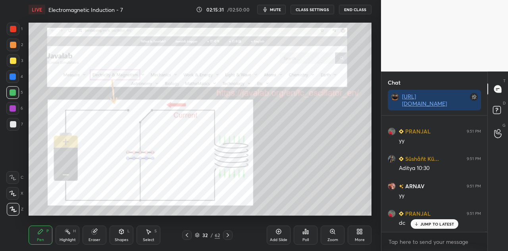
scroll to position [30203, 0]
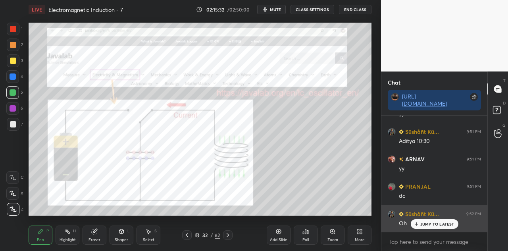
click at [424, 223] on p "JUMP TO LATEST" at bounding box center [437, 223] width 34 height 5
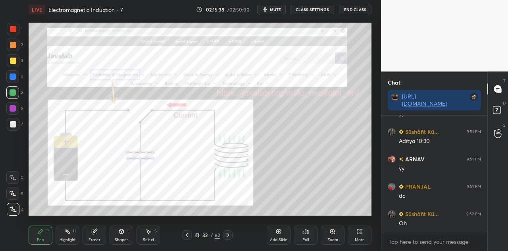
click at [18, 61] on div at bounding box center [13, 60] width 13 height 13
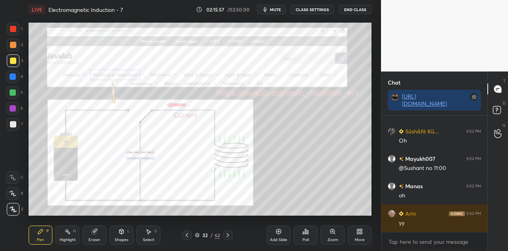
scroll to position [30313, 0]
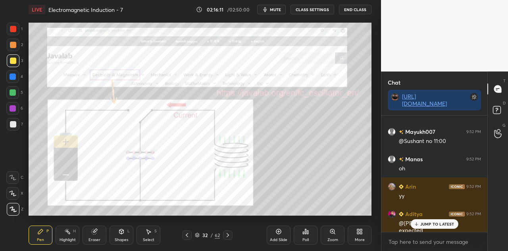
click at [432, 225] on p "JUMP TO LATEST" at bounding box center [437, 223] width 34 height 5
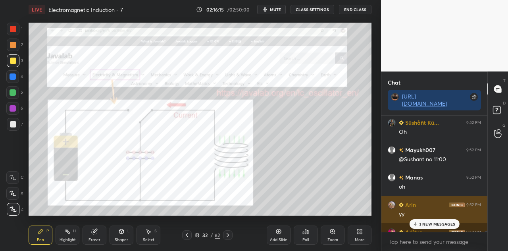
scroll to position [30291, 0]
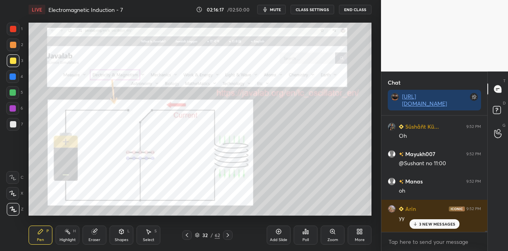
click at [441, 220] on div "3 NEW MESSAGES" at bounding box center [434, 224] width 50 height 10
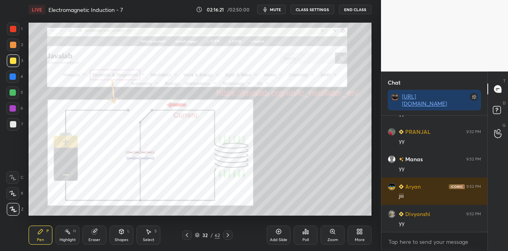
scroll to position [30559, 0]
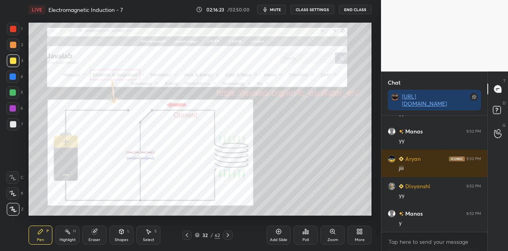
click at [228, 232] on icon at bounding box center [227, 235] width 6 height 6
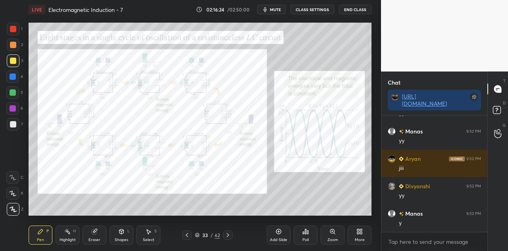
click at [15, 27] on div at bounding box center [13, 29] width 6 height 6
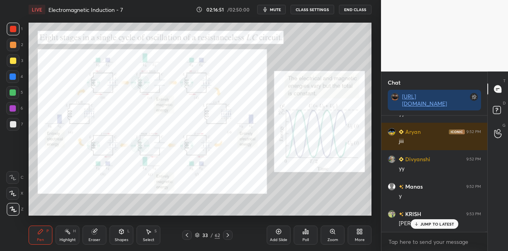
click at [18, 59] on div at bounding box center [13, 60] width 13 height 13
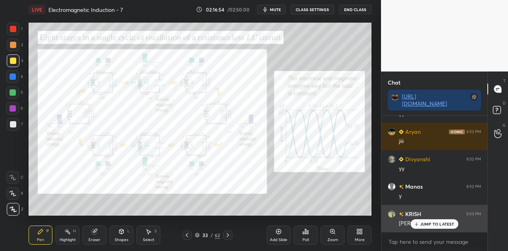
click at [433, 222] on p "JUMP TO LATEST" at bounding box center [437, 223] width 34 height 5
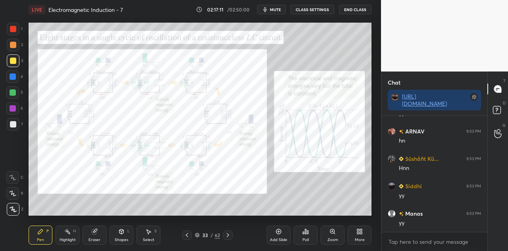
scroll to position [30805, 0]
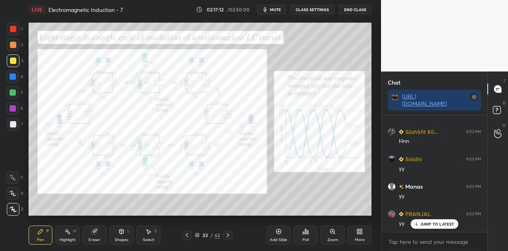
click at [422, 224] on p "JUMP TO LATEST" at bounding box center [437, 223] width 34 height 5
click at [16, 106] on div at bounding box center [12, 108] width 13 height 13
click at [13, 32] on div at bounding box center [13, 29] width 6 height 6
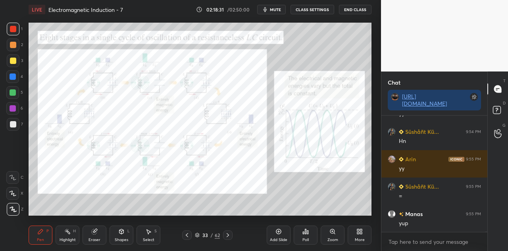
scroll to position [31052, 0]
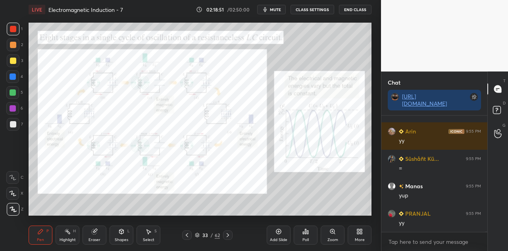
click at [13, 107] on div at bounding box center [13, 108] width 6 height 6
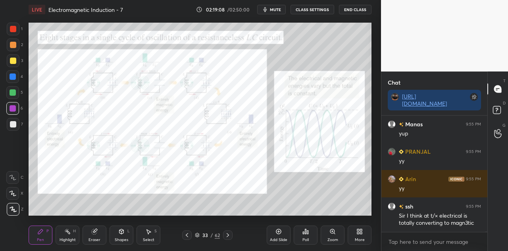
scroll to position [31148, 0]
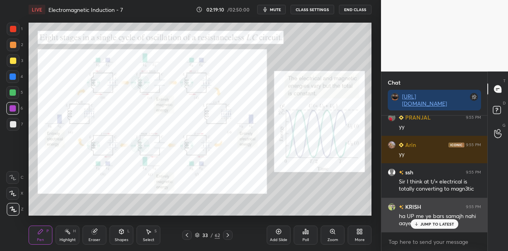
click at [428, 223] on p "JUMP TO LATEST" at bounding box center [437, 223] width 34 height 5
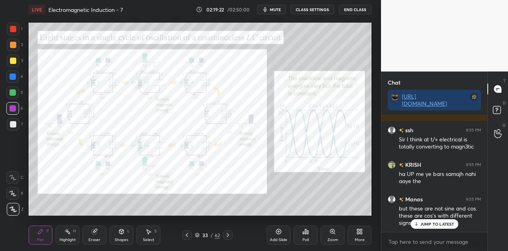
scroll to position [31217, 0]
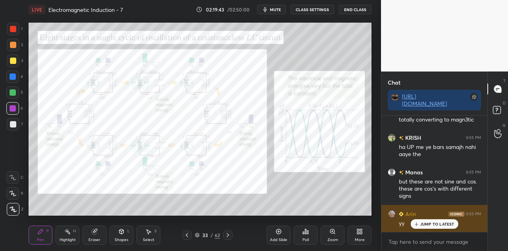
click at [429, 223] on p "JUMP TO LATEST" at bounding box center [437, 223] width 34 height 5
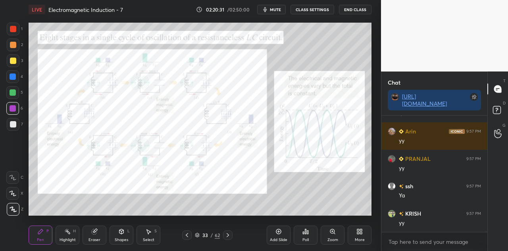
scroll to position [31490, 0]
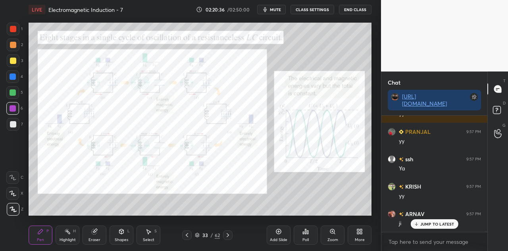
click at [429, 222] on p "JUMP TO LATEST" at bounding box center [437, 223] width 34 height 5
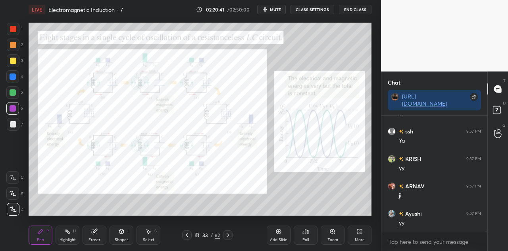
scroll to position [31545, 0]
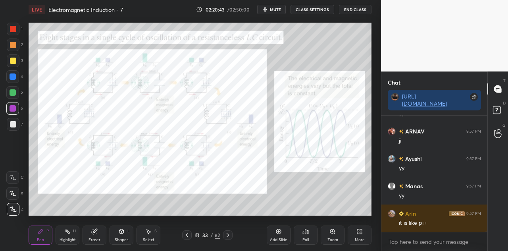
click at [14, 57] on div at bounding box center [13, 60] width 6 height 6
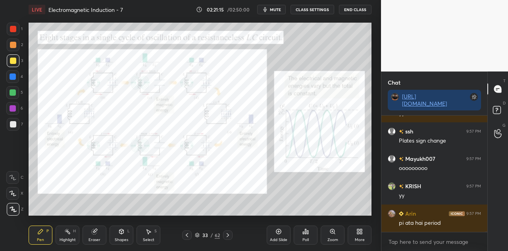
scroll to position [31764, 0]
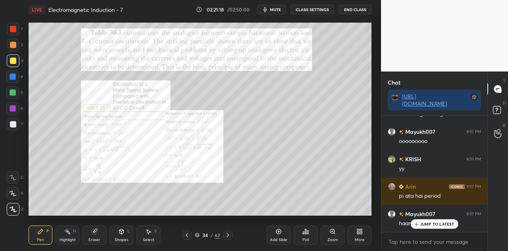
click at [432, 223] on p "JUMP TO LATEST" at bounding box center [437, 223] width 34 height 5
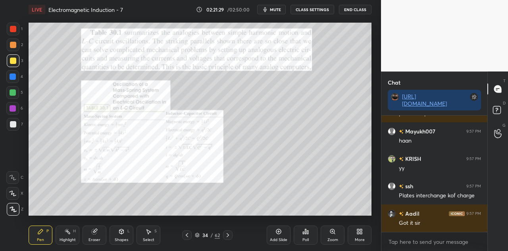
scroll to position [31873, 0]
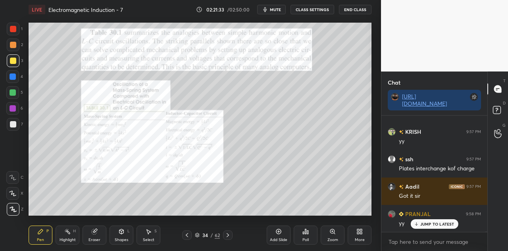
click at [14, 109] on div at bounding box center [13, 108] width 6 height 6
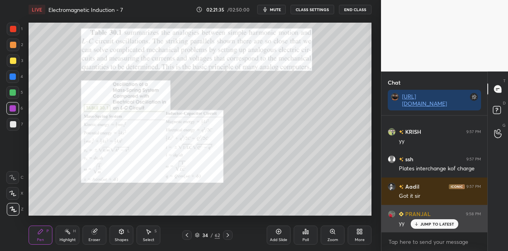
click at [438, 223] on p "JUMP TO LATEST" at bounding box center [437, 223] width 34 height 5
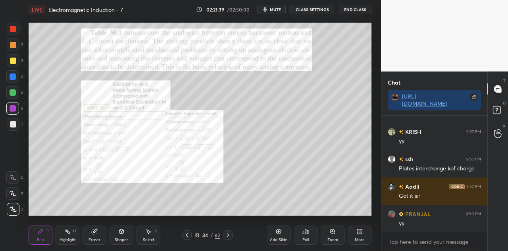
click at [17, 29] on div at bounding box center [13, 29] width 13 height 13
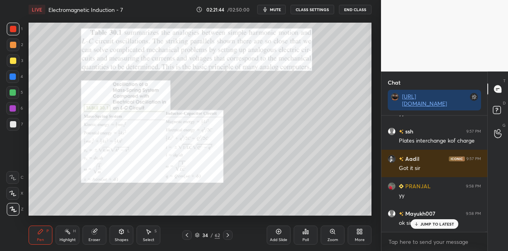
scroll to position [31928, 0]
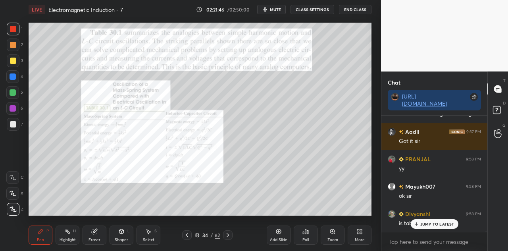
click at [14, 61] on div at bounding box center [13, 60] width 6 height 6
click at [17, 111] on div at bounding box center [12, 108] width 13 height 13
click at [14, 30] on div at bounding box center [13, 29] width 6 height 6
click at [15, 61] on div at bounding box center [13, 60] width 6 height 6
click at [17, 90] on div at bounding box center [12, 92] width 13 height 13
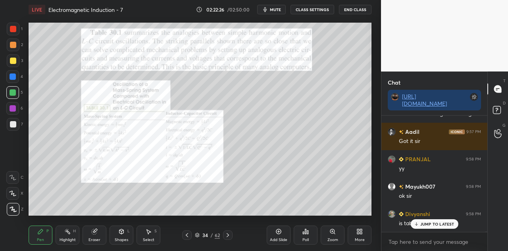
click at [17, 32] on div at bounding box center [13, 29] width 13 height 13
click at [16, 64] on div at bounding box center [13, 60] width 13 height 13
click at [15, 107] on div at bounding box center [13, 108] width 6 height 6
click at [18, 29] on div at bounding box center [13, 29] width 13 height 13
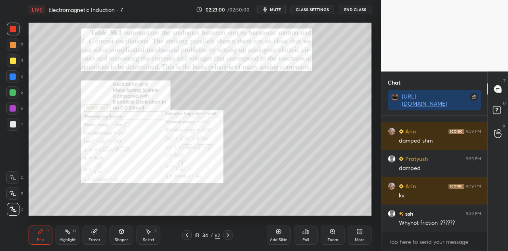
scroll to position [32147, 0]
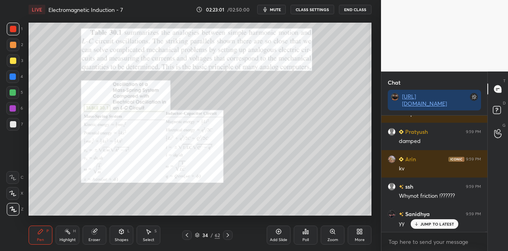
click at [15, 107] on div at bounding box center [13, 108] width 6 height 6
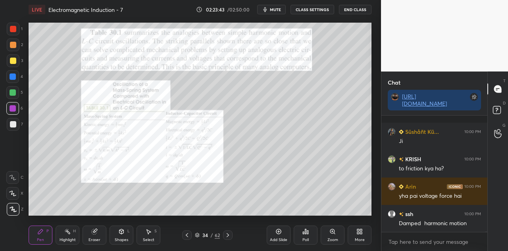
scroll to position [32408, 0]
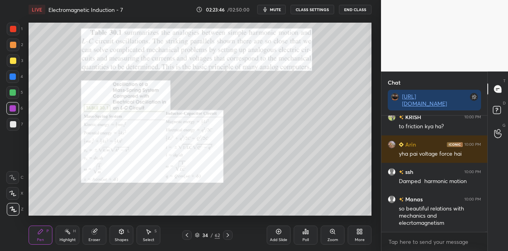
click at [14, 31] on div at bounding box center [13, 29] width 6 height 6
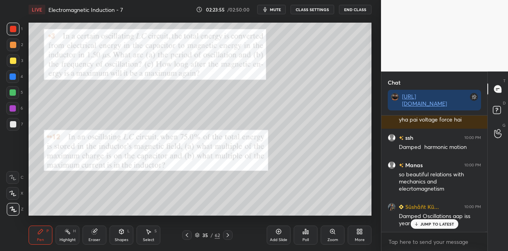
click at [123, 236] on div "Shapes L" at bounding box center [121, 234] width 24 height 19
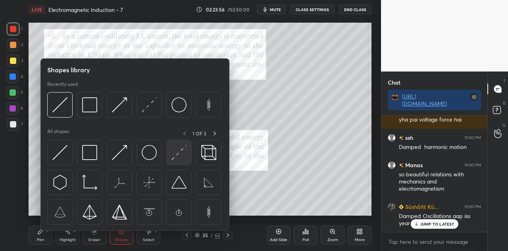
click at [176, 156] on img at bounding box center [178, 152] width 15 height 15
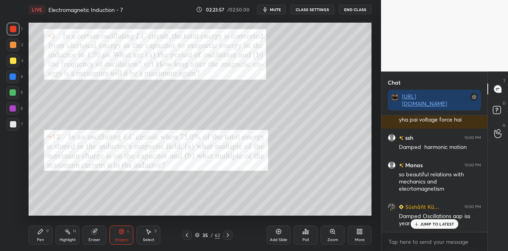
click at [17, 75] on div at bounding box center [12, 76] width 13 height 13
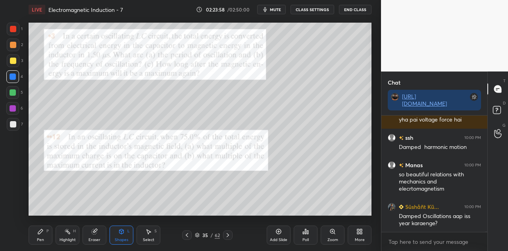
scroll to position [32470, 0]
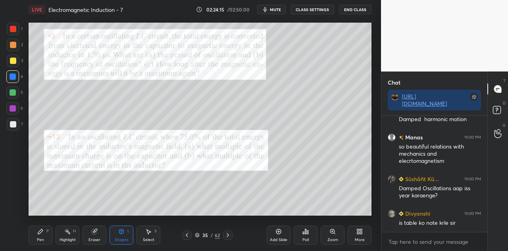
click at [14, 48] on div at bounding box center [13, 45] width 6 height 6
click at [41, 236] on div "Pen P" at bounding box center [41, 234] width 24 height 19
click at [100, 227] on div "Eraser" at bounding box center [94, 234] width 24 height 19
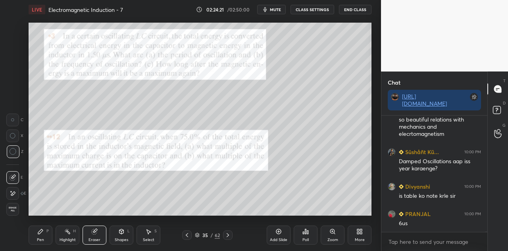
scroll to position [32525, 0]
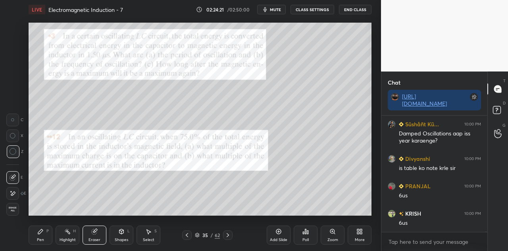
click at [42, 236] on div "Pen P" at bounding box center [41, 234] width 24 height 19
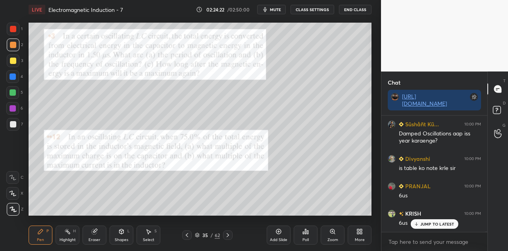
scroll to position [32552, 0]
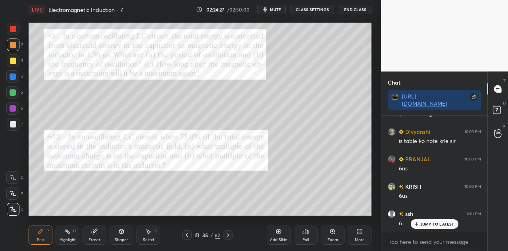
click at [424, 222] on p "JUMP TO LATEST" at bounding box center [437, 223] width 34 height 5
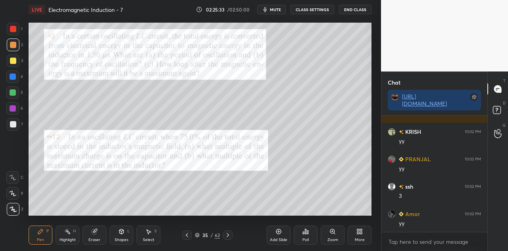
scroll to position [33025, 0]
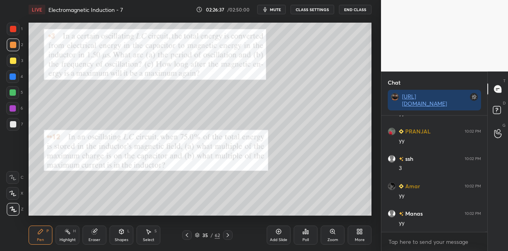
click at [14, 106] on div at bounding box center [13, 108] width 6 height 6
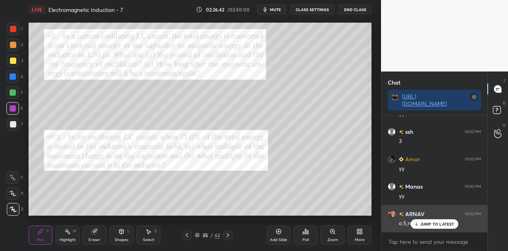
click at [420, 223] on p "JUMP TO LATEST" at bounding box center [437, 223] width 34 height 5
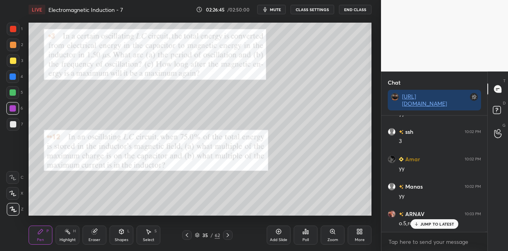
scroll to position [33071, 0]
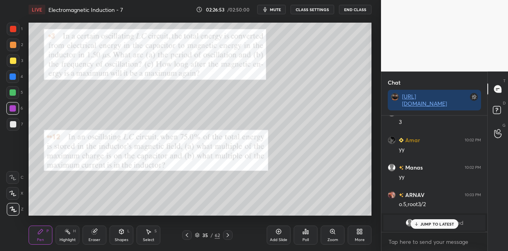
click at [427, 222] on p "JUMP TO LATEST" at bounding box center [437, 223] width 34 height 5
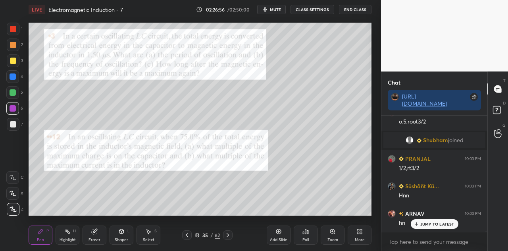
scroll to position [31730, 0]
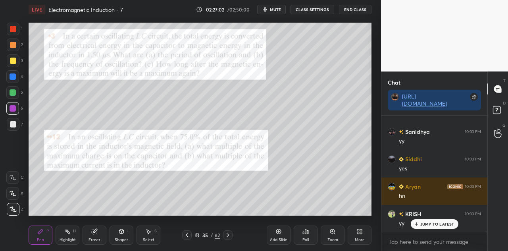
click at [19, 34] on div at bounding box center [13, 29] width 13 height 13
click at [14, 32] on div at bounding box center [13, 29] width 6 height 6
click at [14, 59] on div at bounding box center [13, 60] width 6 height 6
click at [15, 91] on div at bounding box center [13, 92] width 6 height 6
click at [12, 106] on div at bounding box center [13, 108] width 6 height 6
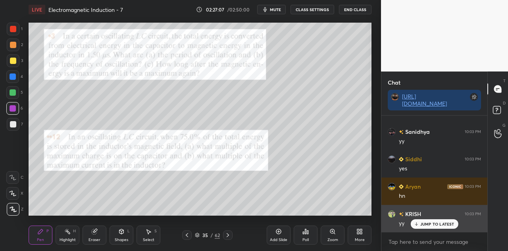
click at [423, 222] on p "JUMP TO LATEST" at bounding box center [437, 223] width 34 height 5
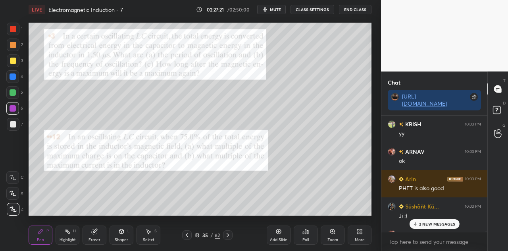
scroll to position [31839, 0]
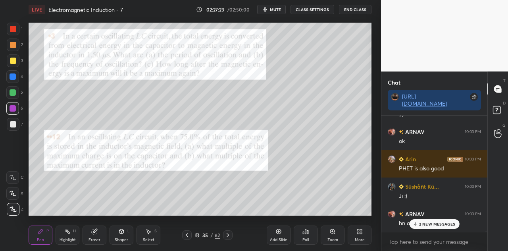
click at [424, 220] on div "2 NEW MESSAGES" at bounding box center [434, 224] width 50 height 10
click at [13, 92] on div at bounding box center [13, 92] width 6 height 6
click at [15, 79] on div at bounding box center [13, 76] width 6 height 6
click at [15, 66] on div at bounding box center [13, 60] width 13 height 13
click at [13, 107] on div at bounding box center [13, 108] width 6 height 6
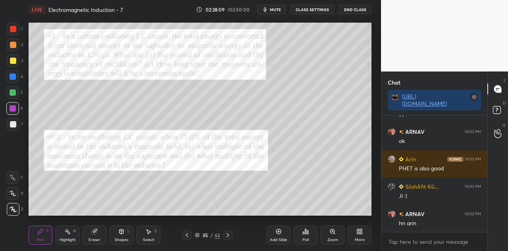
click at [13, 62] on div at bounding box center [13, 60] width 6 height 6
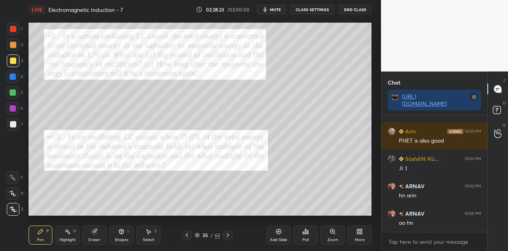
scroll to position [31894, 0]
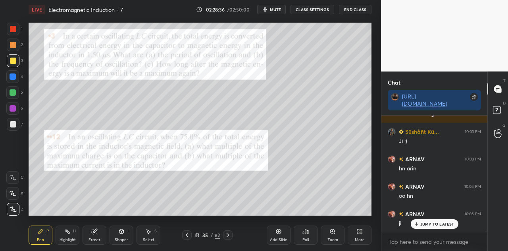
click at [435, 224] on p "JUMP TO LATEST" at bounding box center [437, 223] width 34 height 5
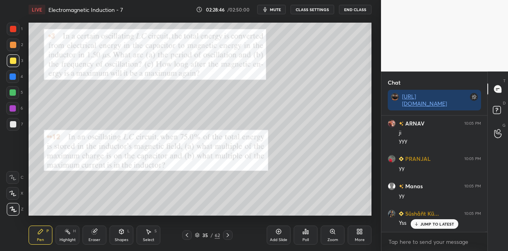
scroll to position [32011, 0]
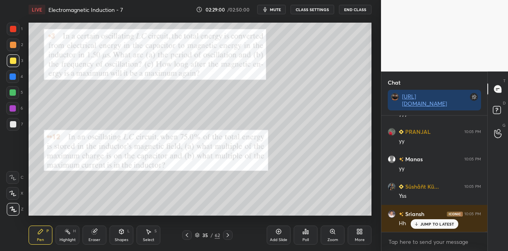
click at [15, 94] on div at bounding box center [13, 92] width 6 height 6
click at [126, 236] on div "Shapes L" at bounding box center [121, 234] width 24 height 19
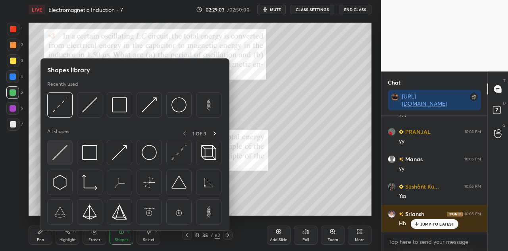
click at [63, 155] on img at bounding box center [59, 152] width 15 height 15
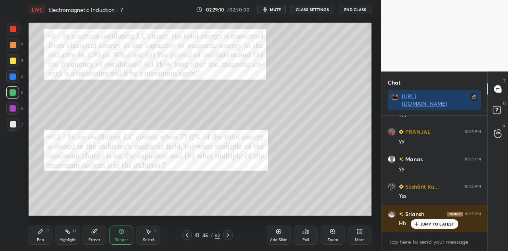
click at [44, 232] on div "Pen P" at bounding box center [41, 234] width 24 height 19
click at [123, 232] on icon at bounding box center [121, 231] width 4 height 5
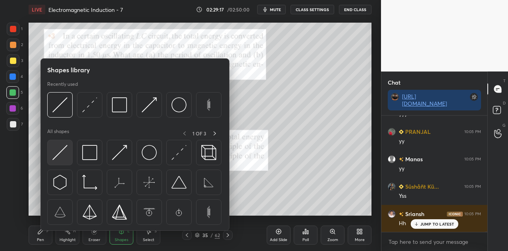
click at [57, 155] on img at bounding box center [59, 152] width 15 height 15
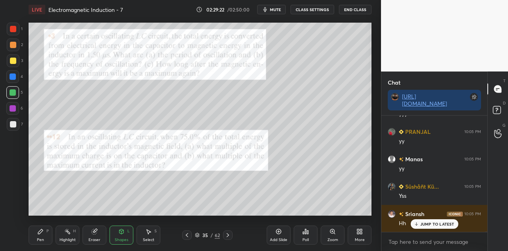
click at [13, 78] on div at bounding box center [13, 76] width 6 height 6
click at [15, 125] on div at bounding box center [13, 124] width 6 height 6
click at [14, 76] on div at bounding box center [13, 76] width 6 height 6
click at [45, 233] on div "Pen P" at bounding box center [41, 234] width 24 height 19
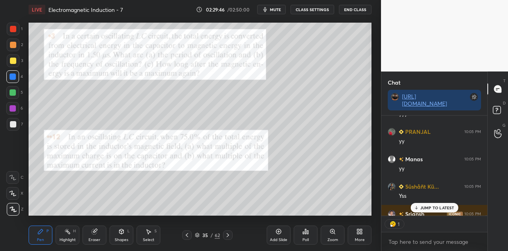
scroll to position [2, 2]
click at [119, 235] on div "Shapes L" at bounding box center [121, 234] width 24 height 19
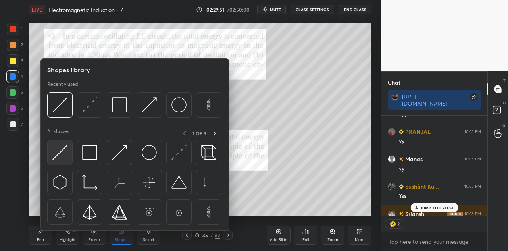
click at [68, 153] on div at bounding box center [59, 152] width 25 height 25
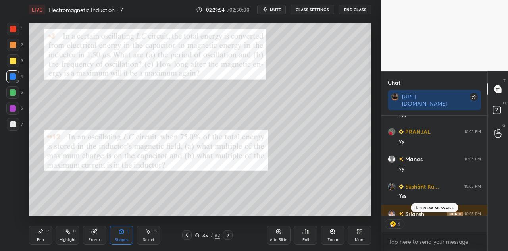
scroll to position [32055, 0]
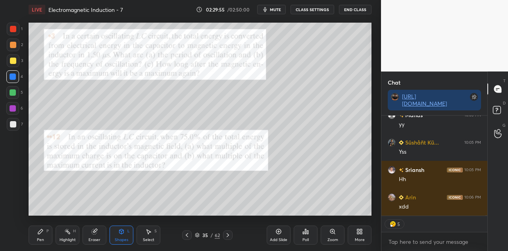
click at [13, 91] on div at bounding box center [13, 92] width 6 height 6
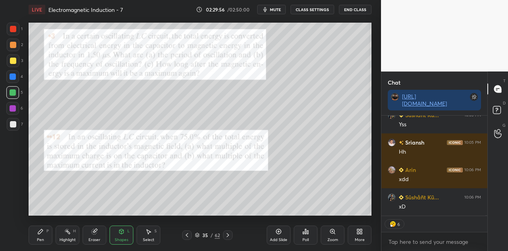
click at [120, 233] on icon at bounding box center [121, 231] width 4 height 5
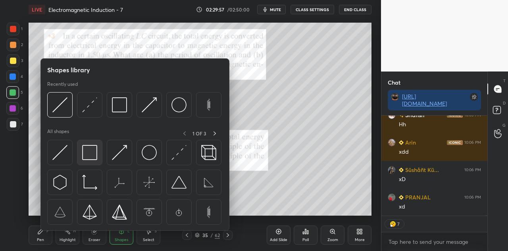
click at [94, 151] on img at bounding box center [89, 152] width 15 height 15
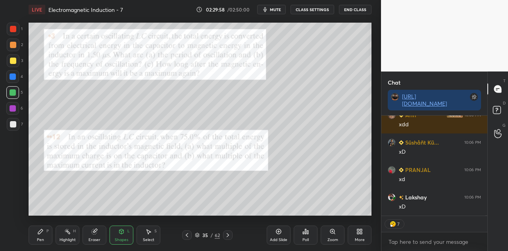
scroll to position [32165, 0]
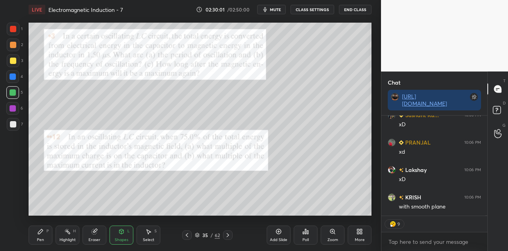
click at [39, 239] on div "Pen" at bounding box center [40, 240] width 7 height 4
click at [125, 236] on div "Shapes L" at bounding box center [121, 234] width 24 height 19
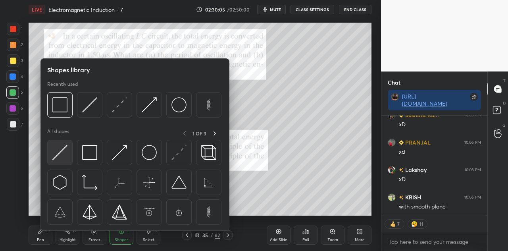
click at [60, 156] on img at bounding box center [59, 152] width 15 height 15
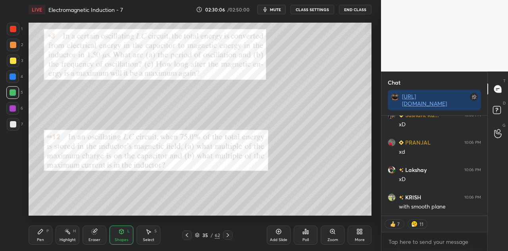
click at [13, 126] on div at bounding box center [13, 124] width 6 height 6
click at [41, 233] on icon at bounding box center [40, 231] width 6 height 6
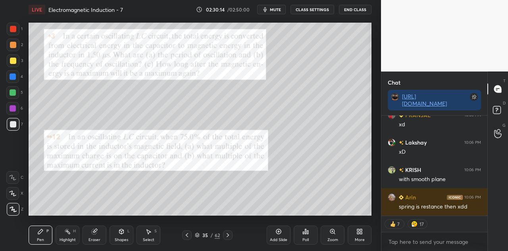
click at [18, 77] on div at bounding box center [12, 76] width 13 height 13
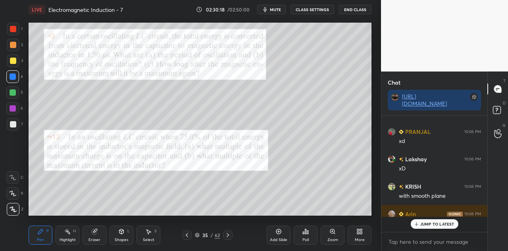
scroll to position [32176, 0]
click at [14, 107] on div at bounding box center [13, 108] width 6 height 6
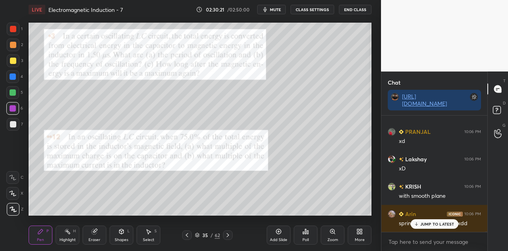
click at [121, 235] on div "Shapes L" at bounding box center [121, 234] width 24 height 19
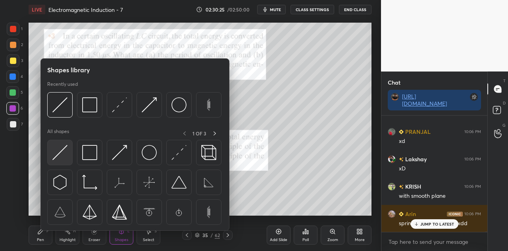
click at [65, 154] on img at bounding box center [59, 152] width 15 height 15
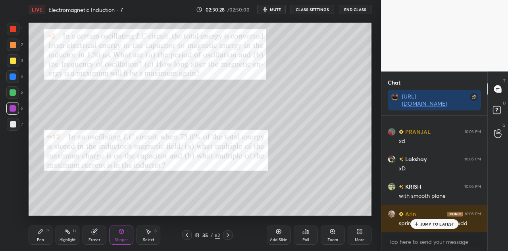
click at [46, 230] on div "P" at bounding box center [47, 231] width 2 height 4
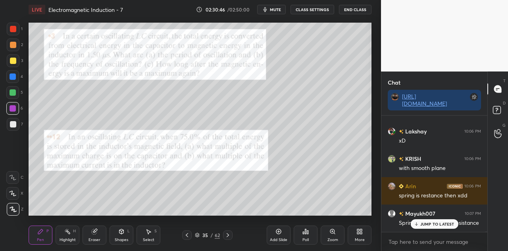
scroll to position [32237, 0]
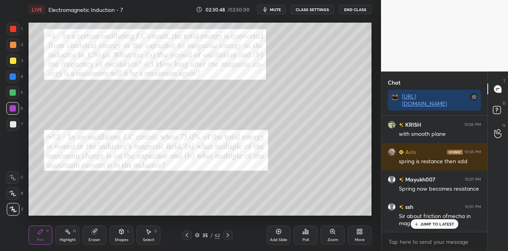
click at [14, 94] on div at bounding box center [13, 92] width 6 height 6
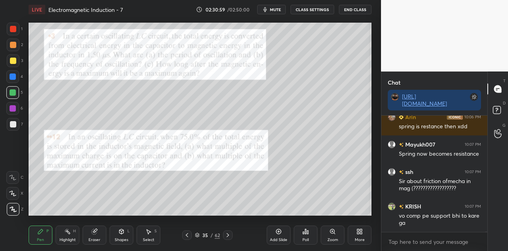
click at [17, 80] on div at bounding box center [12, 76] width 13 height 13
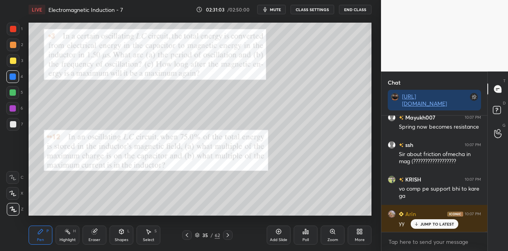
scroll to position [32307, 0]
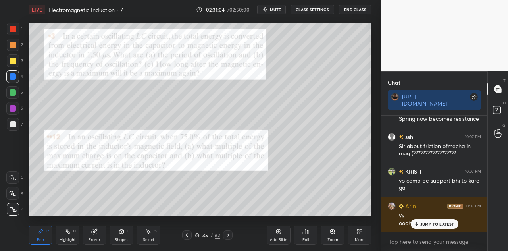
click at [16, 96] on div at bounding box center [12, 92] width 13 height 13
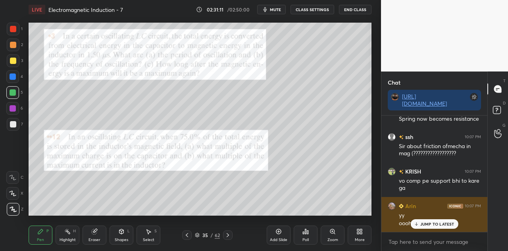
click at [422, 225] on p "JUMP TO LATEST" at bounding box center [437, 223] width 34 height 5
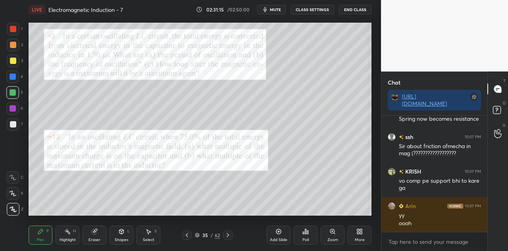
click at [16, 76] on div at bounding box center [12, 76] width 13 height 13
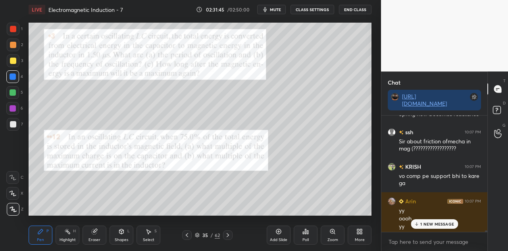
scroll to position [32312, 0]
click at [439, 222] on p "3 NEW MESSAGES" at bounding box center [437, 223] width 36 height 5
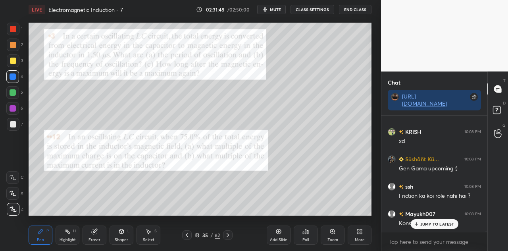
scroll to position [32690, 0]
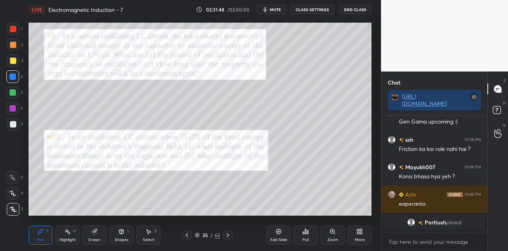
click at [425, 226] on div "Partiush joined" at bounding box center [434, 222] width 102 height 16
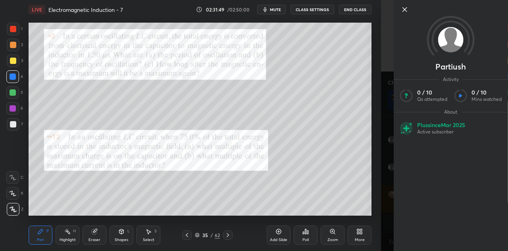
click at [371, 203] on div "Setting up your live class Poll for secs No correct answer Start poll" at bounding box center [199, 119] width 349 height 200
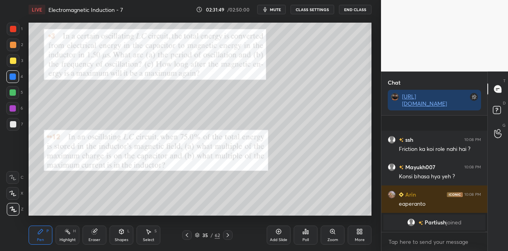
scroll to position [32772, 0]
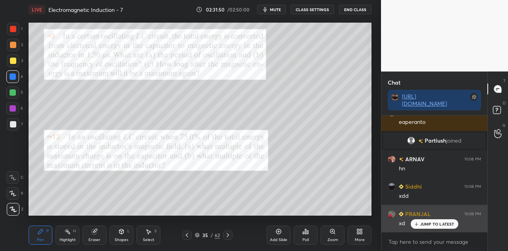
click at [420, 218] on div "xd" at bounding box center [439, 223] width 82 height 10
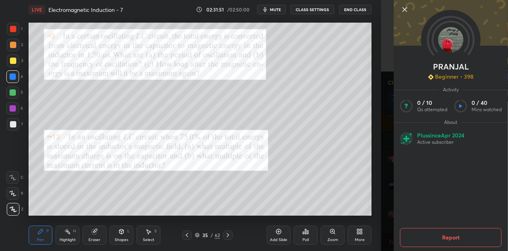
click at [380, 215] on div "1 2 3 4 5 6 7 C X Z C X Z E E Erase all H H LIVE Electromagnetic Induction - 7 …" at bounding box center [190, 125] width 381 height 251
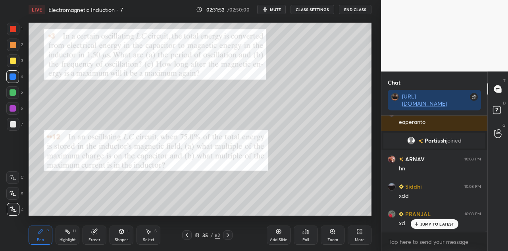
click at [423, 226] on div "JUMP TO LATEST" at bounding box center [434, 224] width 48 height 10
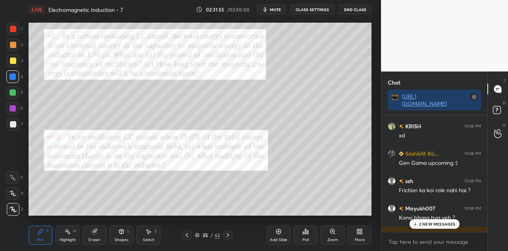
scroll to position [32650, 0]
click at [422, 223] on p "4 NEW MESSAGES" at bounding box center [436, 223] width 37 height 5
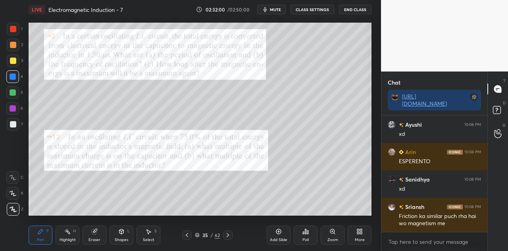
scroll to position [32916, 0]
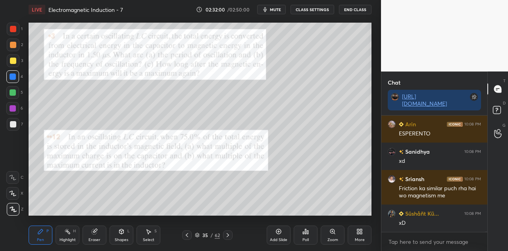
click at [16, 106] on div at bounding box center [12, 108] width 13 height 13
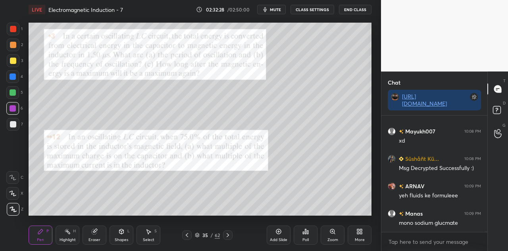
scroll to position [33107, 0]
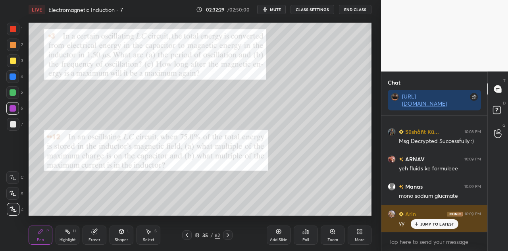
click at [422, 224] on p "JUMP TO LATEST" at bounding box center [437, 223] width 34 height 5
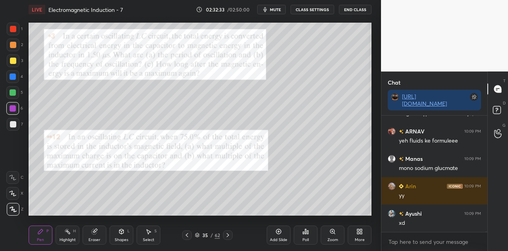
scroll to position [33162, 0]
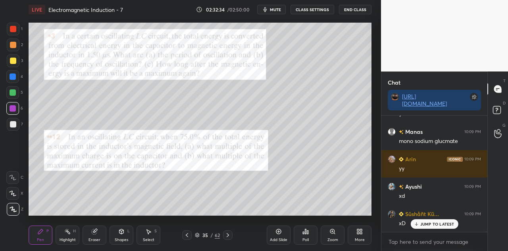
click at [96, 236] on div "Eraser" at bounding box center [94, 234] width 24 height 19
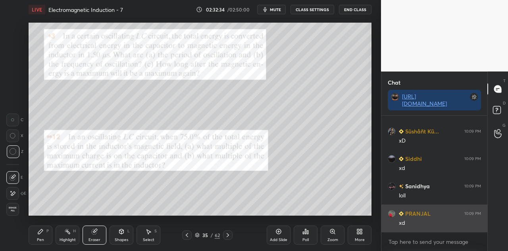
click at [425, 222] on div "xd" at bounding box center [439, 223] width 82 height 8
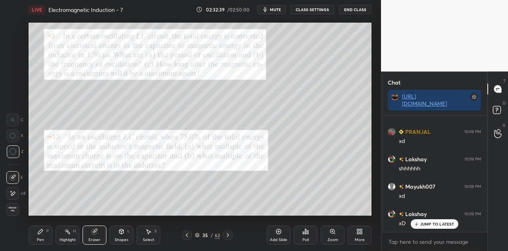
scroll to position [33381, 0]
click at [48, 231] on div "P" at bounding box center [47, 231] width 2 height 4
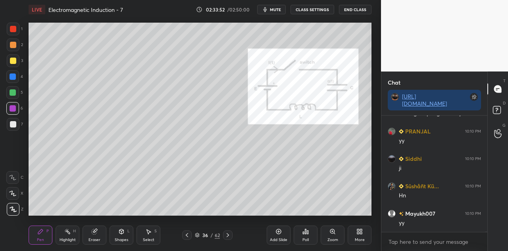
scroll to position [33805, 0]
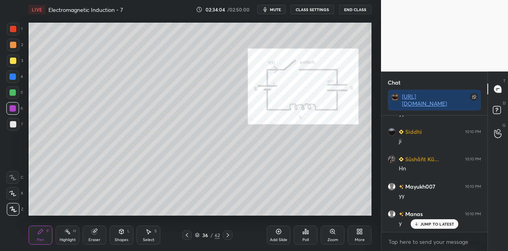
click at [19, 29] on div at bounding box center [13, 29] width 13 height 13
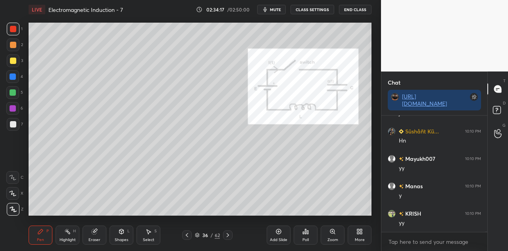
click at [18, 62] on div at bounding box center [13, 60] width 13 height 13
click at [15, 33] on div at bounding box center [13, 29] width 13 height 13
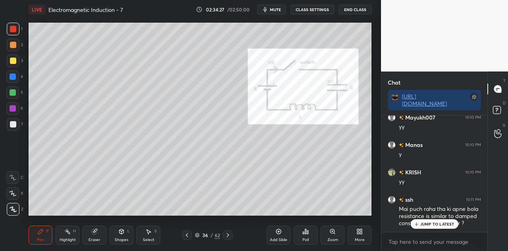
click at [13, 76] on div at bounding box center [13, 76] width 6 height 6
click at [14, 91] on div at bounding box center [13, 92] width 6 height 6
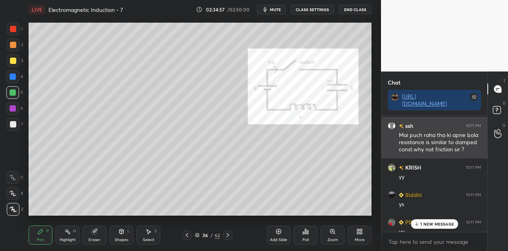
scroll to position [33950, 0]
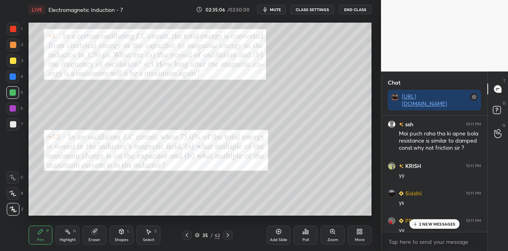
click at [11, 109] on div at bounding box center [13, 108] width 6 height 6
click at [102, 233] on div "Eraser" at bounding box center [94, 234] width 24 height 19
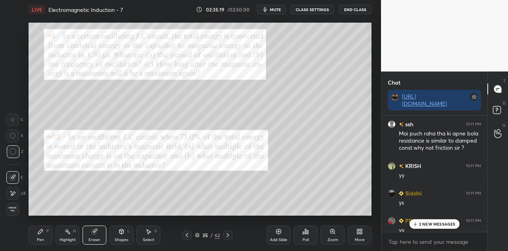
click at [423, 222] on p "2 NEW MESSAGES" at bounding box center [437, 223] width 36 height 5
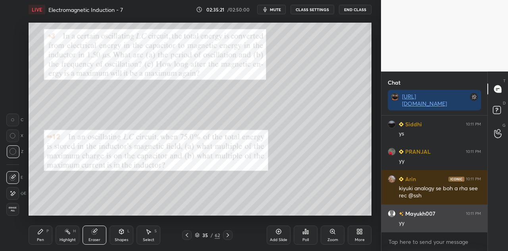
scroll to position [34046, 0]
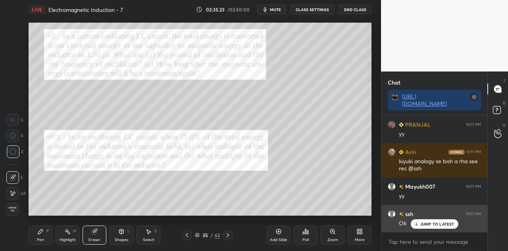
click at [427, 222] on p "JUMP TO LATEST" at bounding box center [437, 223] width 34 height 5
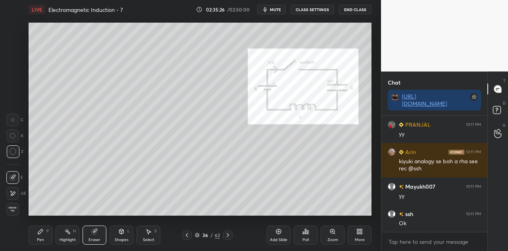
click at [37, 230] on icon at bounding box center [40, 231] width 6 height 6
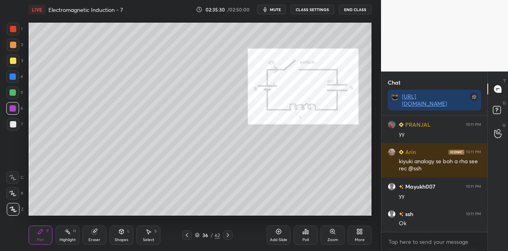
click at [13, 63] on div at bounding box center [13, 60] width 6 height 6
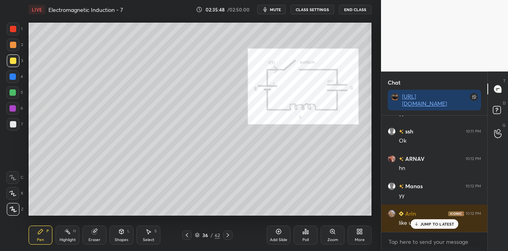
scroll to position [34155, 0]
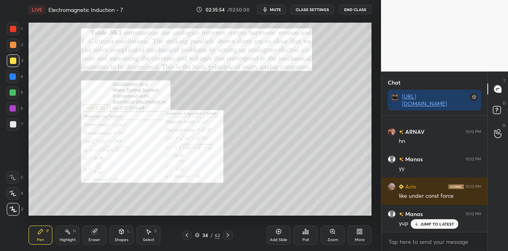
click at [13, 31] on div at bounding box center [13, 29] width 6 height 6
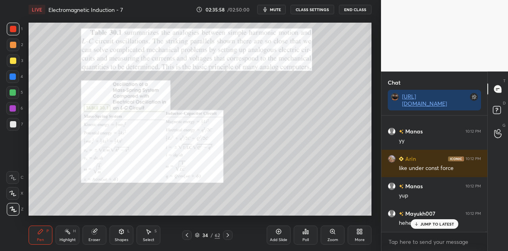
scroll to position [34210, 0]
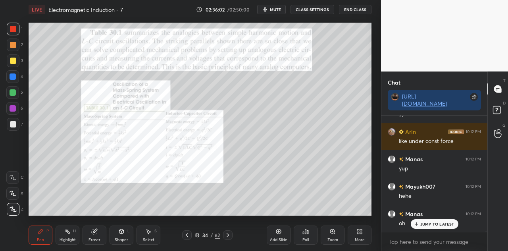
click at [13, 58] on div at bounding box center [13, 60] width 6 height 6
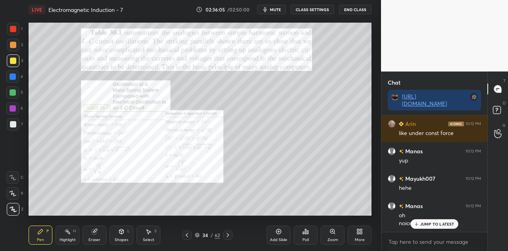
click at [424, 224] on p "JUMP TO LATEST" at bounding box center [437, 223] width 34 height 5
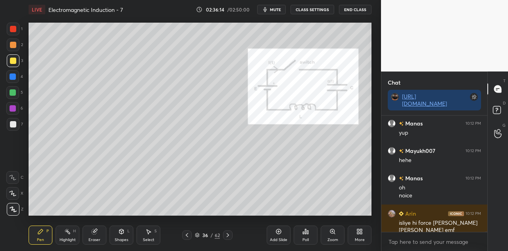
scroll to position [34272, 0]
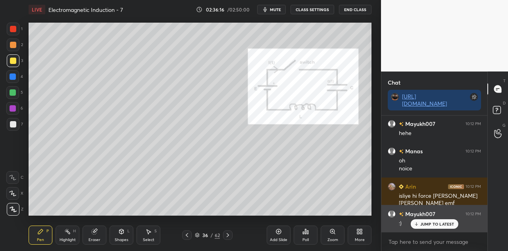
click at [422, 224] on p "JUMP TO LATEST" at bounding box center [437, 223] width 34 height 5
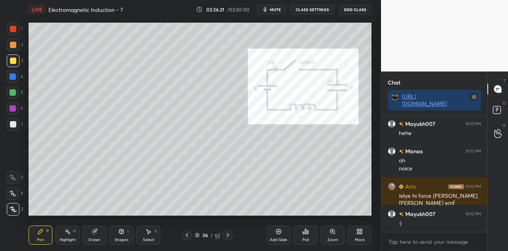
click at [15, 95] on div at bounding box center [13, 92] width 6 height 6
click at [13, 77] on div at bounding box center [13, 76] width 6 height 6
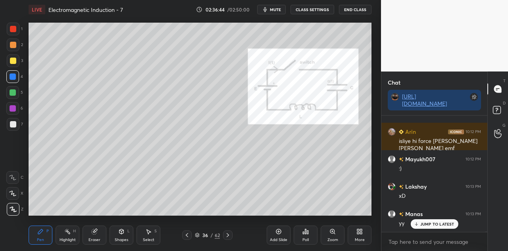
scroll to position [34410, 0]
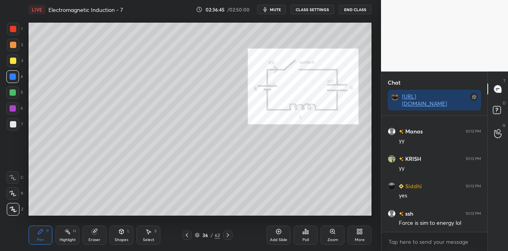
click at [13, 91] on div at bounding box center [13, 92] width 6 height 6
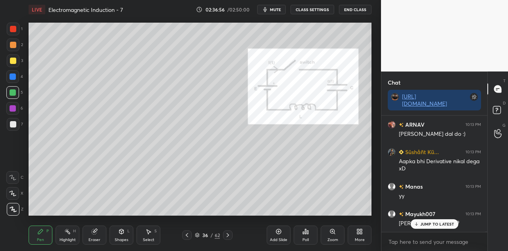
scroll to position [34581, 0]
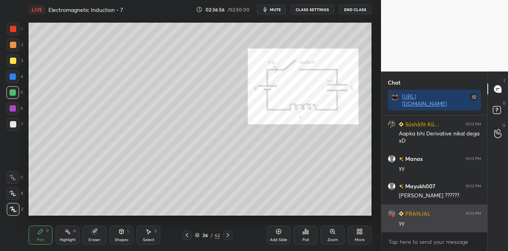
click at [428, 224] on div "yy" at bounding box center [439, 223] width 82 height 8
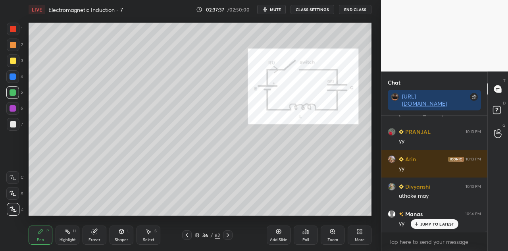
scroll to position [34717, 0]
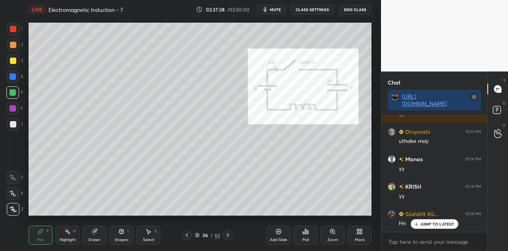
click at [15, 77] on div at bounding box center [13, 76] width 6 height 6
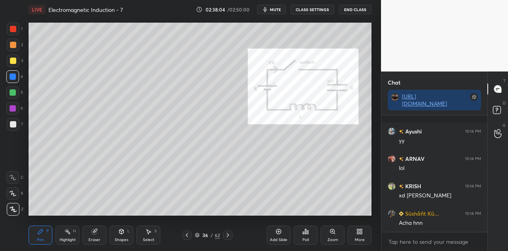
scroll to position [35019, 0]
click at [14, 76] on div at bounding box center [13, 76] width 6 height 6
click at [119, 237] on div "Shapes L" at bounding box center [121, 234] width 24 height 19
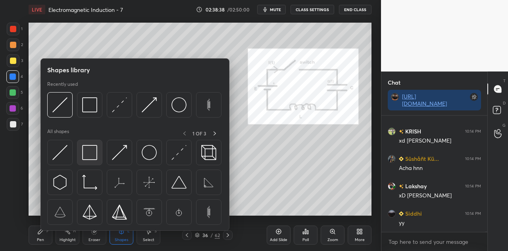
click at [87, 151] on img at bounding box center [89, 152] width 15 height 15
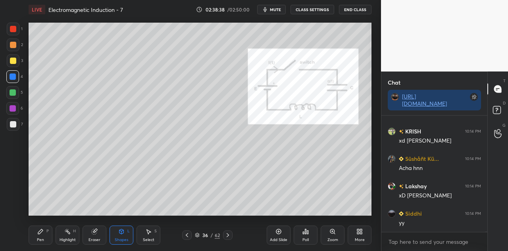
scroll to position [35046, 0]
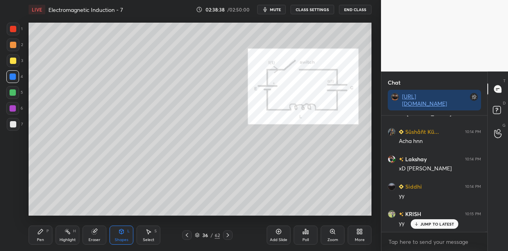
click at [17, 124] on div at bounding box center [13, 124] width 13 height 13
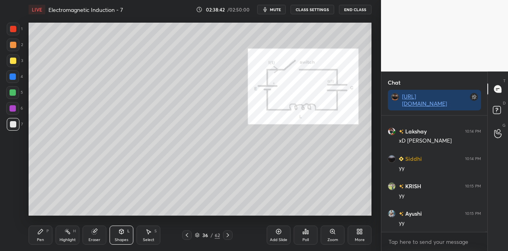
scroll to position [35100, 0]
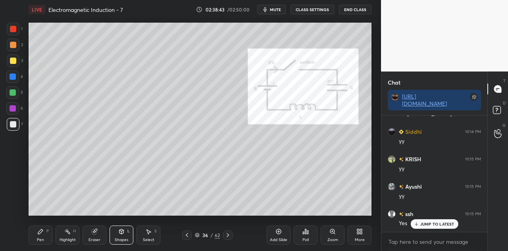
click at [48, 233] on div "P" at bounding box center [47, 231] width 2 height 4
click at [15, 79] on div at bounding box center [13, 76] width 6 height 6
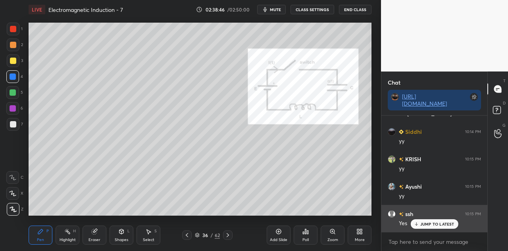
click at [427, 222] on p "JUMP TO LATEST" at bounding box center [437, 223] width 34 height 5
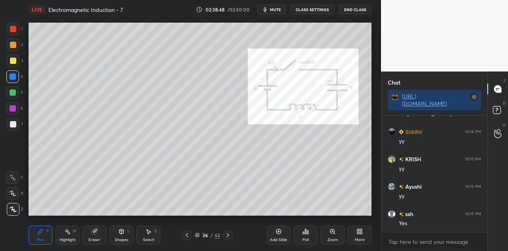
click at [17, 91] on div at bounding box center [12, 92] width 13 height 13
click at [121, 231] on icon at bounding box center [121, 231] width 4 height 5
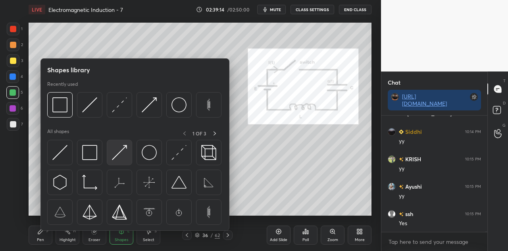
click at [118, 157] on img at bounding box center [119, 152] width 15 height 15
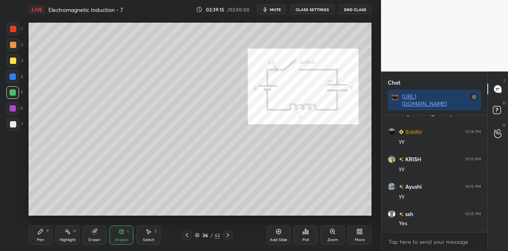
click at [13, 32] on div at bounding box center [13, 29] width 6 height 6
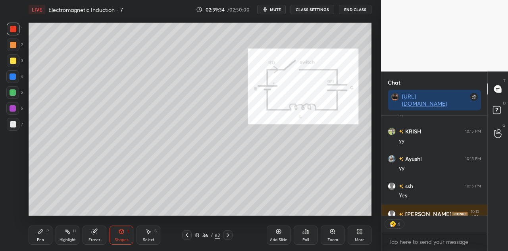
scroll to position [35172, 0]
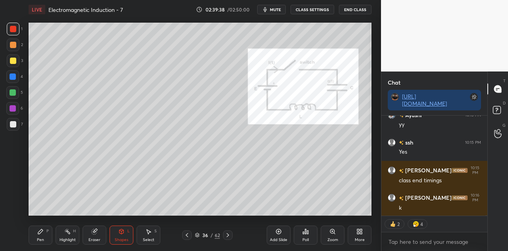
click at [15, 59] on div at bounding box center [13, 60] width 6 height 6
click at [13, 75] on div at bounding box center [13, 76] width 6 height 6
click at [17, 29] on div at bounding box center [13, 29] width 13 height 13
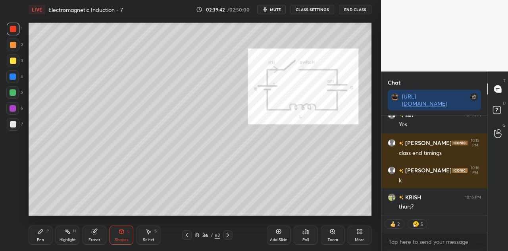
click at [15, 91] on div at bounding box center [13, 92] width 6 height 6
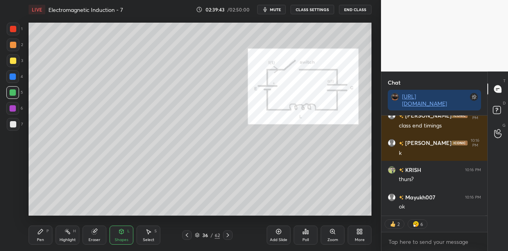
click at [46, 234] on div "Pen P" at bounding box center [41, 234] width 24 height 19
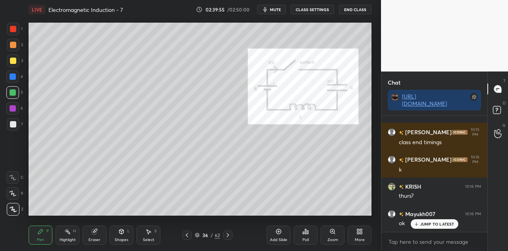
scroll to position [35210, 0]
click at [125, 234] on div "Shapes L" at bounding box center [121, 234] width 24 height 19
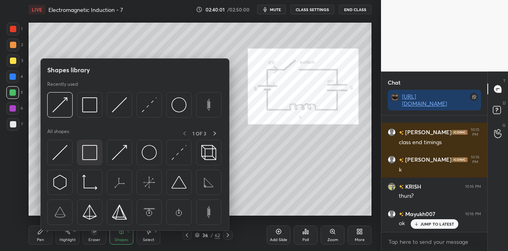
click at [90, 154] on img at bounding box center [89, 152] width 15 height 15
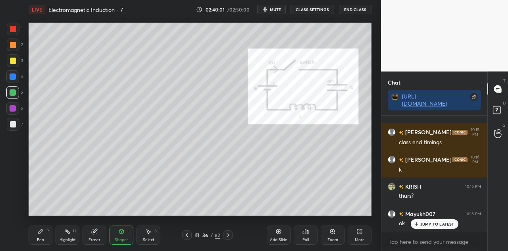
click at [13, 123] on div at bounding box center [13, 124] width 6 height 6
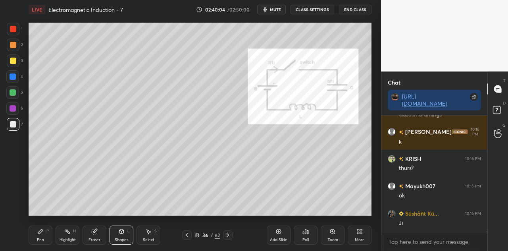
click at [48, 234] on div "Pen P" at bounding box center [41, 234] width 24 height 19
click at [14, 93] on div at bounding box center [13, 92] width 6 height 6
click at [124, 234] on icon at bounding box center [121, 231] width 6 height 6
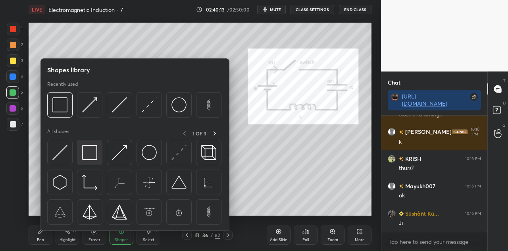
click at [94, 151] on img at bounding box center [89, 152] width 15 height 15
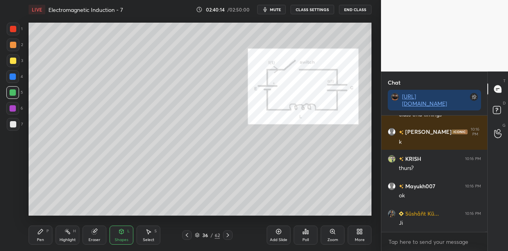
click at [17, 126] on div at bounding box center [13, 124] width 13 height 13
click at [46, 230] on div "P" at bounding box center [47, 231] width 2 height 4
click at [15, 106] on div at bounding box center [13, 108] width 6 height 6
click at [128, 234] on div "Shapes L" at bounding box center [121, 234] width 24 height 19
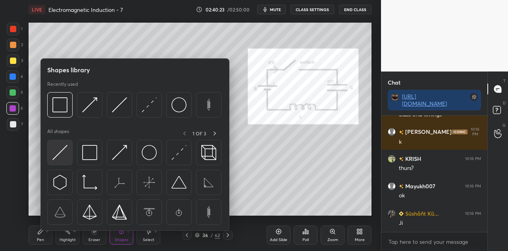
click at [72, 152] on div at bounding box center [59, 152] width 25 height 25
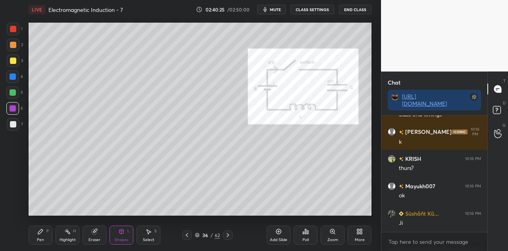
click at [13, 126] on div at bounding box center [13, 124] width 6 height 6
click at [38, 234] on icon at bounding box center [40, 231] width 6 height 6
click at [16, 96] on div at bounding box center [12, 92] width 13 height 13
click at [119, 225] on div "Pen P Highlight H Eraser Shapes L Select S 36 / 62 Add Slide Poll Zoom More" at bounding box center [200, 235] width 343 height 32
click at [122, 230] on icon at bounding box center [121, 230] width 4 height 1
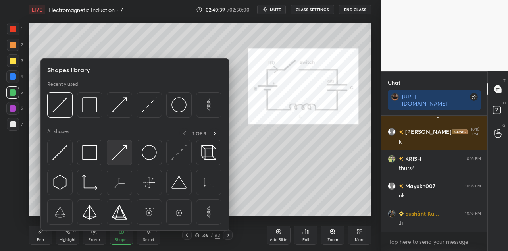
click at [123, 152] on img at bounding box center [119, 152] width 15 height 15
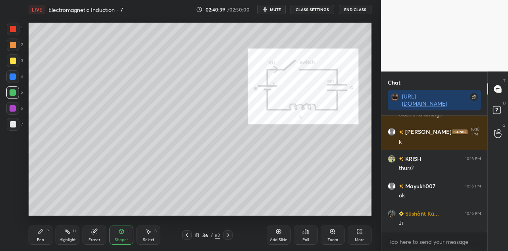
click at [14, 28] on div at bounding box center [13, 29] width 6 height 6
click at [34, 236] on div "Pen P" at bounding box center [41, 234] width 24 height 19
click at [16, 90] on div at bounding box center [12, 92] width 13 height 13
click at [121, 233] on icon at bounding box center [121, 231] width 4 height 5
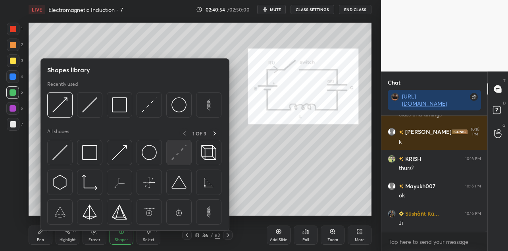
click at [173, 155] on img at bounding box center [178, 152] width 15 height 15
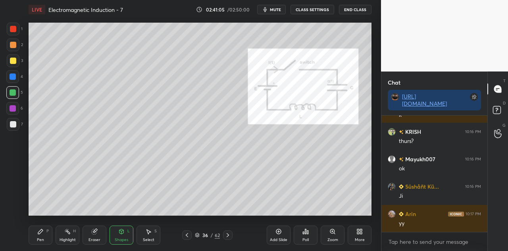
scroll to position [35292, 0]
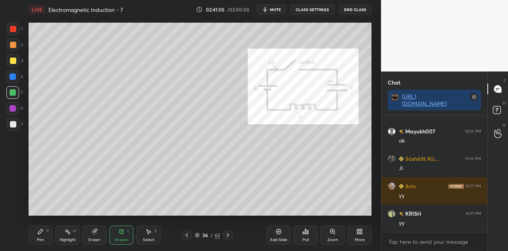
click at [127, 234] on div "Shapes L" at bounding box center [121, 234] width 24 height 19
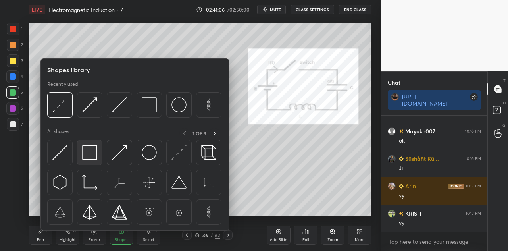
click at [90, 150] on img at bounding box center [89, 152] width 15 height 15
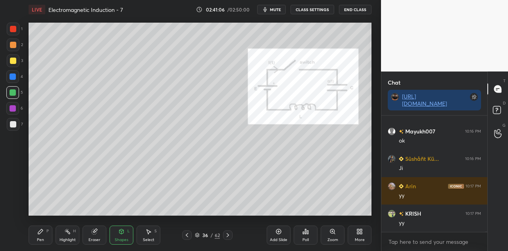
scroll to position [35319, 0]
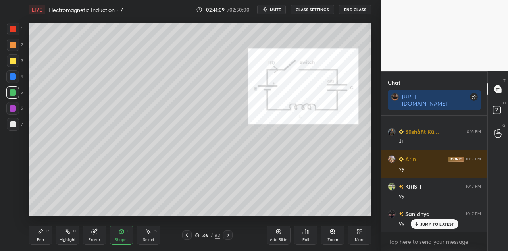
click at [48, 232] on div "P" at bounding box center [47, 231] width 2 height 4
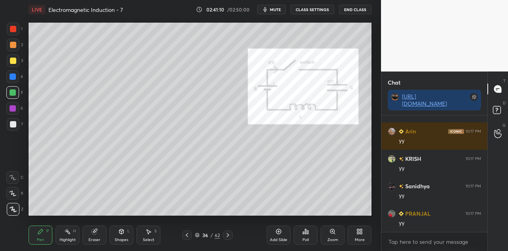
click at [16, 30] on div at bounding box center [13, 29] width 6 height 6
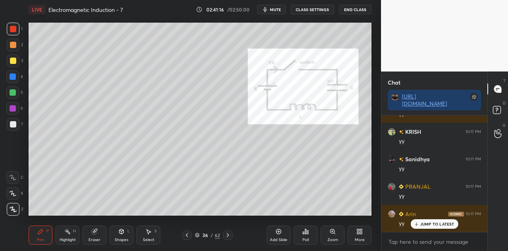
scroll to position [35402, 0]
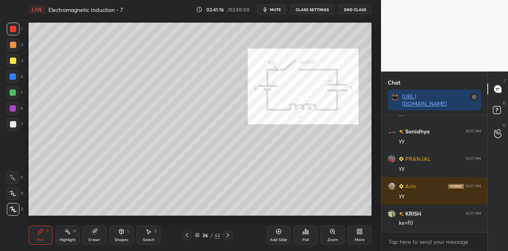
click at [15, 62] on div at bounding box center [13, 60] width 6 height 6
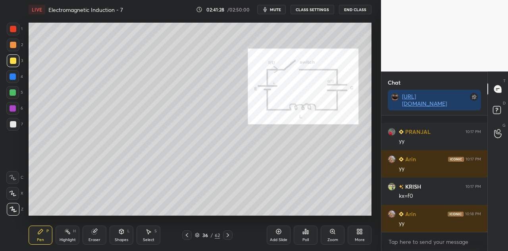
scroll to position [35471, 0]
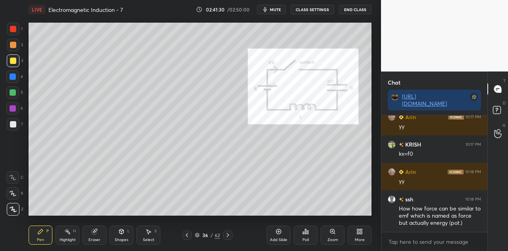
click at [13, 31] on div at bounding box center [13, 29] width 6 height 6
click at [125, 238] on div "Shapes" at bounding box center [121, 240] width 13 height 4
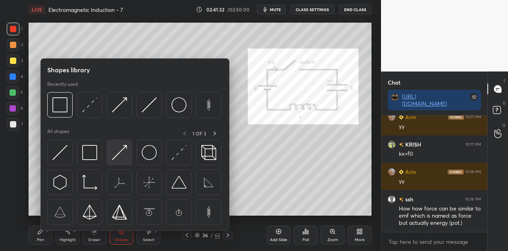
click at [119, 157] on img at bounding box center [119, 152] width 15 height 15
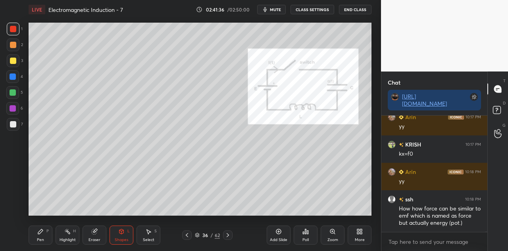
click at [43, 234] on div "Pen P" at bounding box center [41, 234] width 24 height 19
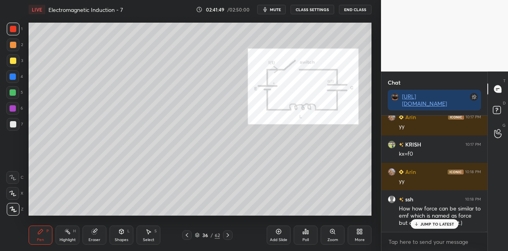
scroll to position [35498, 0]
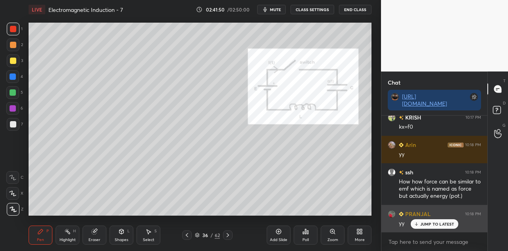
click at [423, 222] on p "JUMP TO LATEST" at bounding box center [437, 223] width 34 height 5
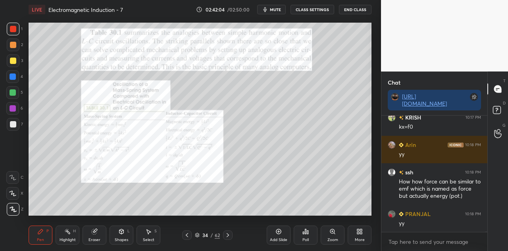
click at [15, 107] on div at bounding box center [13, 108] width 6 height 6
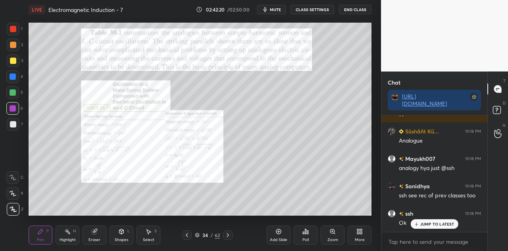
scroll to position [35662, 0]
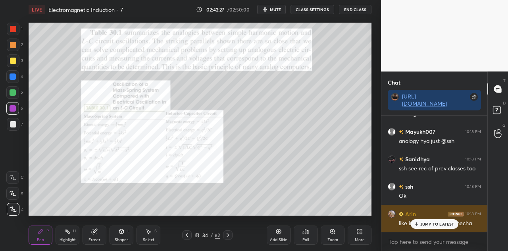
click at [426, 220] on div "JUMP TO LATEST" at bounding box center [434, 224] width 48 height 10
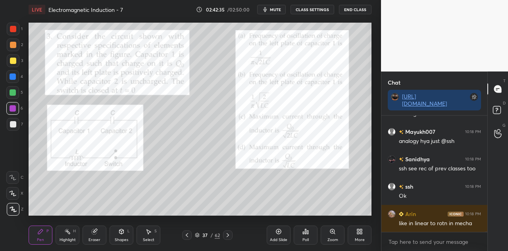
scroll to position [35690, 0]
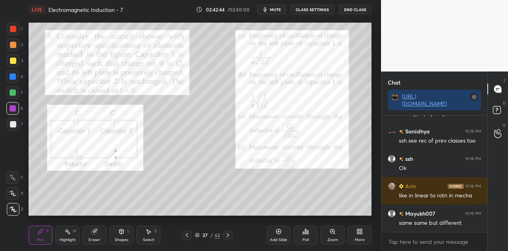
click at [15, 29] on div at bounding box center [13, 29] width 6 height 6
click at [123, 228] on icon at bounding box center [121, 231] width 6 height 6
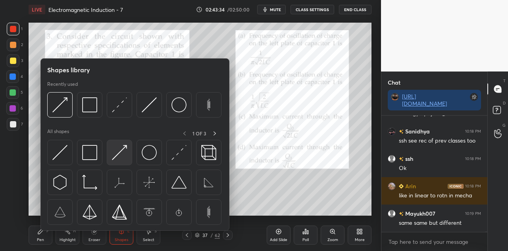
click at [120, 157] on img at bounding box center [119, 152] width 15 height 15
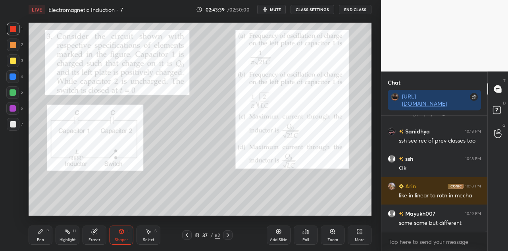
click at [47, 231] on div "P" at bounding box center [47, 231] width 2 height 4
click at [119, 233] on icon at bounding box center [121, 231] width 4 height 5
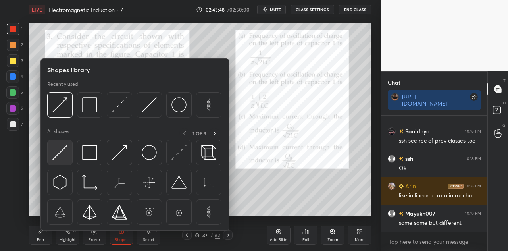
click at [65, 158] on img at bounding box center [59, 152] width 15 height 15
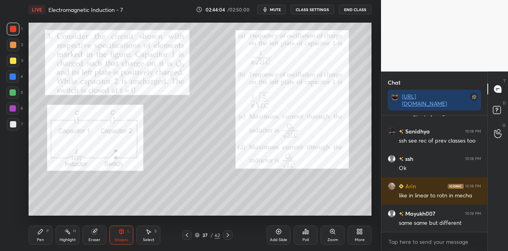
click at [13, 96] on div at bounding box center [12, 92] width 13 height 13
click at [123, 231] on icon at bounding box center [121, 231] width 4 height 5
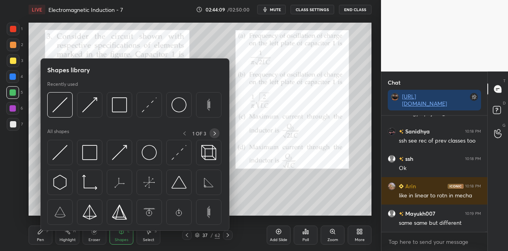
click at [214, 132] on icon at bounding box center [214, 133] width 2 height 4
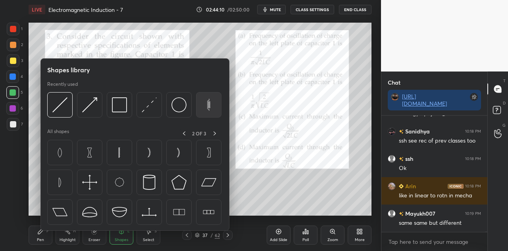
click at [212, 104] on img at bounding box center [208, 104] width 15 height 15
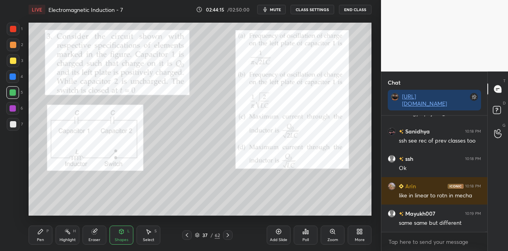
click at [149, 235] on div "Select S" at bounding box center [148, 234] width 24 height 19
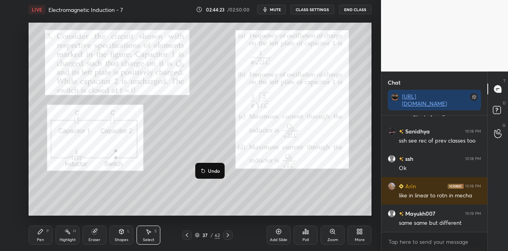
click at [128, 235] on div "Shapes L" at bounding box center [121, 234] width 24 height 19
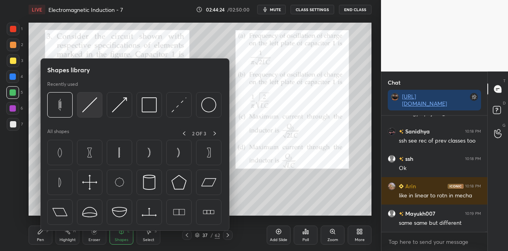
click at [92, 102] on img at bounding box center [89, 104] width 15 height 15
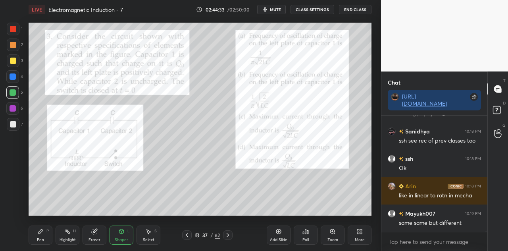
click at [48, 229] on div "P" at bounding box center [47, 231] width 2 height 4
click at [125, 233] on div "Shapes L" at bounding box center [121, 234] width 24 height 19
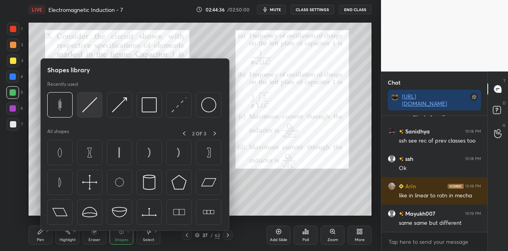
click at [94, 107] on img at bounding box center [89, 104] width 15 height 15
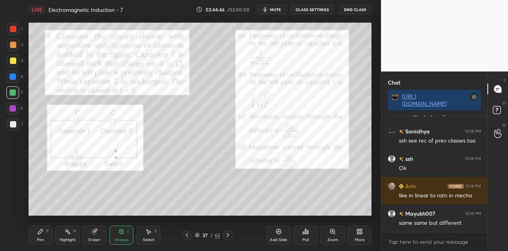
click at [42, 234] on div "Pen P" at bounding box center [41, 234] width 24 height 19
click at [15, 31] on div at bounding box center [13, 29] width 6 height 6
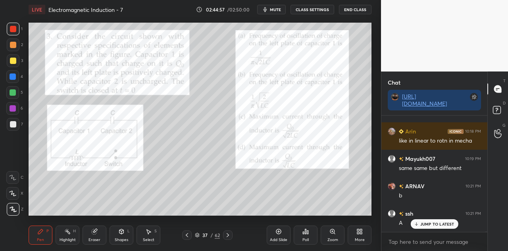
scroll to position [35771, 0]
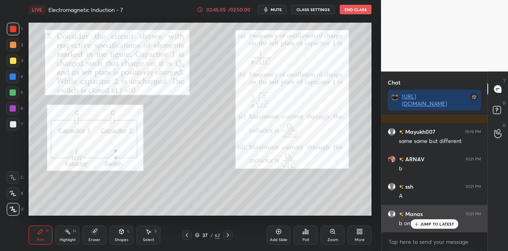
click at [433, 225] on p "JUMP TO LATEST" at bounding box center [437, 223] width 34 height 5
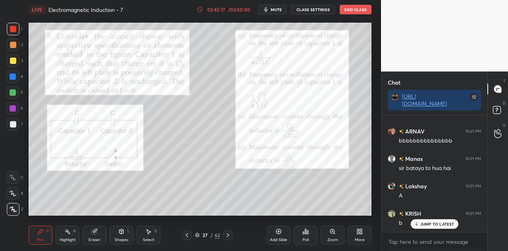
scroll to position [35990, 0]
click at [11, 106] on div at bounding box center [13, 108] width 6 height 6
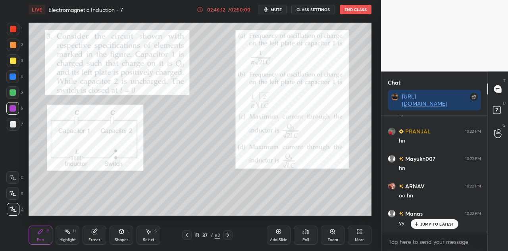
scroll to position [36318, 0]
click at [423, 224] on p "JUMP TO LATEST" at bounding box center [437, 223] width 34 height 5
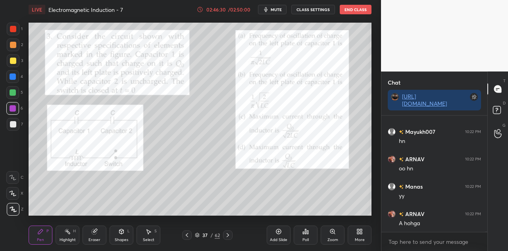
click at [15, 61] on div at bounding box center [13, 60] width 6 height 6
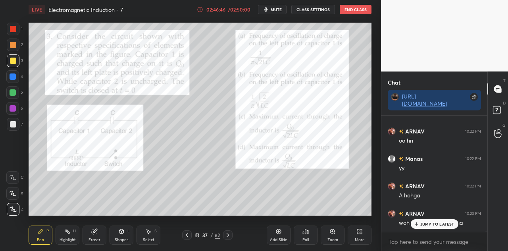
scroll to position [36373, 0]
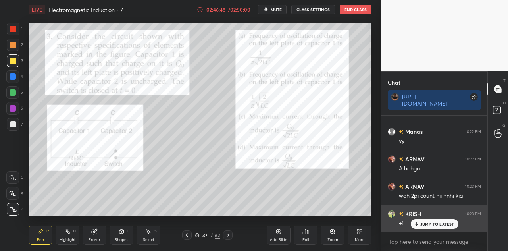
click at [423, 224] on p "JUMP TO LATEST" at bounding box center [437, 223] width 34 height 5
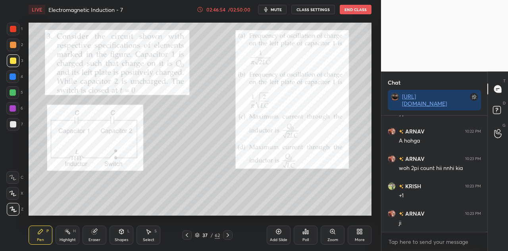
click at [13, 79] on div at bounding box center [13, 76] width 6 height 6
click at [13, 94] on div at bounding box center [13, 92] width 6 height 6
click at [17, 29] on div at bounding box center [13, 29] width 13 height 13
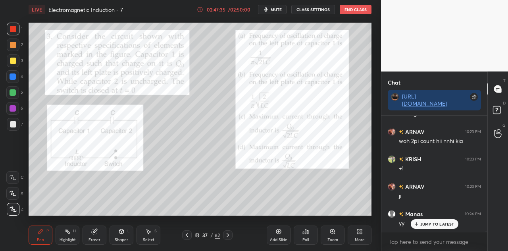
click at [13, 92] on div at bounding box center [13, 92] width 6 height 6
click at [19, 128] on div at bounding box center [13, 124] width 13 height 13
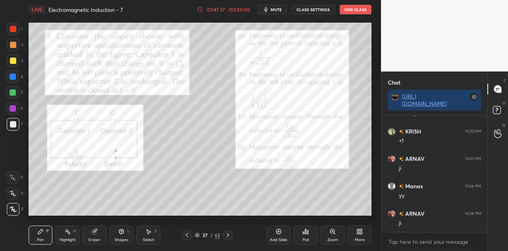
click at [14, 77] on div at bounding box center [13, 76] width 6 height 6
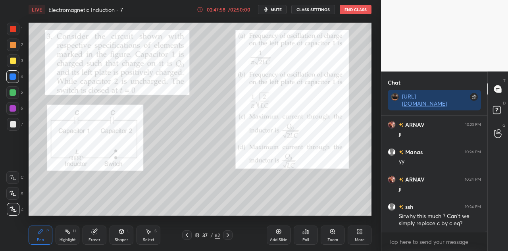
click at [14, 29] on div at bounding box center [13, 29] width 6 height 6
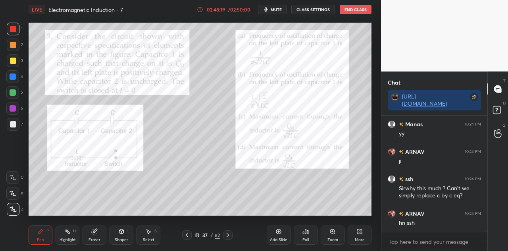
click at [14, 93] on div at bounding box center [13, 92] width 6 height 6
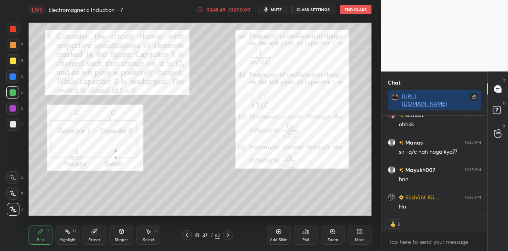
scroll to position [36671, 0]
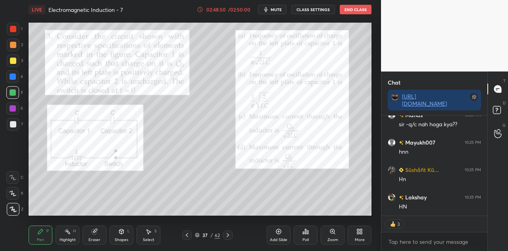
click at [94, 236] on div "Eraser" at bounding box center [94, 234] width 24 height 19
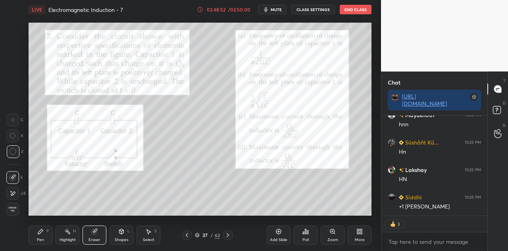
scroll to position [36725, 0]
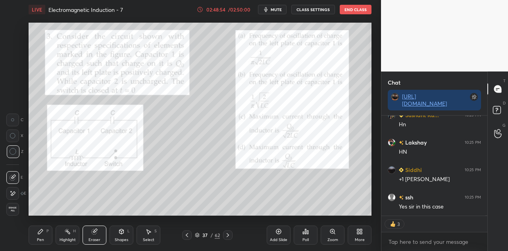
click at [42, 236] on div "Pen P" at bounding box center [41, 234] width 24 height 19
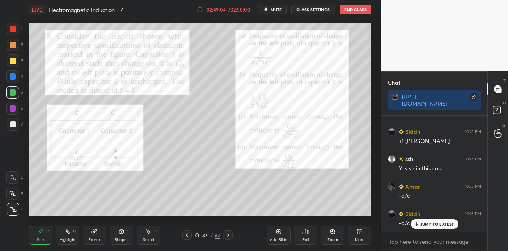
scroll to position [36791, 0]
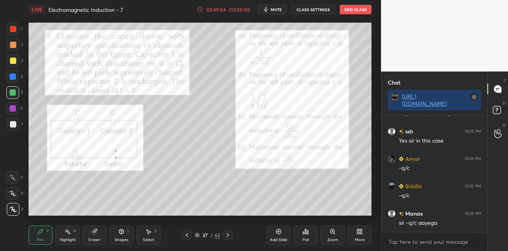
click at [96, 232] on icon at bounding box center [94, 231] width 5 height 5
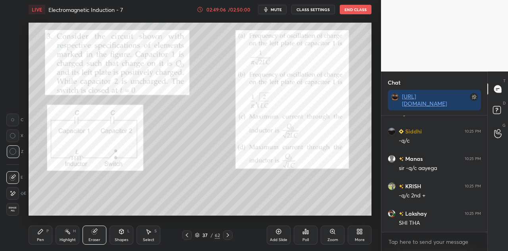
scroll to position [36873, 0]
click at [44, 234] on div "Pen P" at bounding box center [41, 234] width 24 height 19
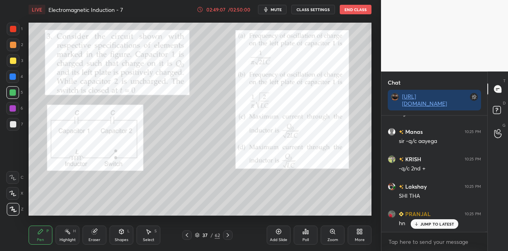
click at [17, 30] on div at bounding box center [13, 29] width 13 height 13
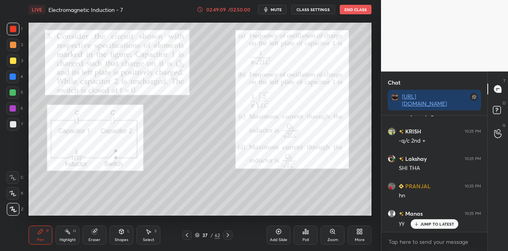
scroll to position [36927, 0]
click at [13, 91] on div at bounding box center [13, 92] width 6 height 6
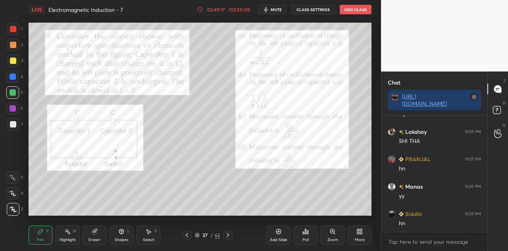
scroll to position [36955, 0]
click at [17, 30] on div at bounding box center [13, 29] width 13 height 13
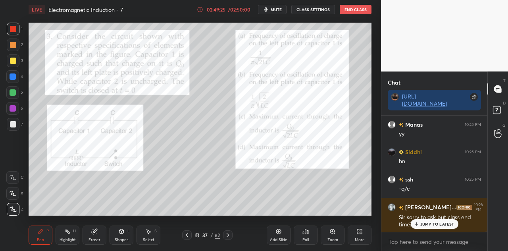
click at [13, 44] on div at bounding box center [13, 45] width 6 height 6
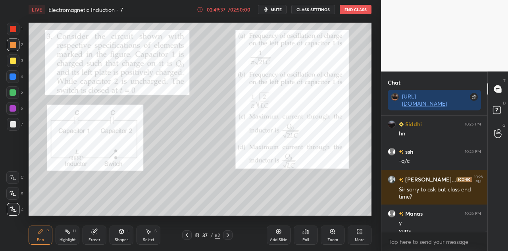
scroll to position [37025, 0]
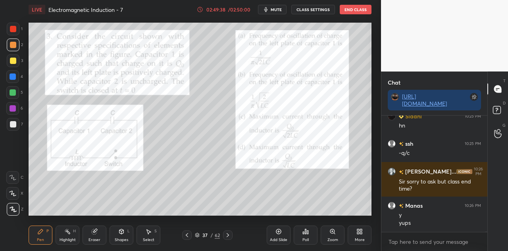
click at [15, 92] on div at bounding box center [13, 92] width 6 height 6
click at [14, 77] on div at bounding box center [13, 76] width 6 height 6
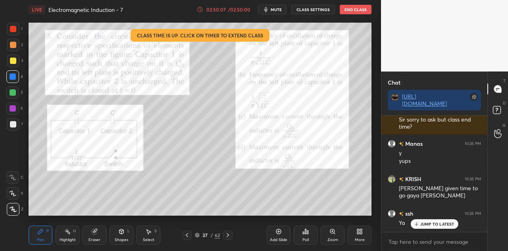
scroll to position [37114, 0]
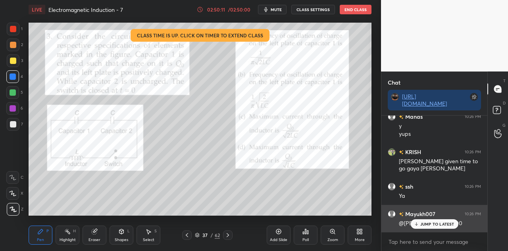
click at [431, 223] on p "JUMP TO LATEST" at bounding box center [437, 223] width 34 height 5
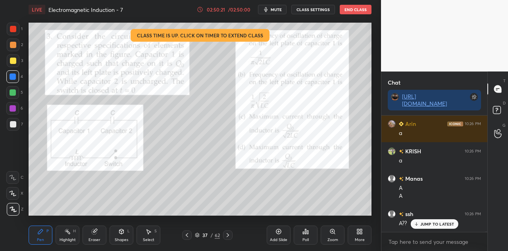
scroll to position [37450, 0]
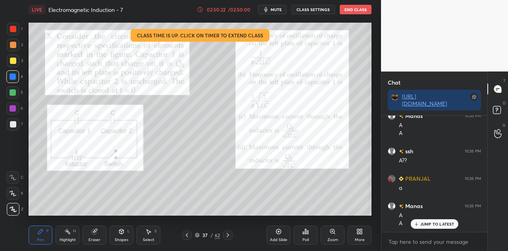
click at [14, 46] on div at bounding box center [13, 45] width 6 height 6
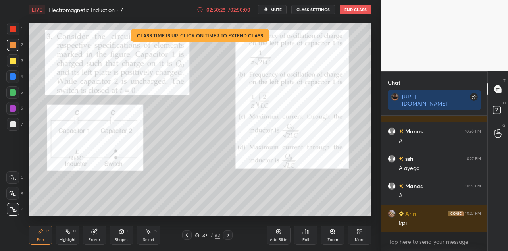
scroll to position [37622, 0]
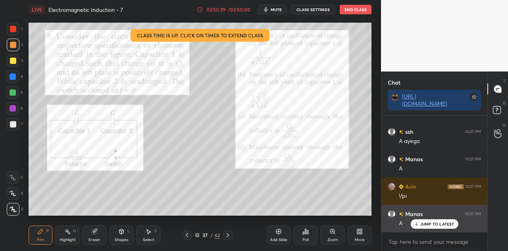
click at [435, 223] on p "JUMP TO LATEST" at bounding box center [437, 223] width 34 height 5
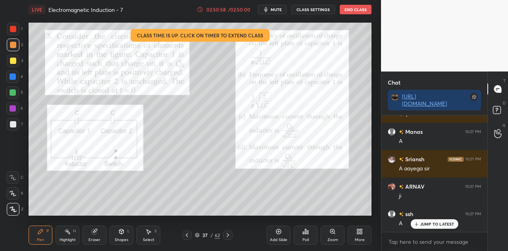
scroll to position [37978, 0]
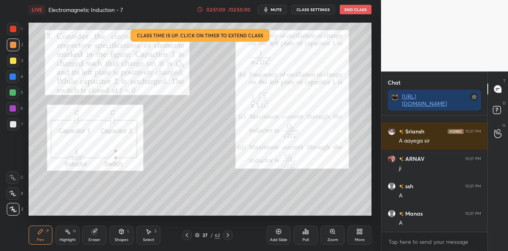
click at [101, 235] on div "Eraser" at bounding box center [94, 234] width 24 height 19
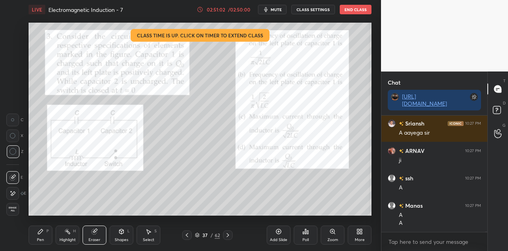
click at [46, 230] on div "P" at bounding box center [47, 231] width 2 height 4
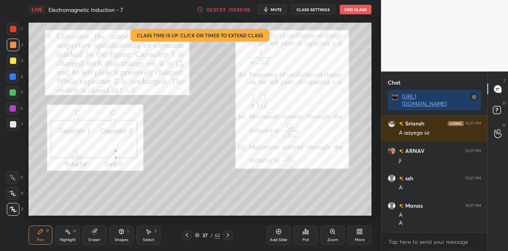
click at [15, 74] on div at bounding box center [12, 76] width 13 height 13
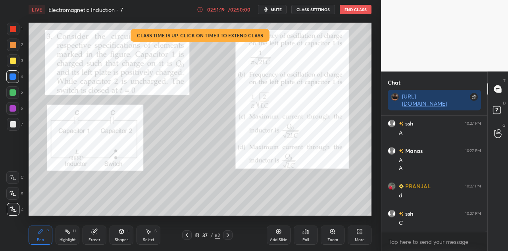
scroll to position [38068, 0]
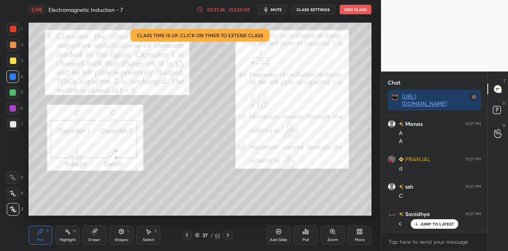
click at [95, 236] on div "Eraser" at bounding box center [94, 234] width 24 height 19
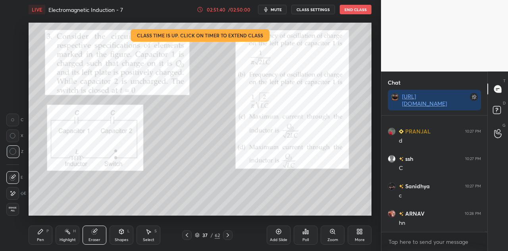
scroll to position [38104, 0]
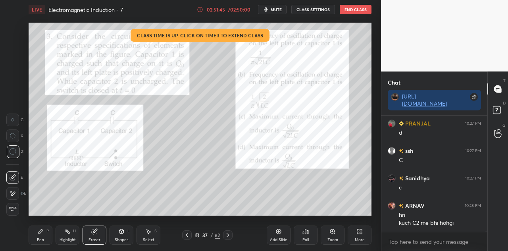
click at [46, 234] on div "Pen P" at bounding box center [41, 234] width 24 height 19
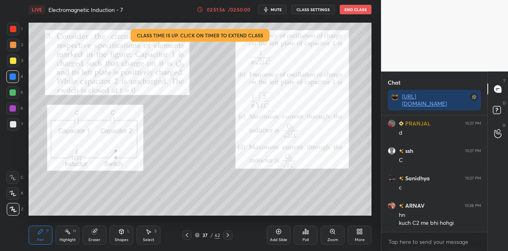
scroll to position [38130, 0]
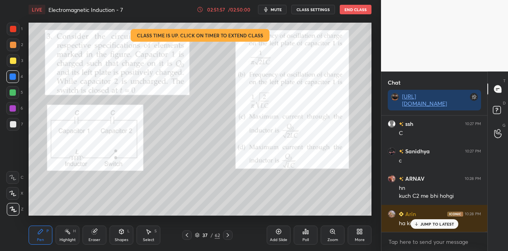
click at [13, 110] on div at bounding box center [13, 108] width 6 height 6
click at [423, 224] on p "JUMP TO LATEST" at bounding box center [437, 223] width 34 height 5
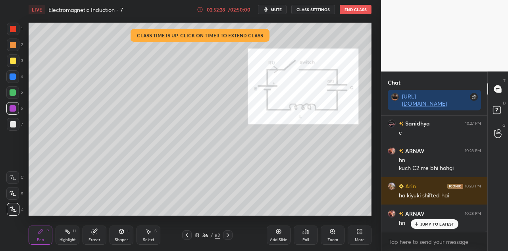
scroll to position [38185, 0]
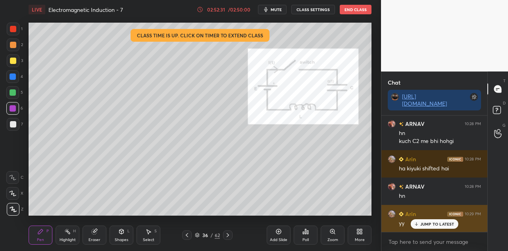
click at [424, 224] on p "JUMP TO LATEST" at bounding box center [437, 223] width 34 height 5
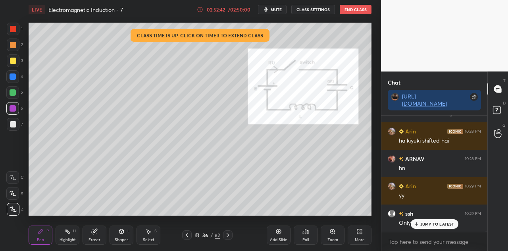
scroll to position [38240, 0]
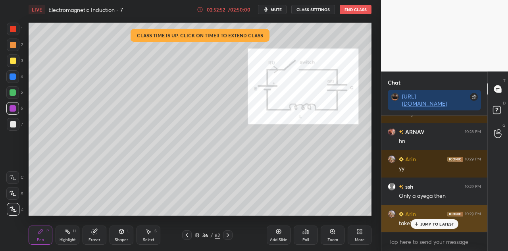
click at [427, 221] on p "JUMP TO LATEST" at bounding box center [437, 223] width 34 height 5
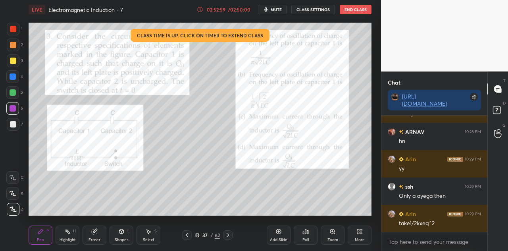
click at [14, 31] on div at bounding box center [13, 29] width 6 height 6
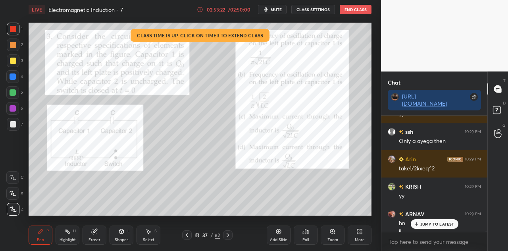
scroll to position [38303, 0]
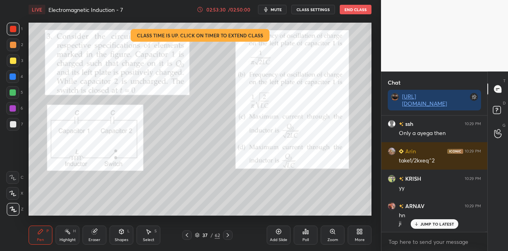
click at [15, 90] on div at bounding box center [13, 92] width 6 height 6
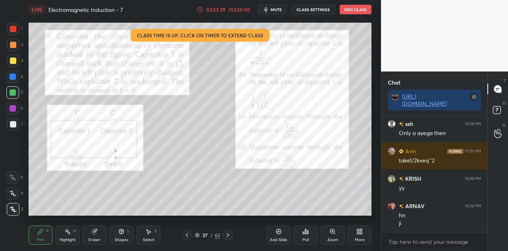
scroll to position [38330, 0]
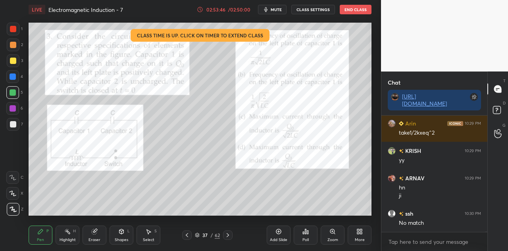
click at [15, 81] on div at bounding box center [12, 76] width 13 height 13
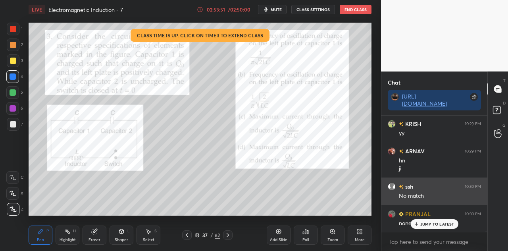
click at [427, 220] on div "JUMP TO LATEST" at bounding box center [434, 224] width 48 height 10
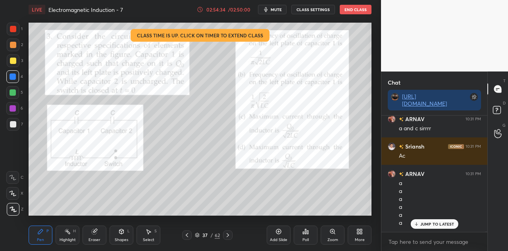
scroll to position [38795, 0]
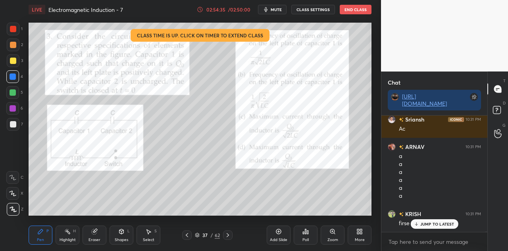
click at [98, 236] on div "Eraser" at bounding box center [94, 234] width 24 height 19
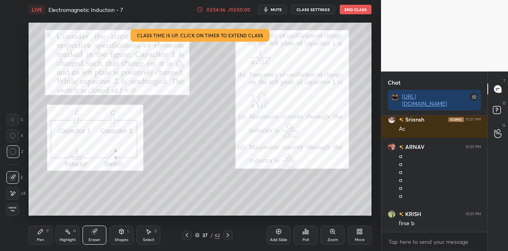
scroll to position [38823, 0]
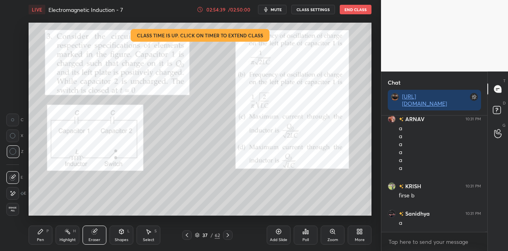
click at [44, 234] on div "Pen P" at bounding box center [41, 234] width 24 height 19
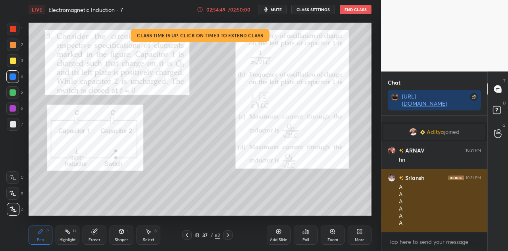
scroll to position [36846, 0]
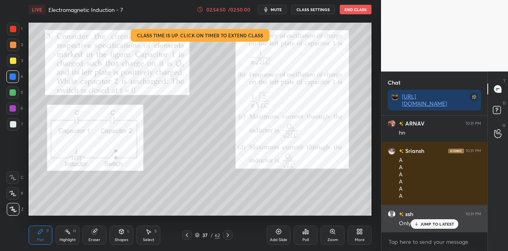
click at [427, 220] on div "JUMP TO LATEST" at bounding box center [434, 224] width 48 height 10
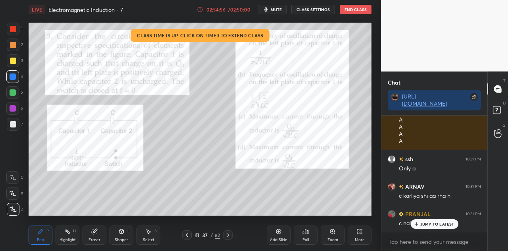
scroll to position [36928, 0]
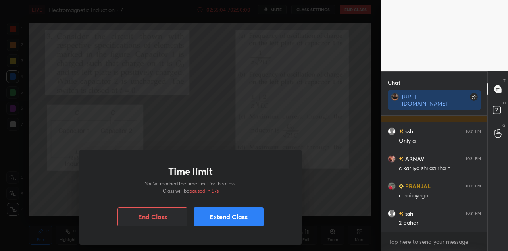
click at [214, 217] on button "Extend Class" at bounding box center [228, 216] width 70 height 19
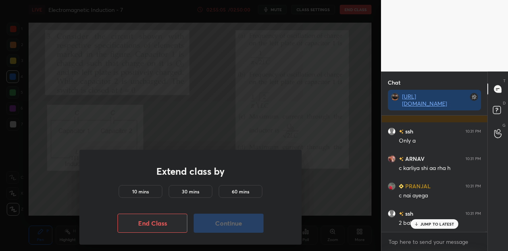
scroll to position [36955, 0]
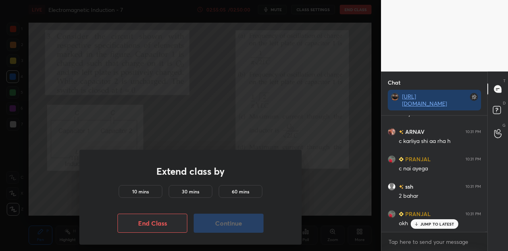
click at [152, 193] on div "10 mins" at bounding box center [141, 191] width 44 height 13
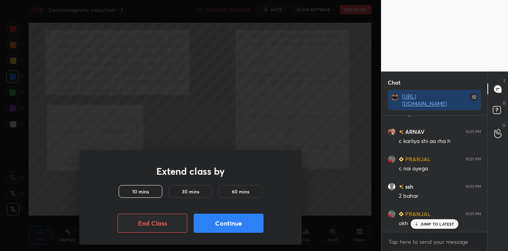
click at [219, 222] on button "Continue" at bounding box center [228, 222] width 70 height 19
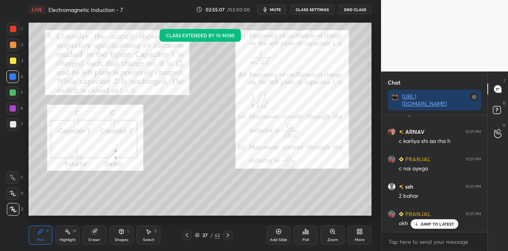
click at [238, 224] on div at bounding box center [190, 125] width 381 height 251
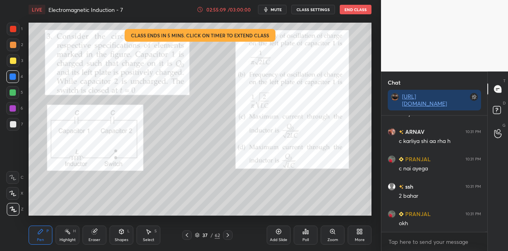
scroll to position [36983, 0]
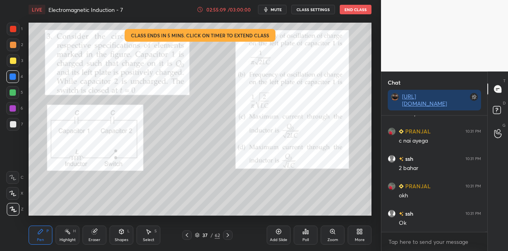
click at [228, 234] on icon at bounding box center [227, 235] width 2 height 4
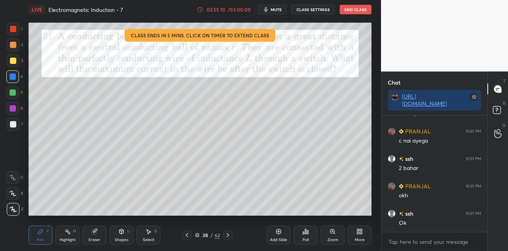
click at [228, 234] on icon at bounding box center [227, 235] width 2 height 4
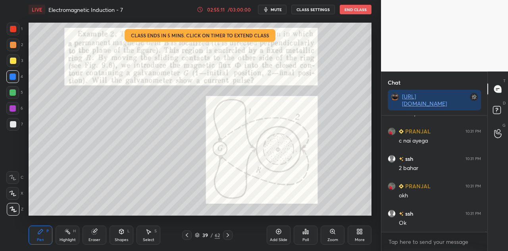
click at [228, 234] on icon at bounding box center [227, 235] width 6 height 6
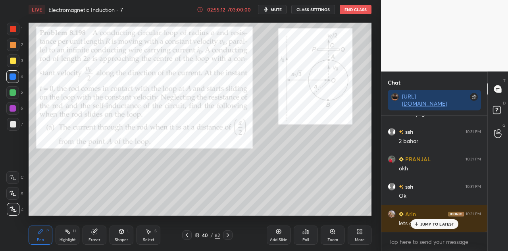
scroll to position [37038, 0]
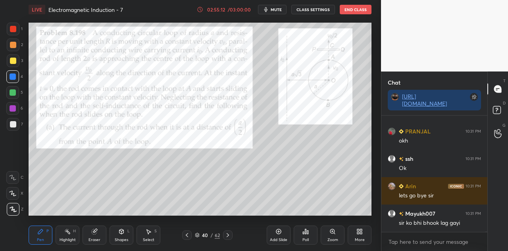
click at [229, 232] on icon at bounding box center [227, 235] width 6 height 6
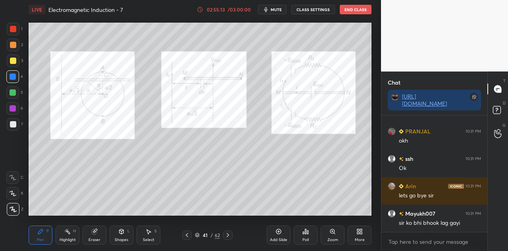
click at [228, 234] on icon at bounding box center [227, 235] width 6 height 6
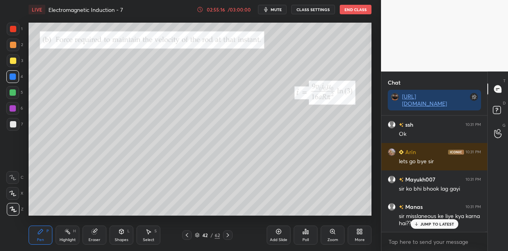
scroll to position [37100, 0]
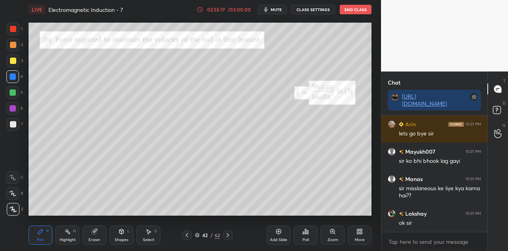
click at [227, 234] on icon at bounding box center [227, 235] width 6 height 6
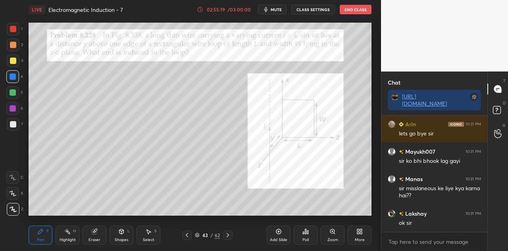
click at [228, 233] on icon at bounding box center [227, 235] width 6 height 6
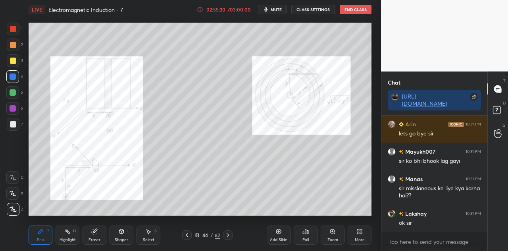
click at [228, 233] on icon at bounding box center [227, 235] width 6 height 6
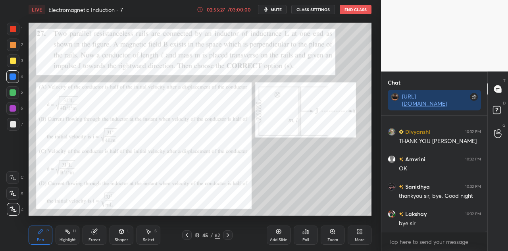
scroll to position [37264, 0]
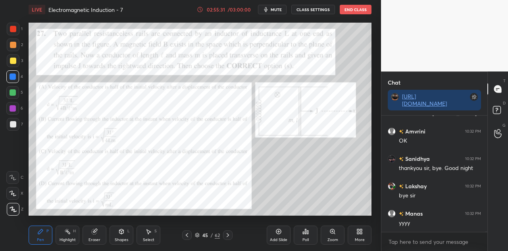
click at [228, 232] on icon at bounding box center [227, 235] width 6 height 6
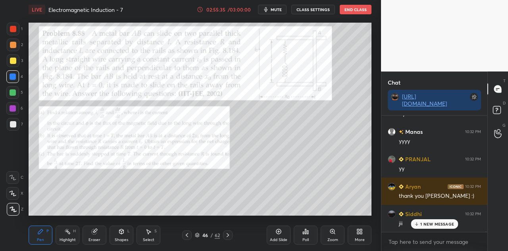
scroll to position [37373, 0]
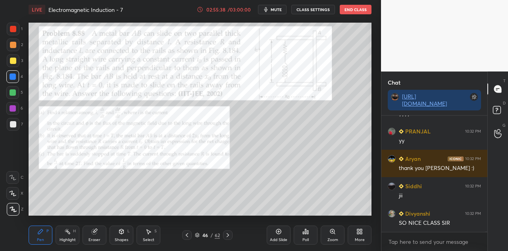
click at [227, 234] on icon at bounding box center [227, 235] width 2 height 4
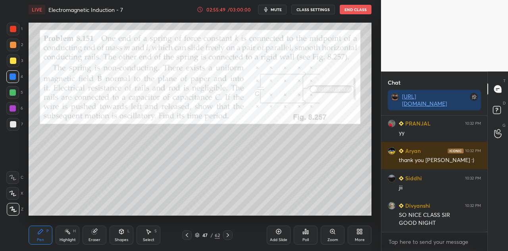
scroll to position [37408, 0]
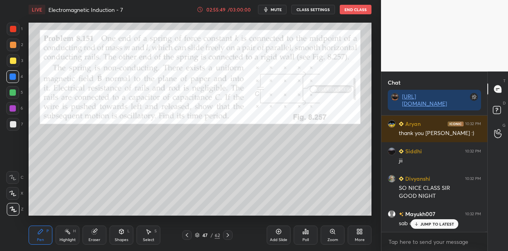
click at [228, 233] on icon at bounding box center [227, 235] width 6 height 6
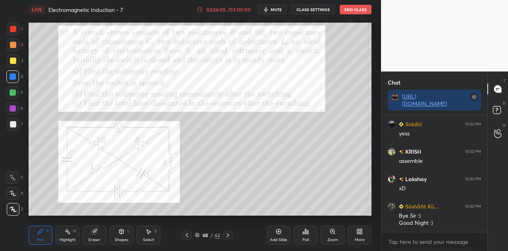
scroll to position [37689, 0]
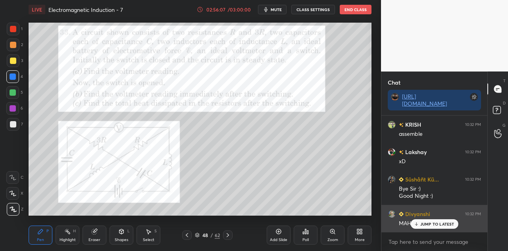
click at [439, 222] on p "JUMP TO LATEST" at bounding box center [437, 223] width 34 height 5
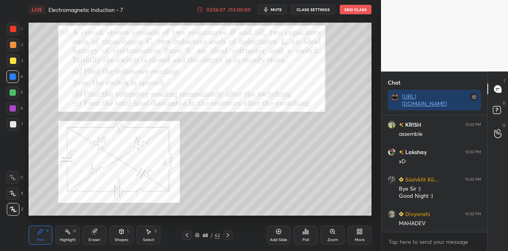
scroll to position [37717, 0]
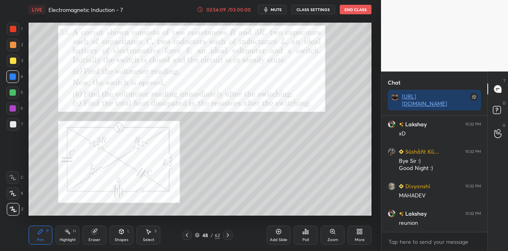
click at [228, 234] on icon at bounding box center [227, 235] width 6 height 6
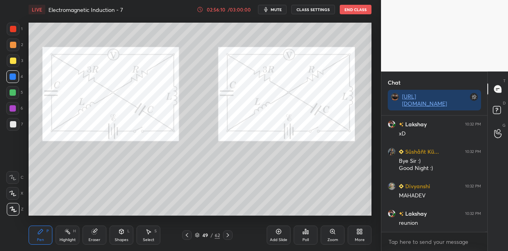
click at [227, 233] on icon at bounding box center [227, 235] width 6 height 6
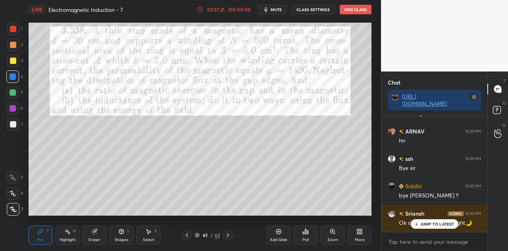
scroll to position [38272, 0]
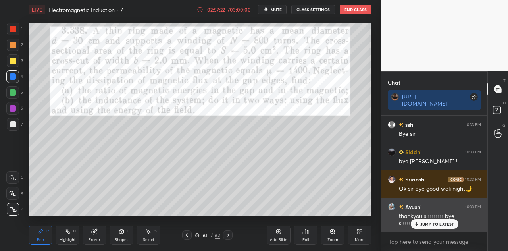
click at [436, 223] on p "JUMP TO LATEST" at bounding box center [437, 223] width 34 height 5
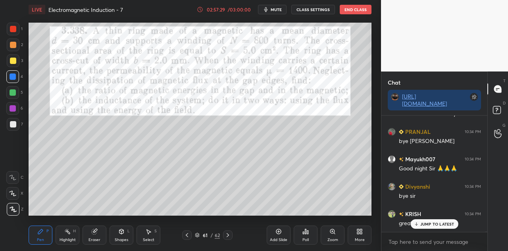
scroll to position [38519, 0]
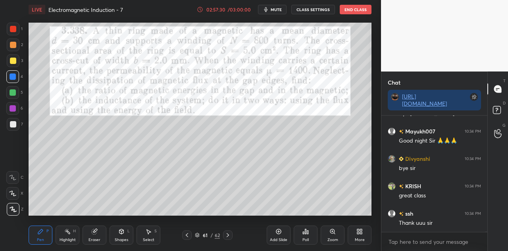
click at [357, 11] on button "End Class" at bounding box center [355, 10] width 32 height 10
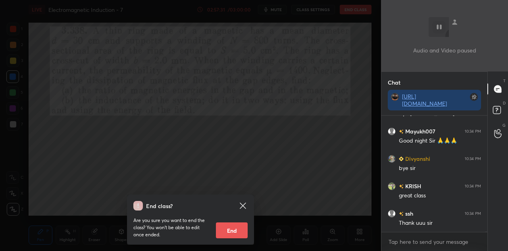
click at [233, 229] on button "End" at bounding box center [232, 230] width 32 height 16
type textarea "x"
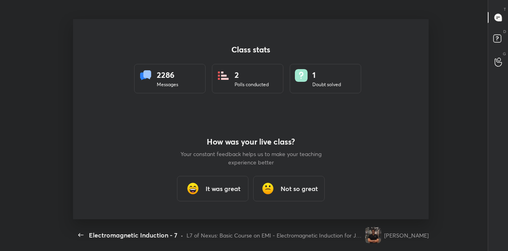
scroll to position [200, 466]
click at [216, 187] on h3 "It was great" at bounding box center [222, 189] width 35 height 10
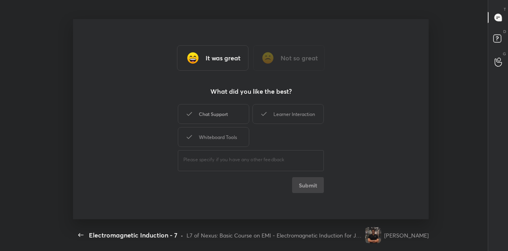
click at [227, 112] on div "Chat Support" at bounding box center [213, 114] width 71 height 20
click at [287, 113] on div "Learner Interaction" at bounding box center [287, 114] width 71 height 20
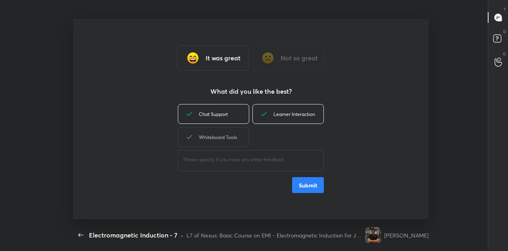
click at [216, 138] on div "Whiteboard Tools" at bounding box center [213, 137] width 71 height 20
click at [311, 185] on button "Submit" at bounding box center [308, 185] width 32 height 16
